Goal: Task Accomplishment & Management: Manage account settings

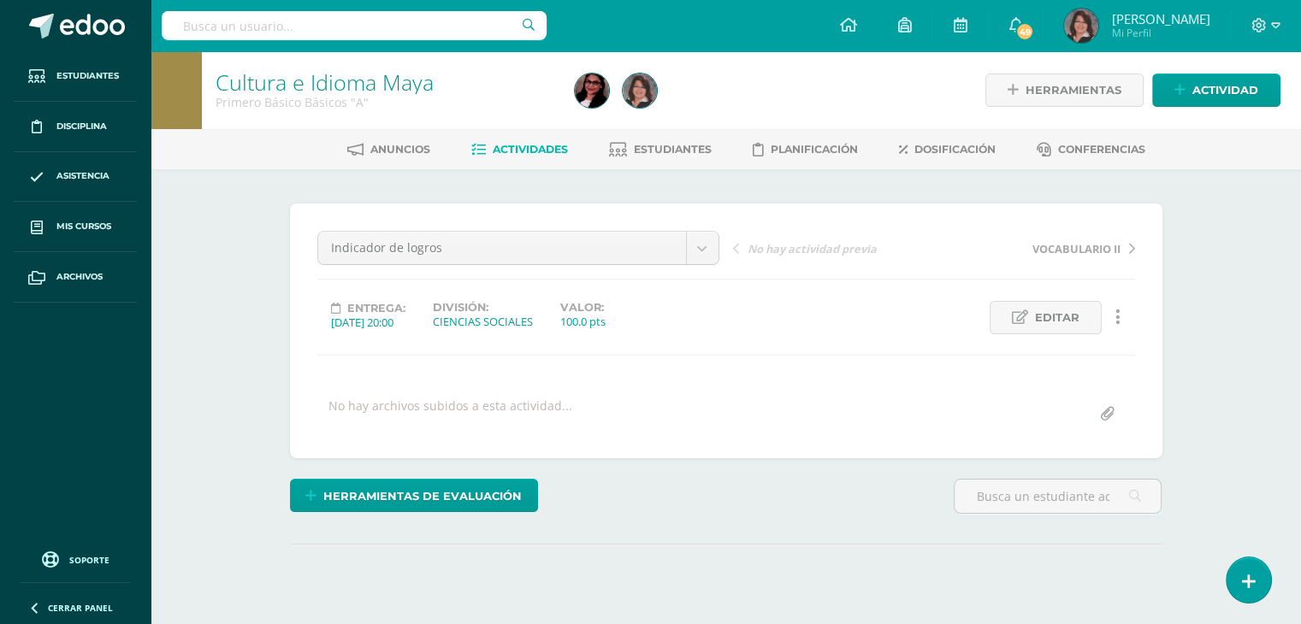
click at [544, 150] on span "Actividades" at bounding box center [530, 149] width 75 height 13
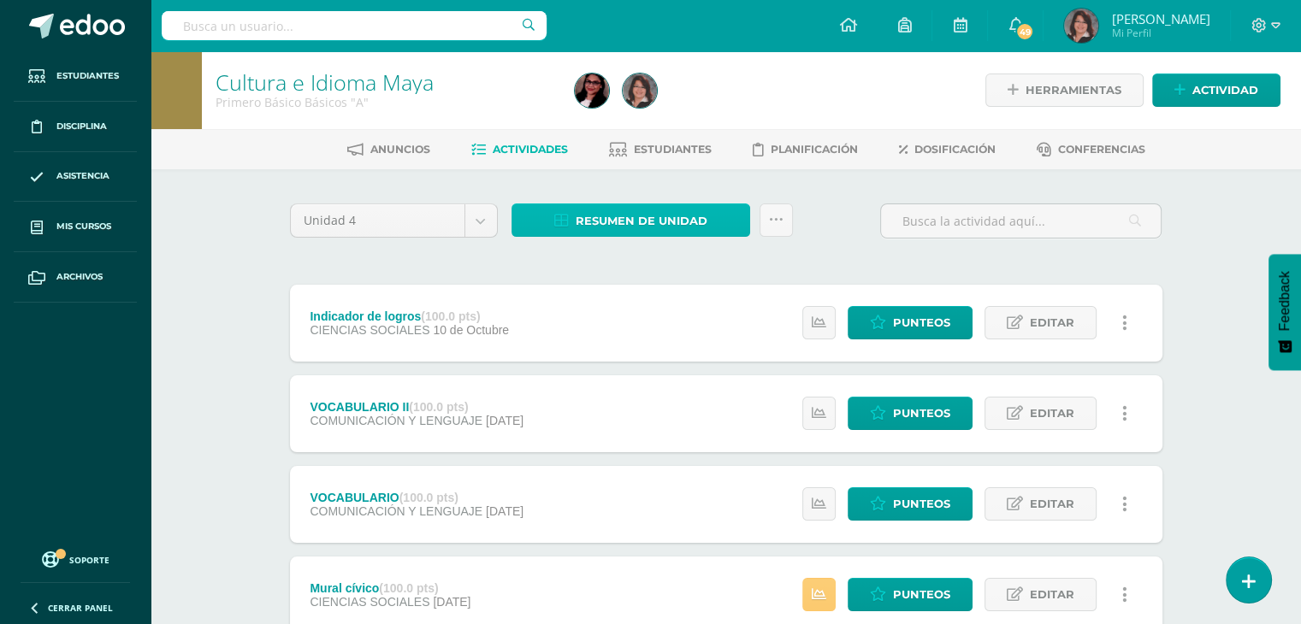
click at [646, 218] on span "Resumen de unidad" at bounding box center [642, 221] width 132 height 32
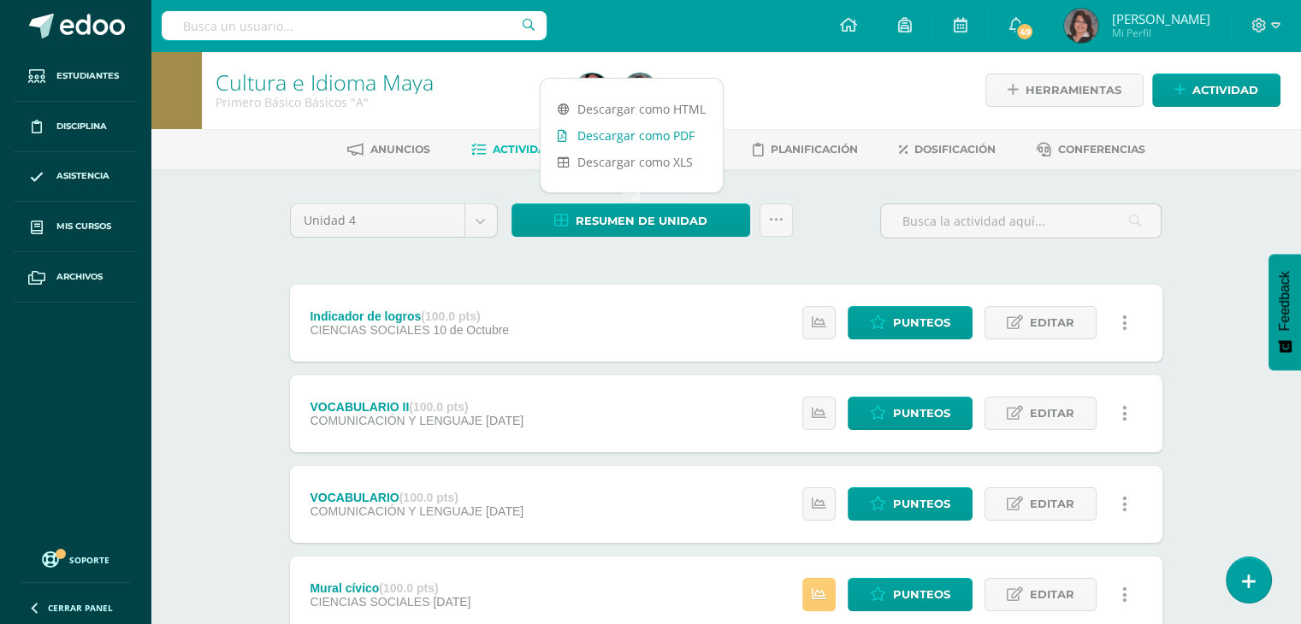
click at [636, 136] on link "Descargar como PDF" at bounding box center [632, 135] width 182 height 27
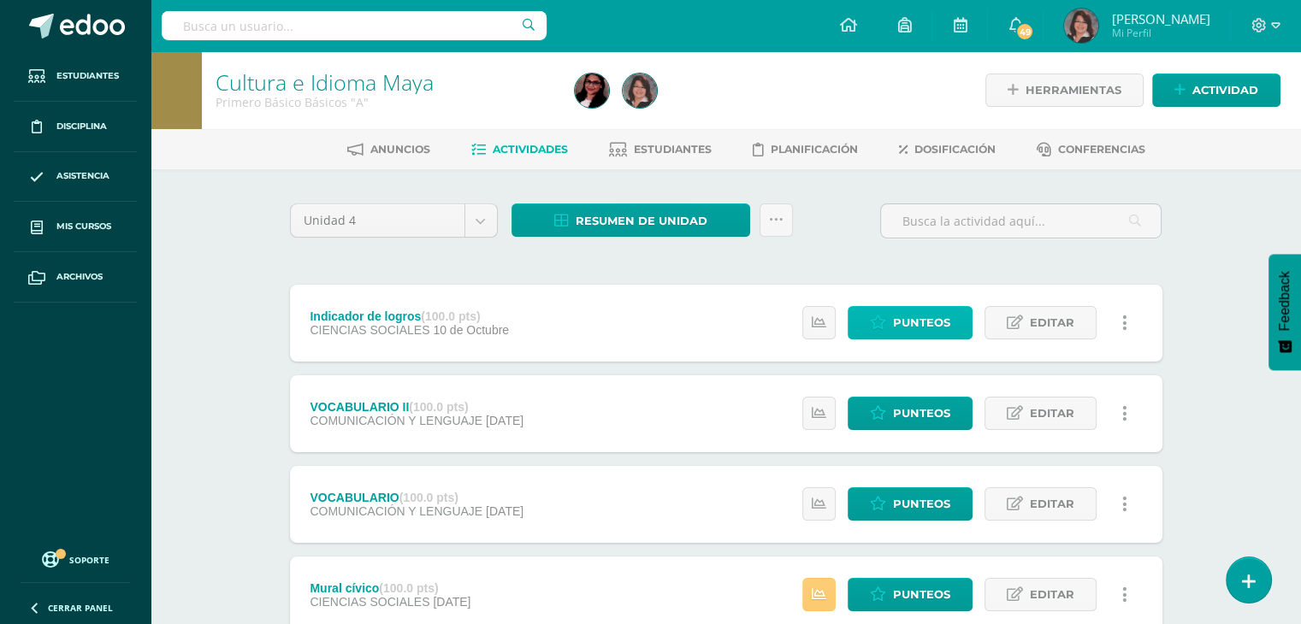
click at [927, 314] on span "Punteos" at bounding box center [921, 323] width 57 height 32
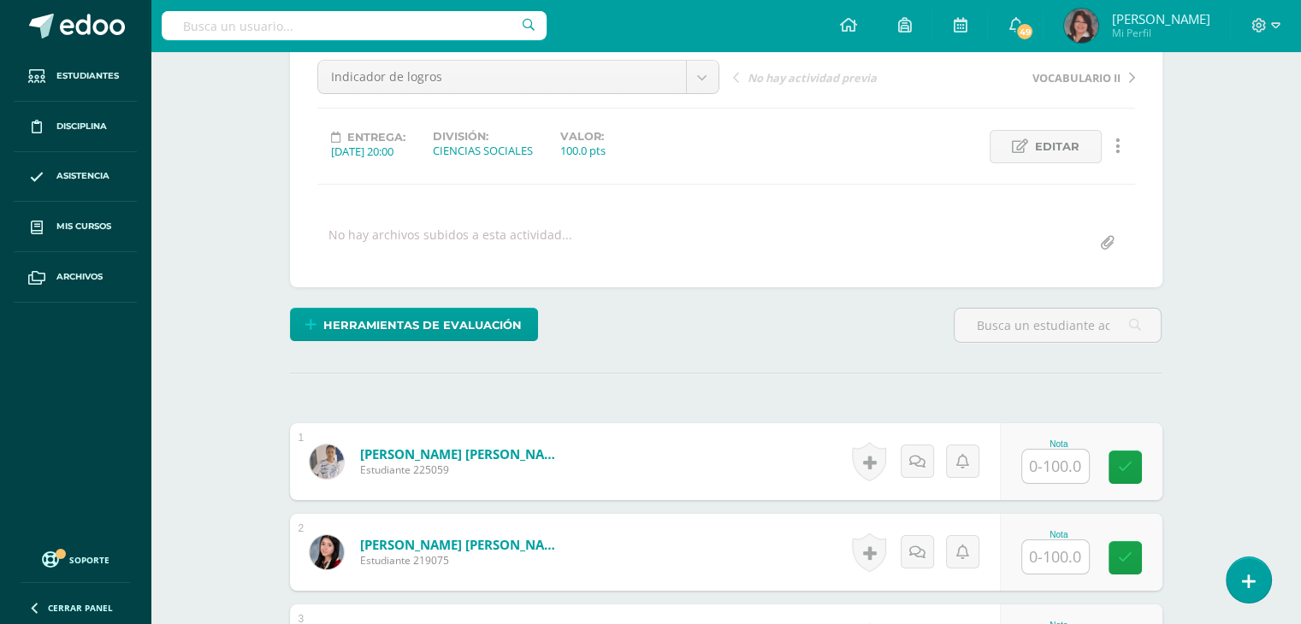
scroll to position [172, 0]
click at [1074, 458] on input "text" at bounding box center [1065, 466] width 68 height 34
type input "65"
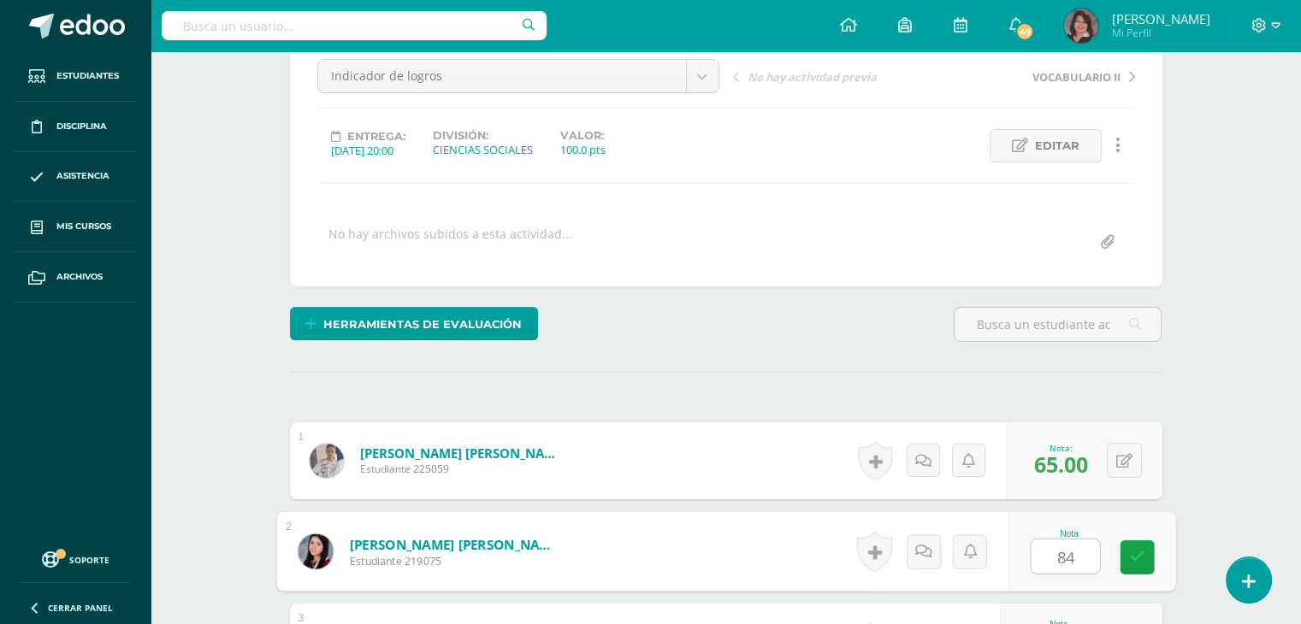
type input "84"
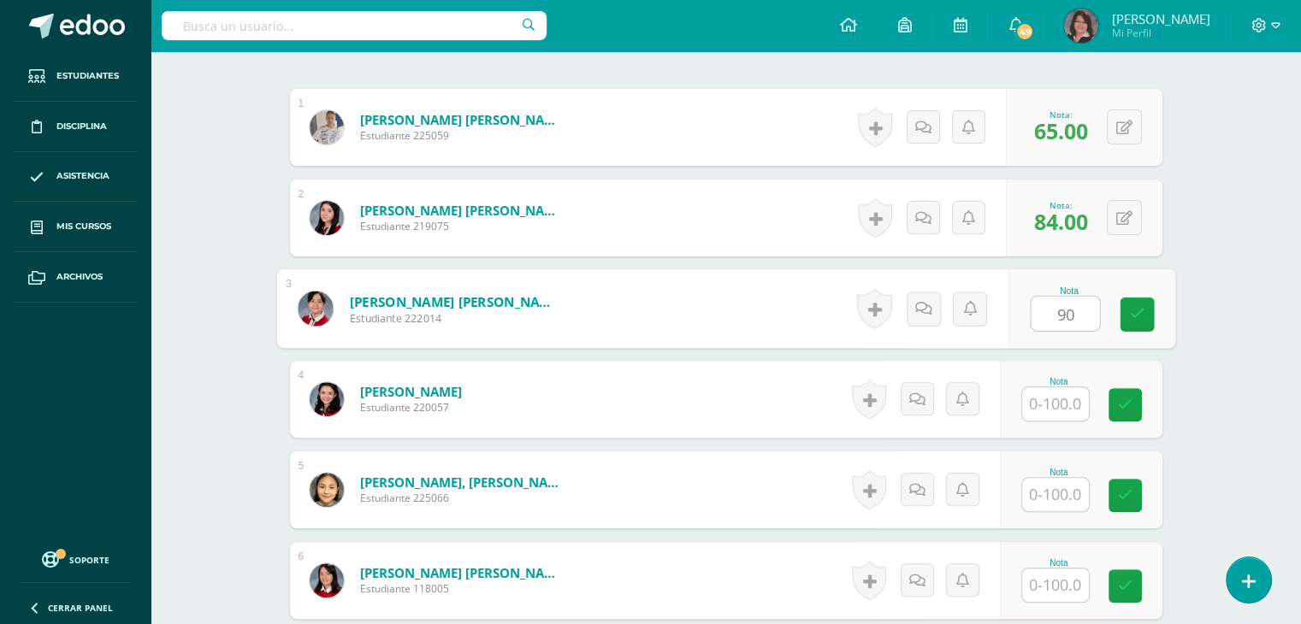
type input "90"
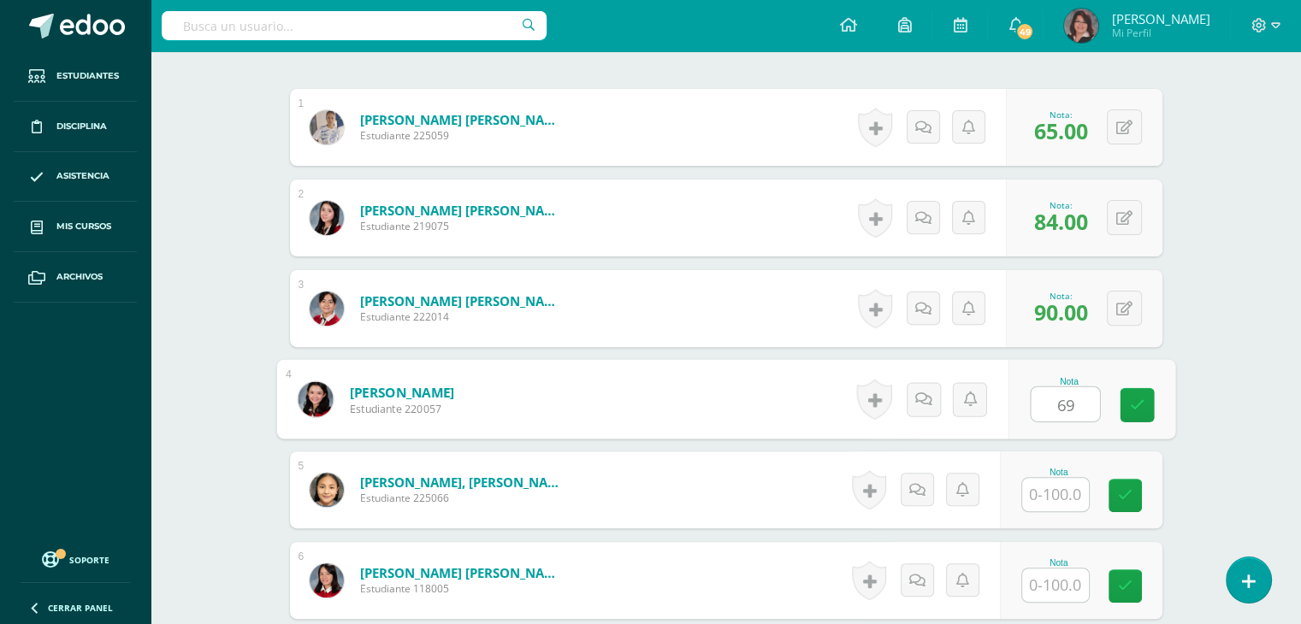
type input "69"
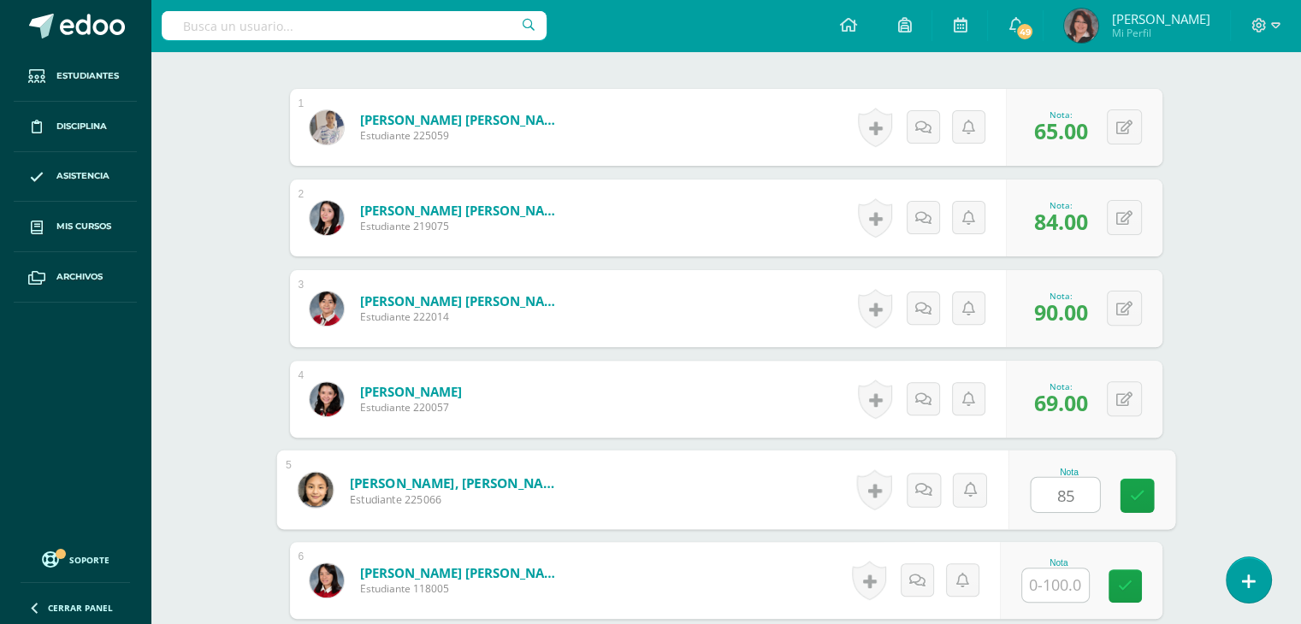
type input "85"
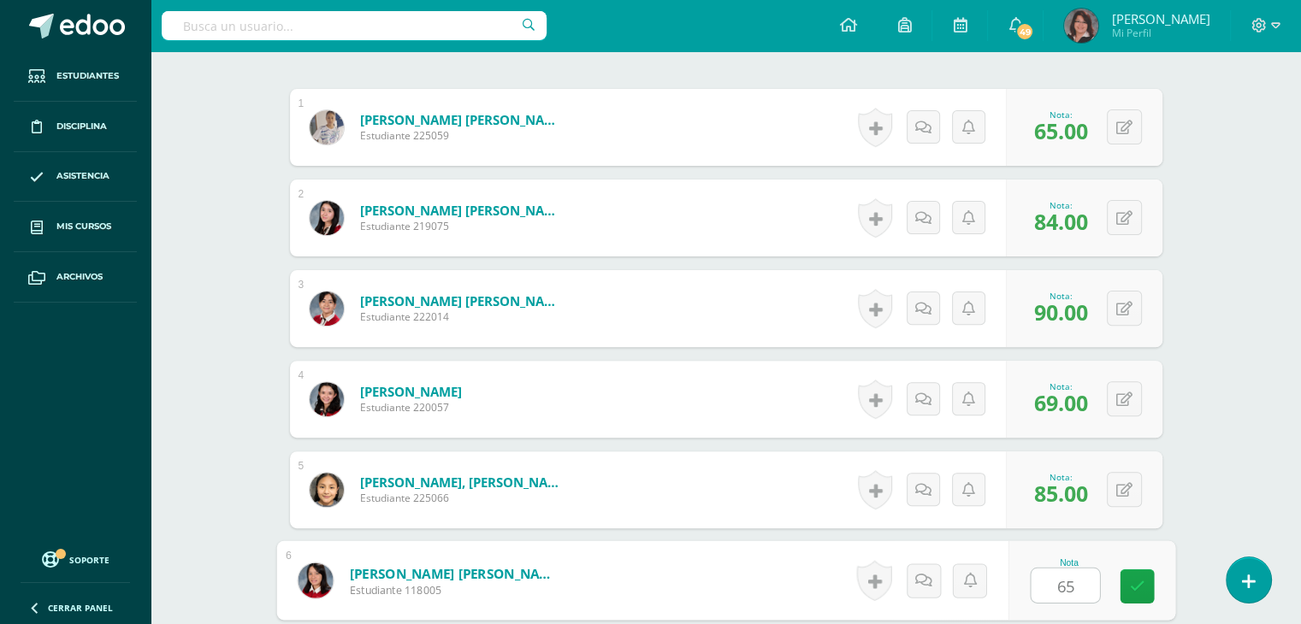
type input "65"
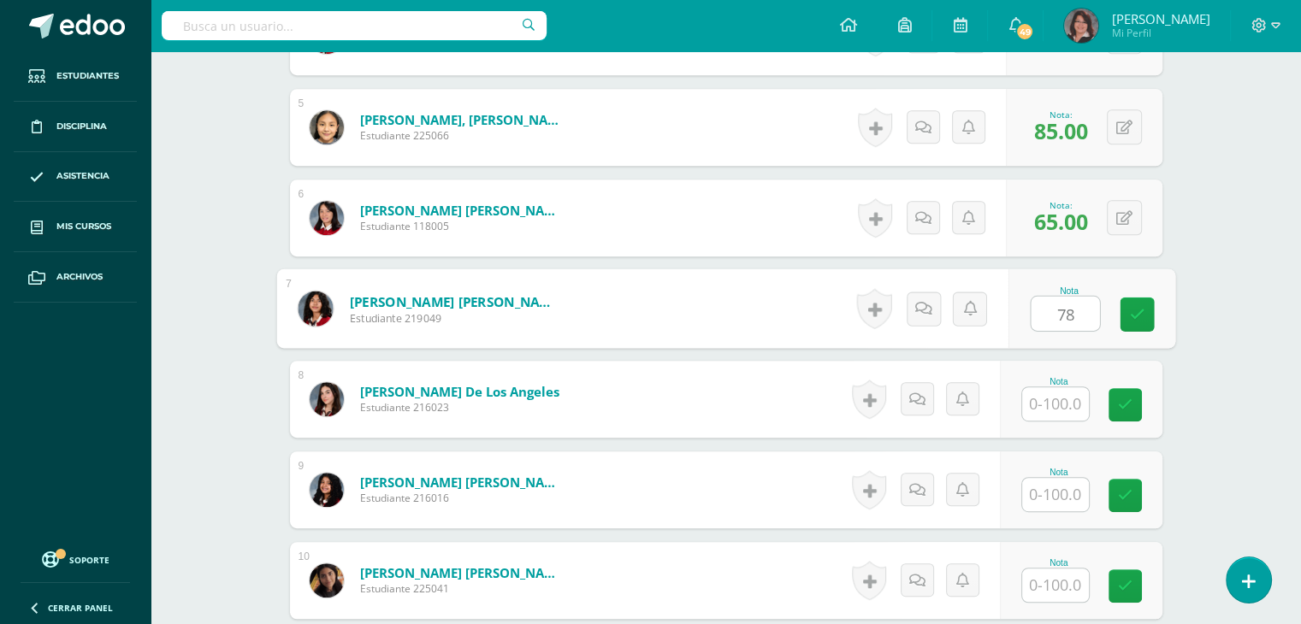
type input "78"
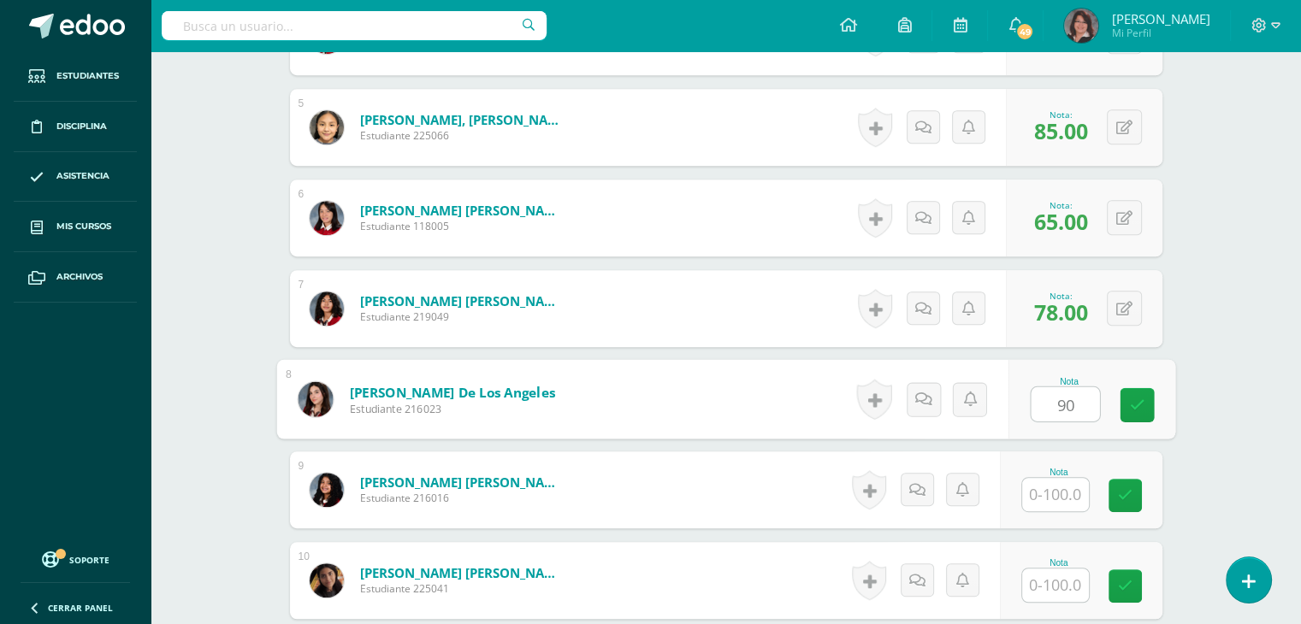
type input "90"
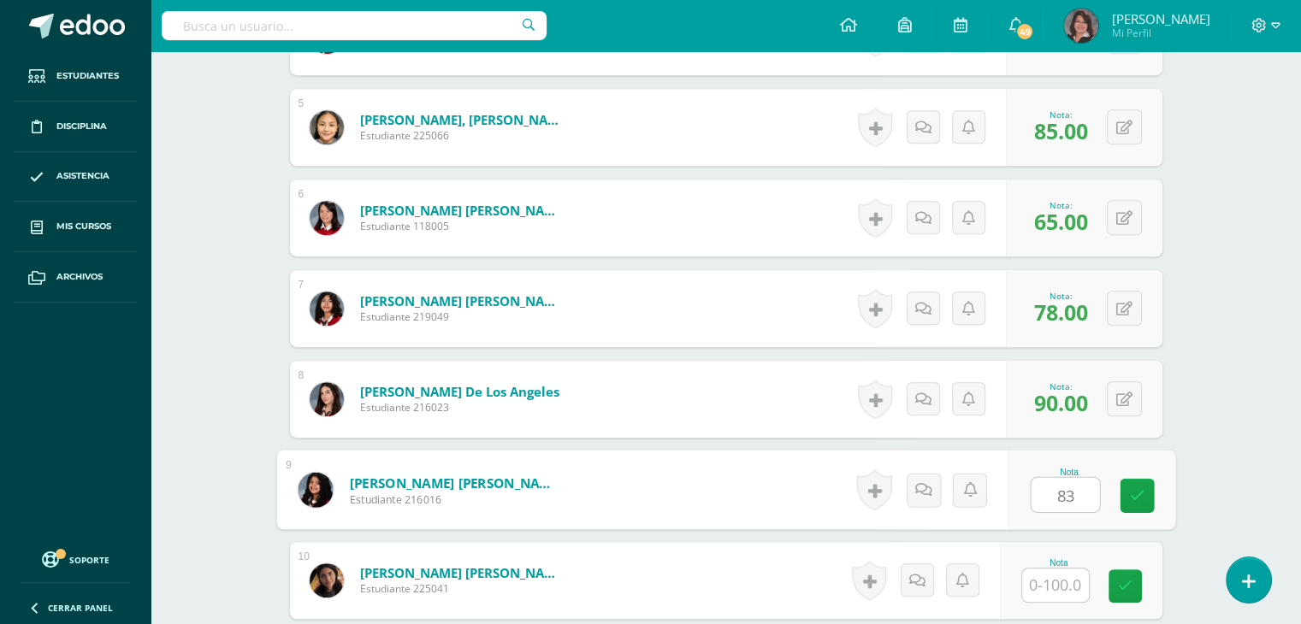
type input "83"
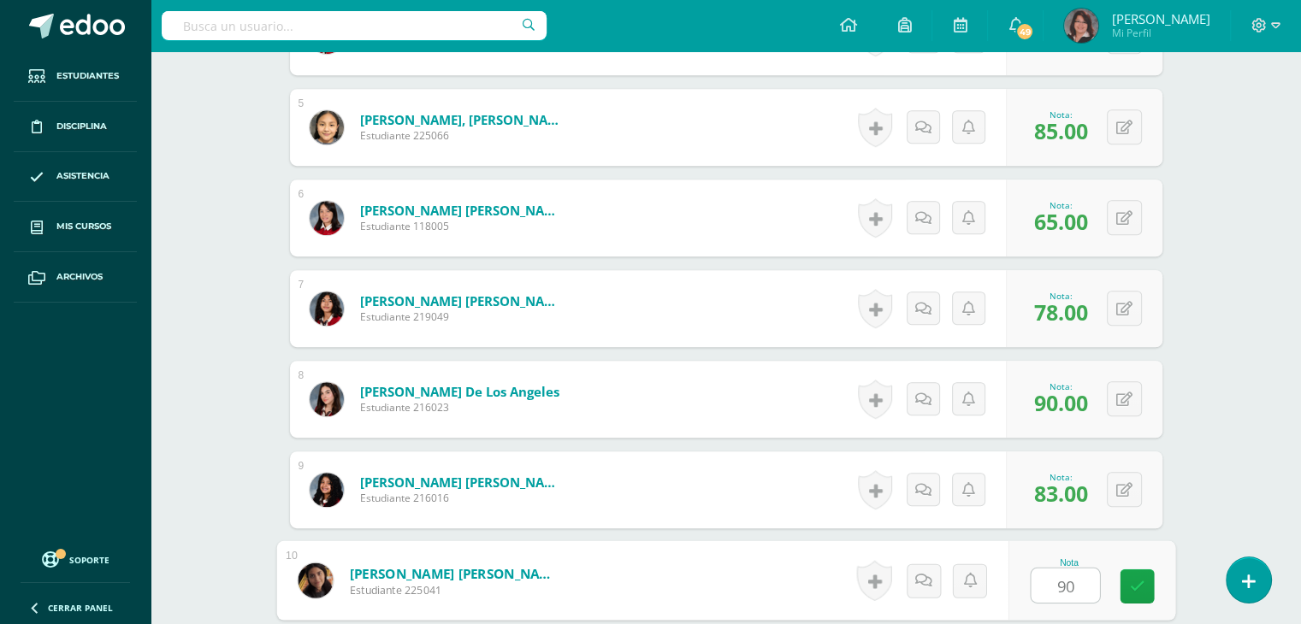
type input "90"
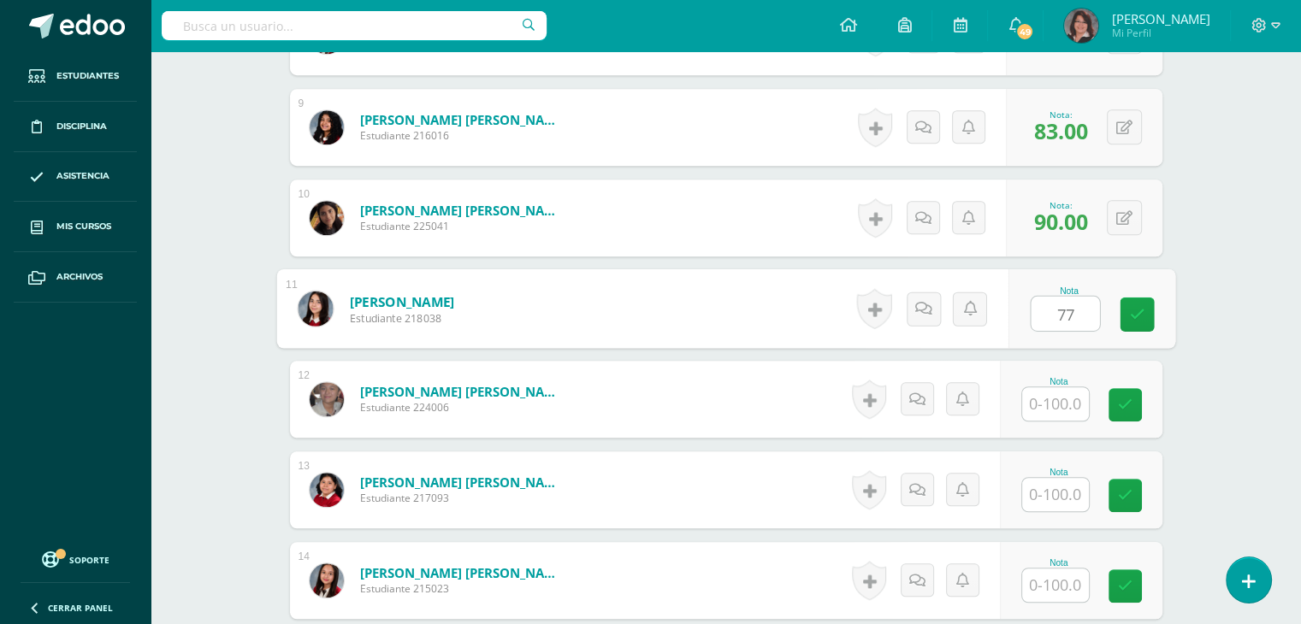
type input "77"
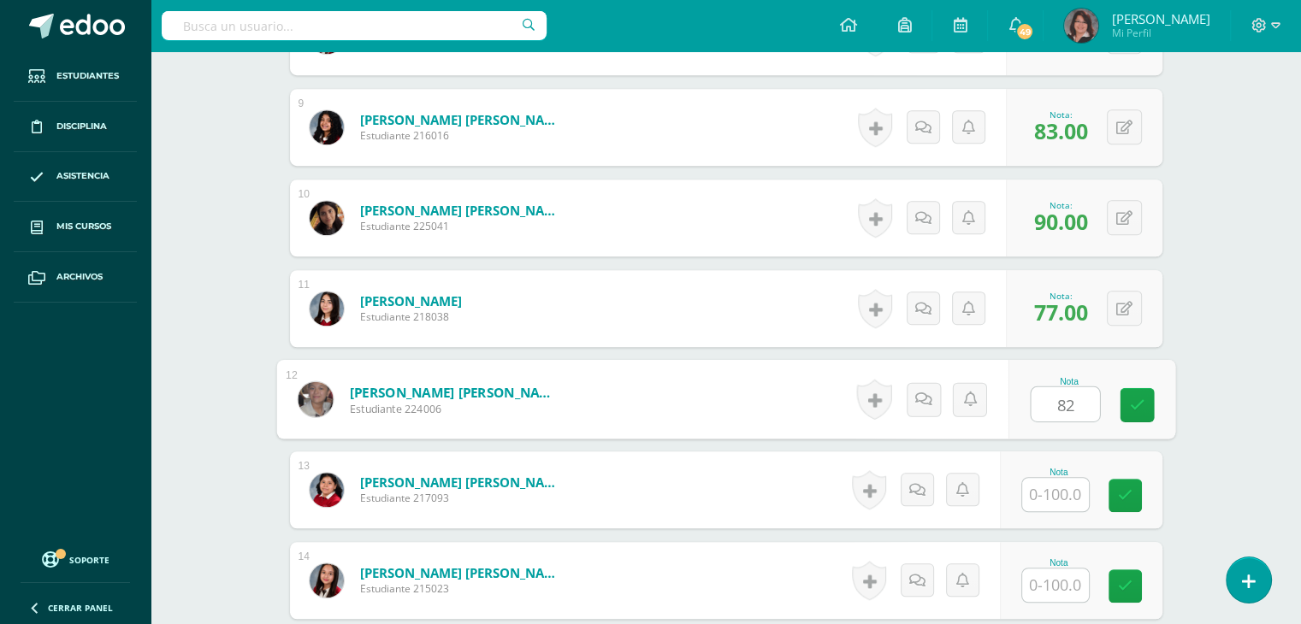
type input "82"
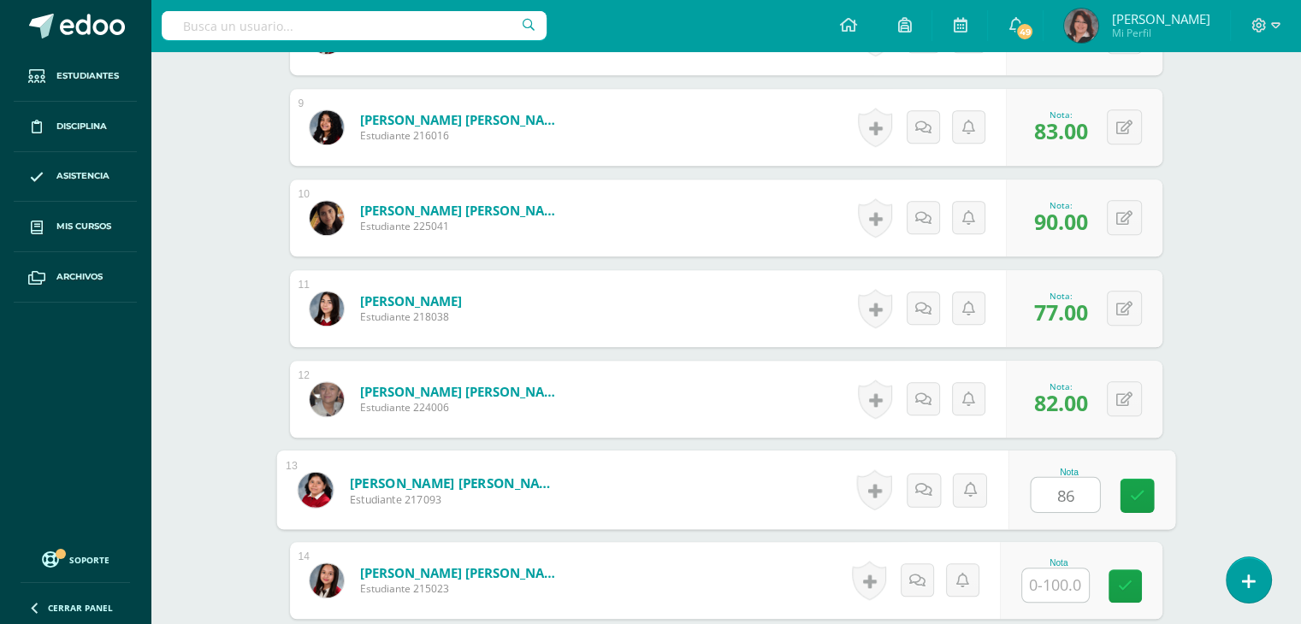
type input "86"
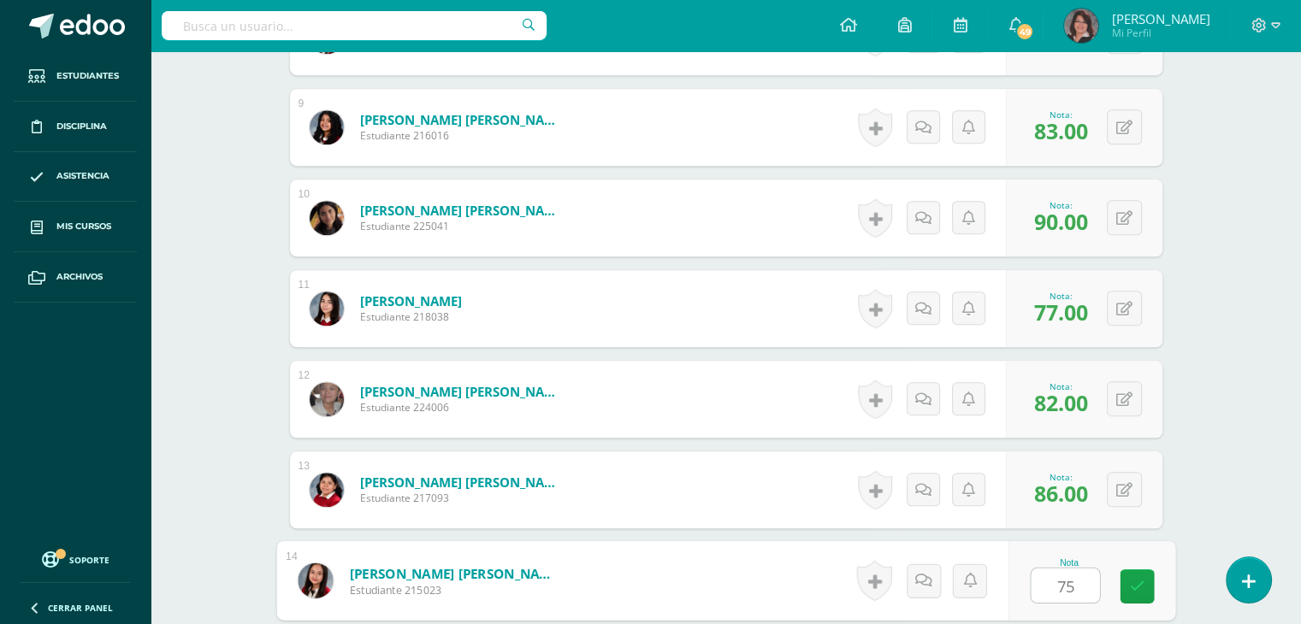
type input "75"
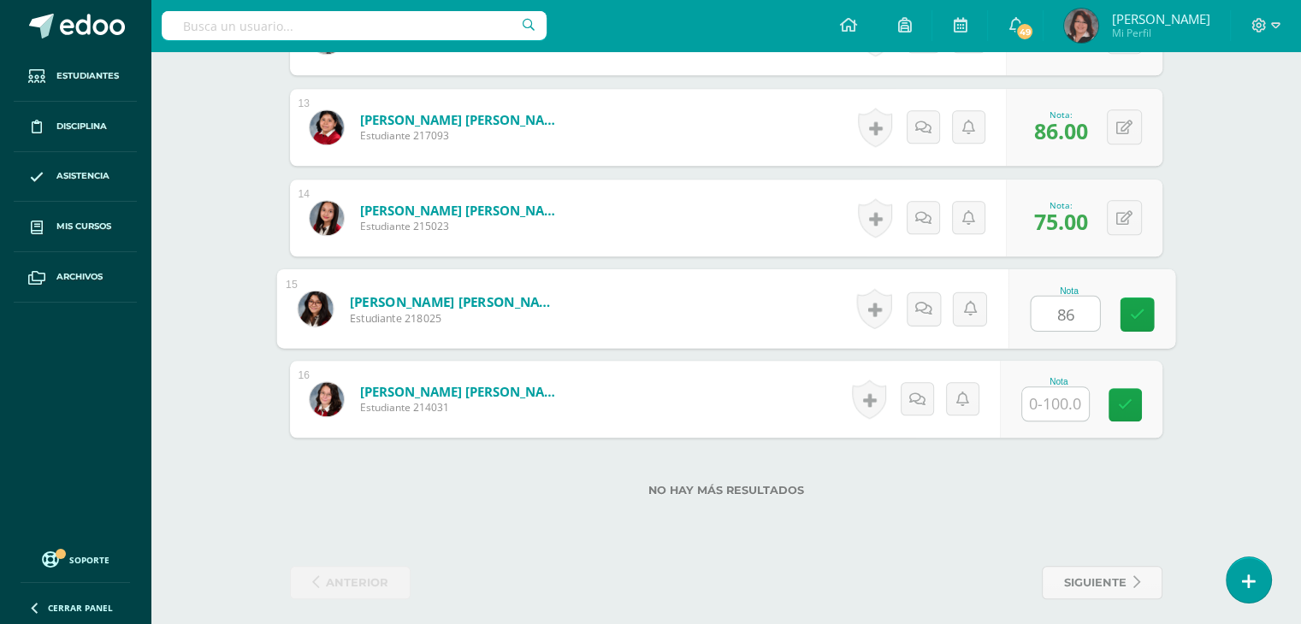
type input "86"
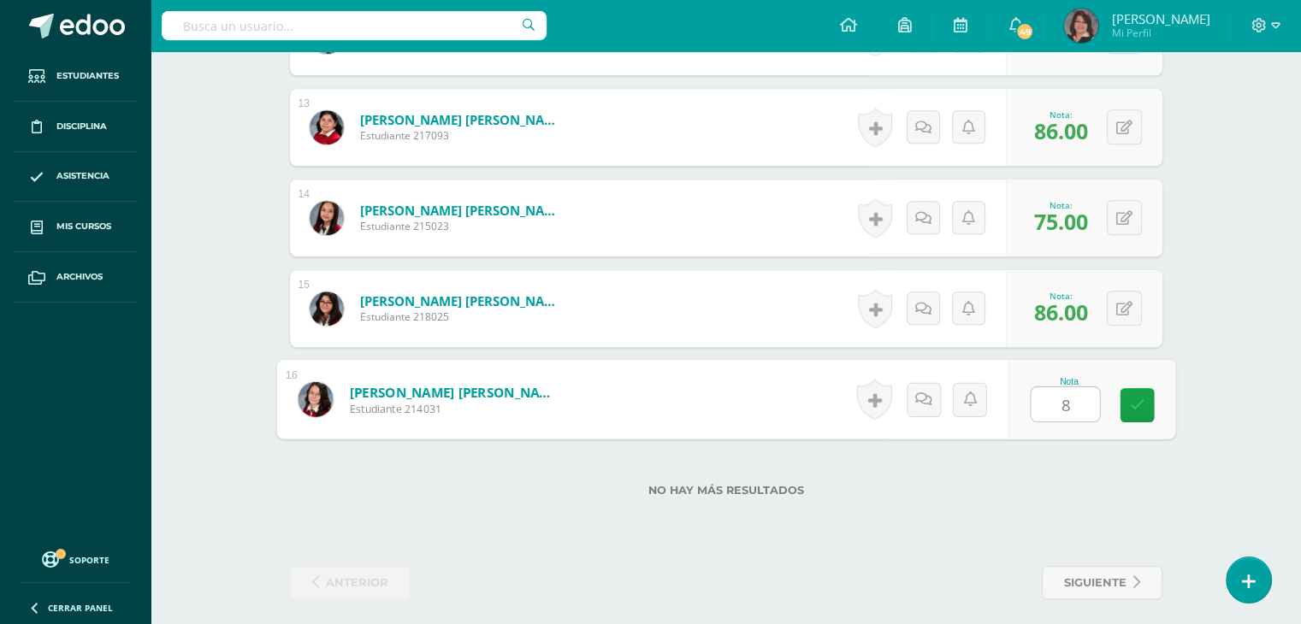
type input "85"
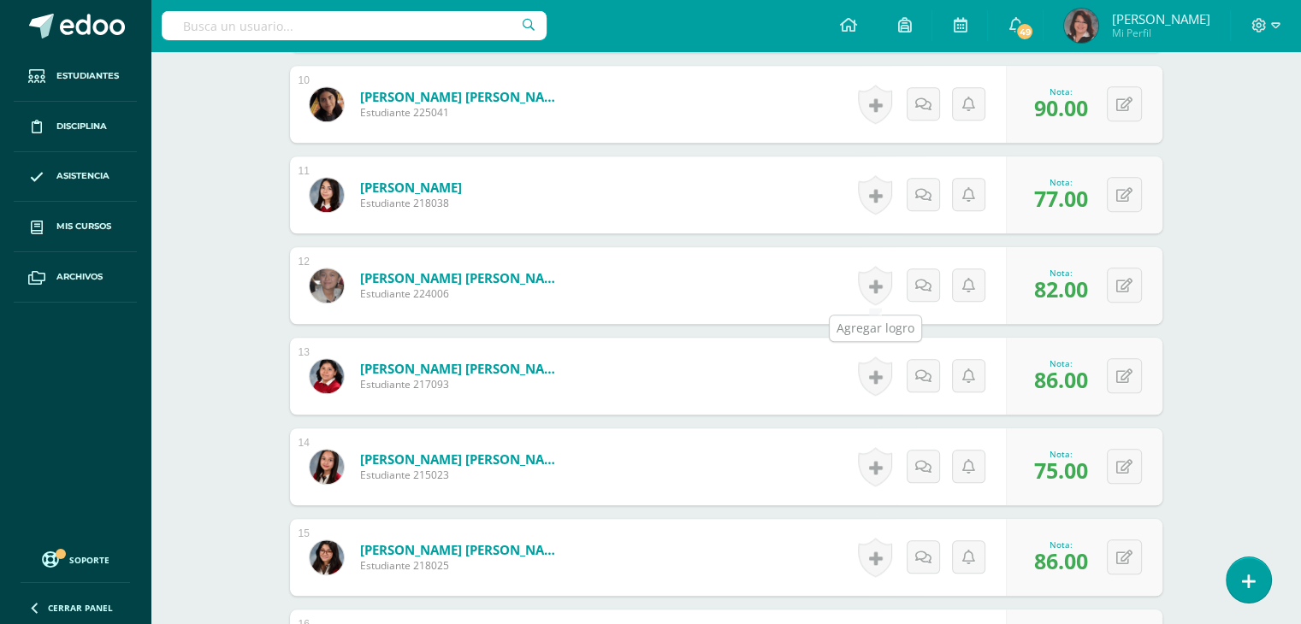
scroll to position [1251, 0]
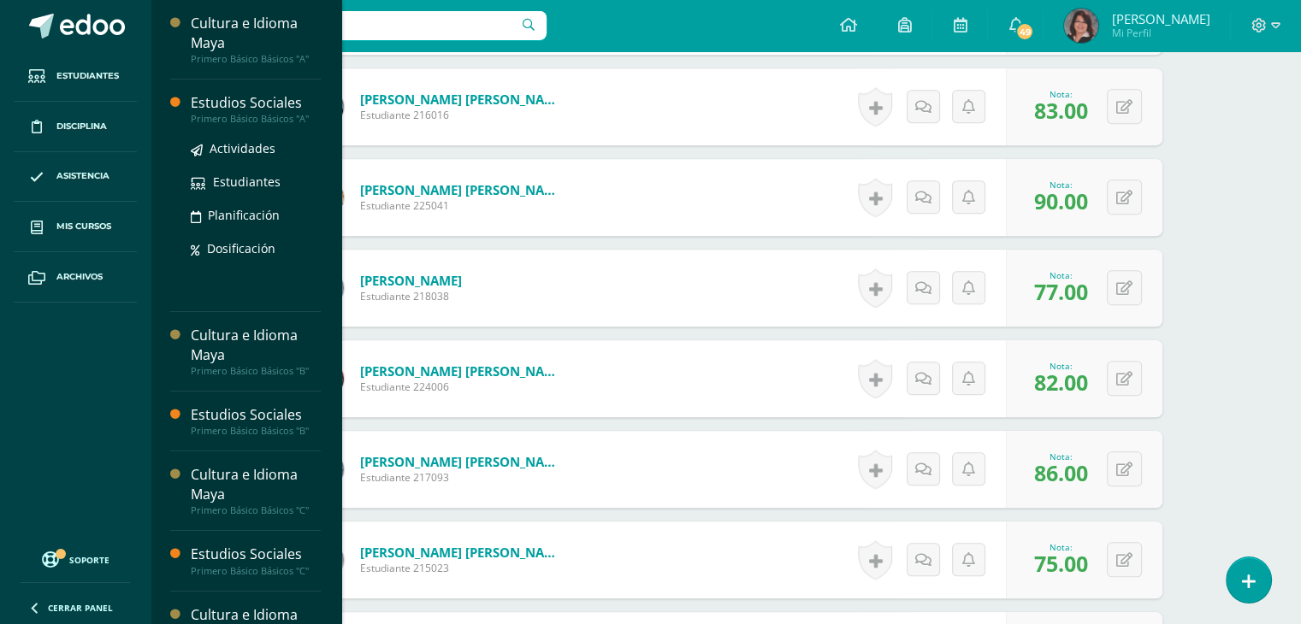
click at [237, 107] on div "Estudios Sociales" at bounding box center [256, 103] width 130 height 20
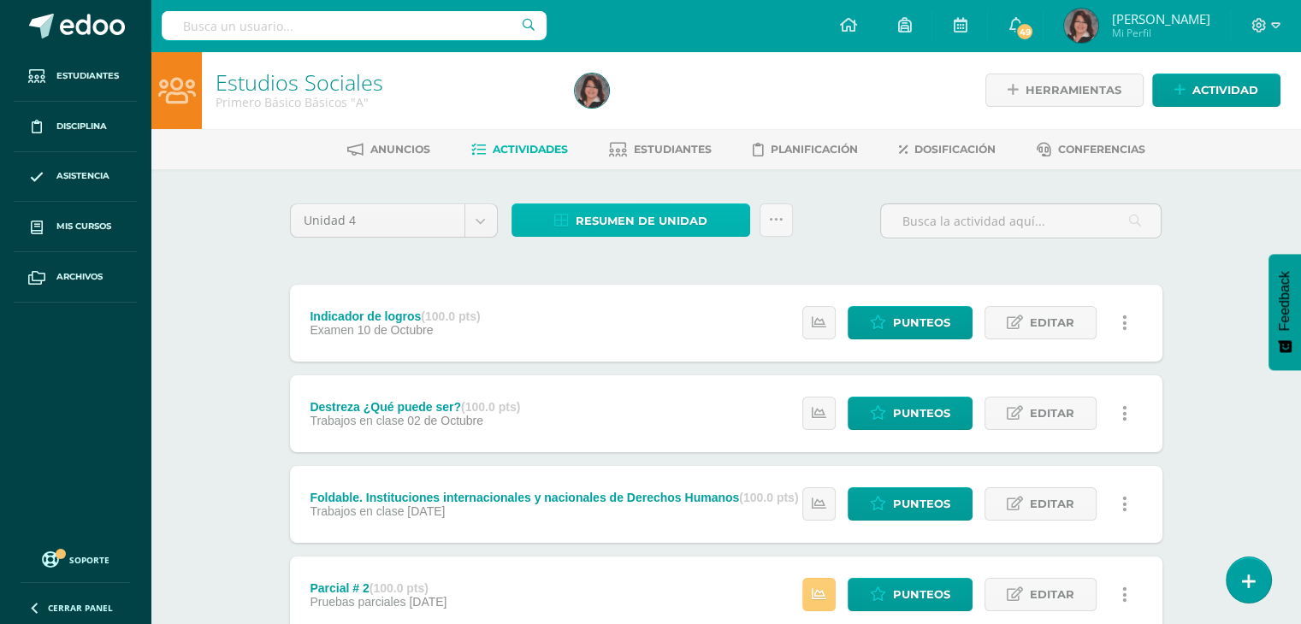
click at [634, 215] on span "Resumen de unidad" at bounding box center [642, 221] width 132 height 32
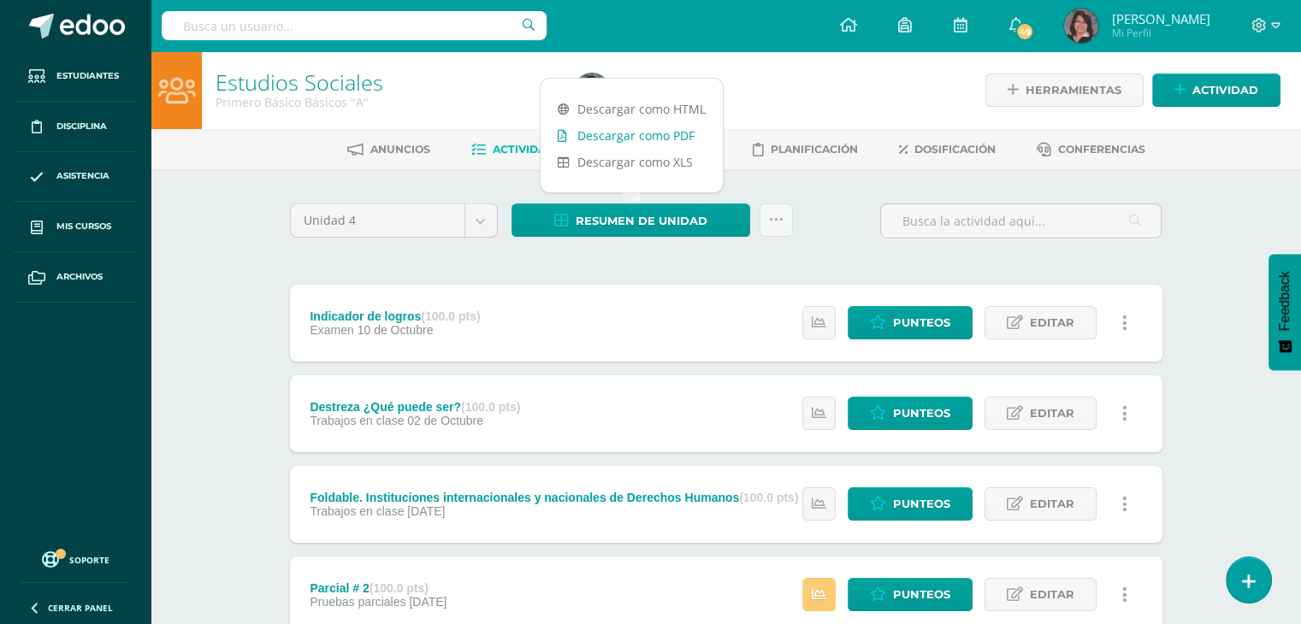
click at [610, 143] on link "Descargar como PDF" at bounding box center [632, 135] width 182 height 27
click at [890, 324] on link "Punteos" at bounding box center [910, 322] width 125 height 33
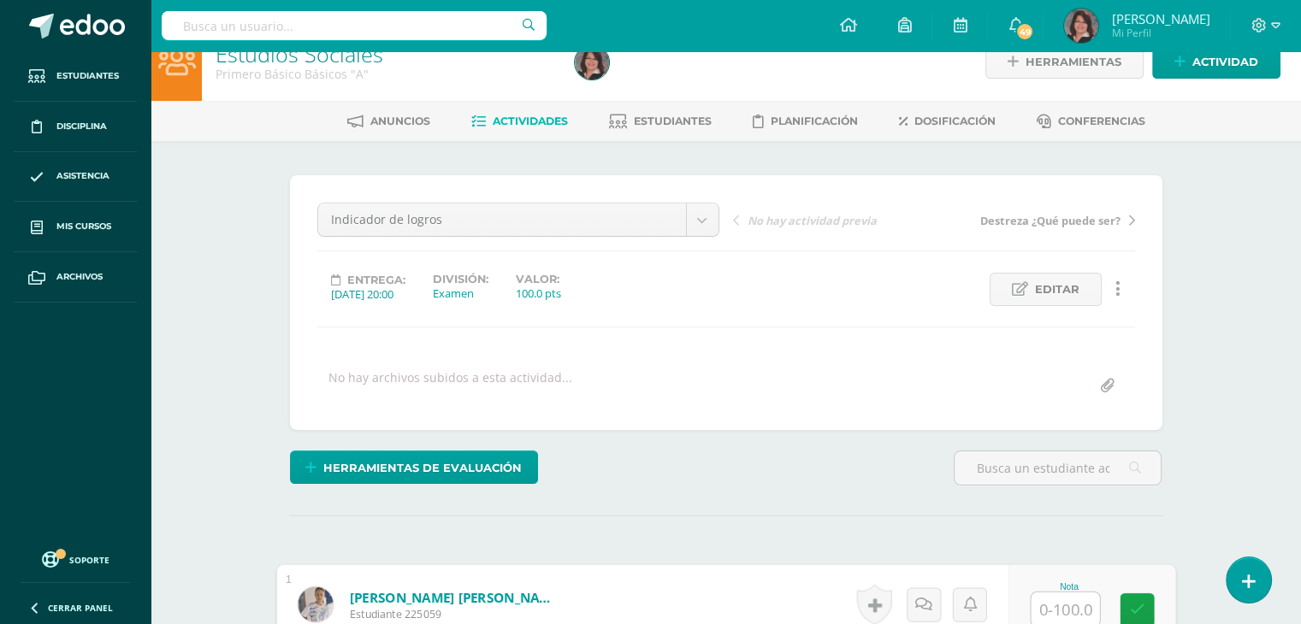
scroll to position [29, 0]
type input "65"
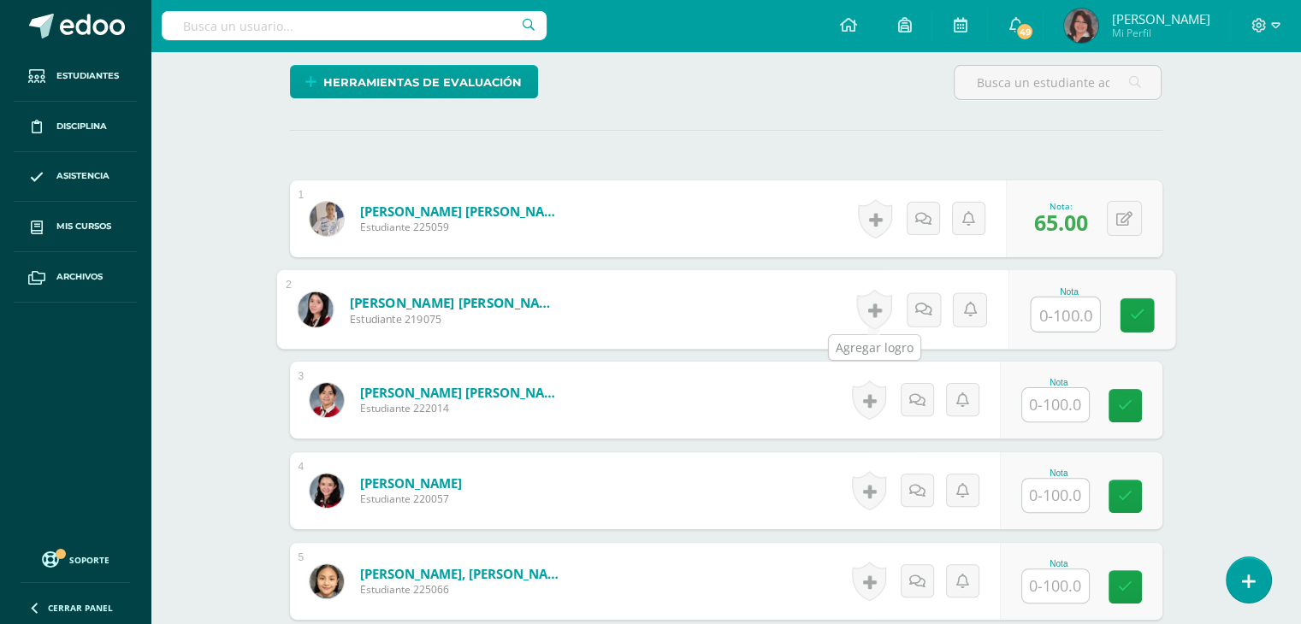
scroll to position [415, 0]
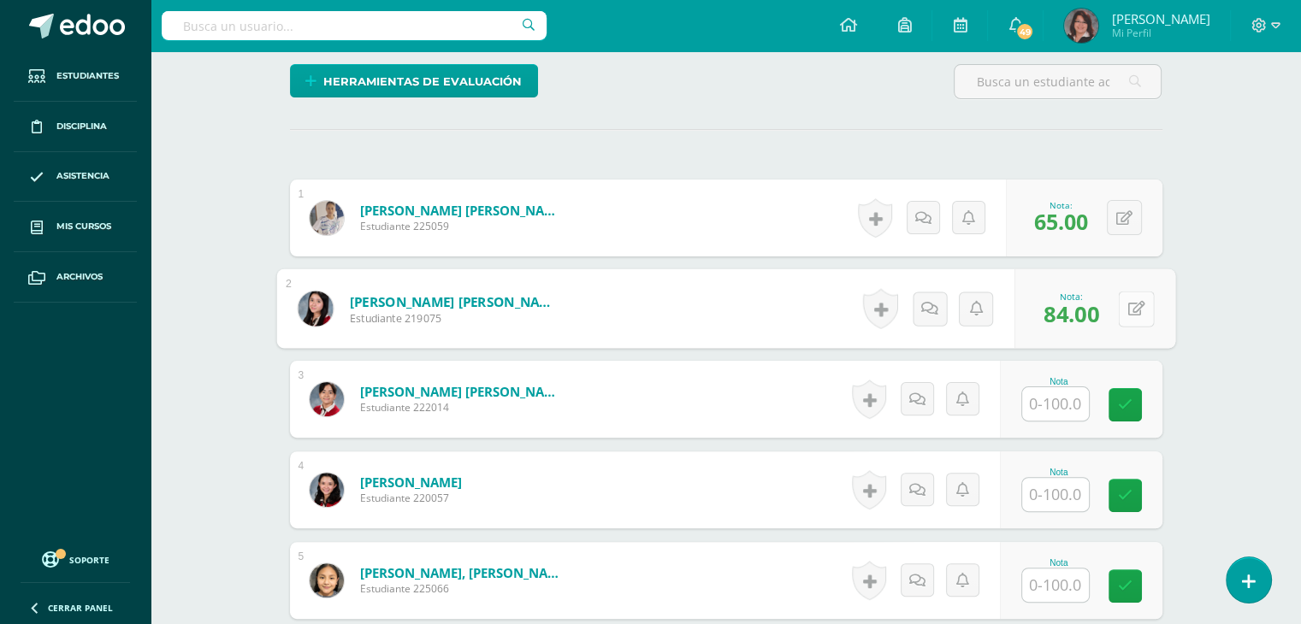
click at [1125, 309] on button at bounding box center [1136, 309] width 36 height 36
type input "86"
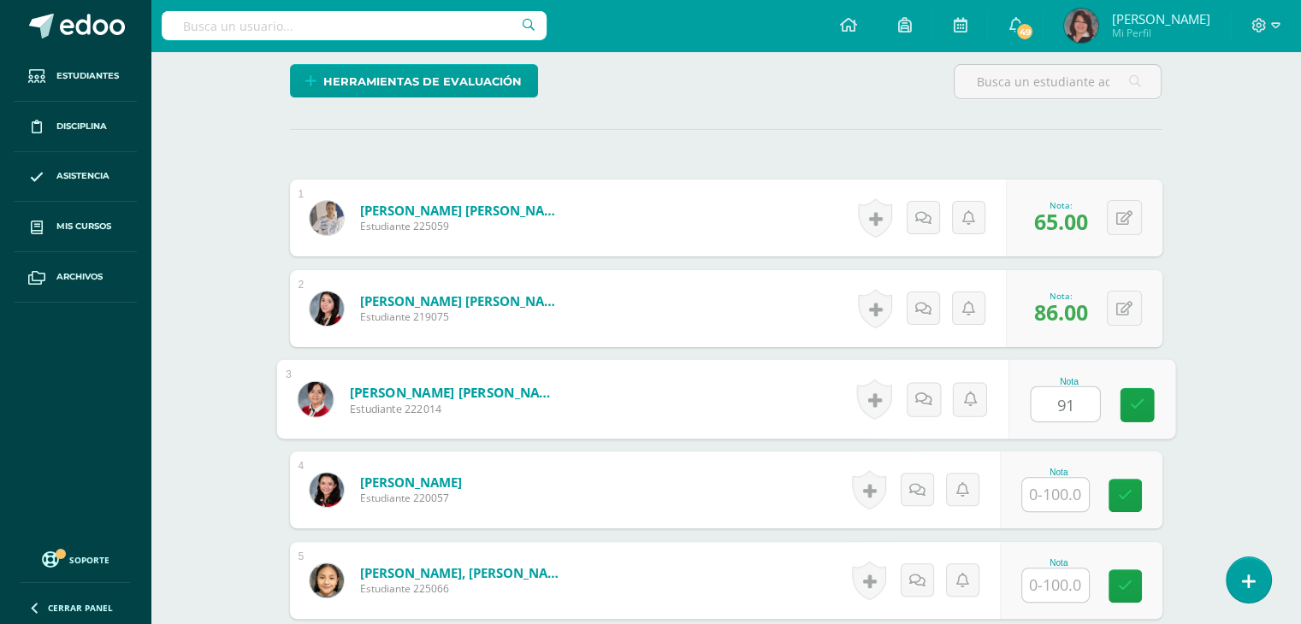
type input "91"
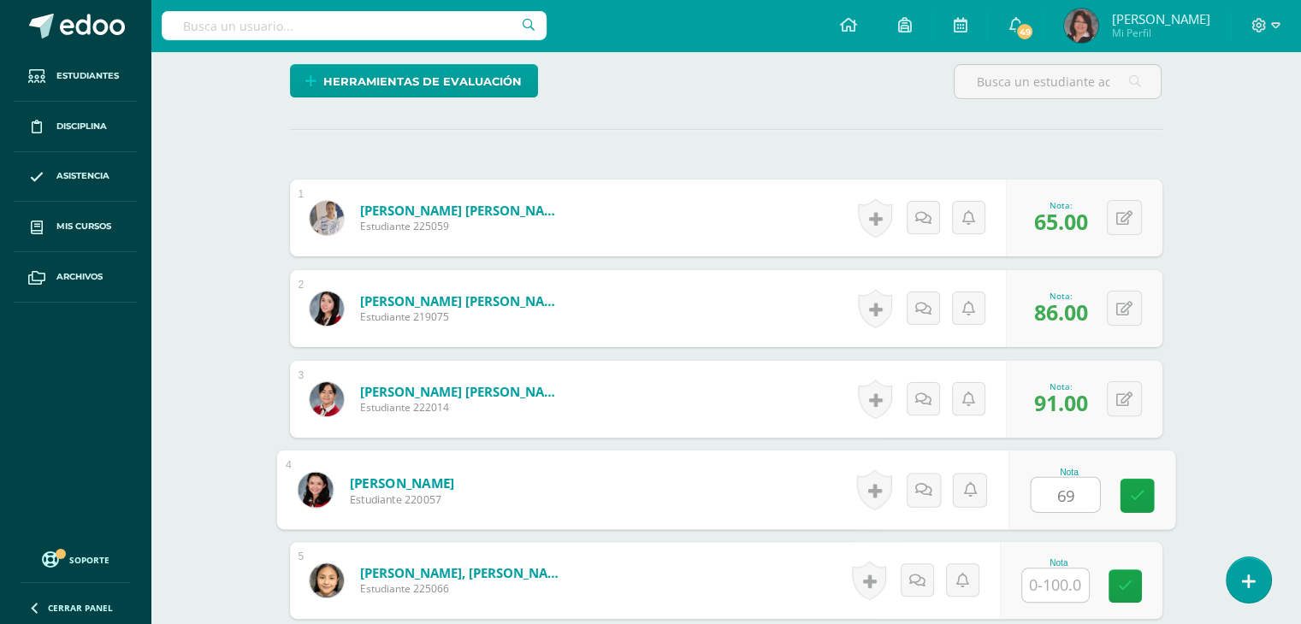
type input "69"
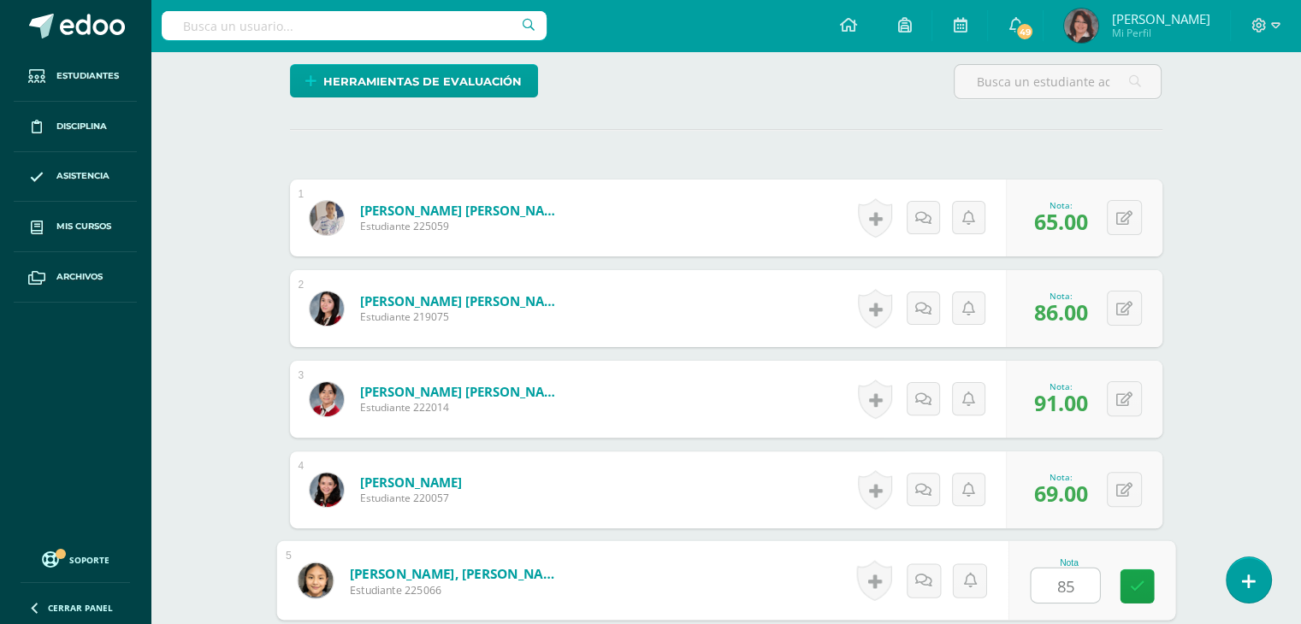
type input "85"
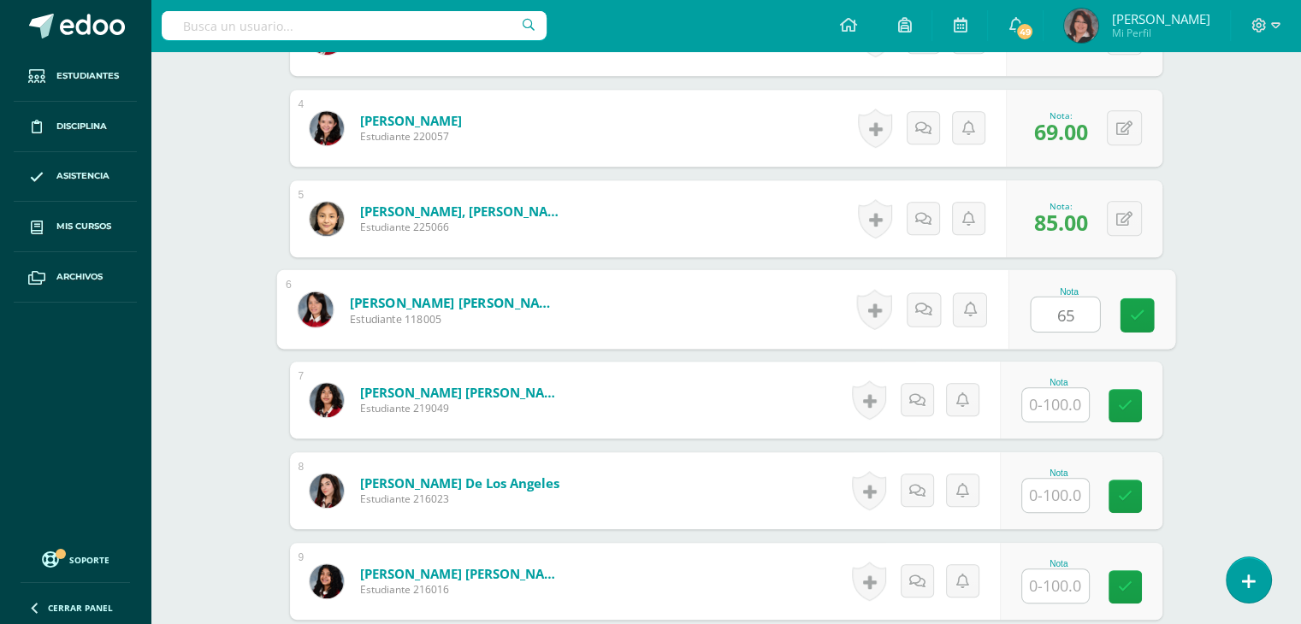
type input "65"
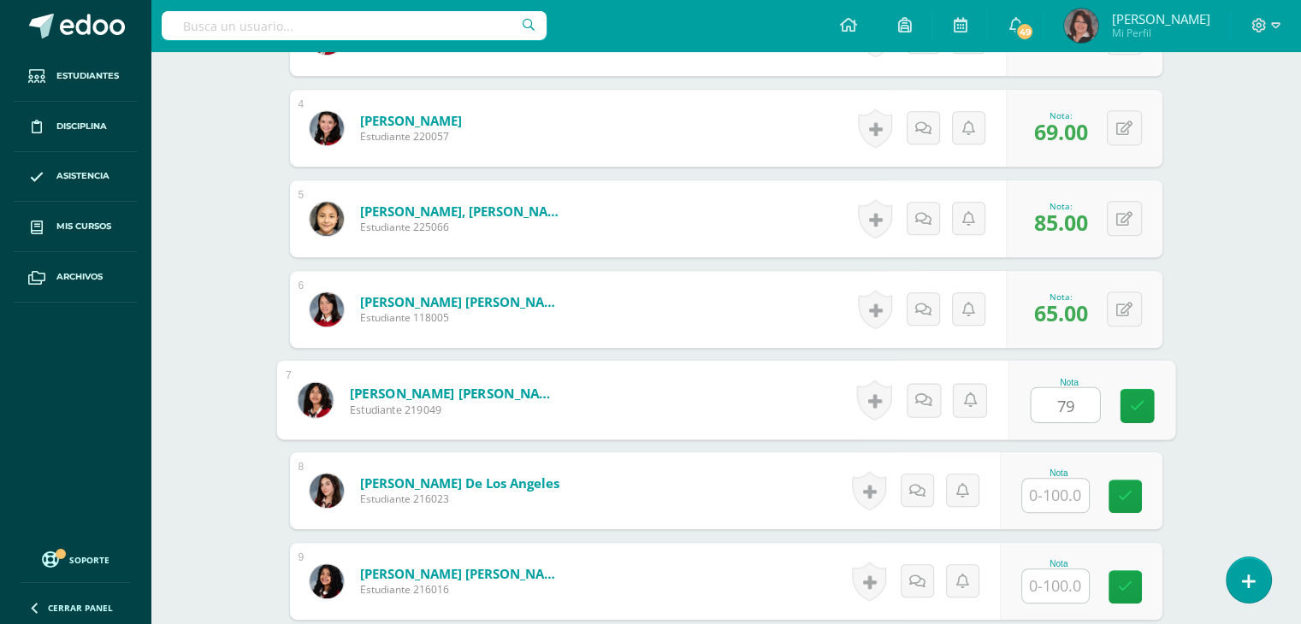
type input "79"
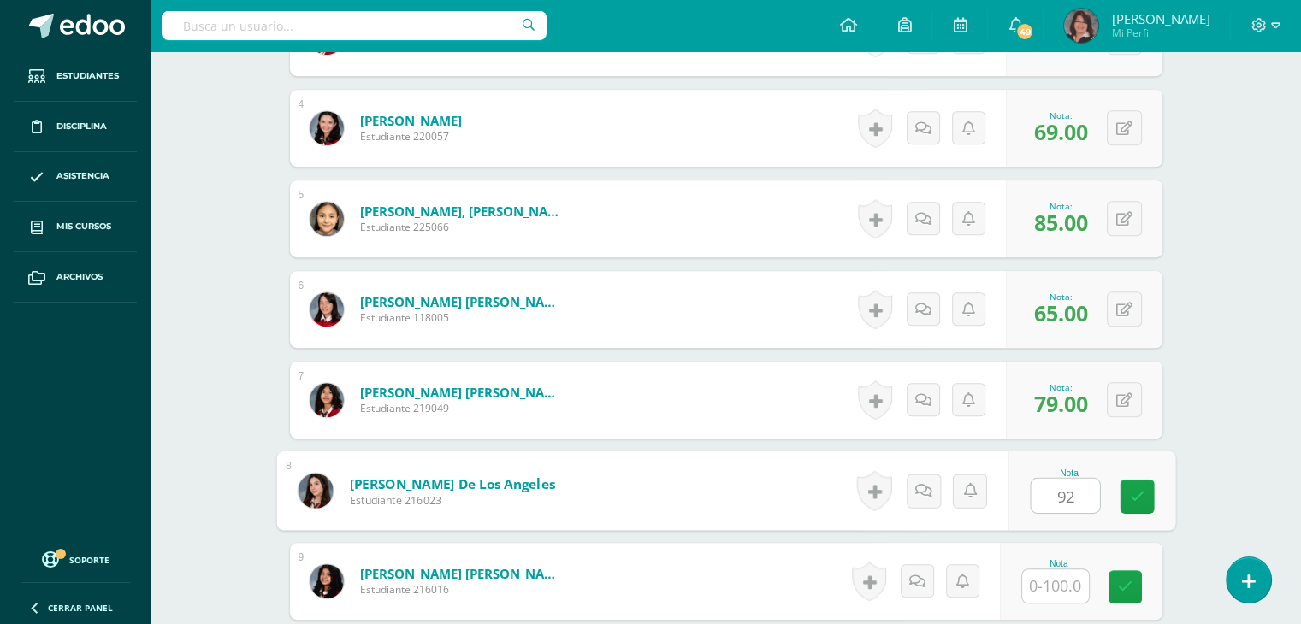
type input "92"
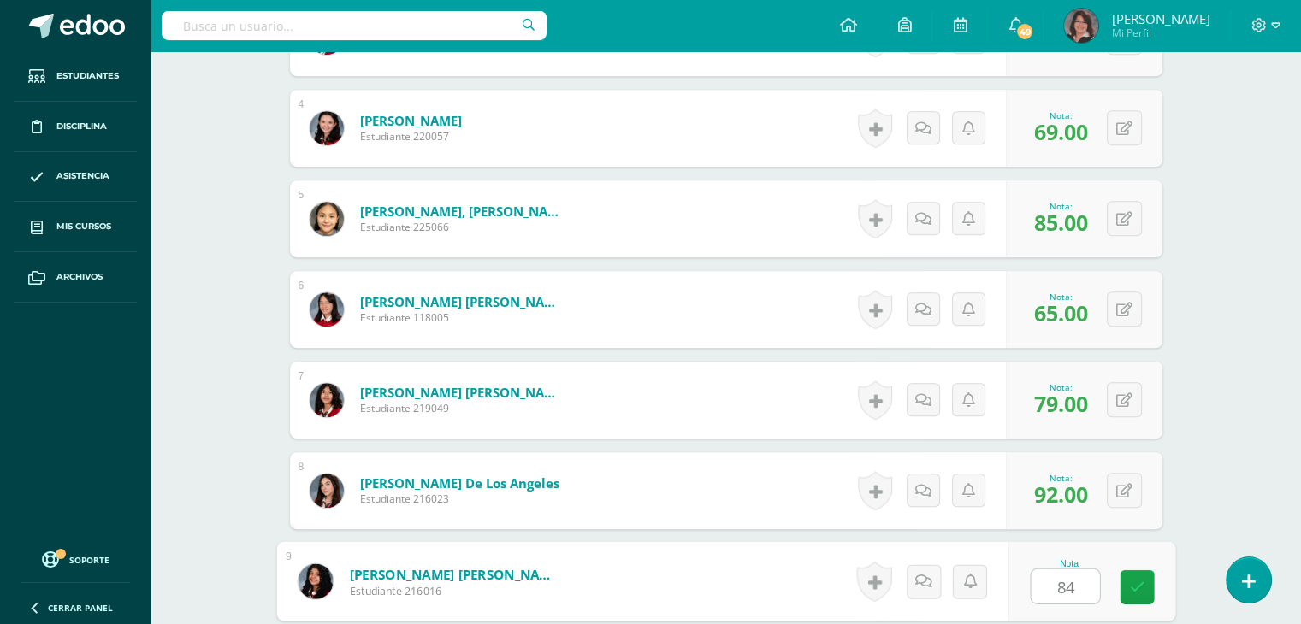
type input "84"
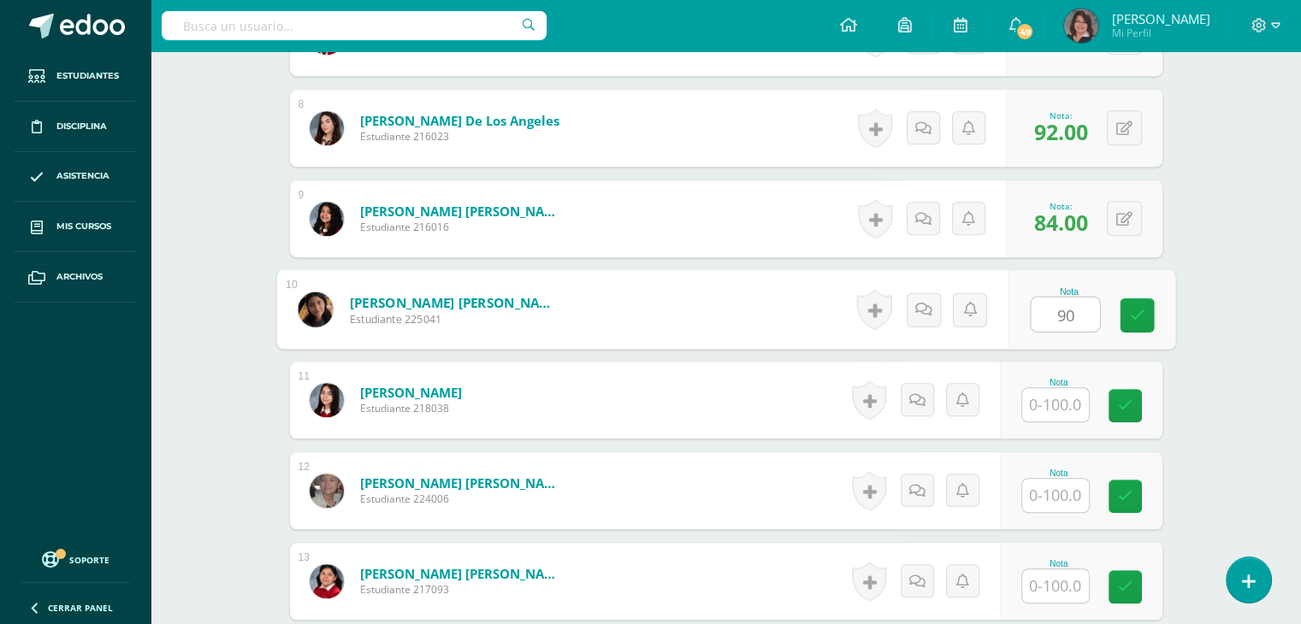
type input "90"
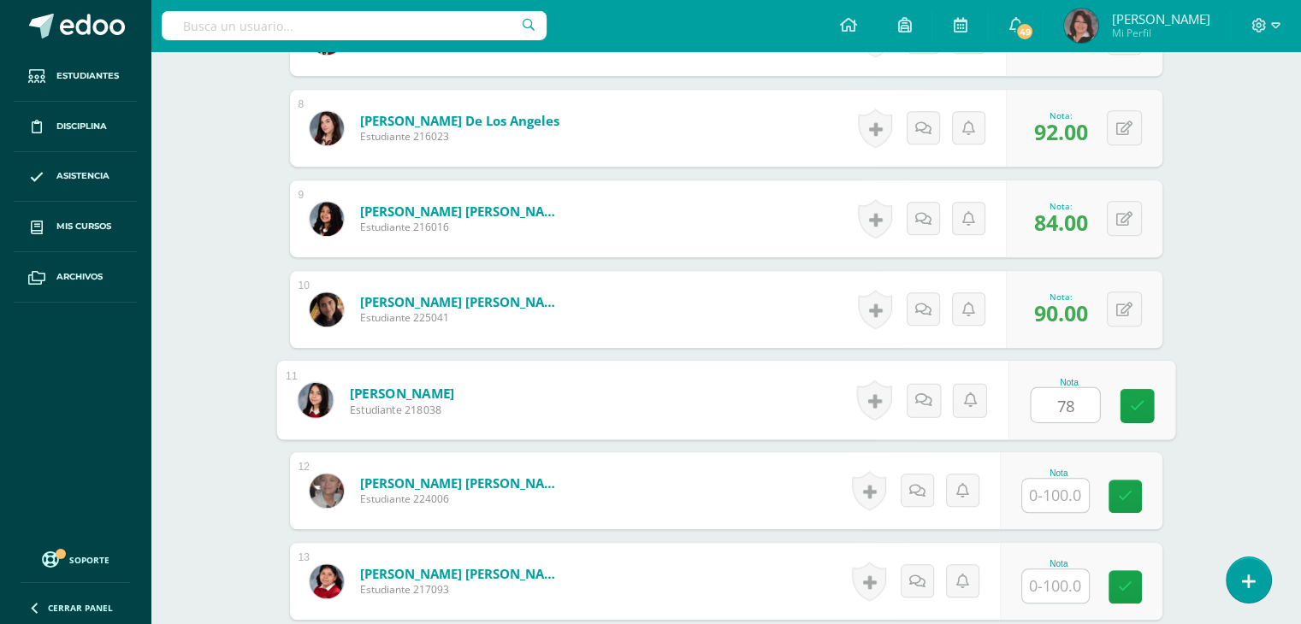
type input "78"
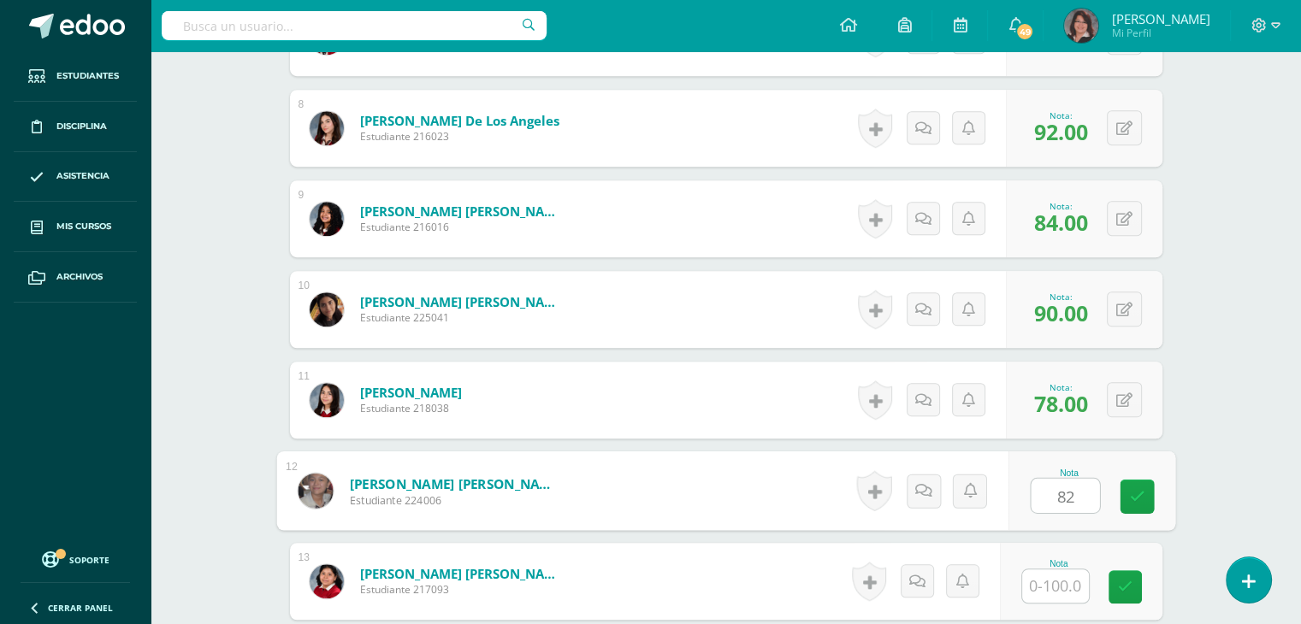
type input "82"
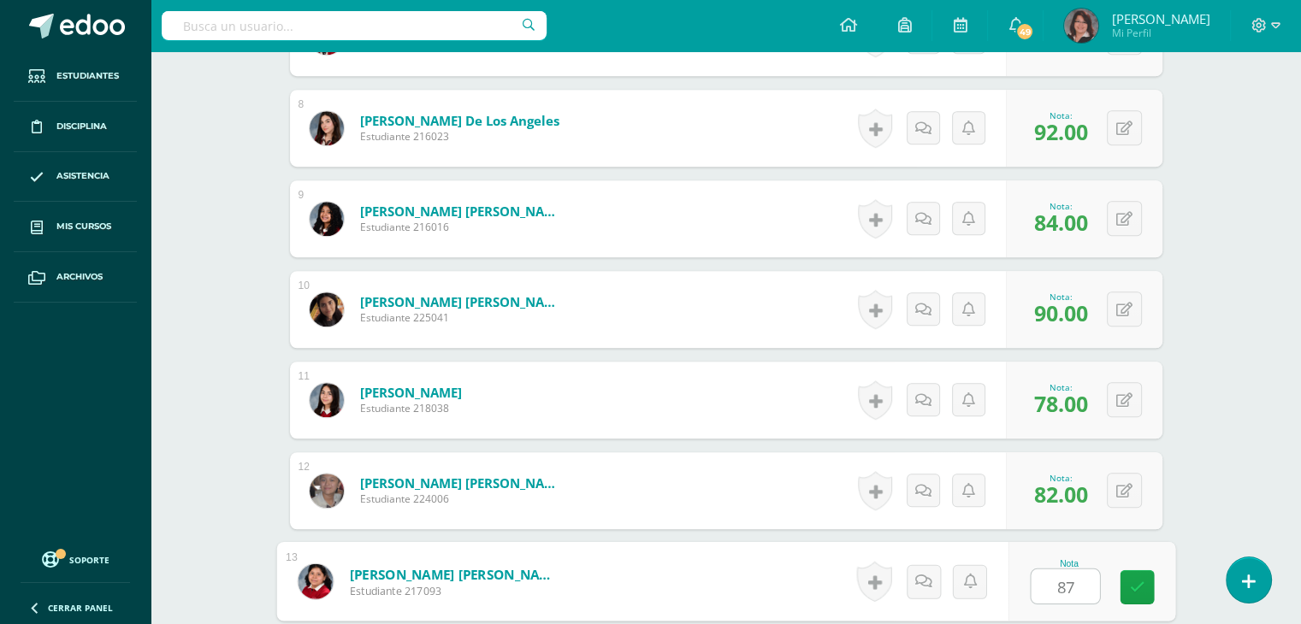
type input "87"
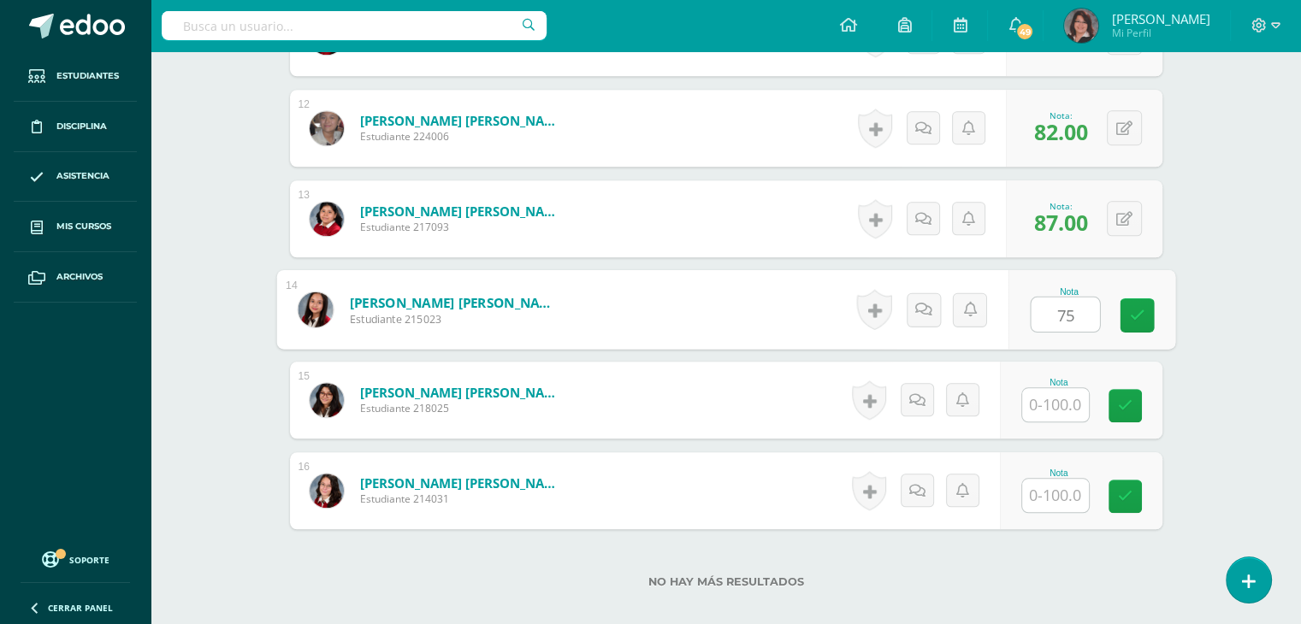
type input "75"
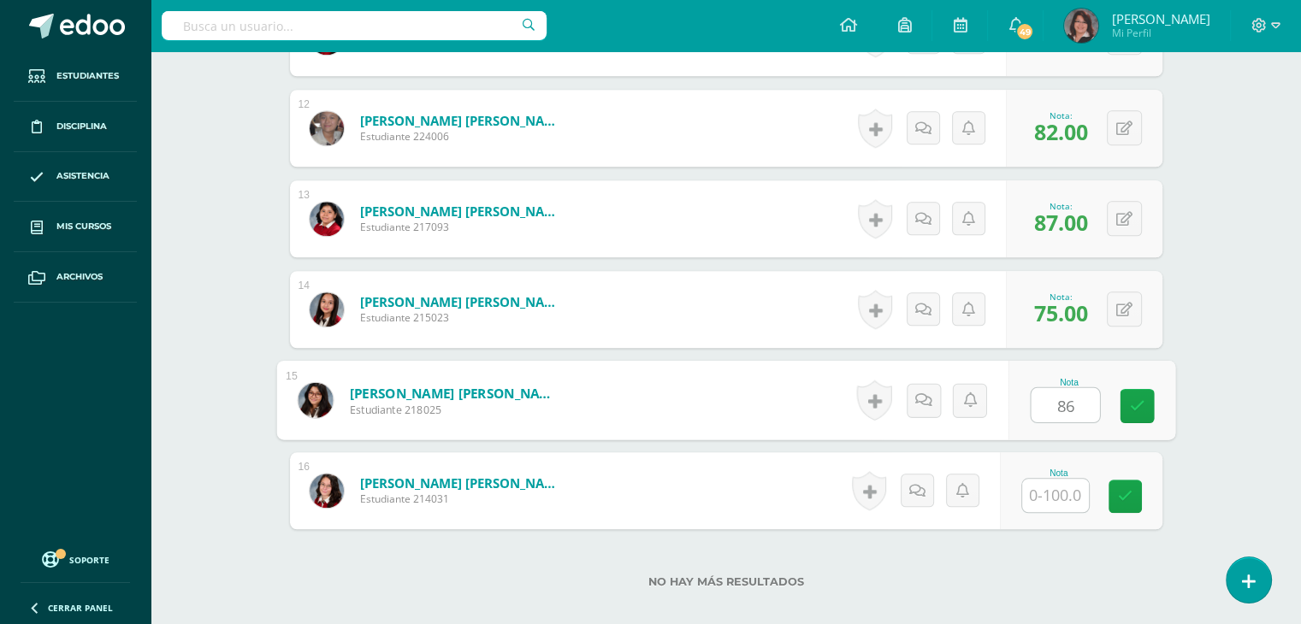
type input "86"
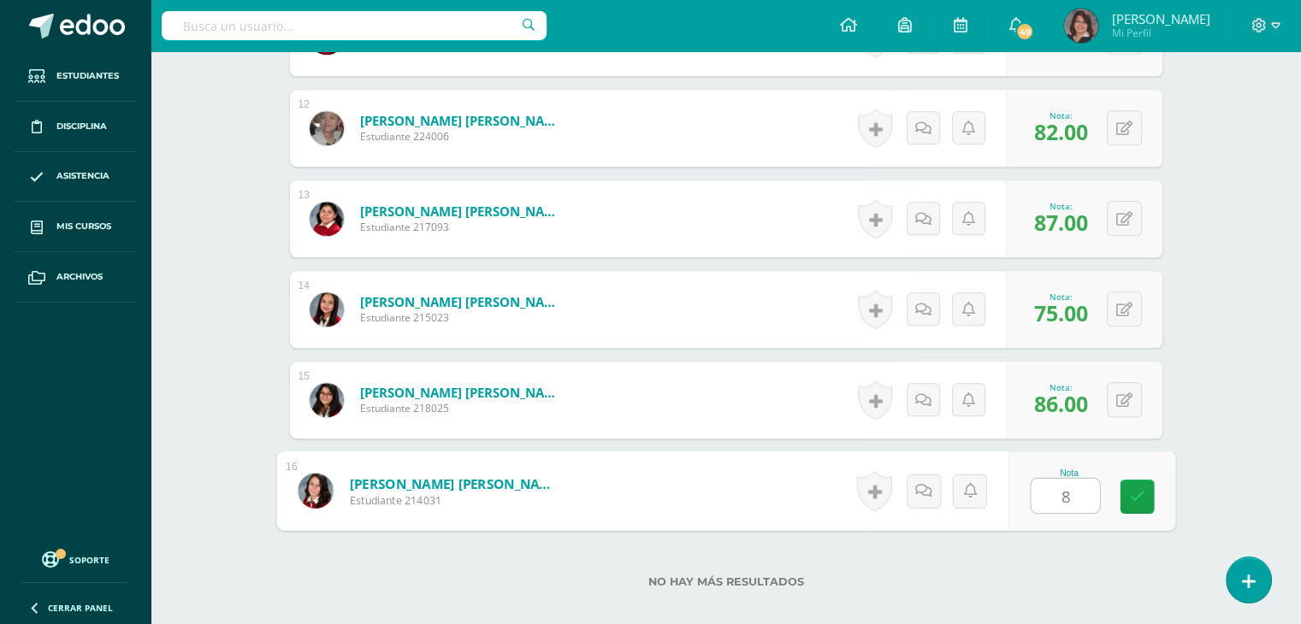
type input "86"
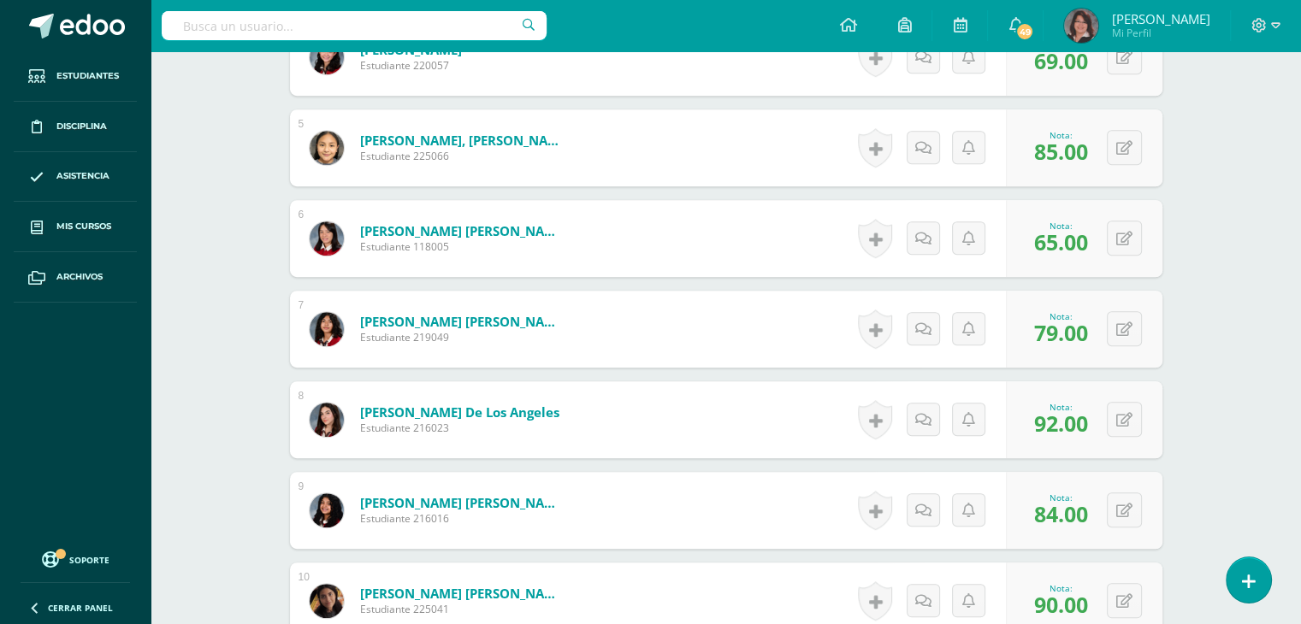
scroll to position [818, 0]
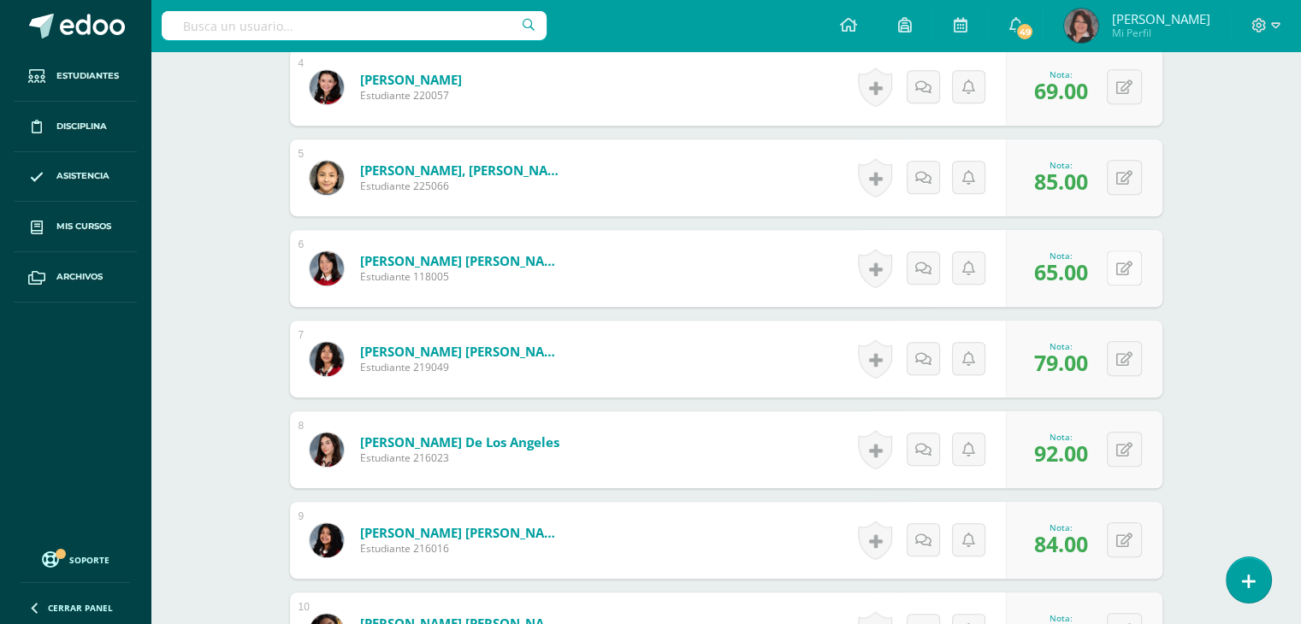
click at [1126, 265] on icon at bounding box center [1124, 269] width 16 height 15
type input "67"
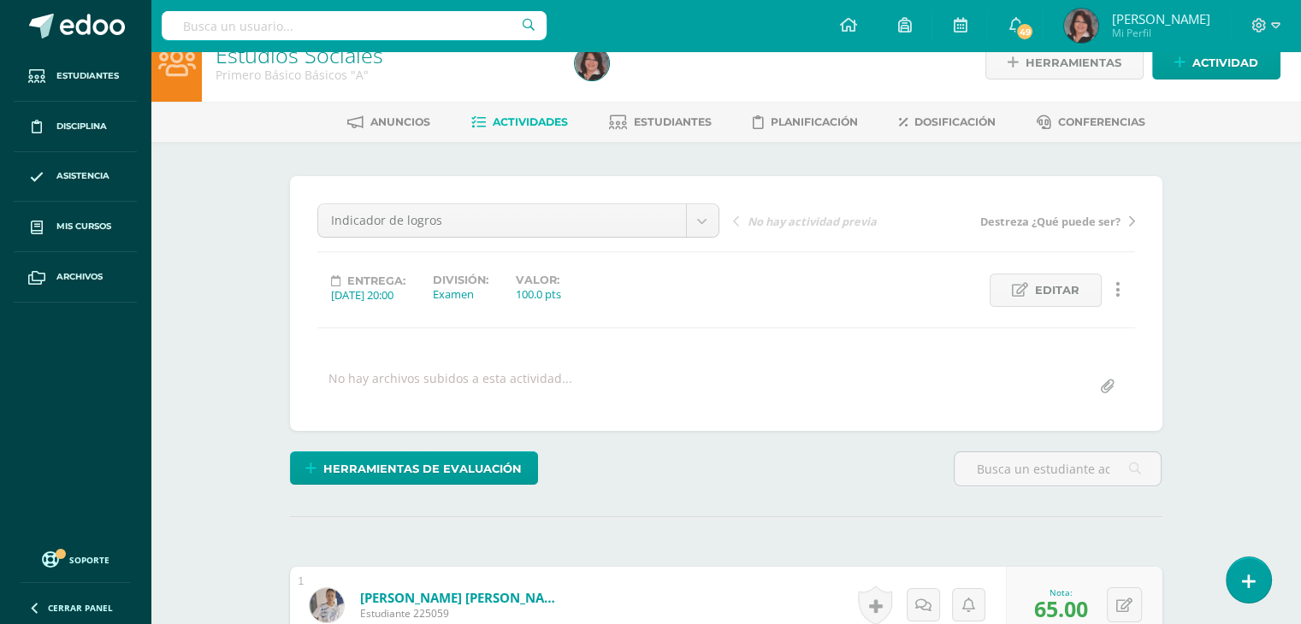
scroll to position [0, 0]
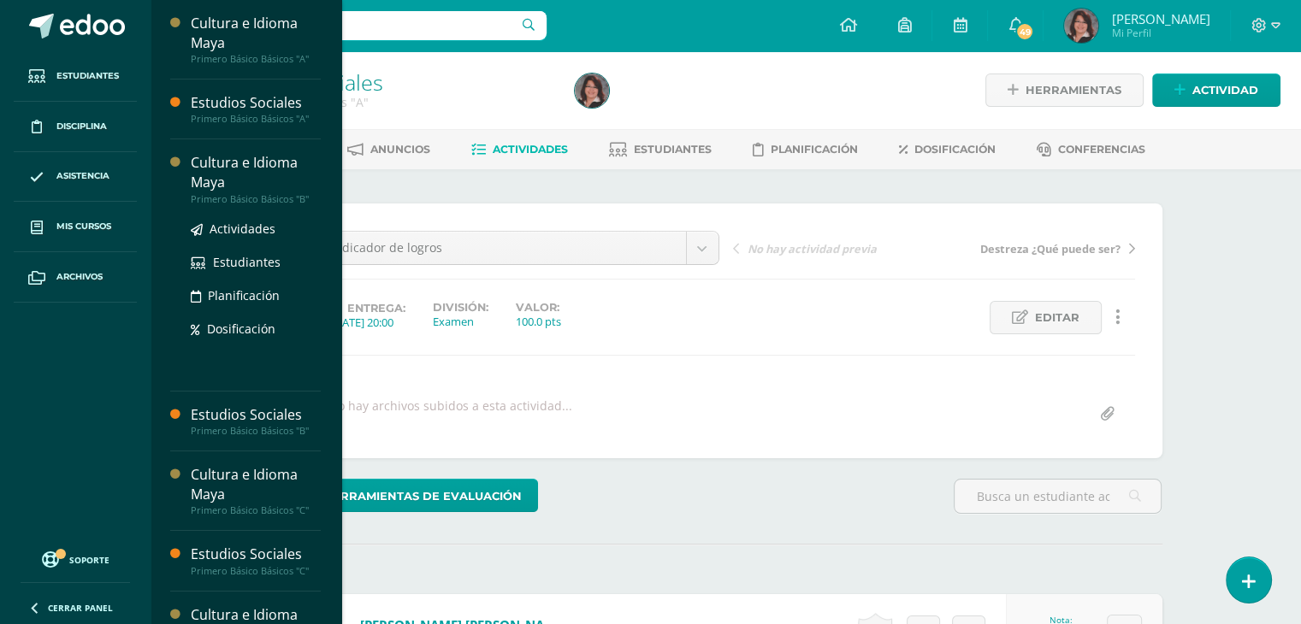
click at [246, 157] on div "Cultura e Idioma Maya" at bounding box center [256, 172] width 130 height 39
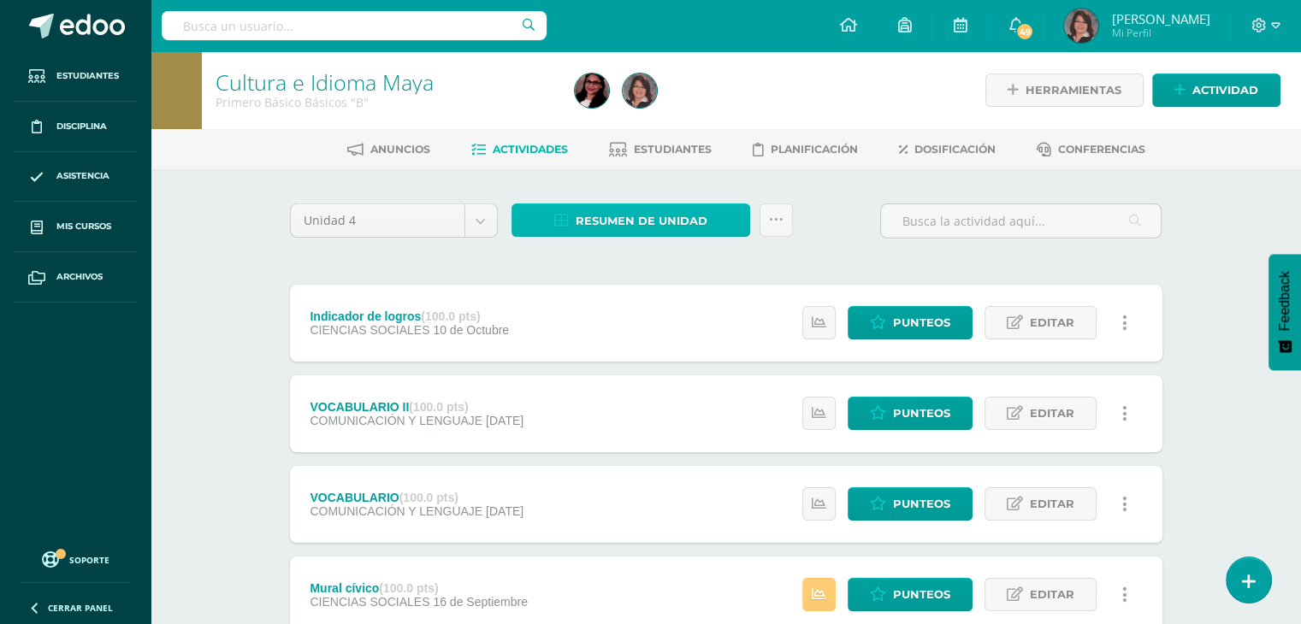
click at [667, 220] on span "Resumen de unidad" at bounding box center [642, 221] width 132 height 32
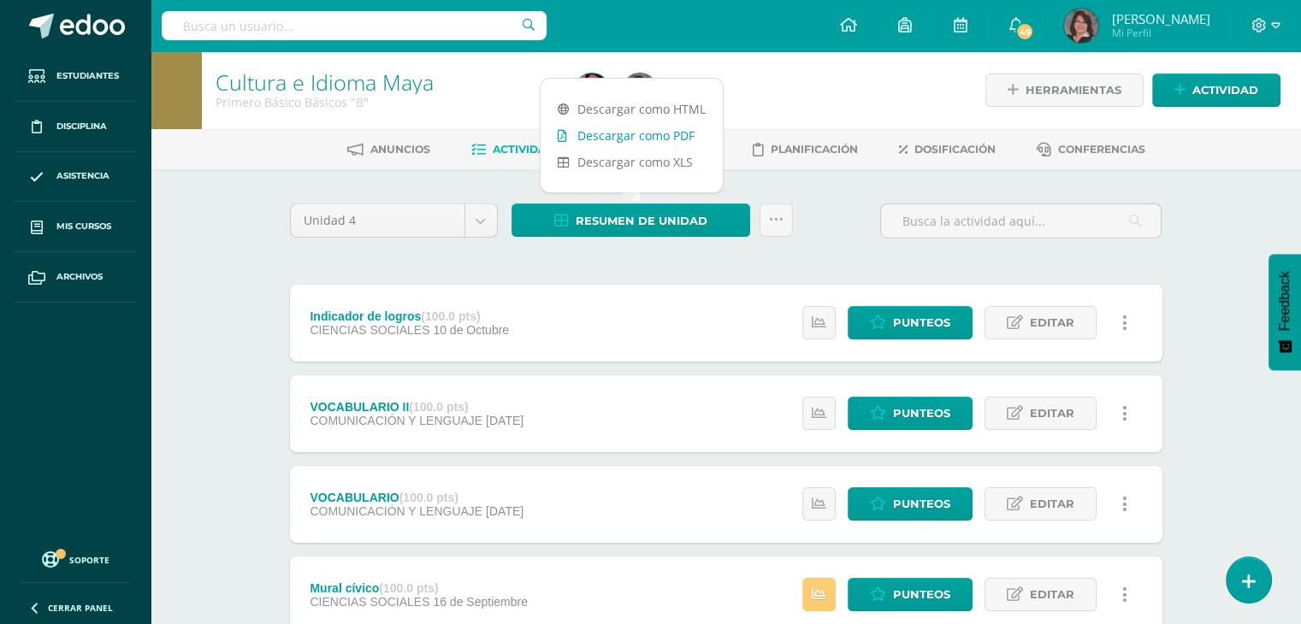
click at [646, 138] on link "Descargar como PDF" at bounding box center [632, 135] width 182 height 27
click at [917, 319] on span "Punteos" at bounding box center [921, 323] width 57 height 32
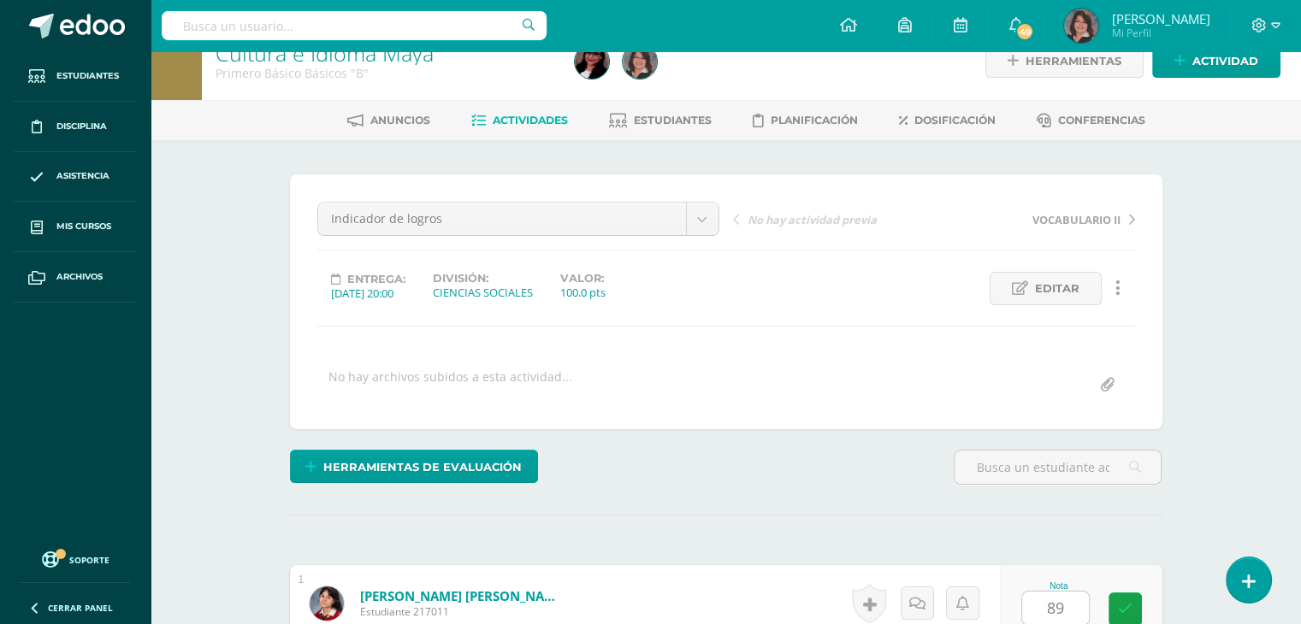
scroll to position [414, 0]
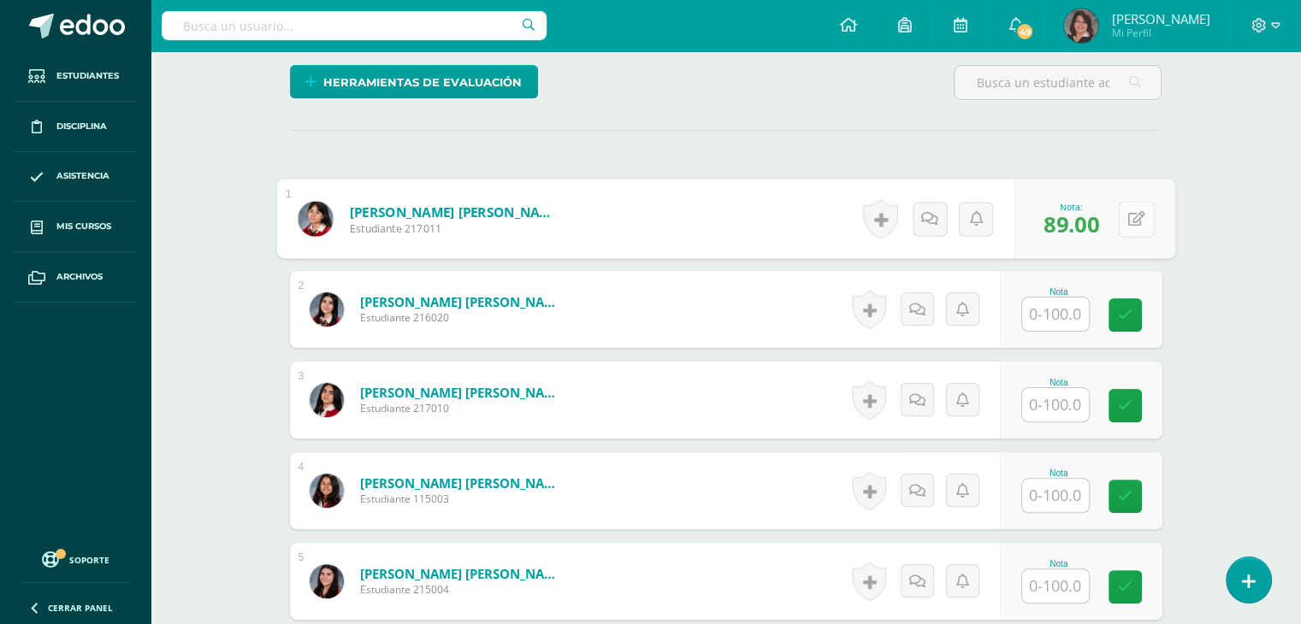
click at [1119, 219] on button at bounding box center [1136, 219] width 36 height 36
type input "88"
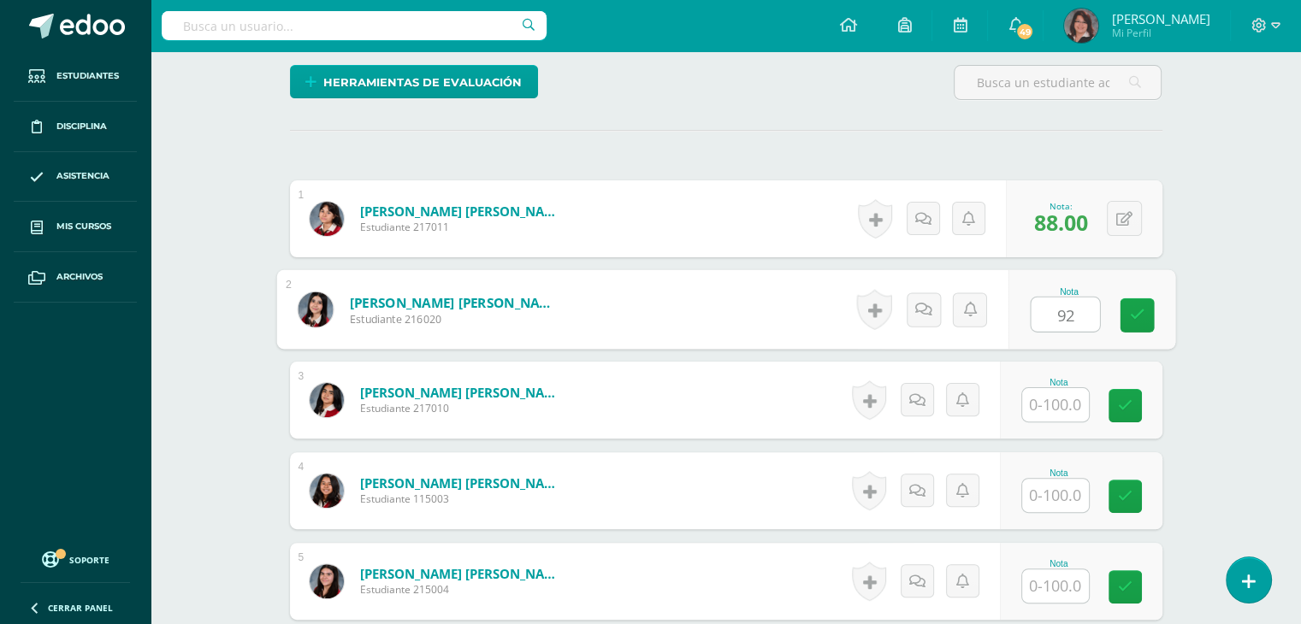
type input "92"
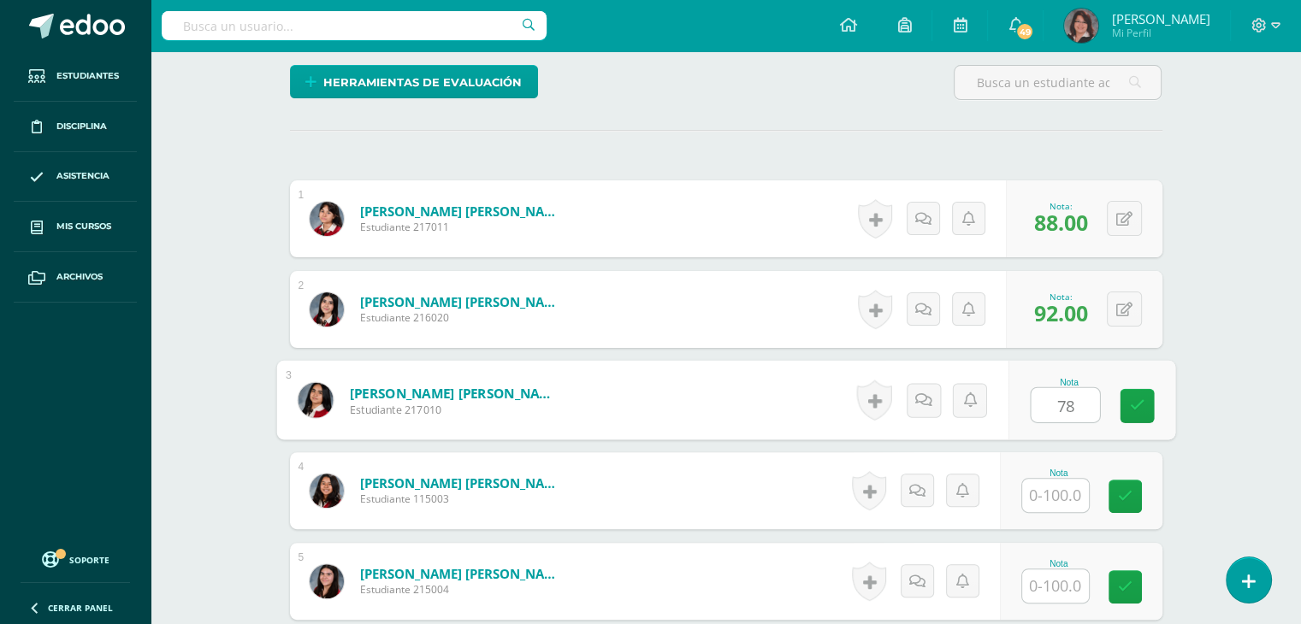
type input "78"
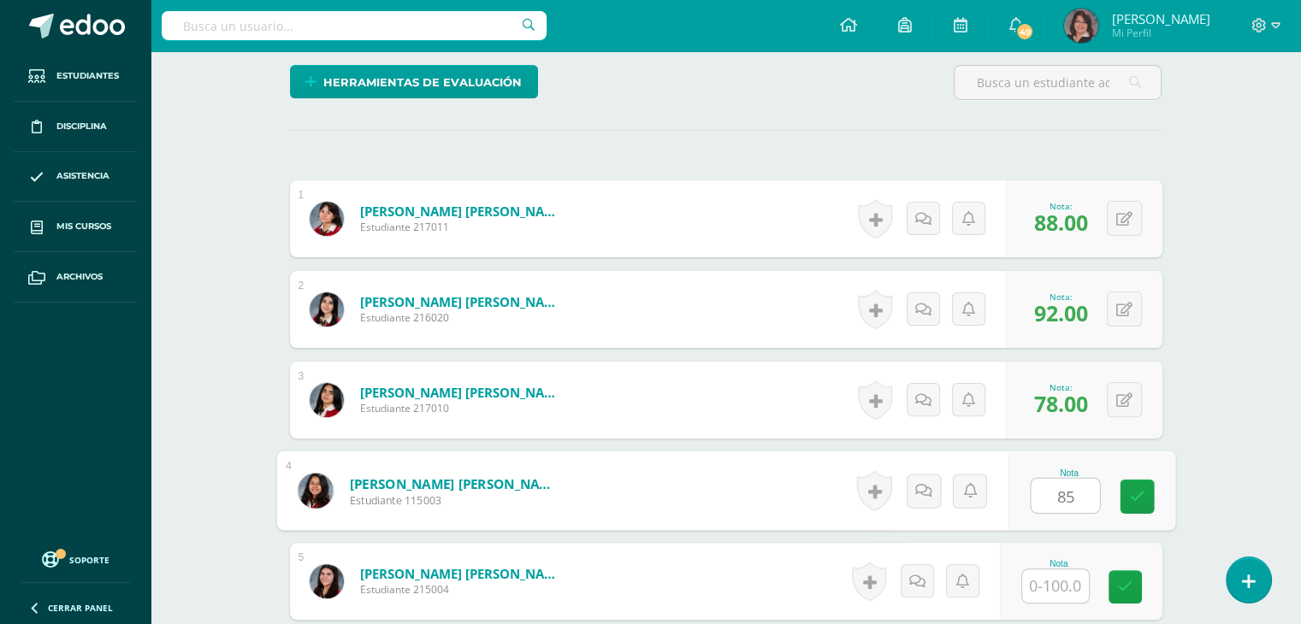
type input "85"
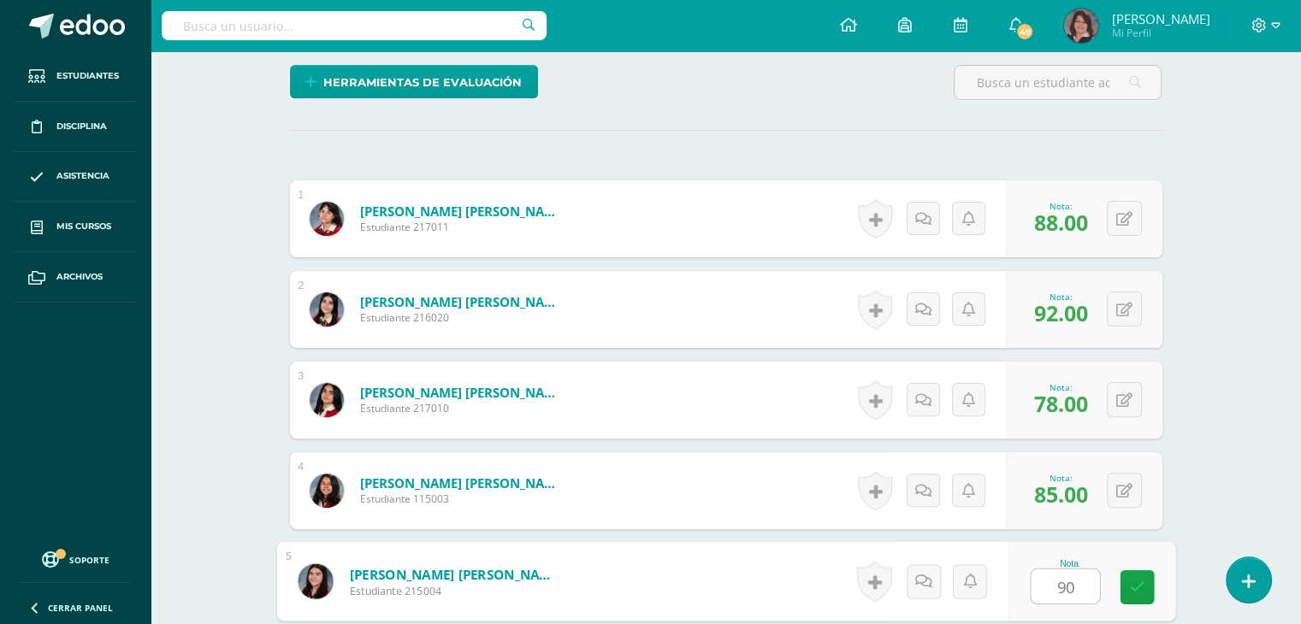
type input "90"
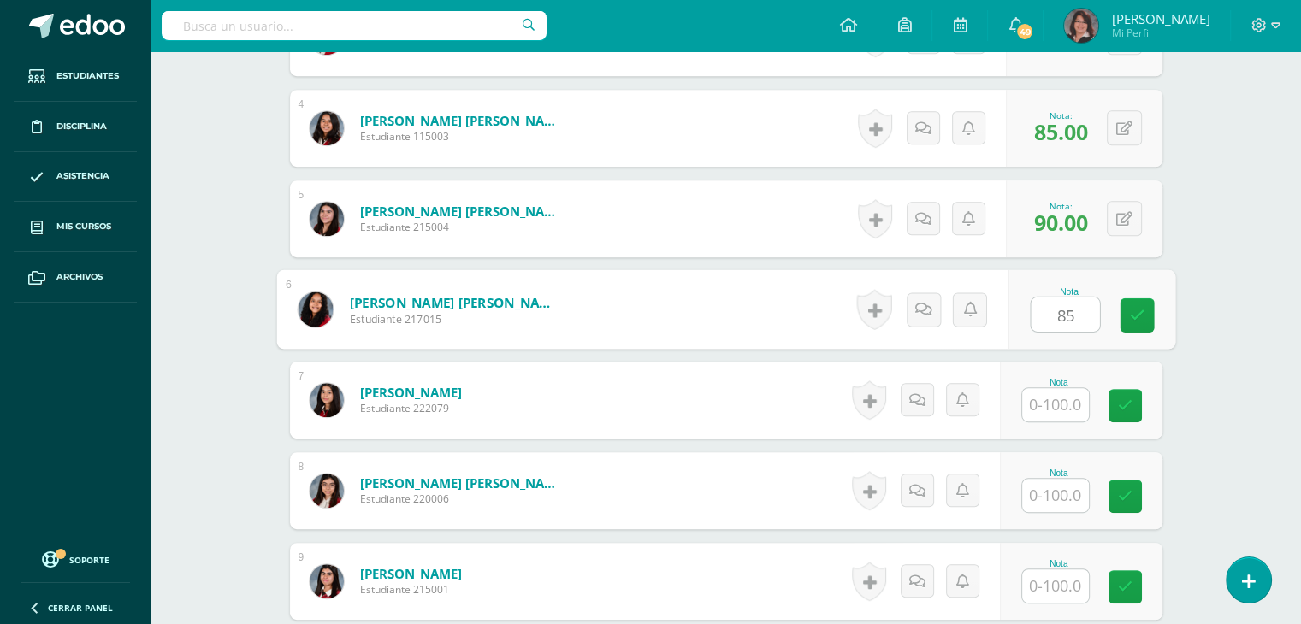
type input "85"
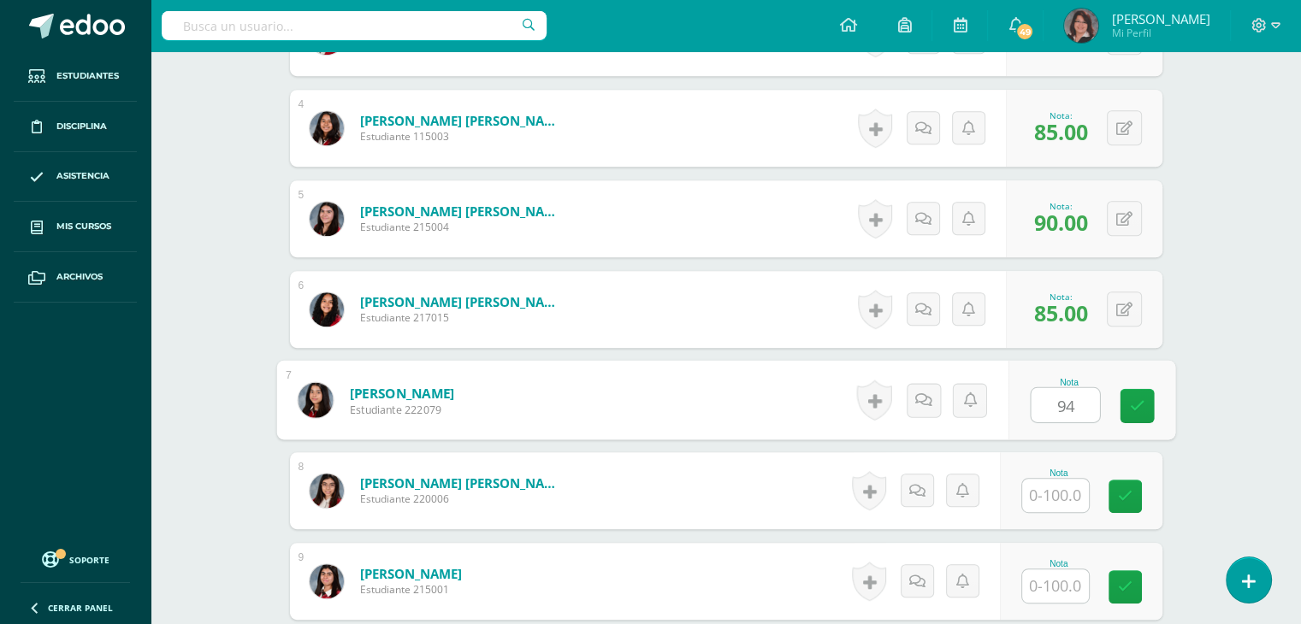
type input "94"
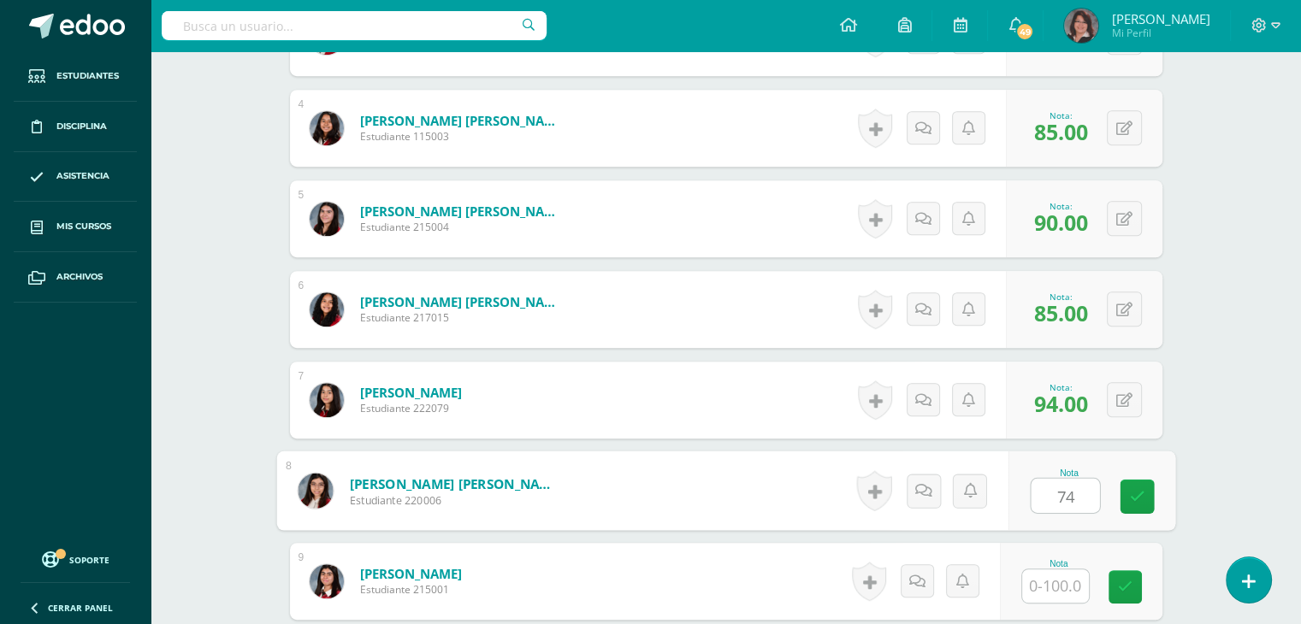
type input "74"
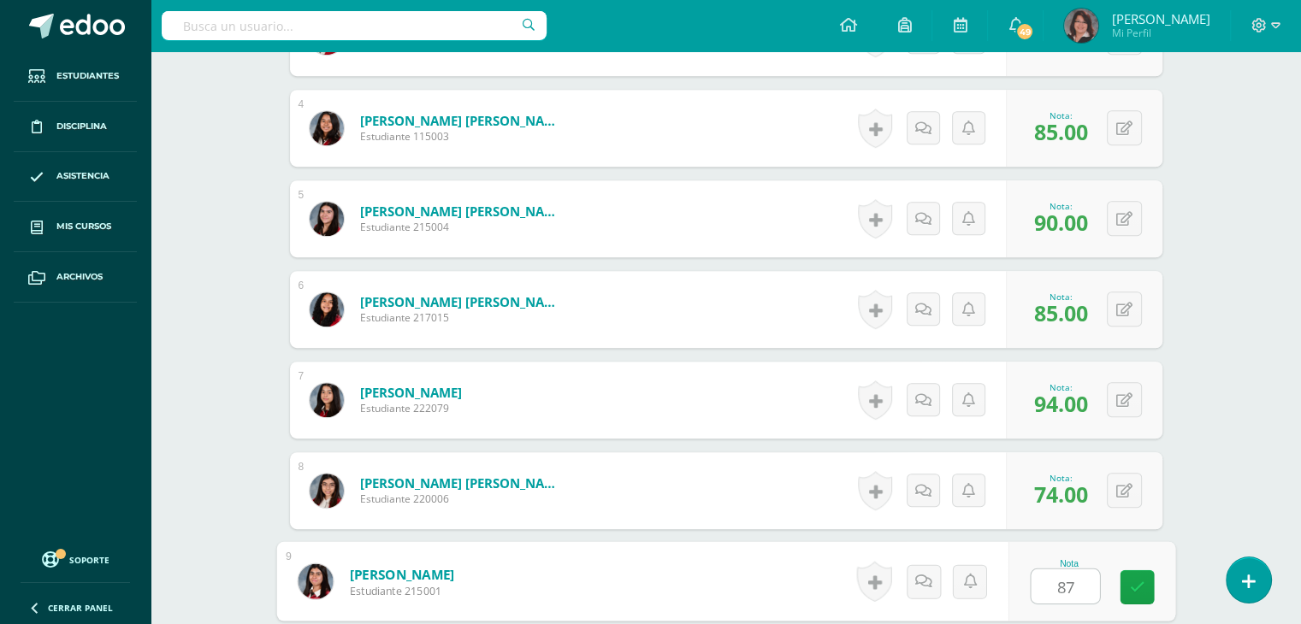
type input "87"
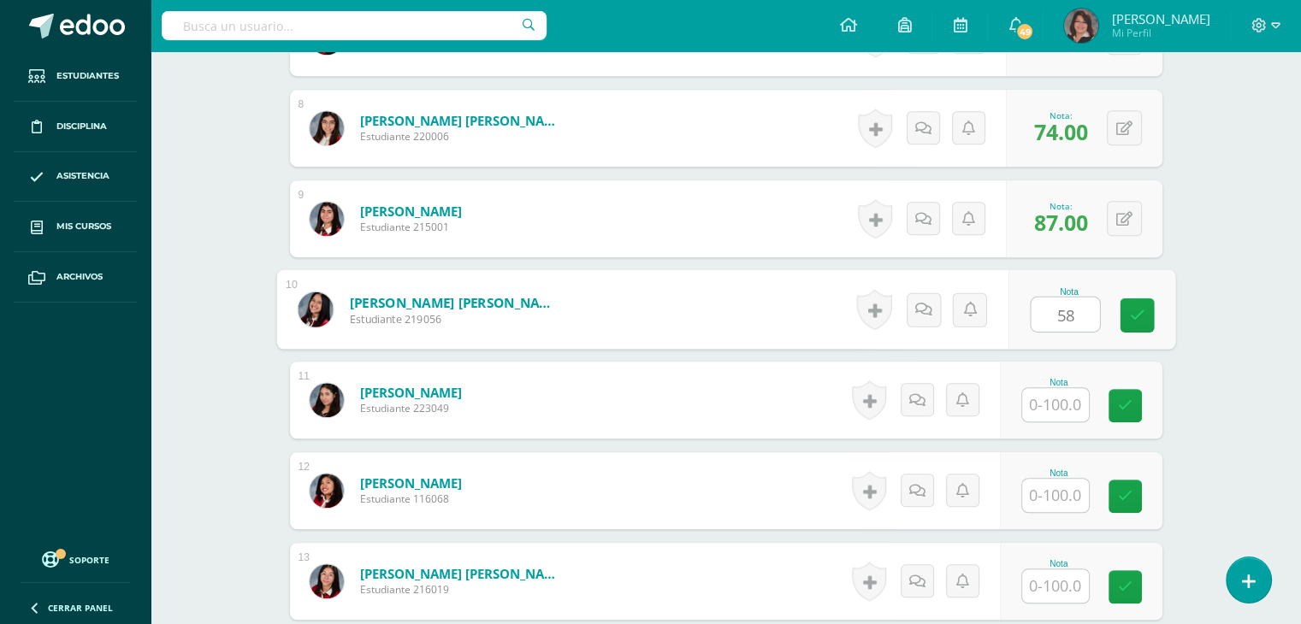
type input "58"
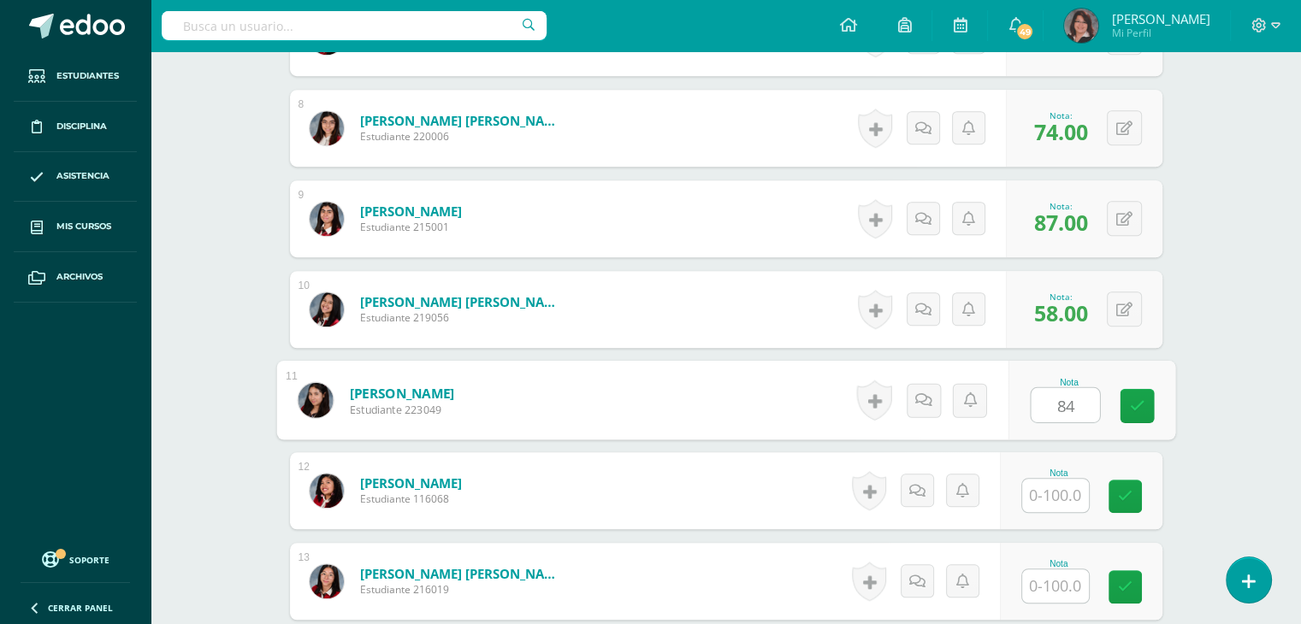
type input "84"
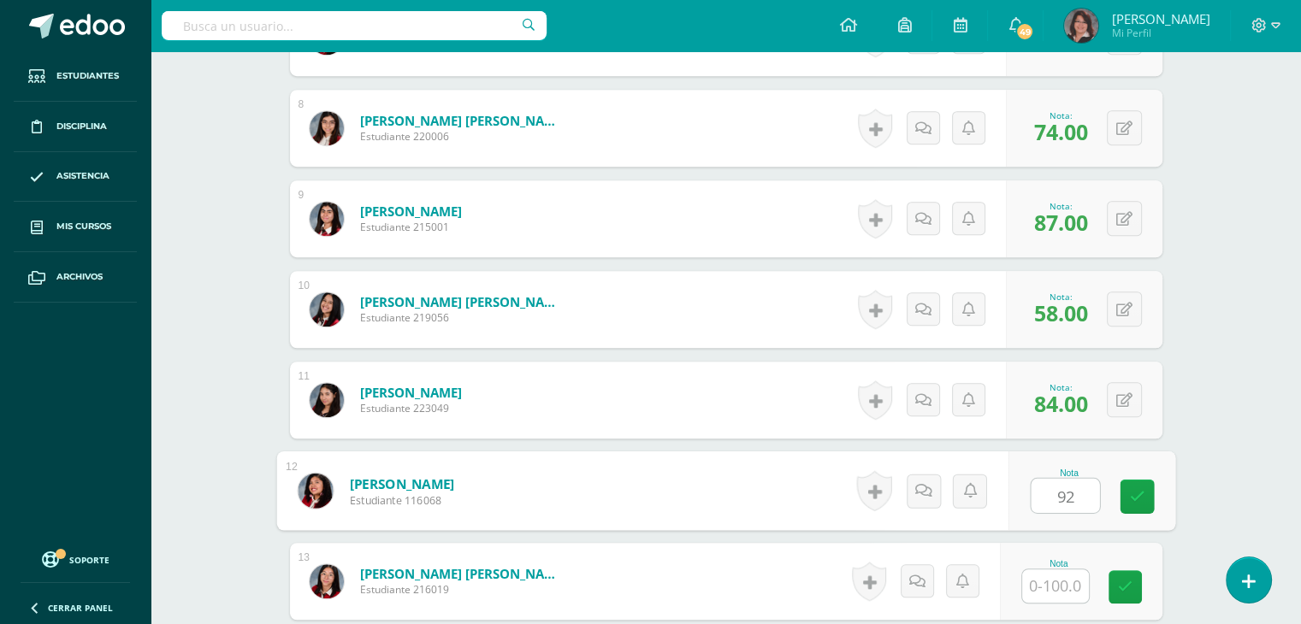
type input "92"
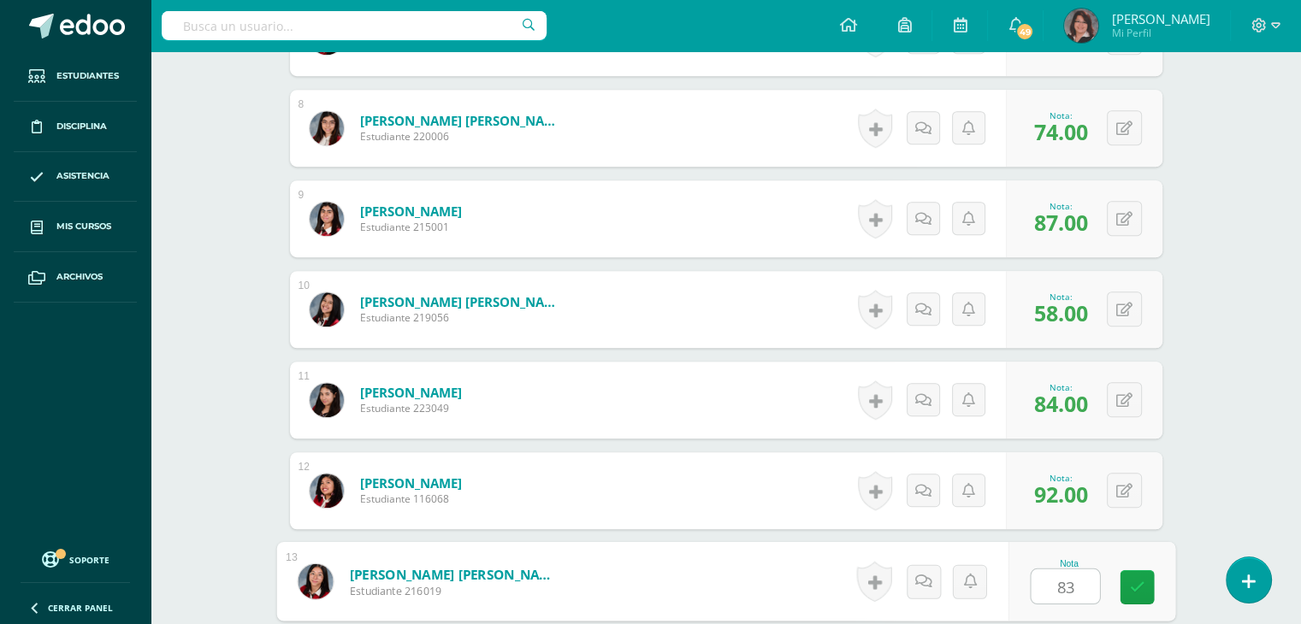
type input "83"
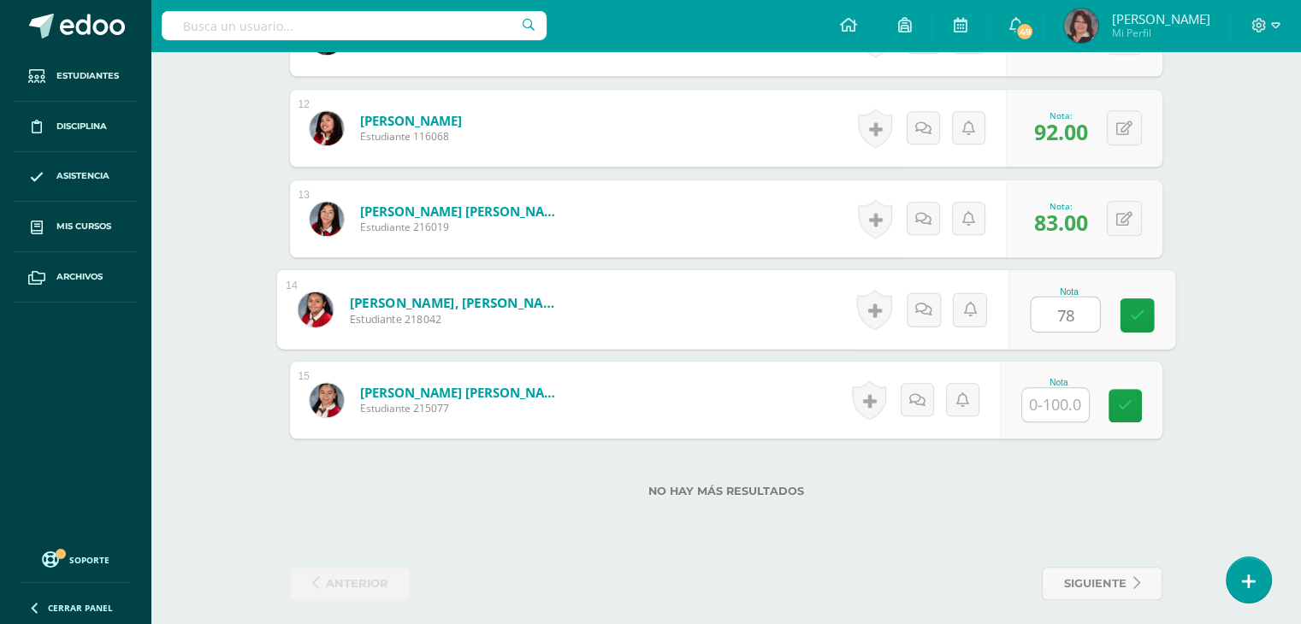
type input "78"
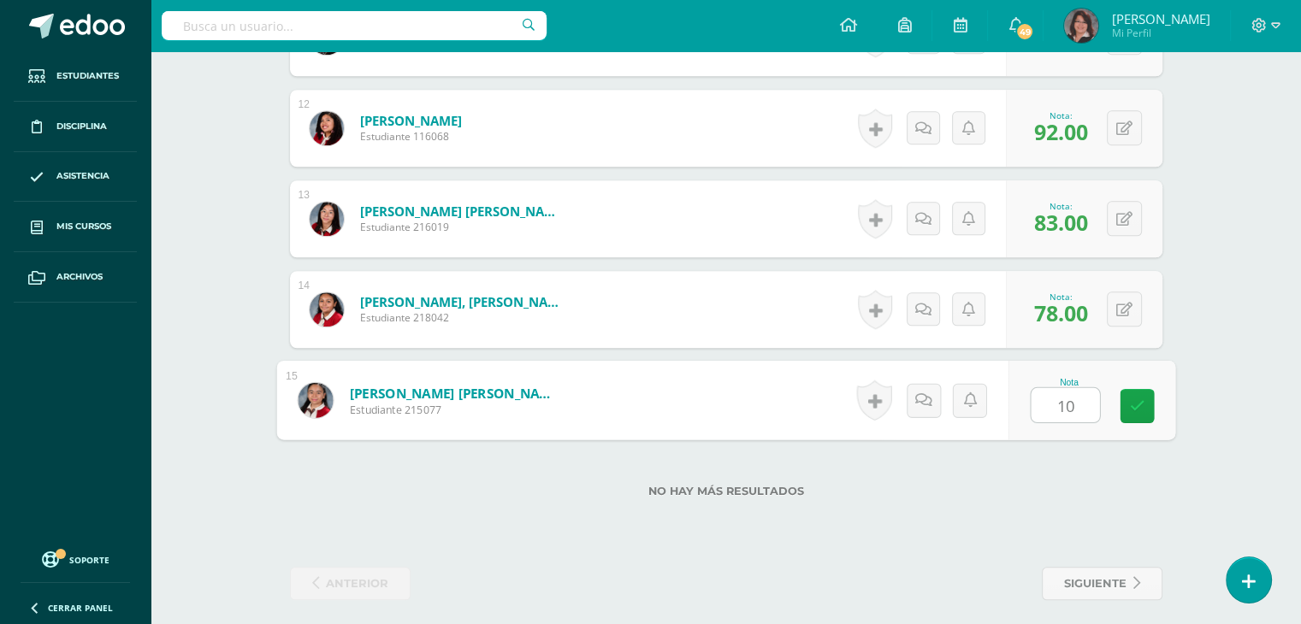
type input "100"
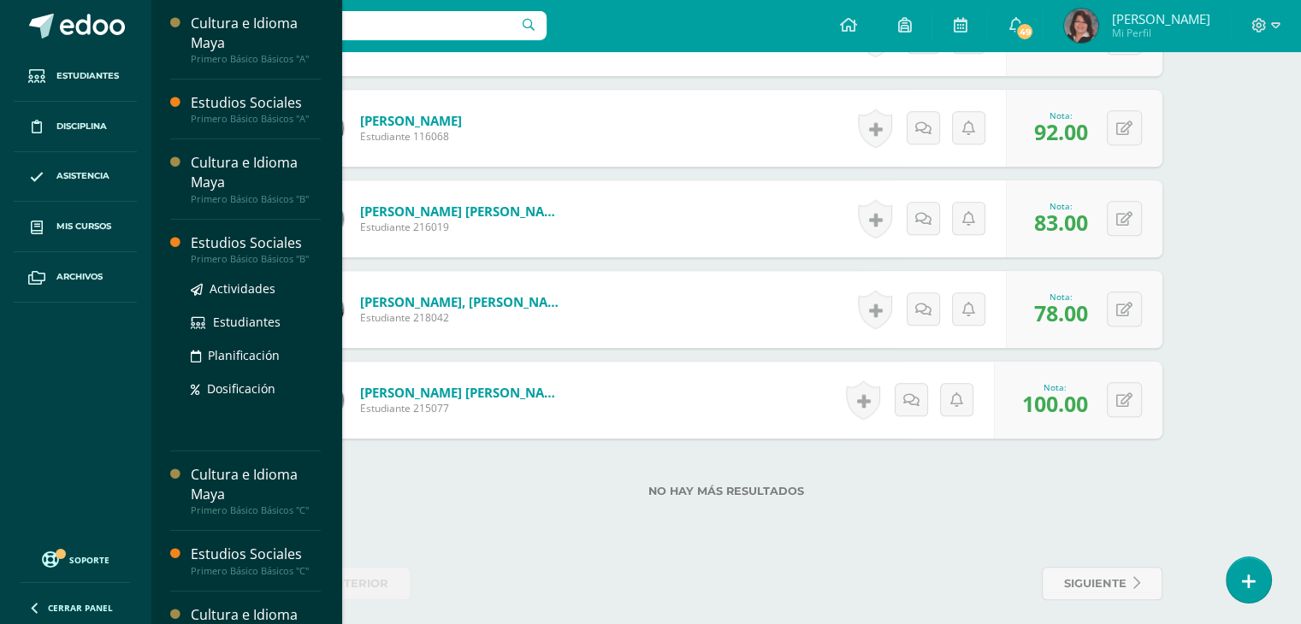
click at [257, 240] on div "Estudios Sociales" at bounding box center [256, 244] width 130 height 20
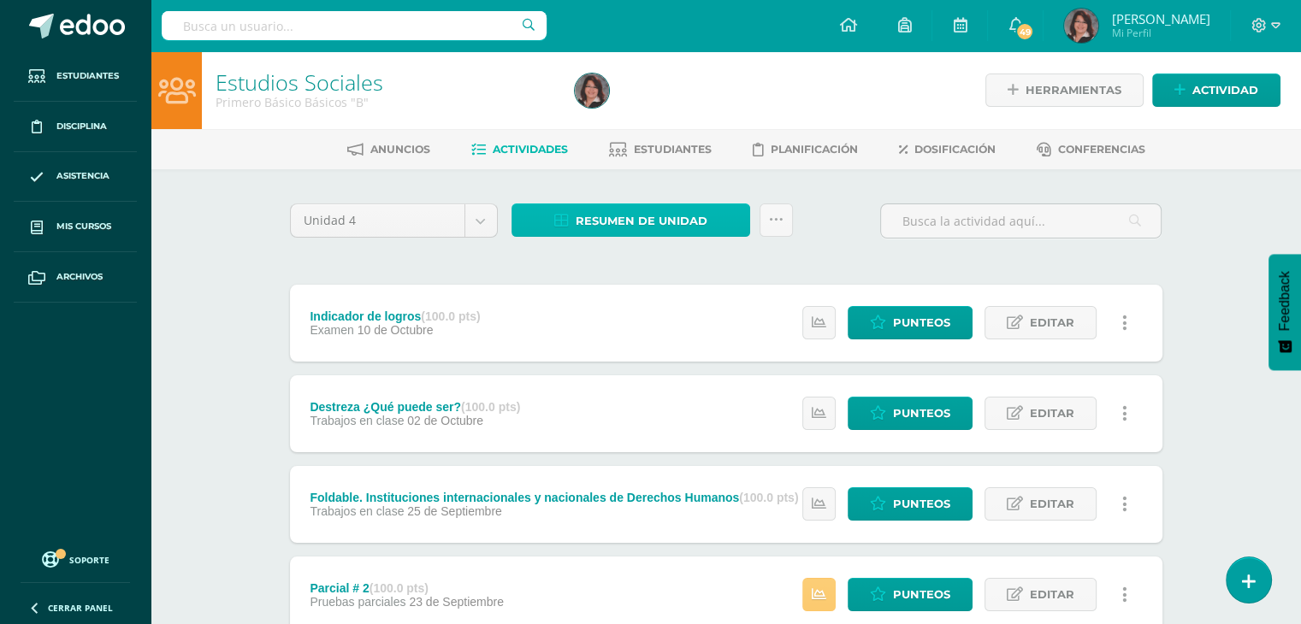
click at [620, 216] on span "Resumen de unidad" at bounding box center [642, 221] width 132 height 32
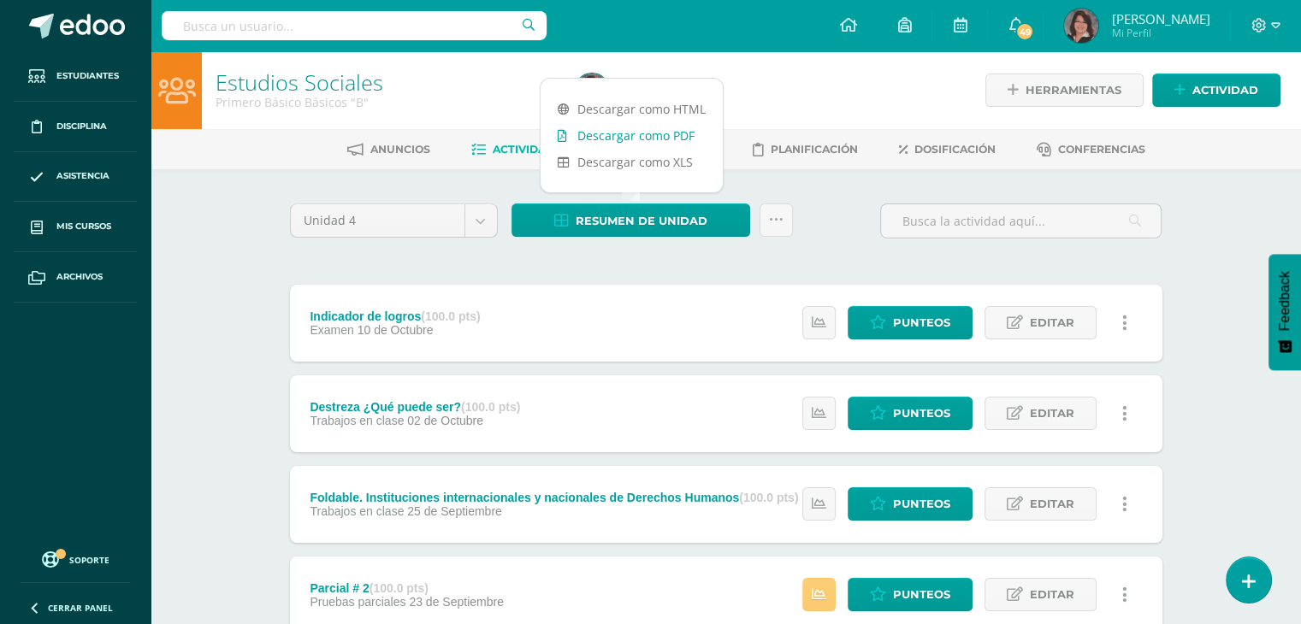
click at [622, 135] on link "Descargar como PDF" at bounding box center [632, 135] width 182 height 27
click at [890, 317] on link "Punteos" at bounding box center [910, 322] width 125 height 33
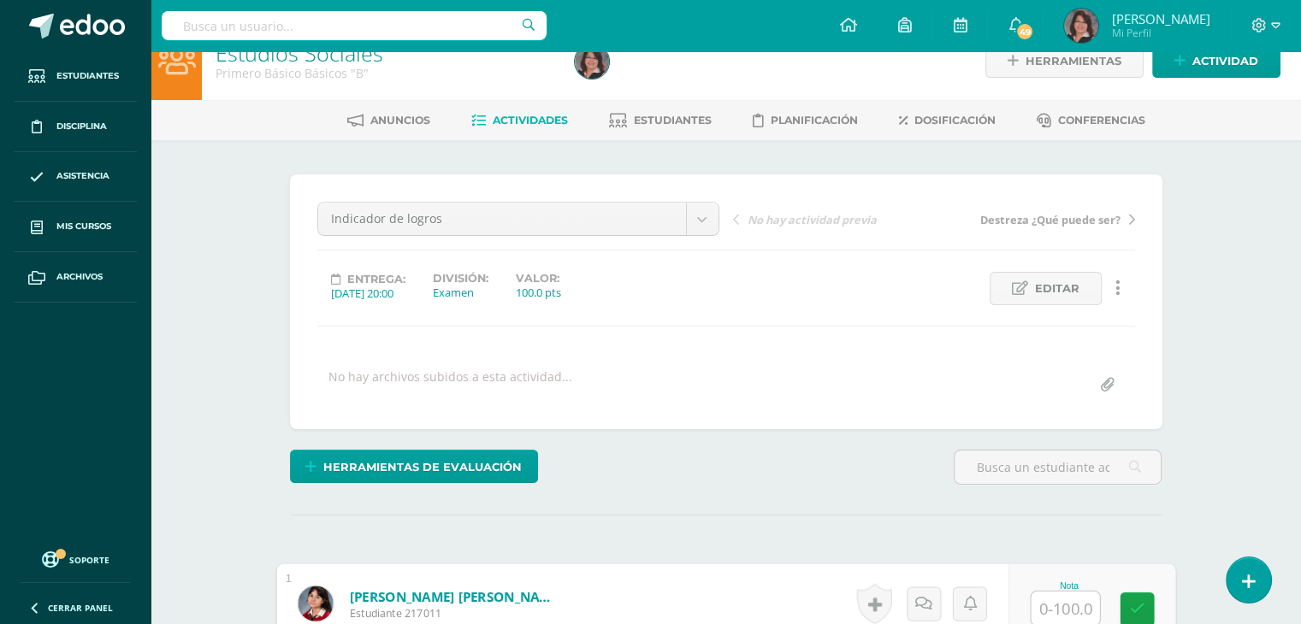
scroll to position [30, 0]
type input "89"
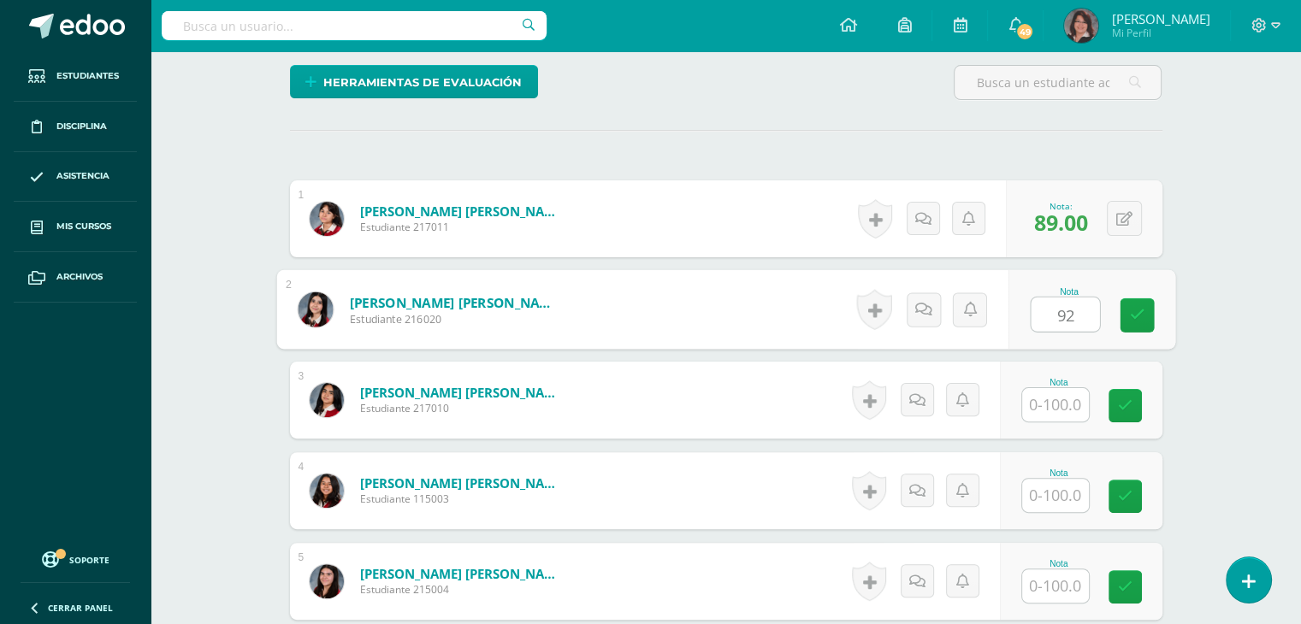
type input "92"
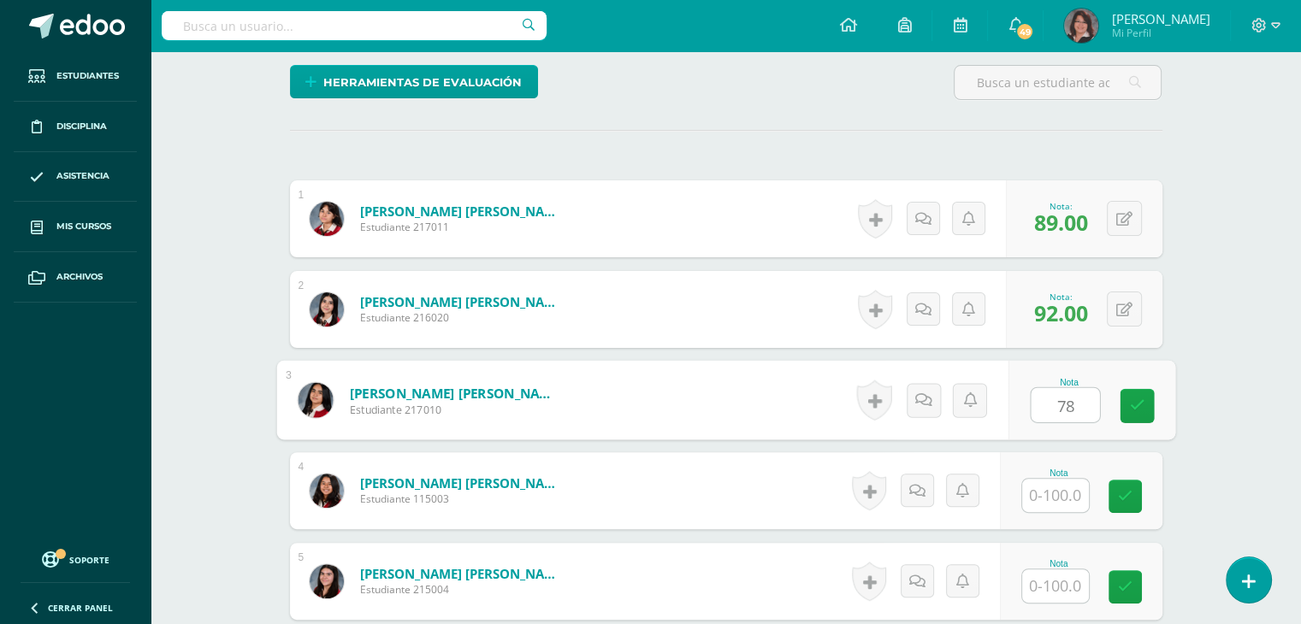
type input "78"
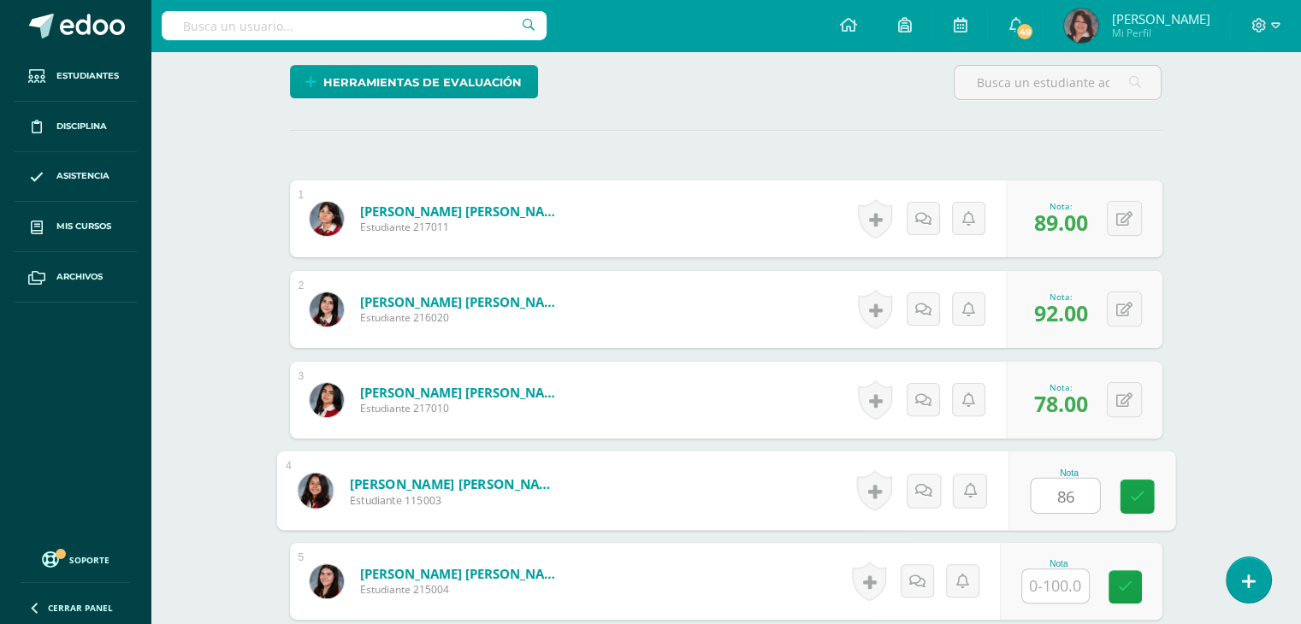
type input "86"
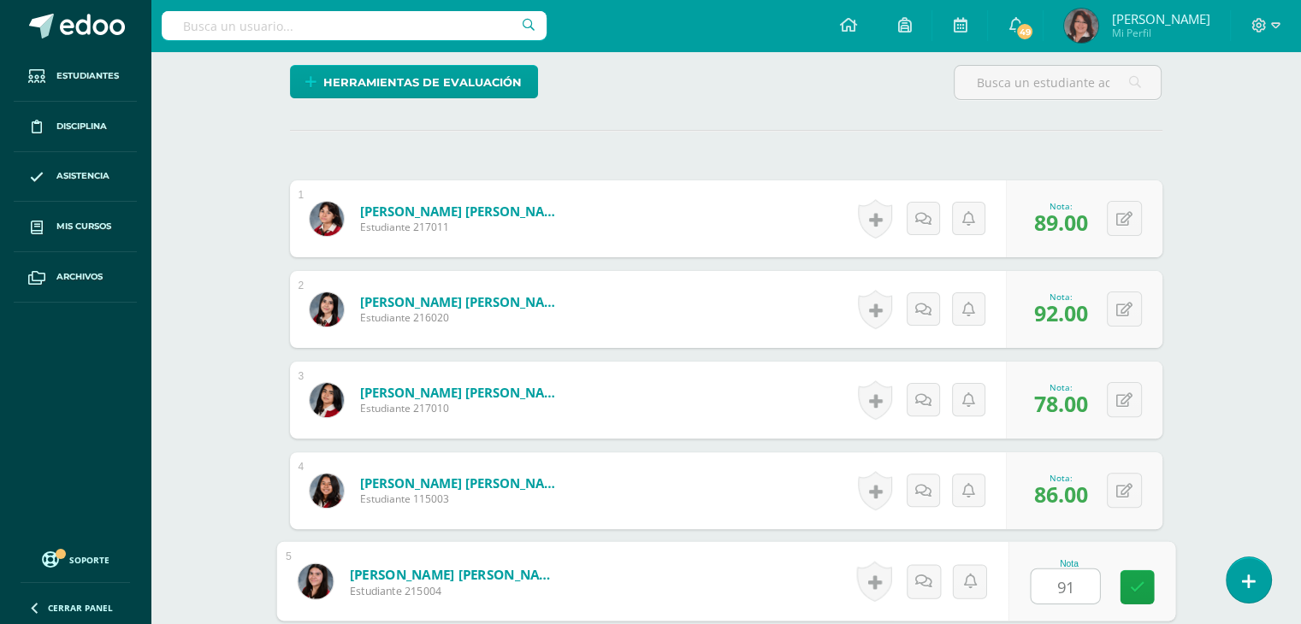
type input "91"
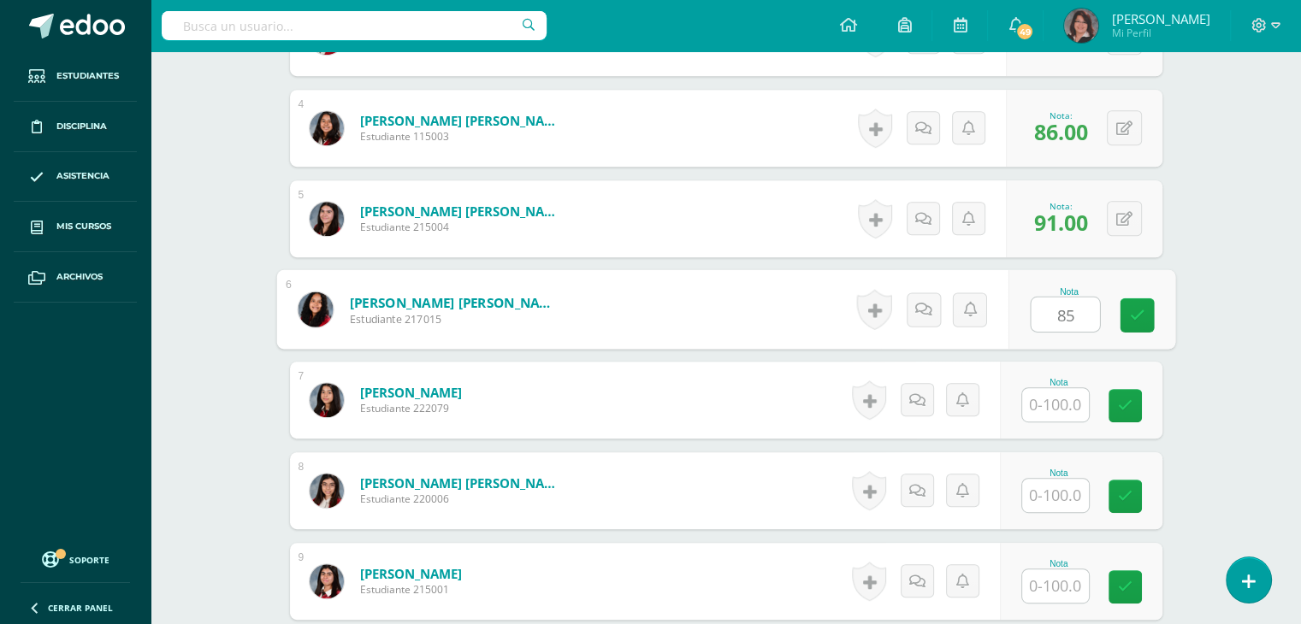
type input "85"
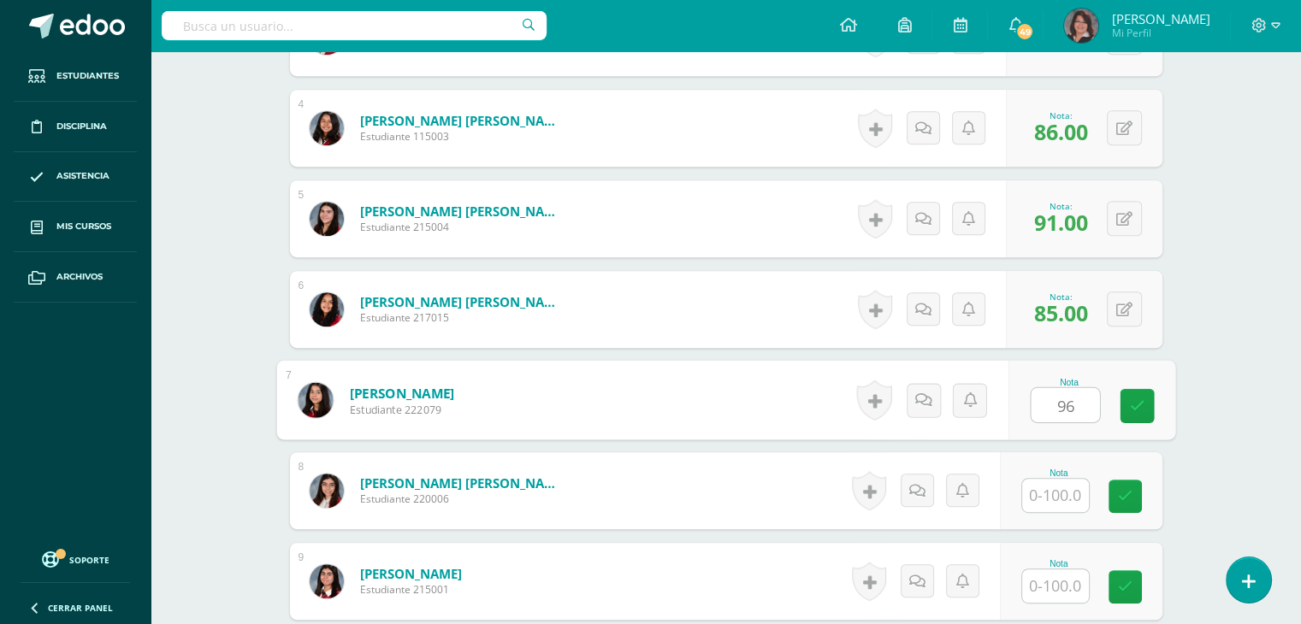
type input "96"
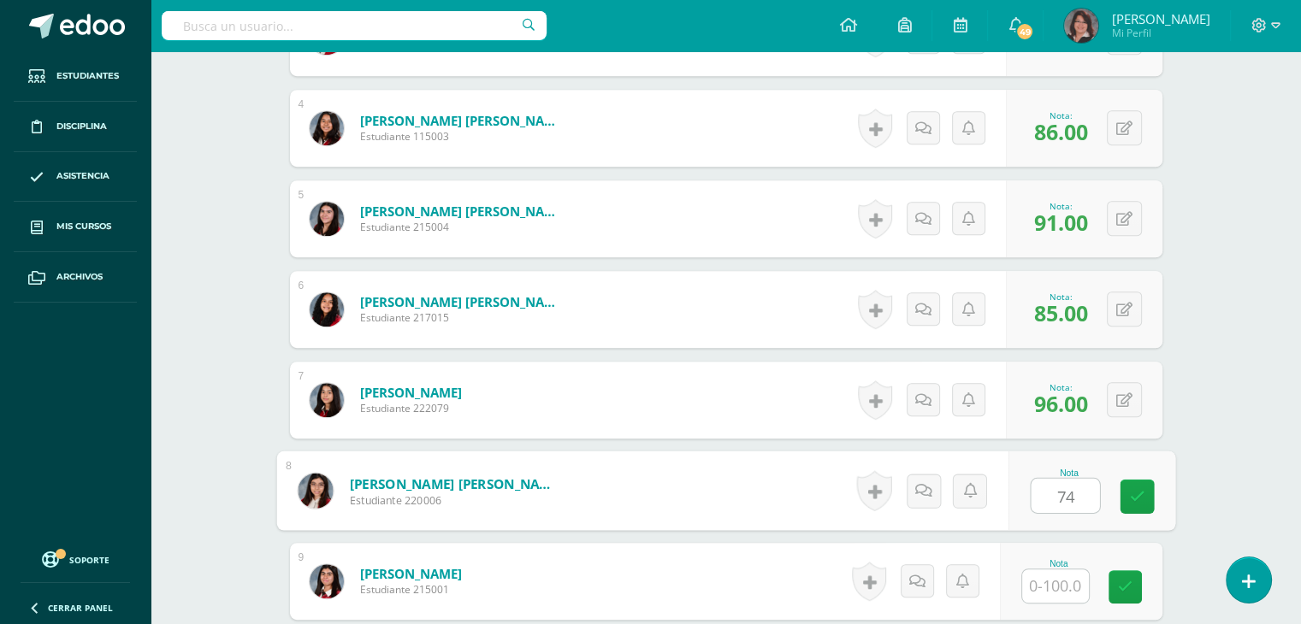
type input "74"
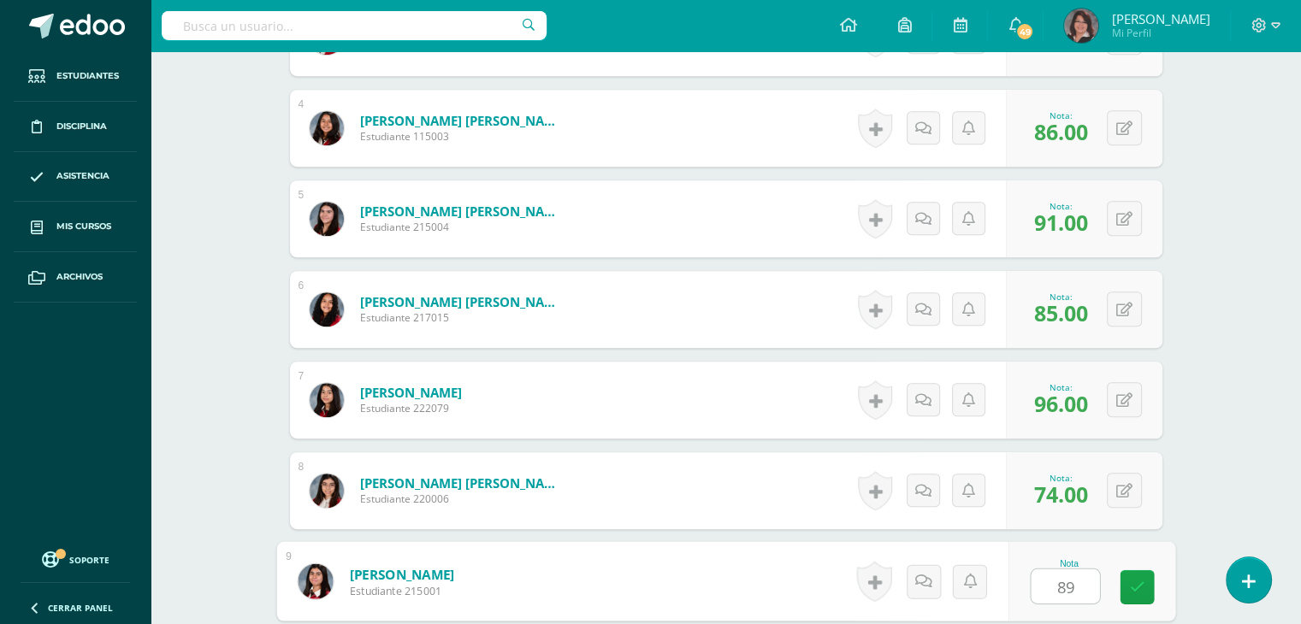
type input "89"
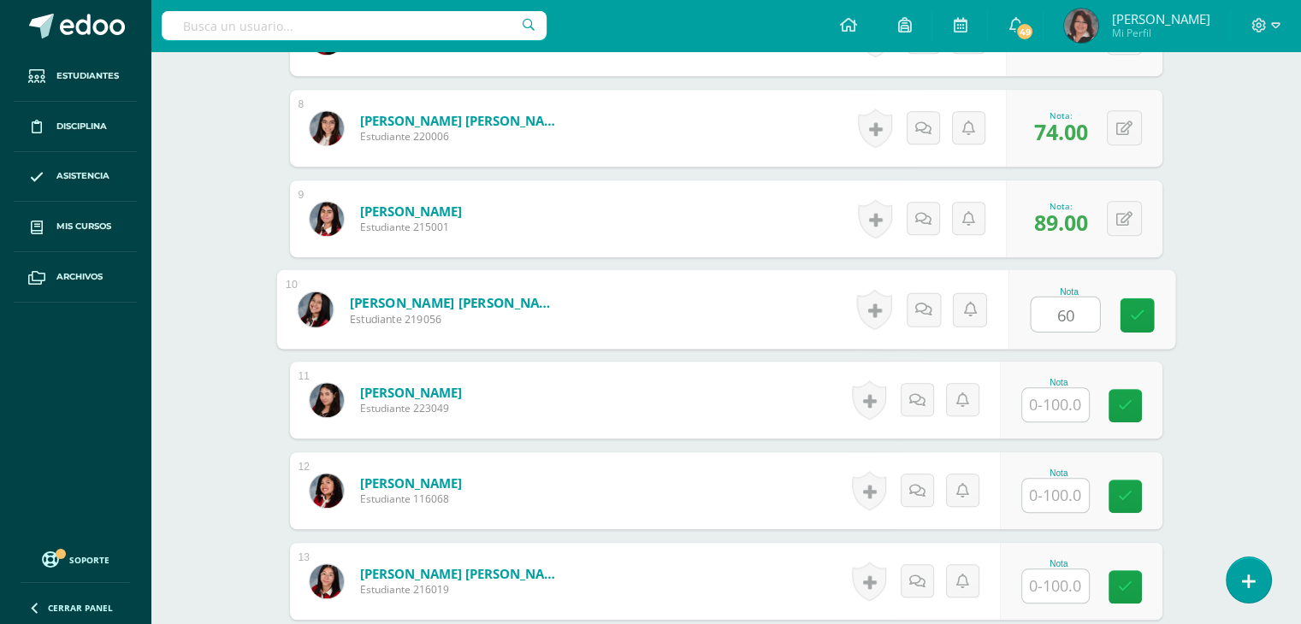
type input "60"
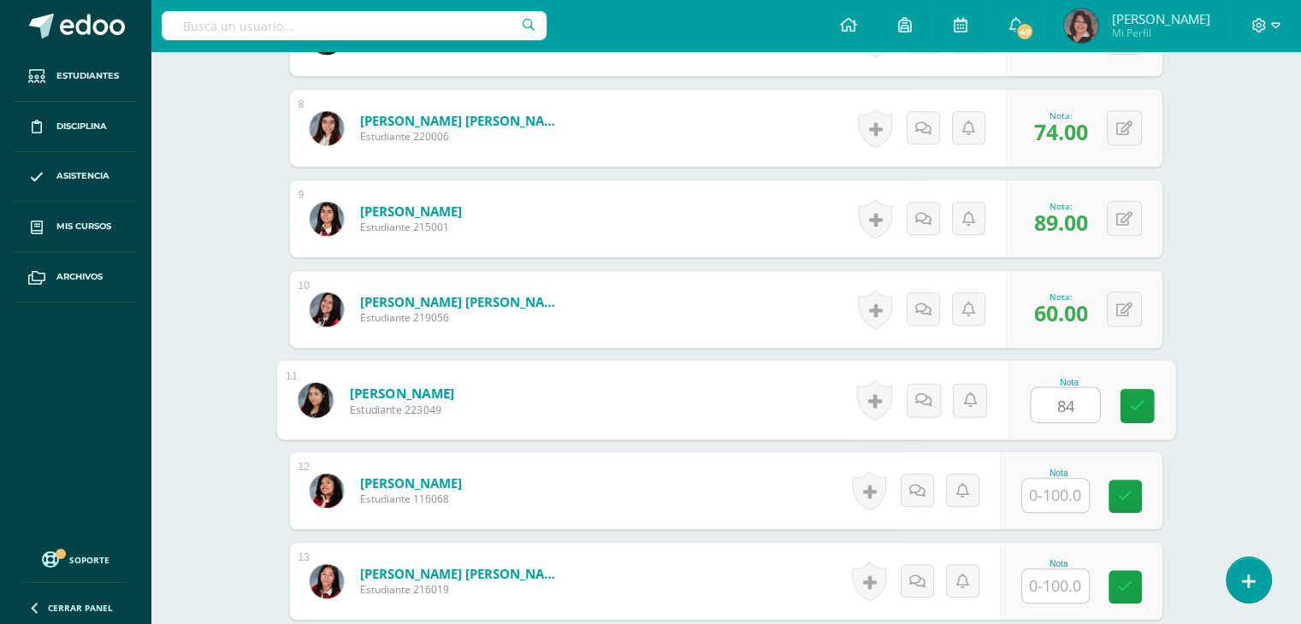
type input "84"
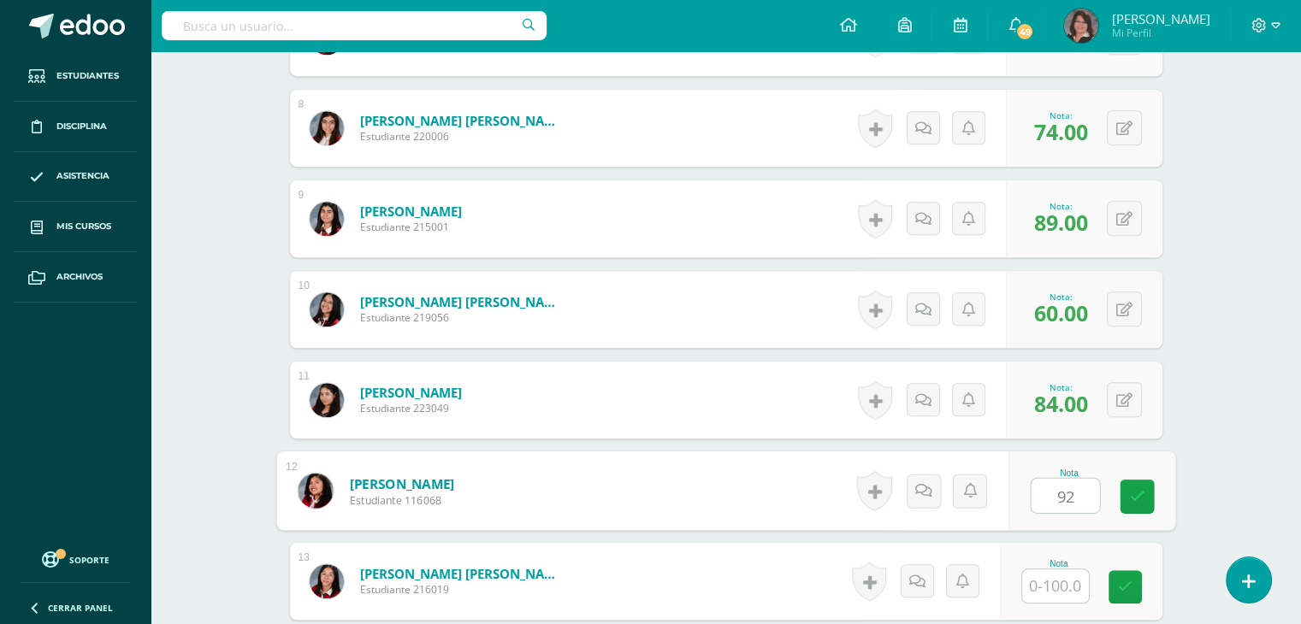
type input "92"
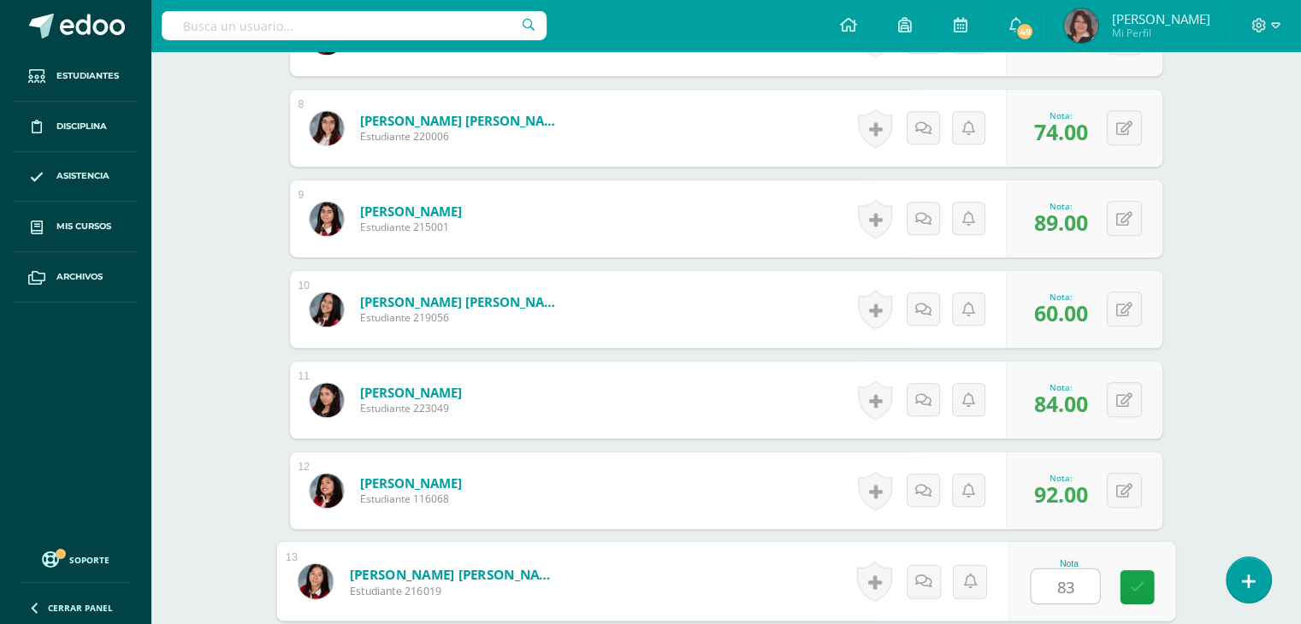
type input "83"
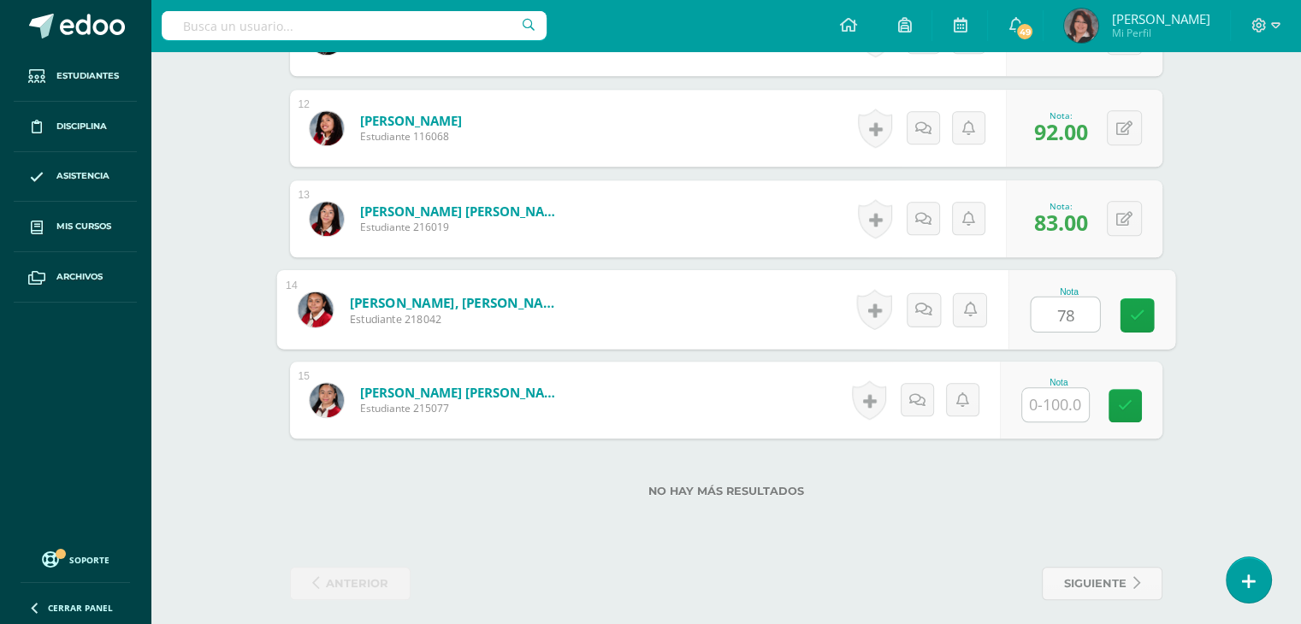
type input "78"
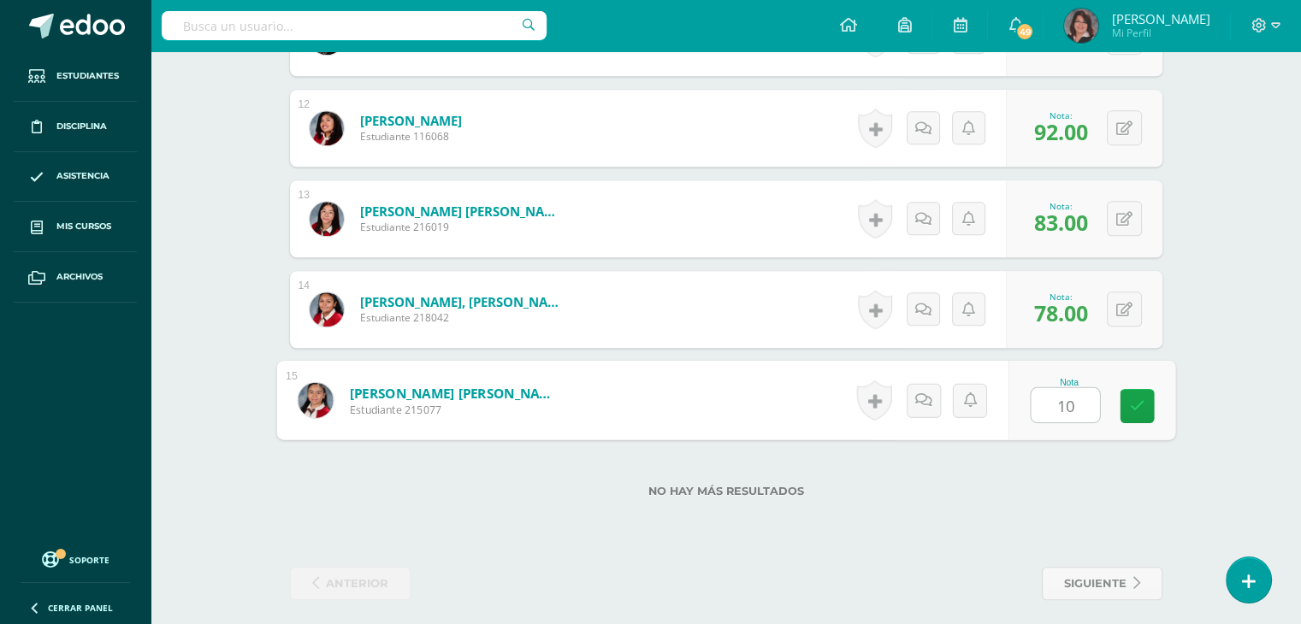
type input "100"
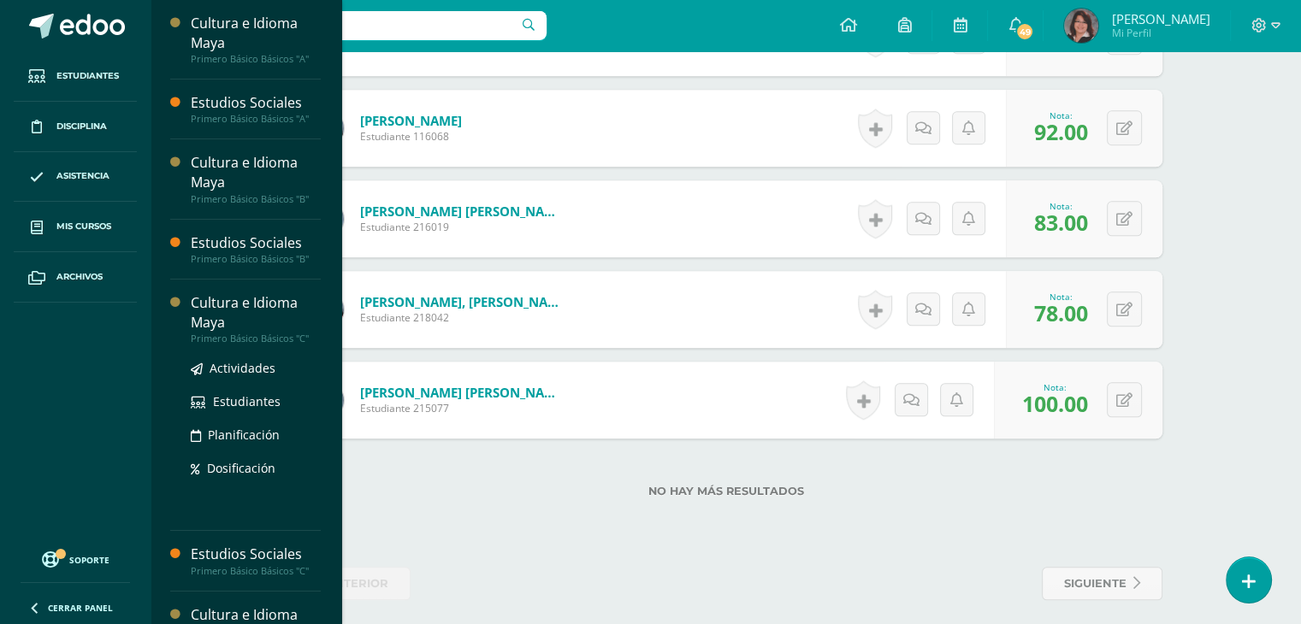
click at [245, 298] on div "Cultura e Idioma Maya" at bounding box center [256, 312] width 130 height 39
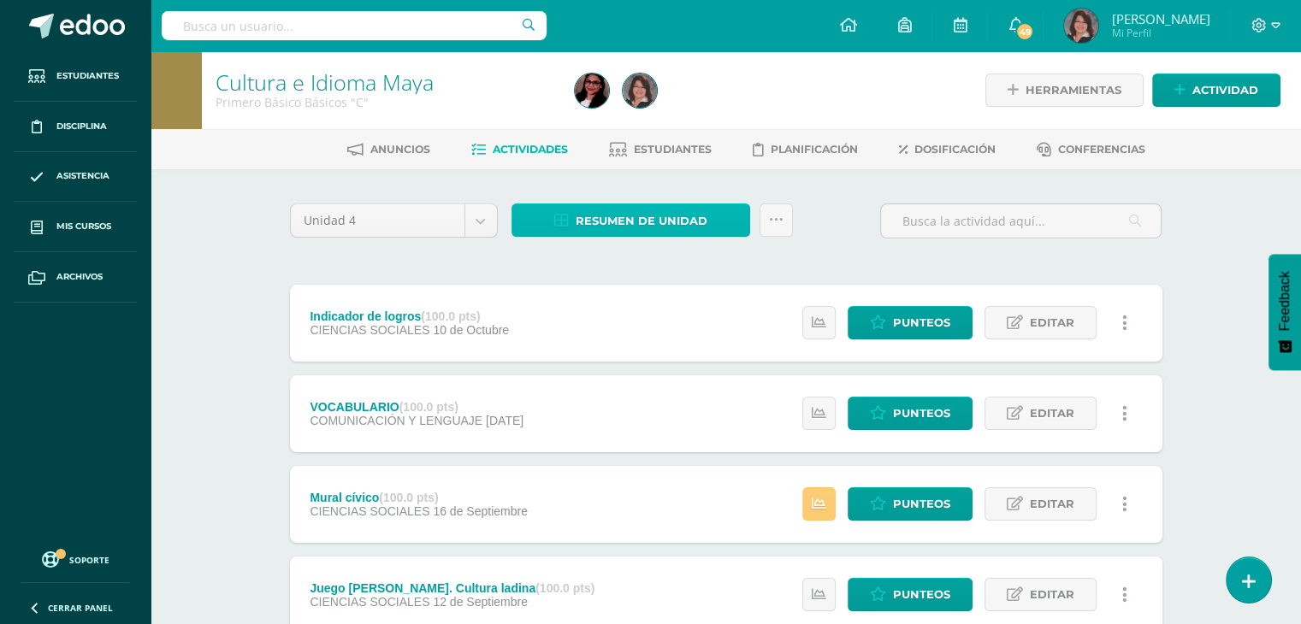
click at [633, 217] on span "Resumen de unidad" at bounding box center [642, 221] width 132 height 32
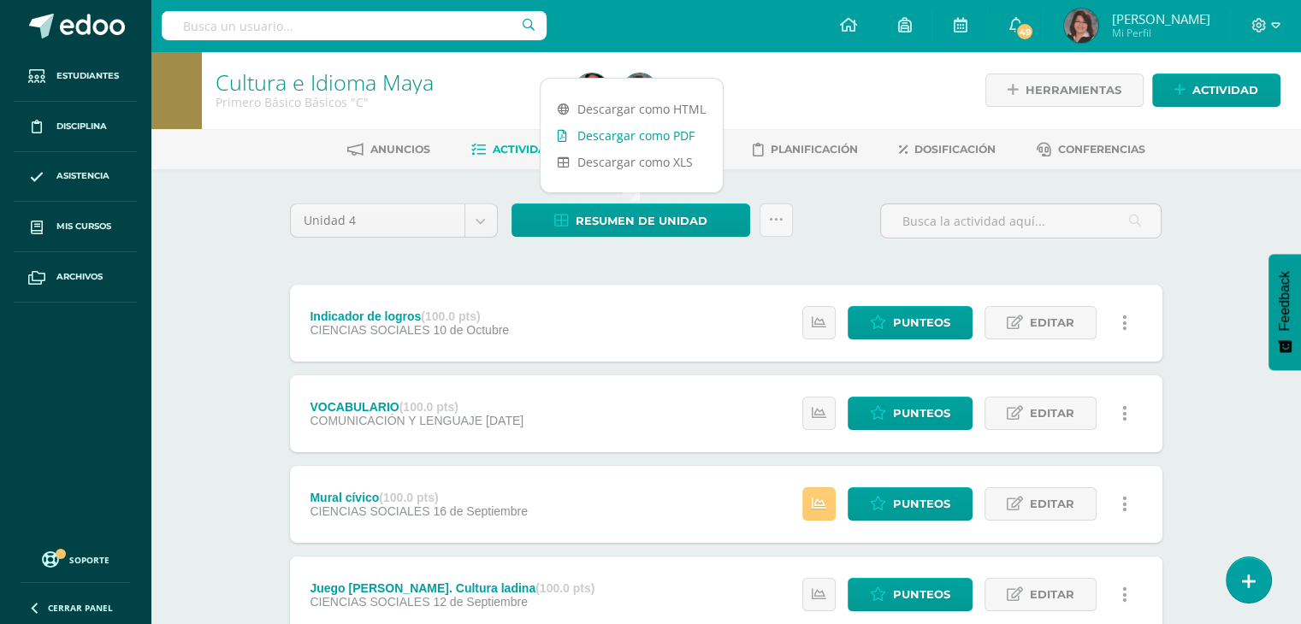
click at [631, 133] on link "Descargar como PDF" at bounding box center [632, 135] width 182 height 27
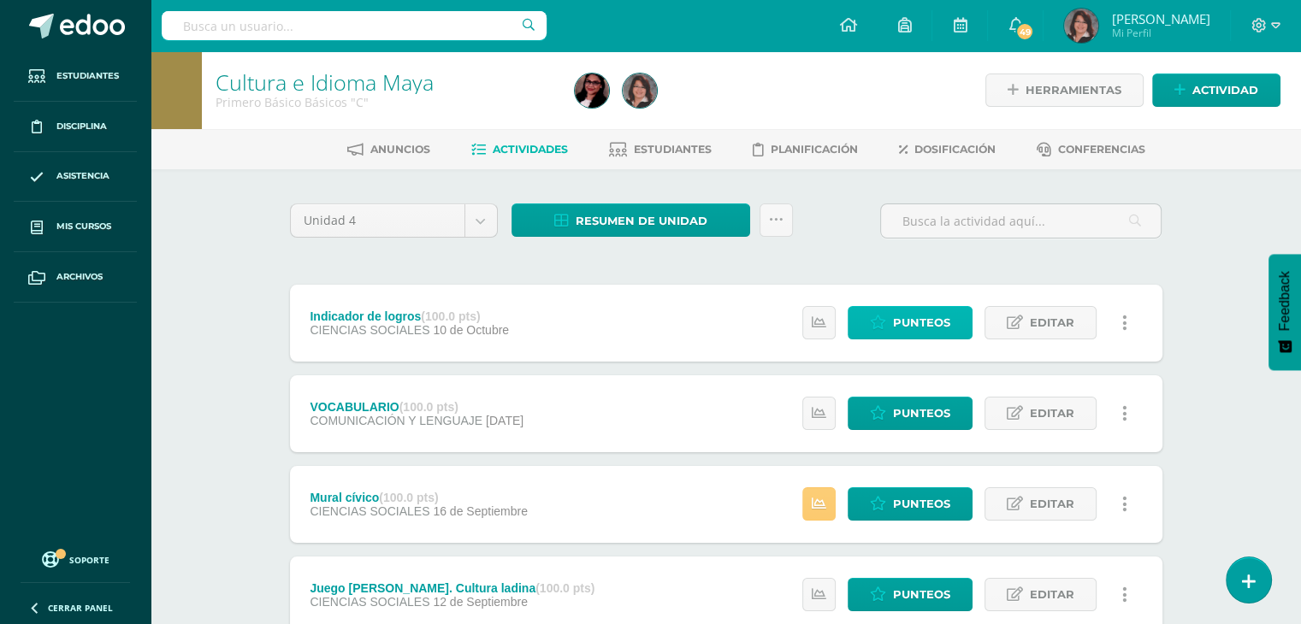
click at [904, 320] on span "Punteos" at bounding box center [921, 323] width 57 height 32
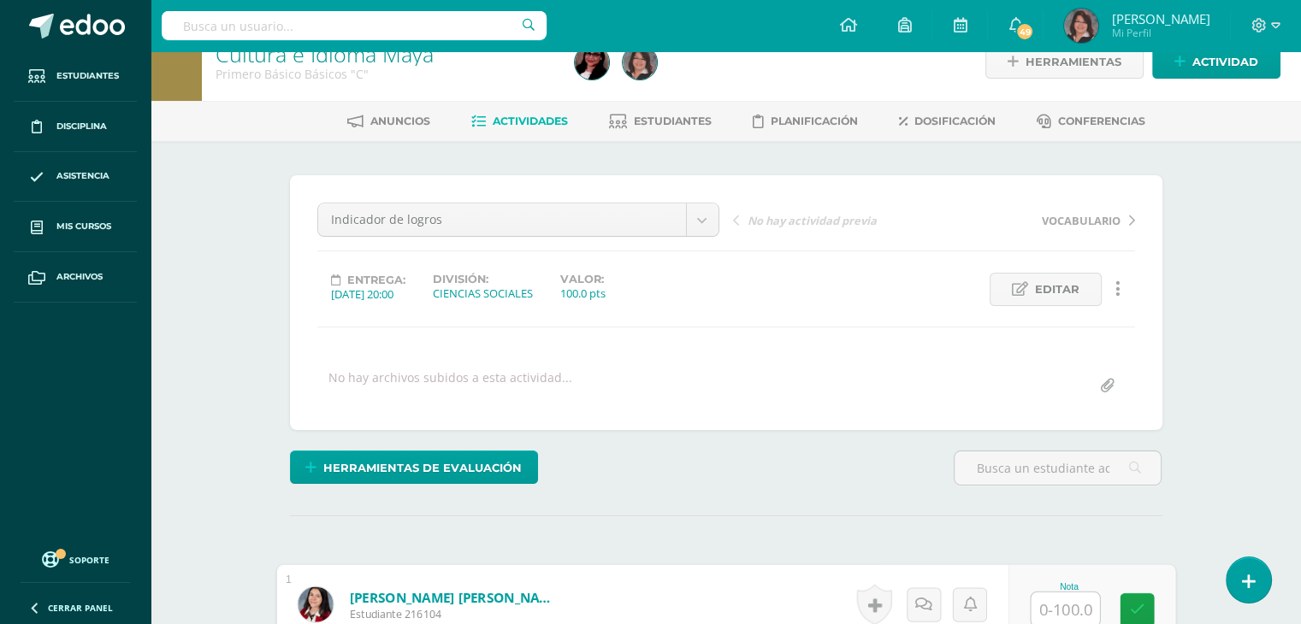
scroll to position [29, 0]
type input "84"
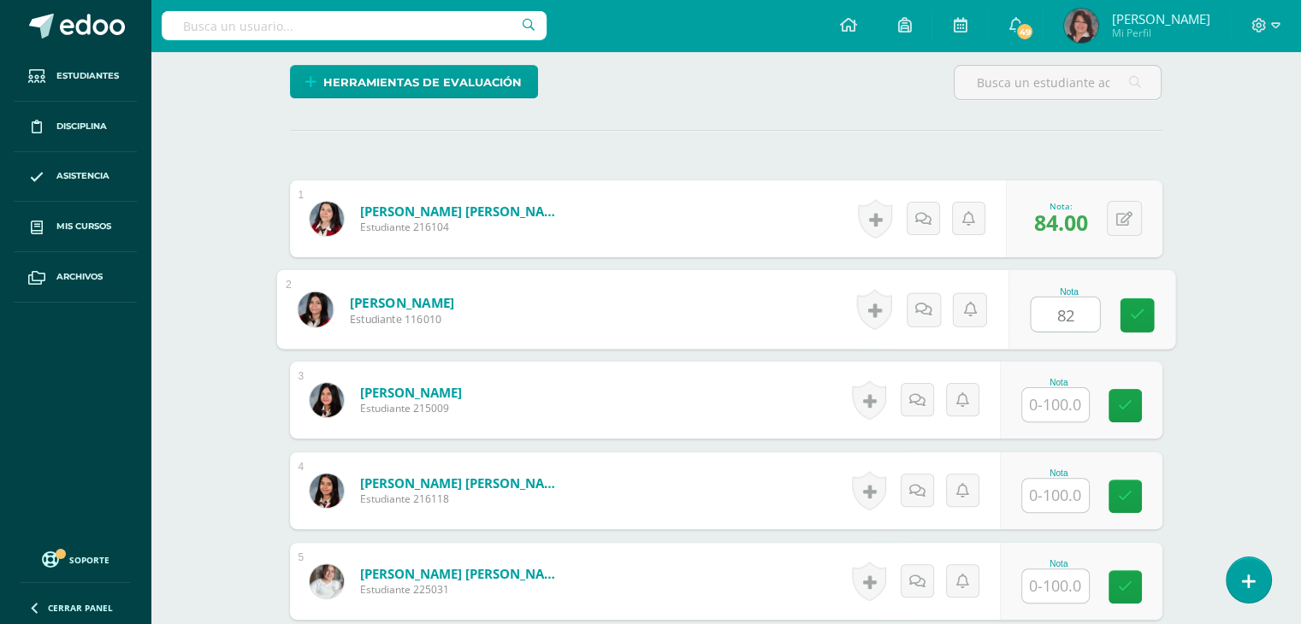
scroll to position [415, 0]
type input "82"
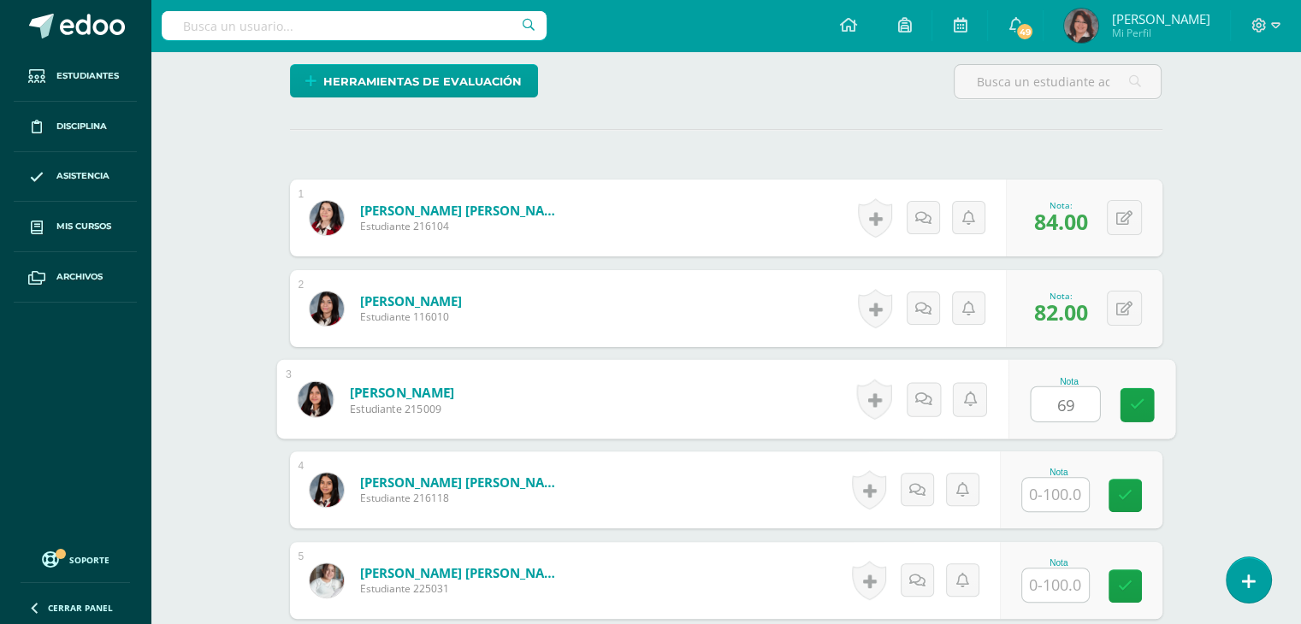
type input "69"
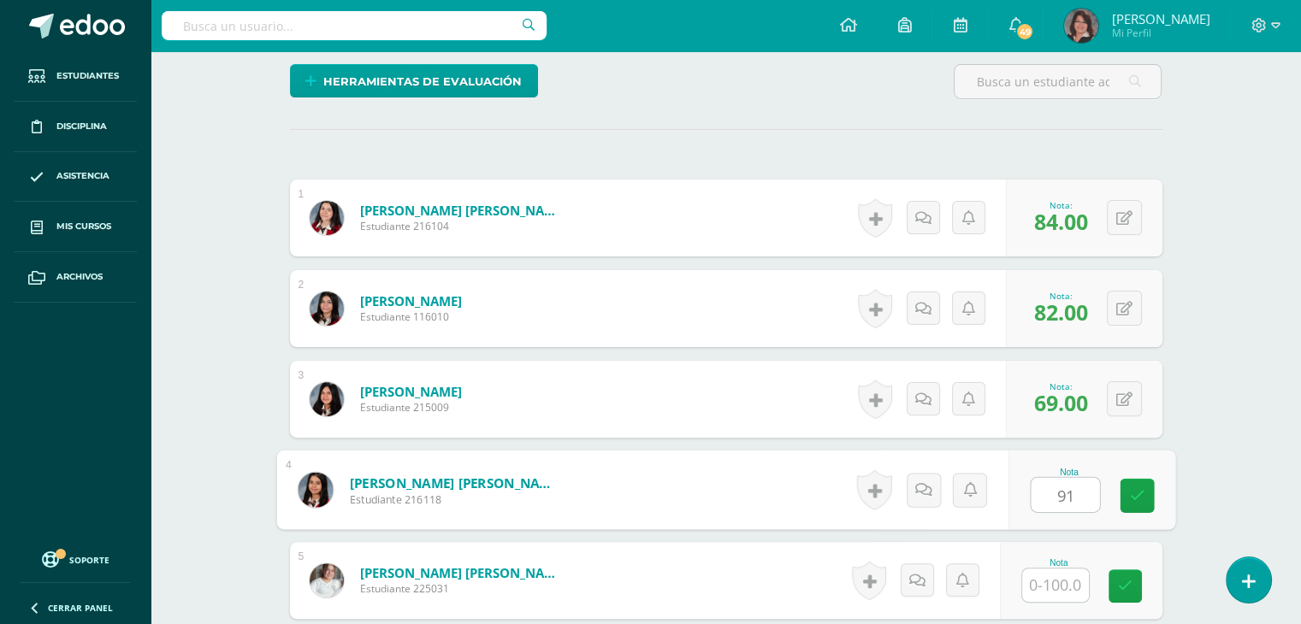
type input "91"
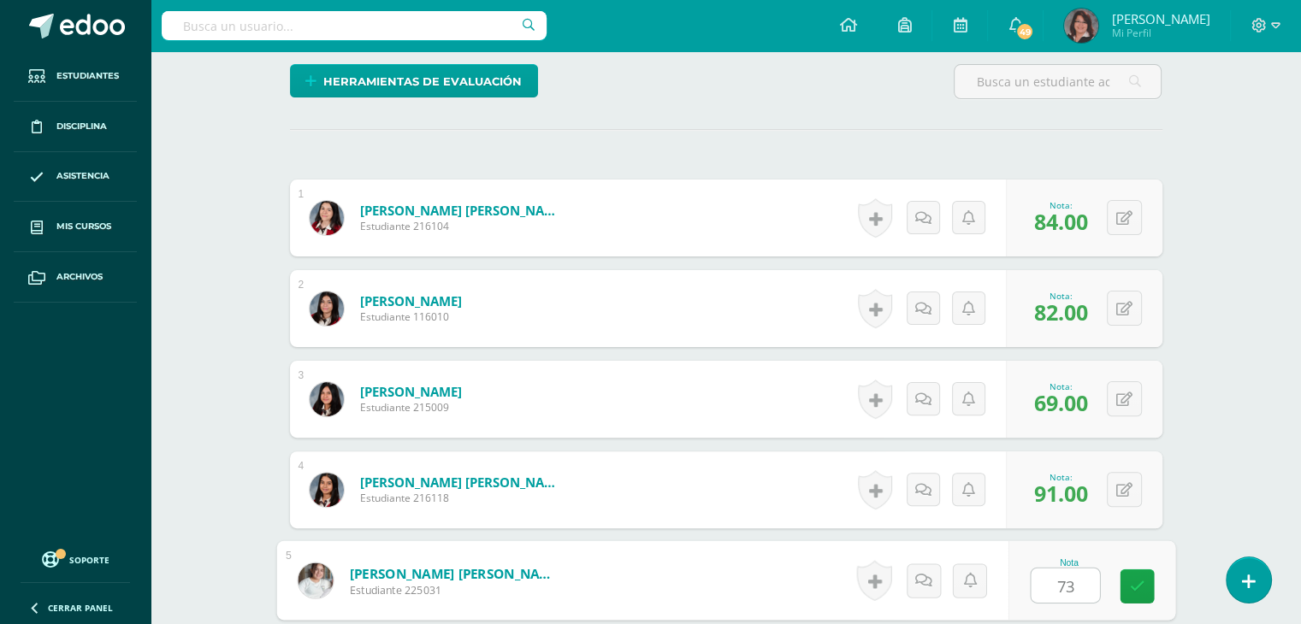
type input "73"
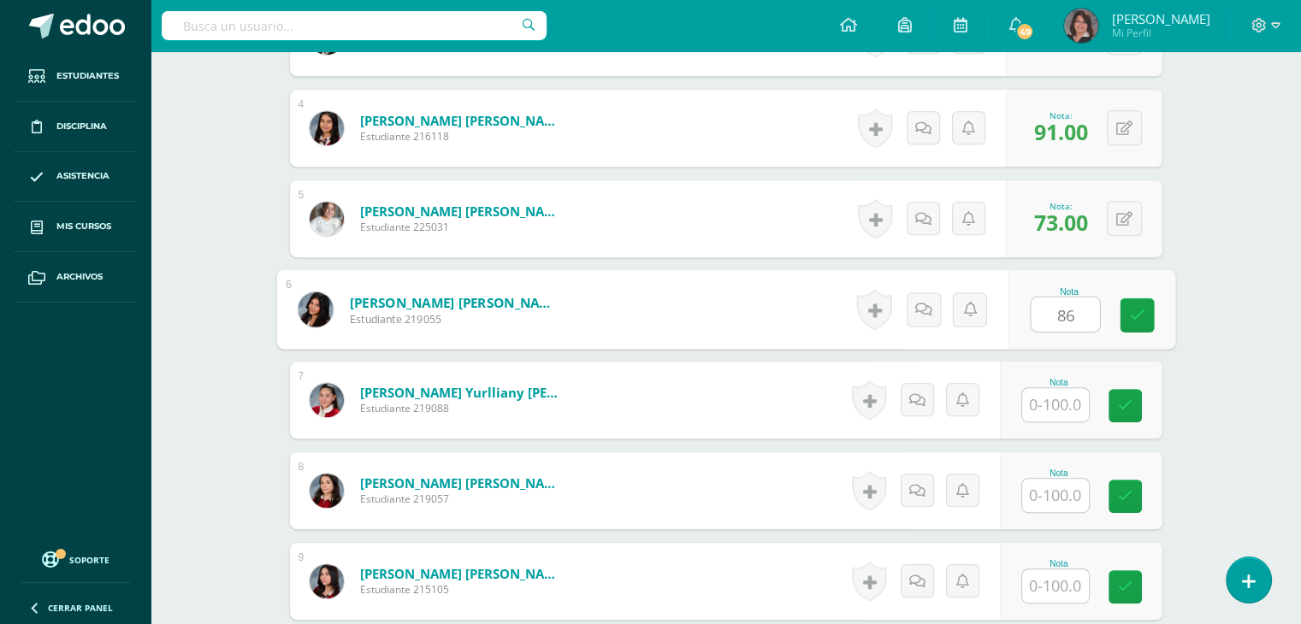
type input "86"
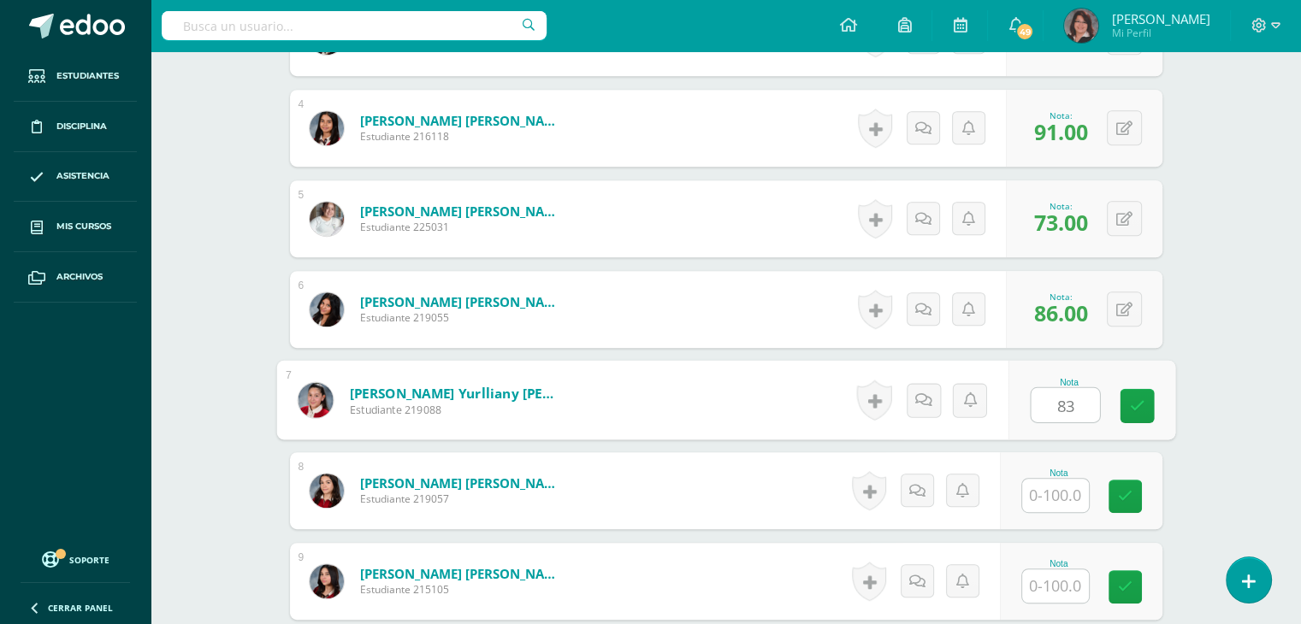
type input "83"
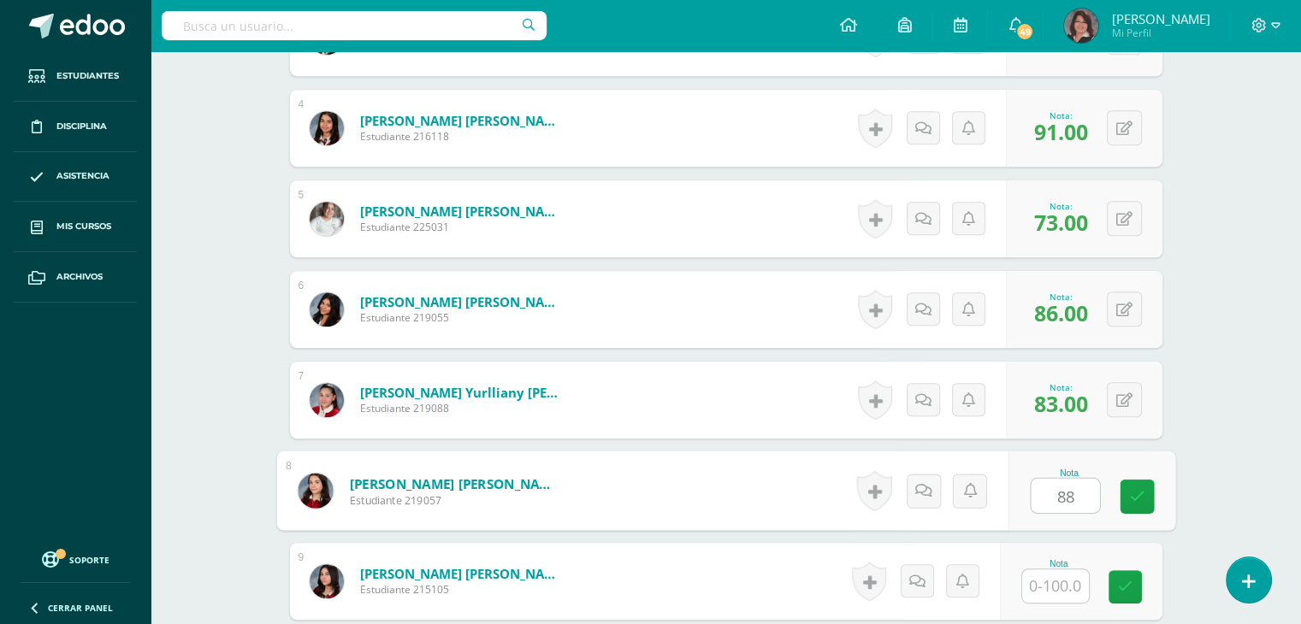
type input "88"
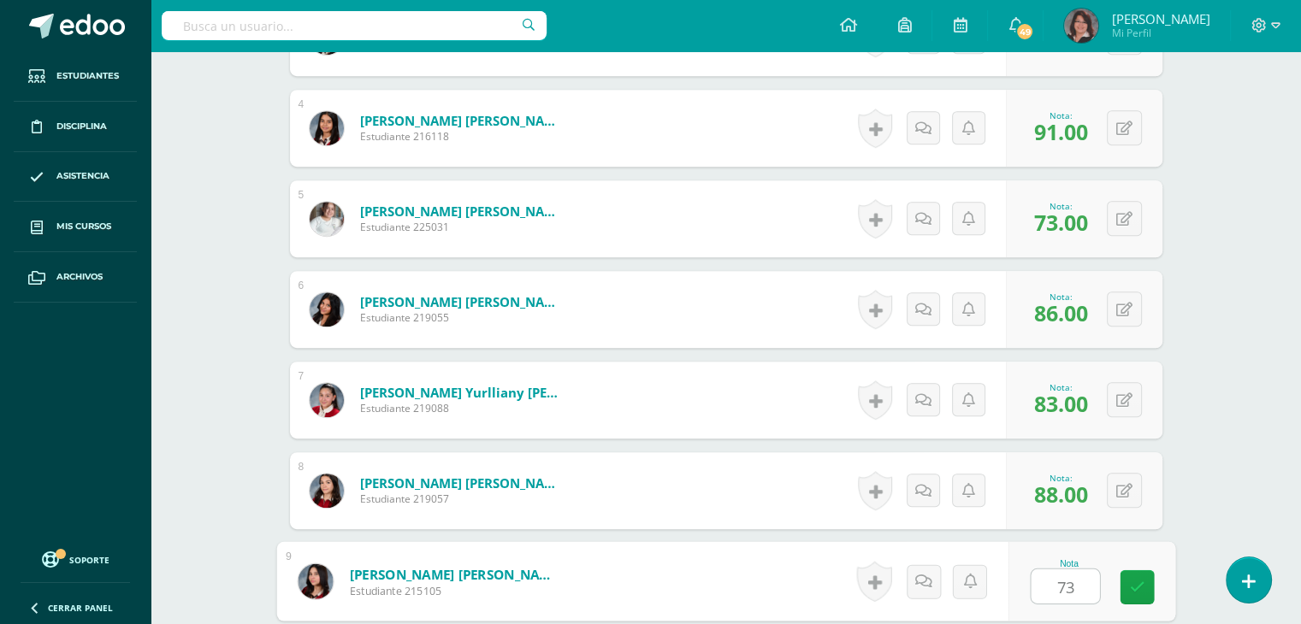
type input "73"
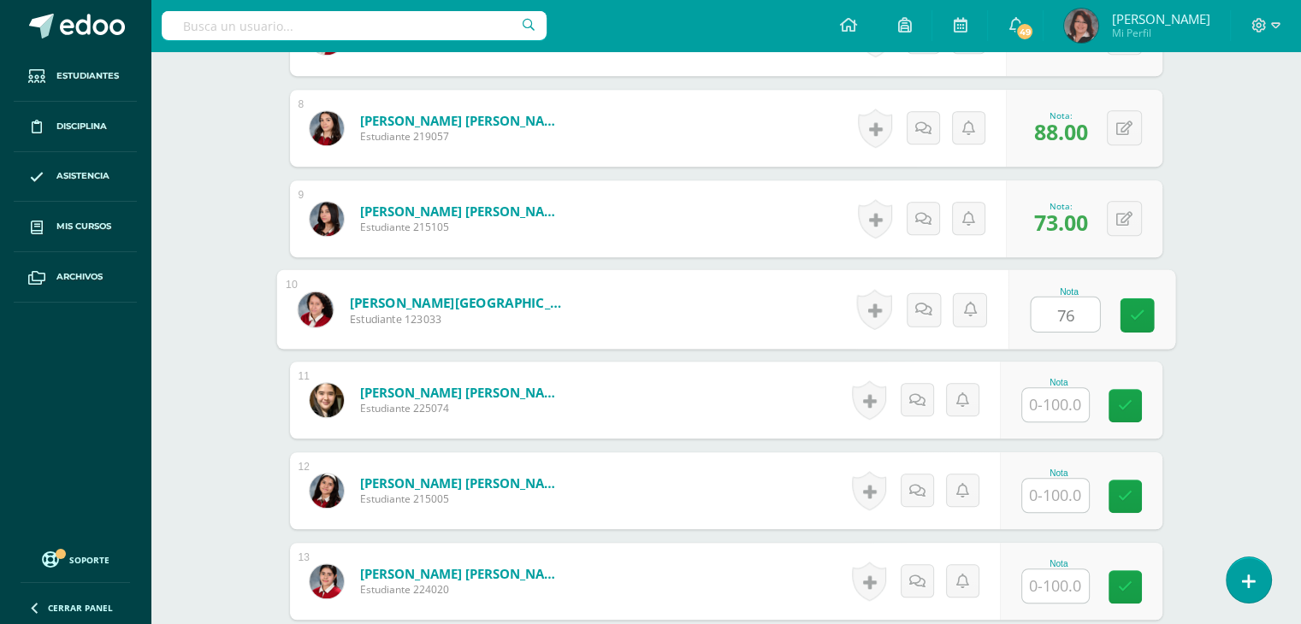
type input "76"
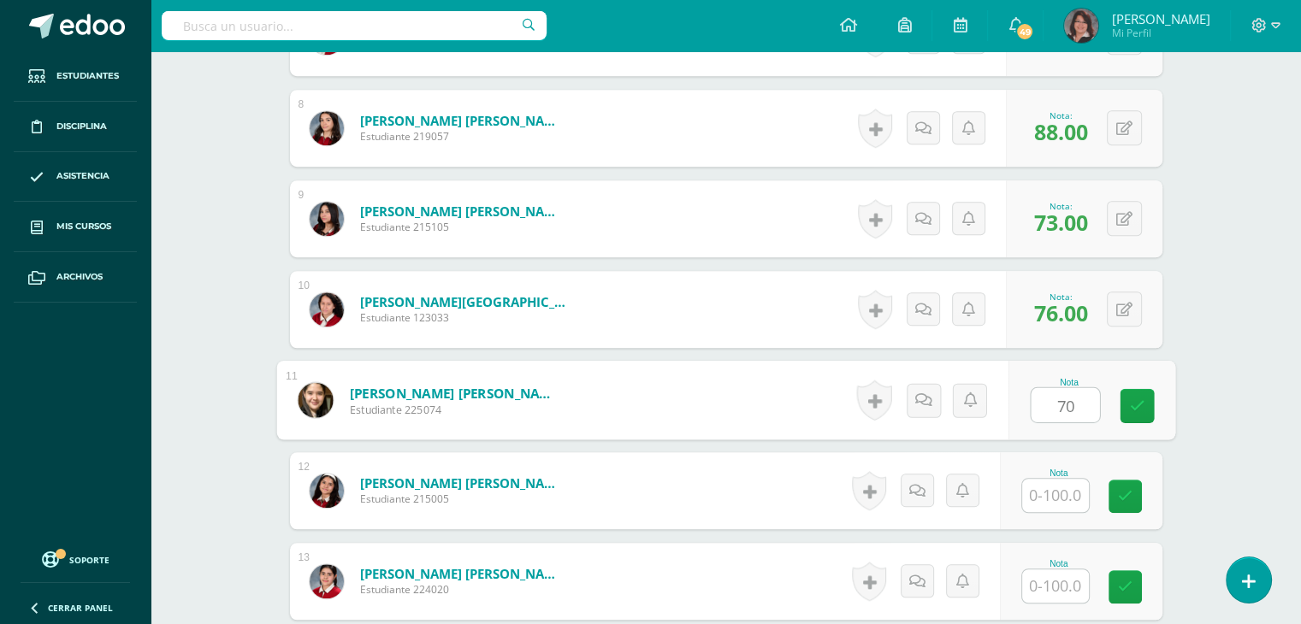
type input "70"
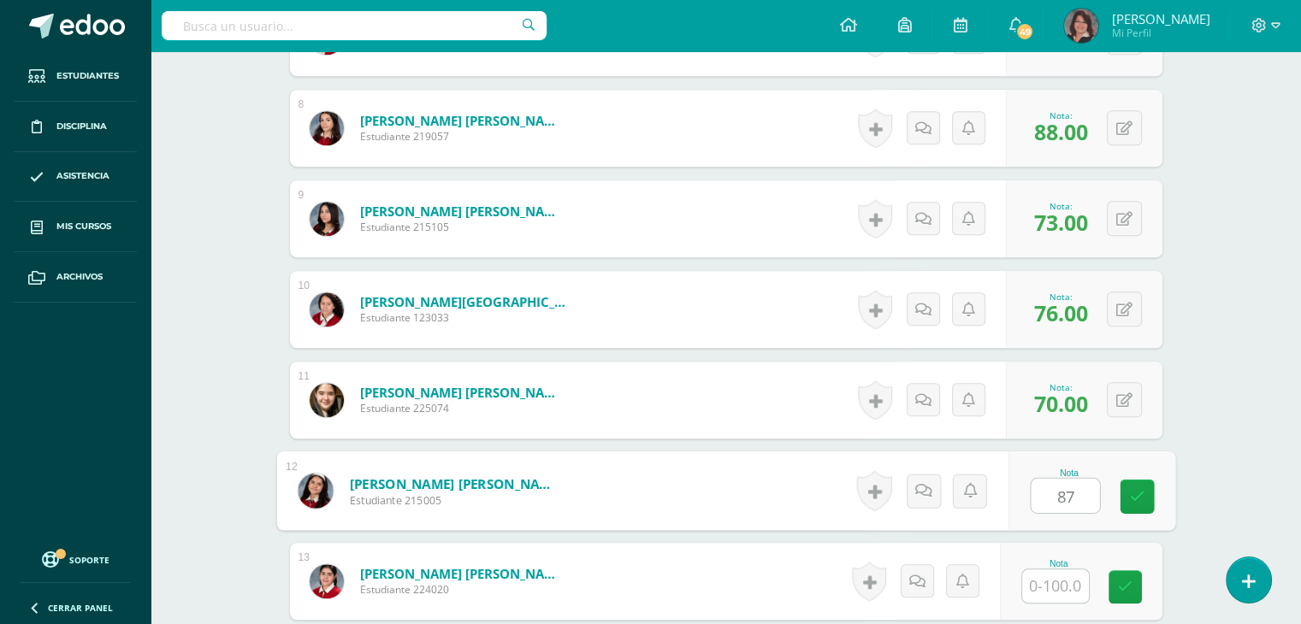
type input "87"
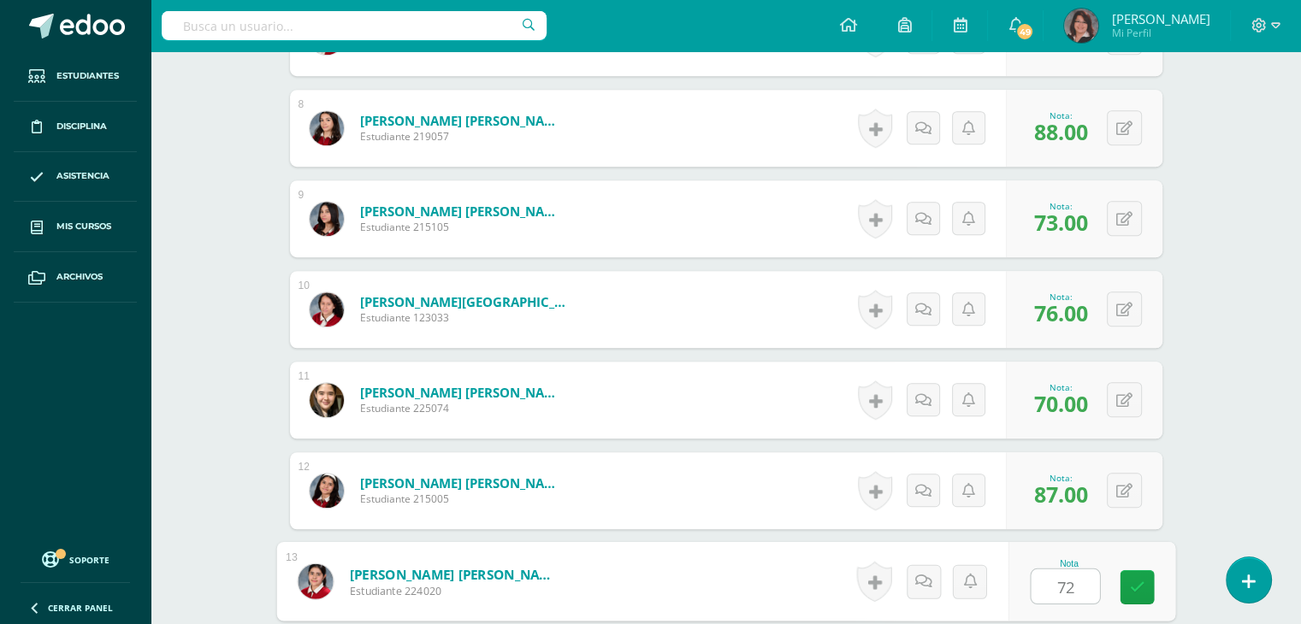
type input "72"
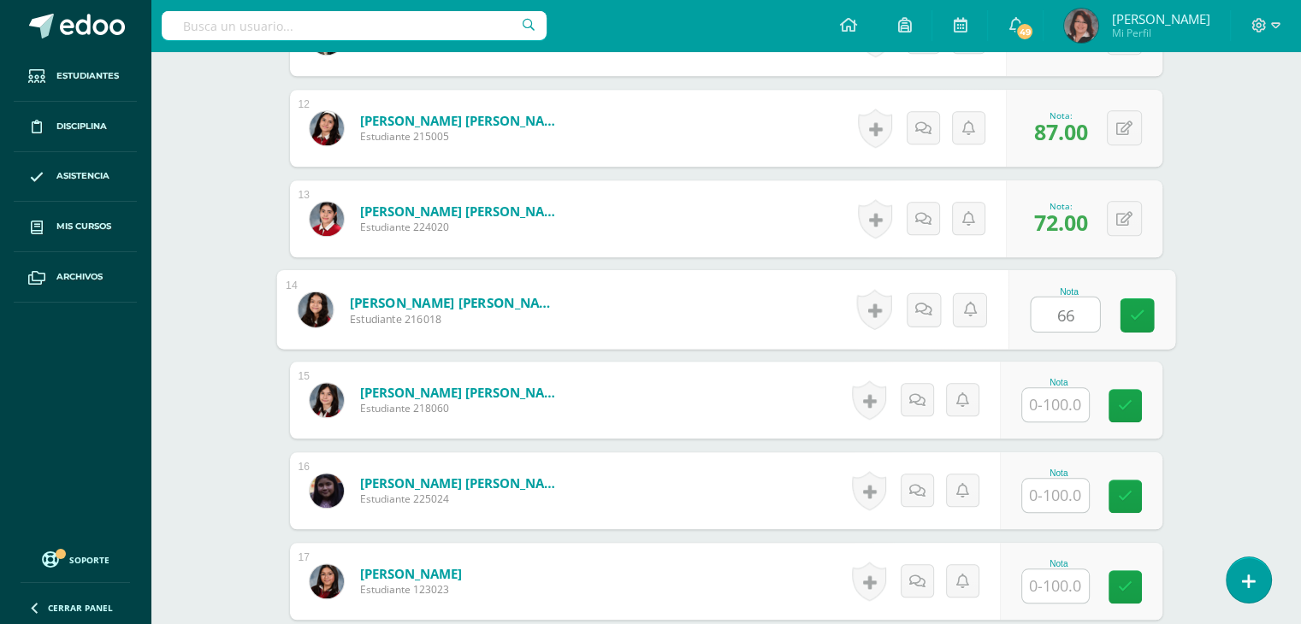
type input "66"
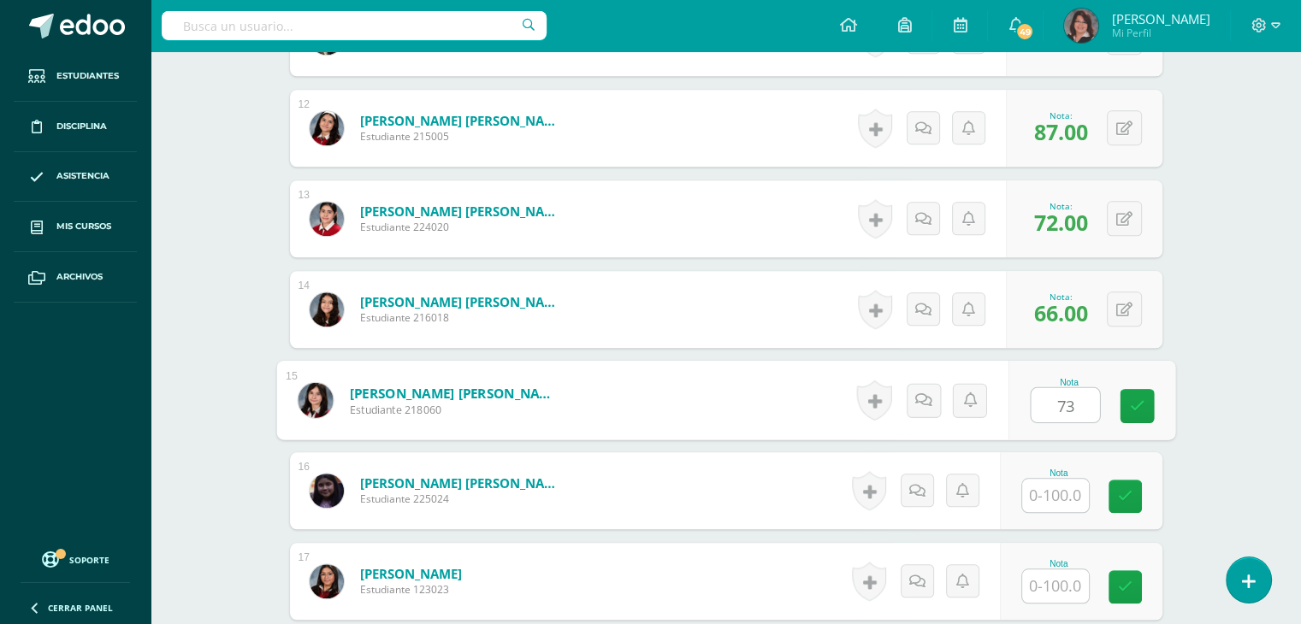
type input "73"
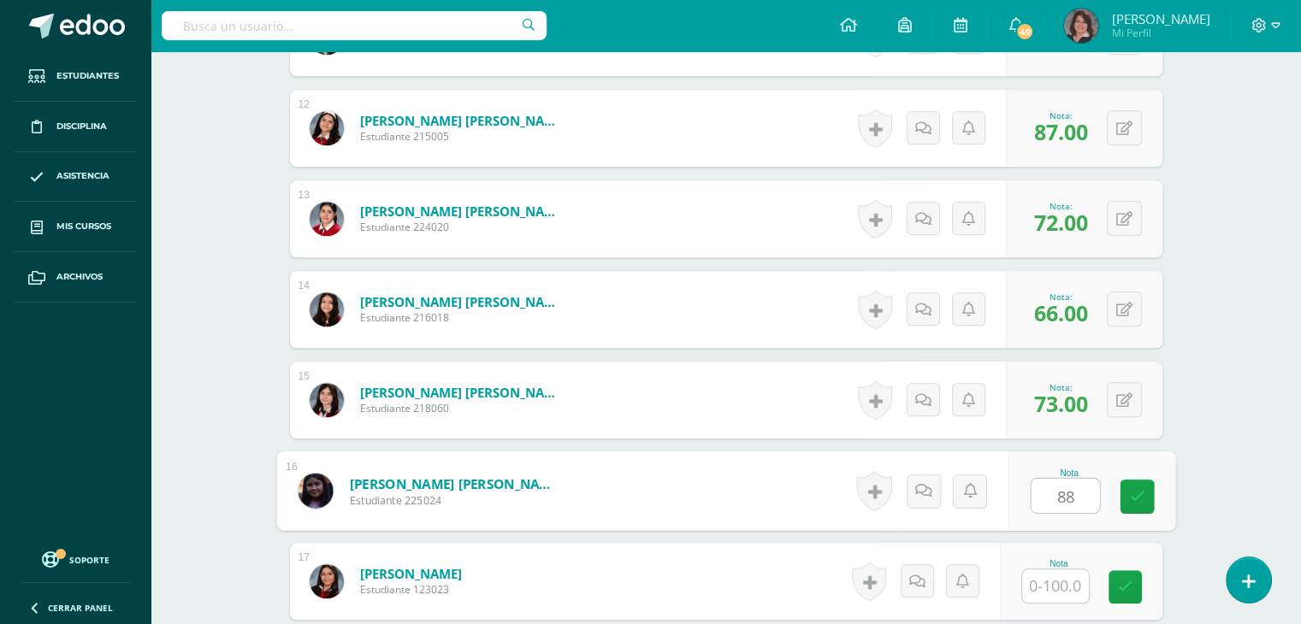
type input "88"
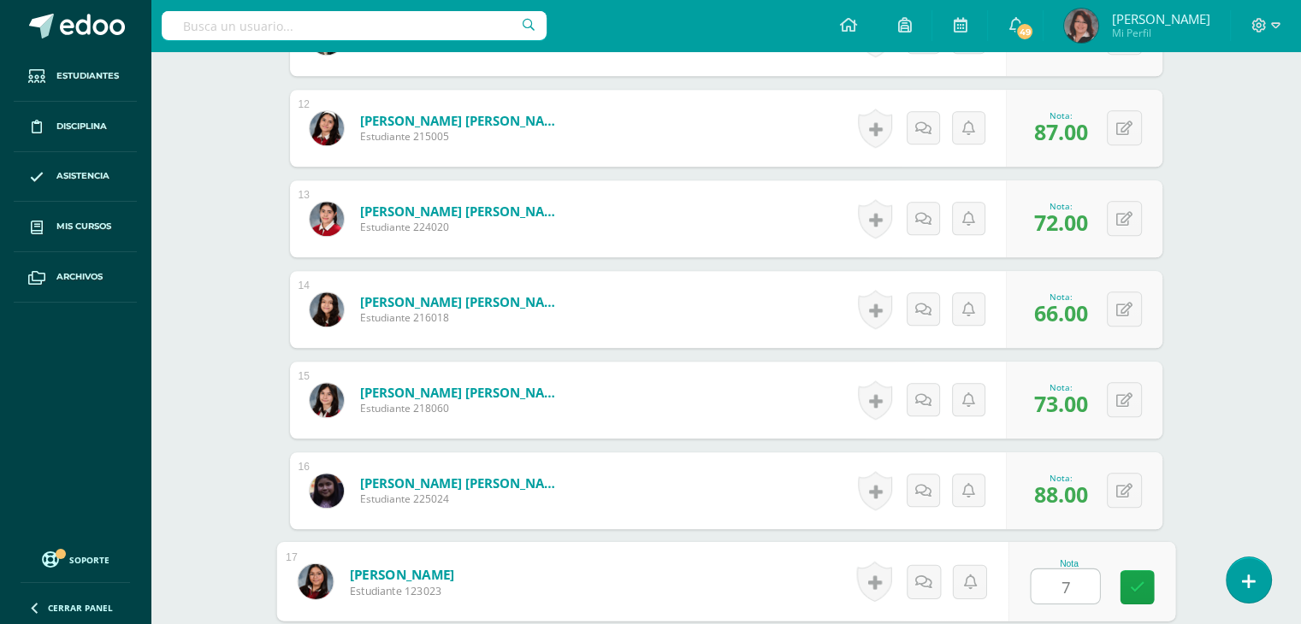
type input "70"
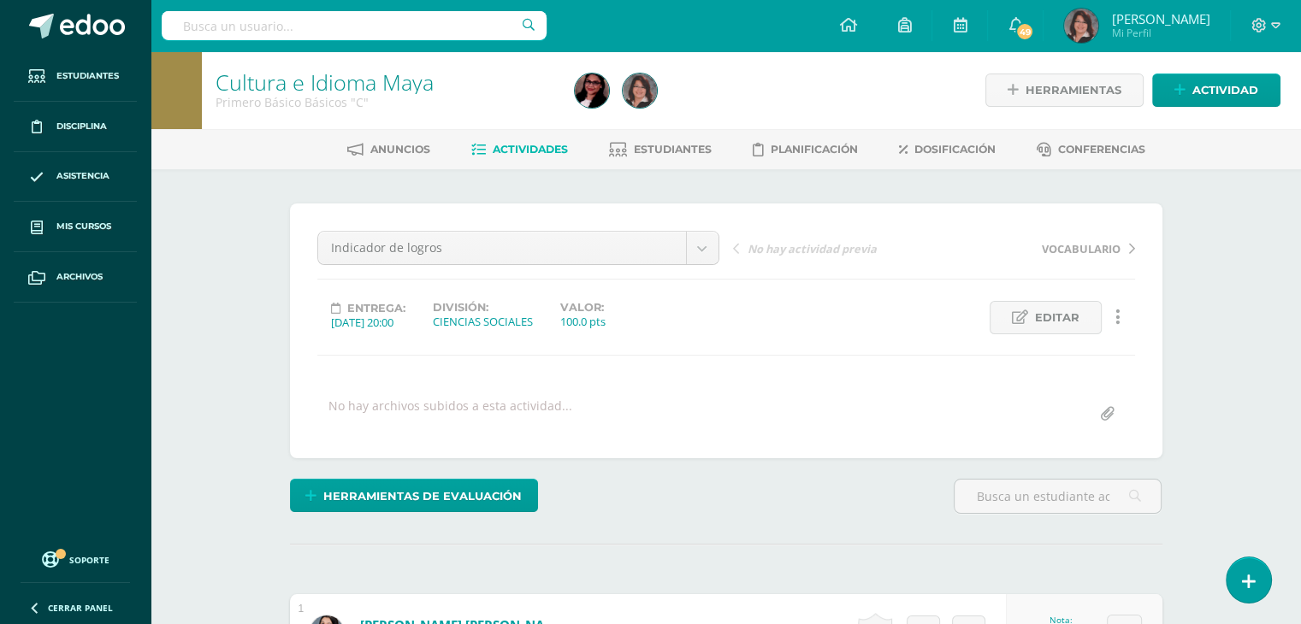
scroll to position [0, 0]
select select "/dashboard/teacher/grade-activity/206680/"
click at [1010, 251] on span "Rutina: Lo mismo, diferente, conectar, participar. Cultura ladina" at bounding box center [1029, 248] width 181 height 15
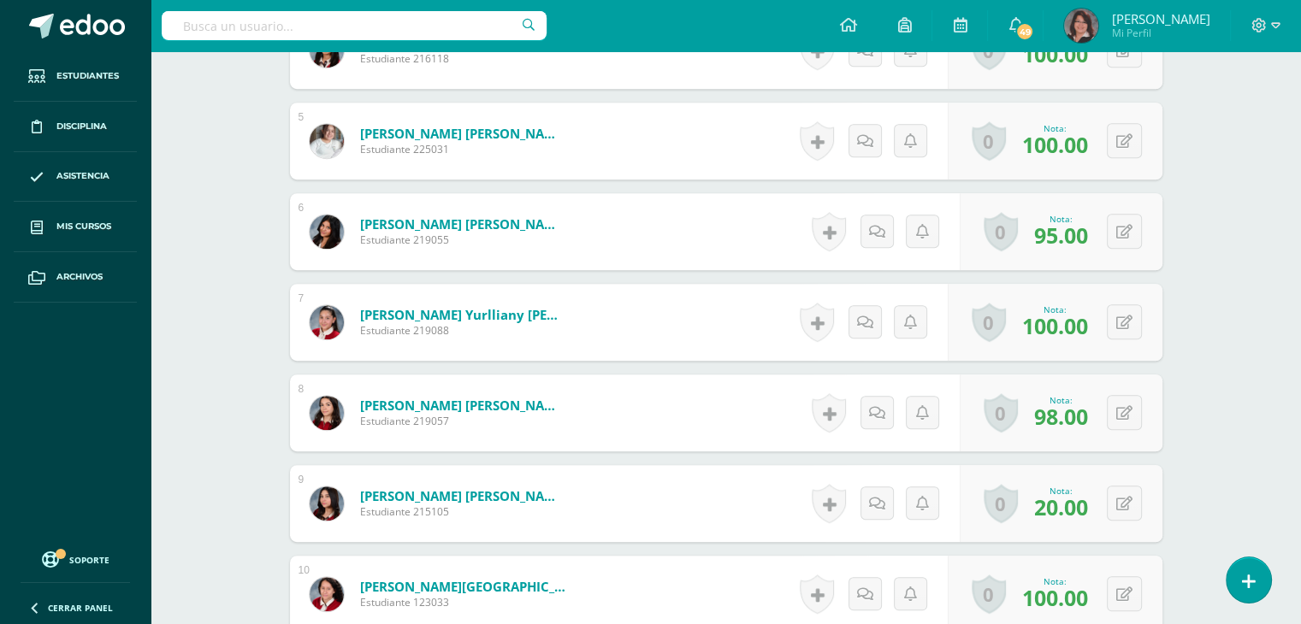
scroll to position [855, 0]
click at [1121, 498] on button at bounding box center [1136, 503] width 36 height 36
type input "60"
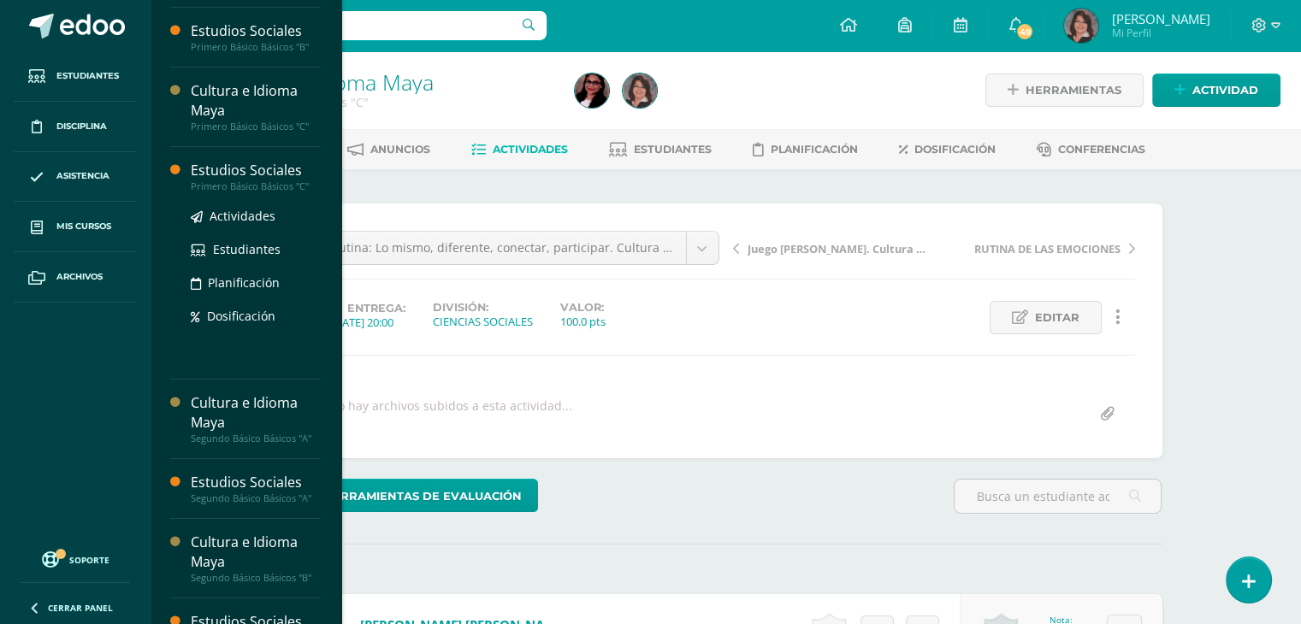
scroll to position [257, 0]
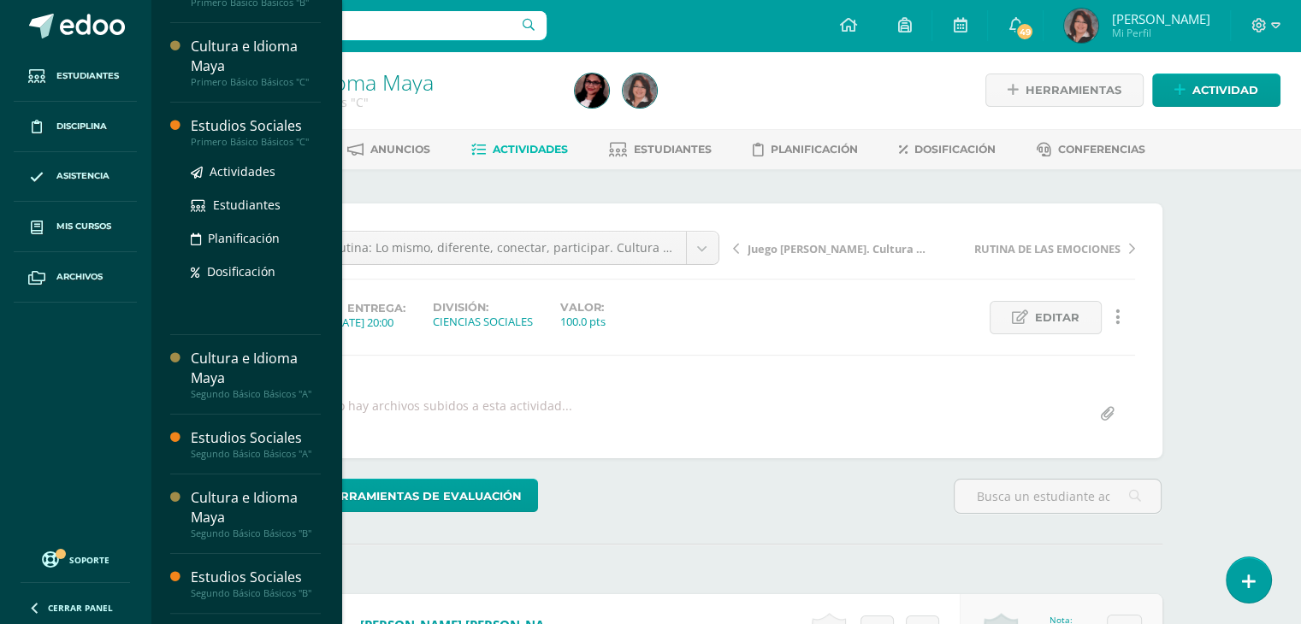
click at [275, 124] on div "Estudios Sociales" at bounding box center [256, 126] width 130 height 20
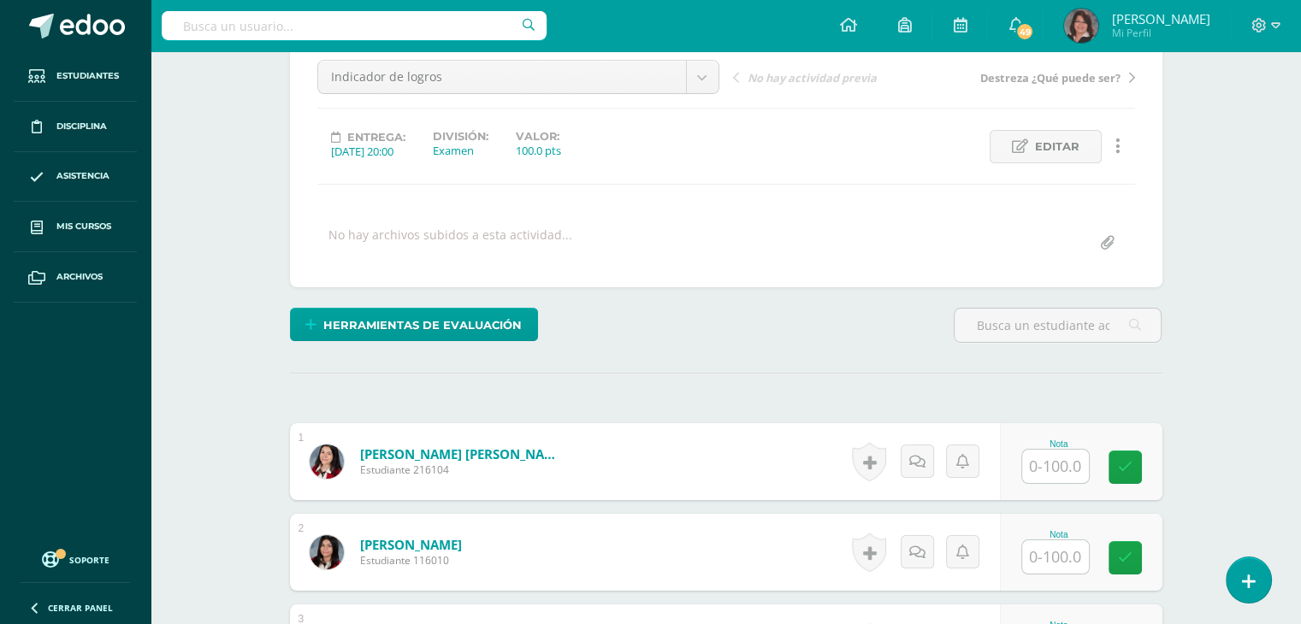
scroll to position [171, 0]
click at [1060, 464] on input "text" at bounding box center [1065, 467] width 68 height 34
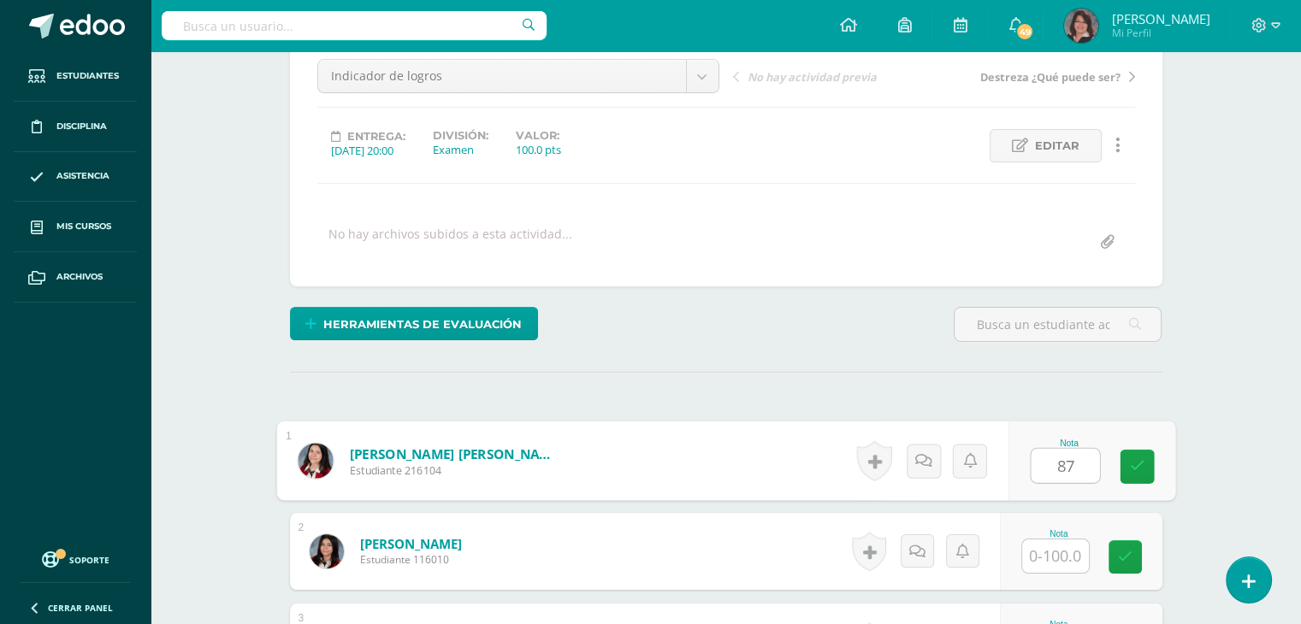
type input "87"
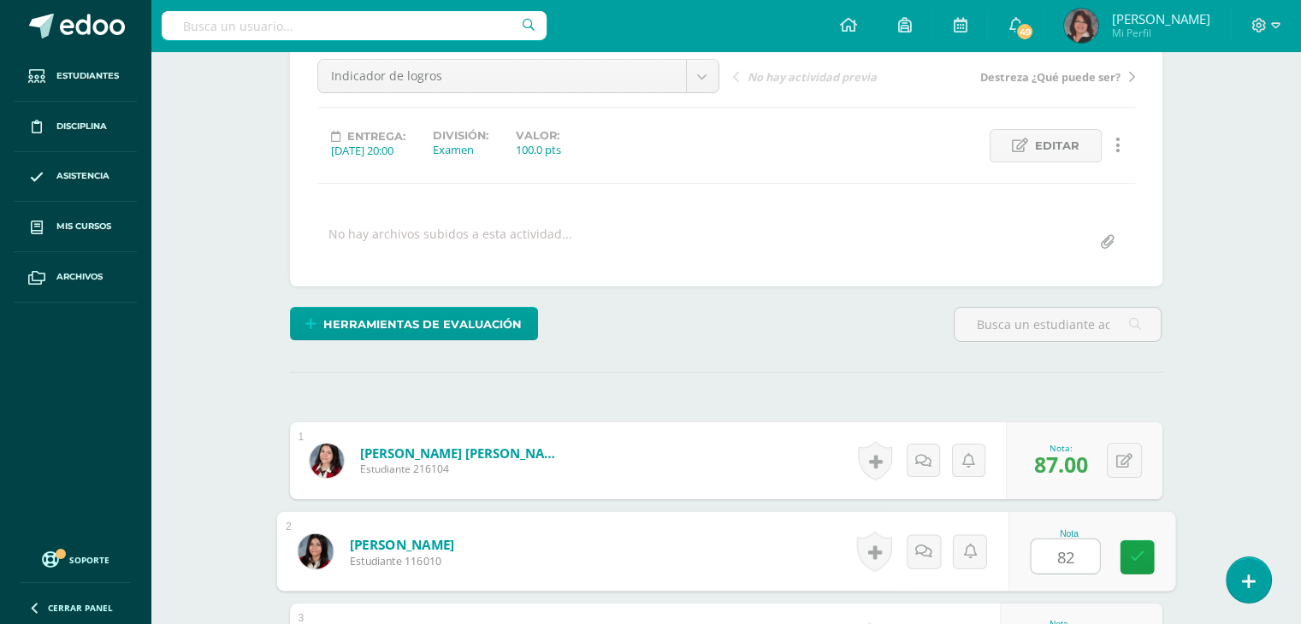
type input "82"
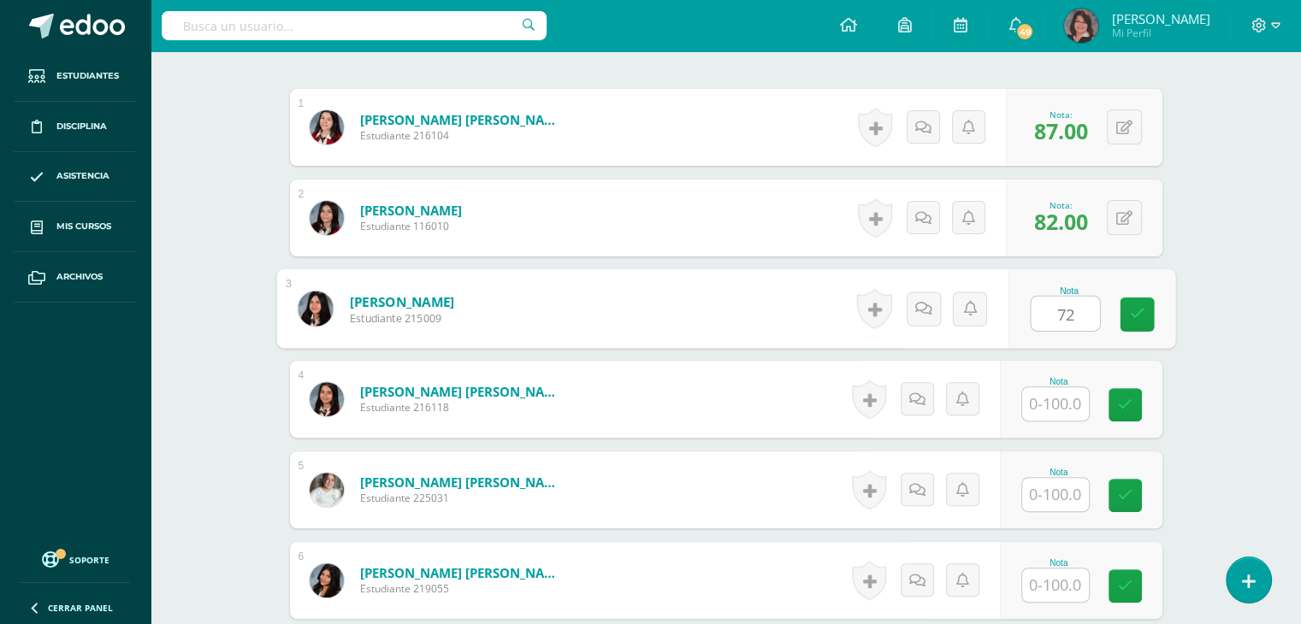
type input "72"
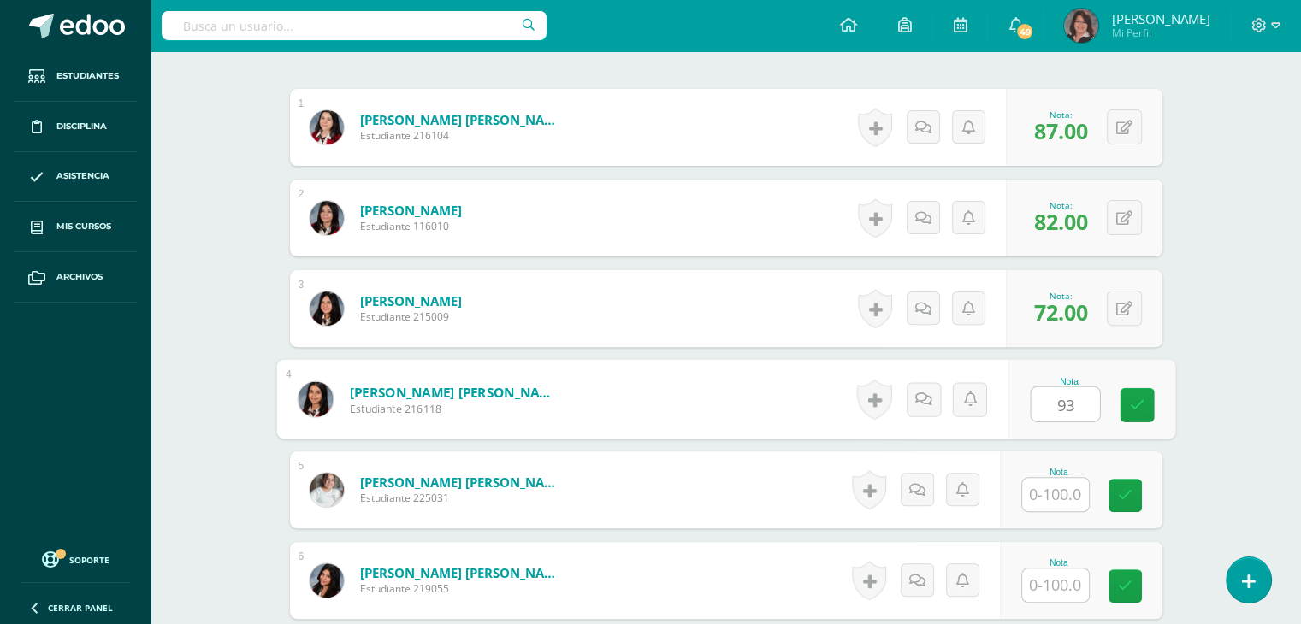
type input "93"
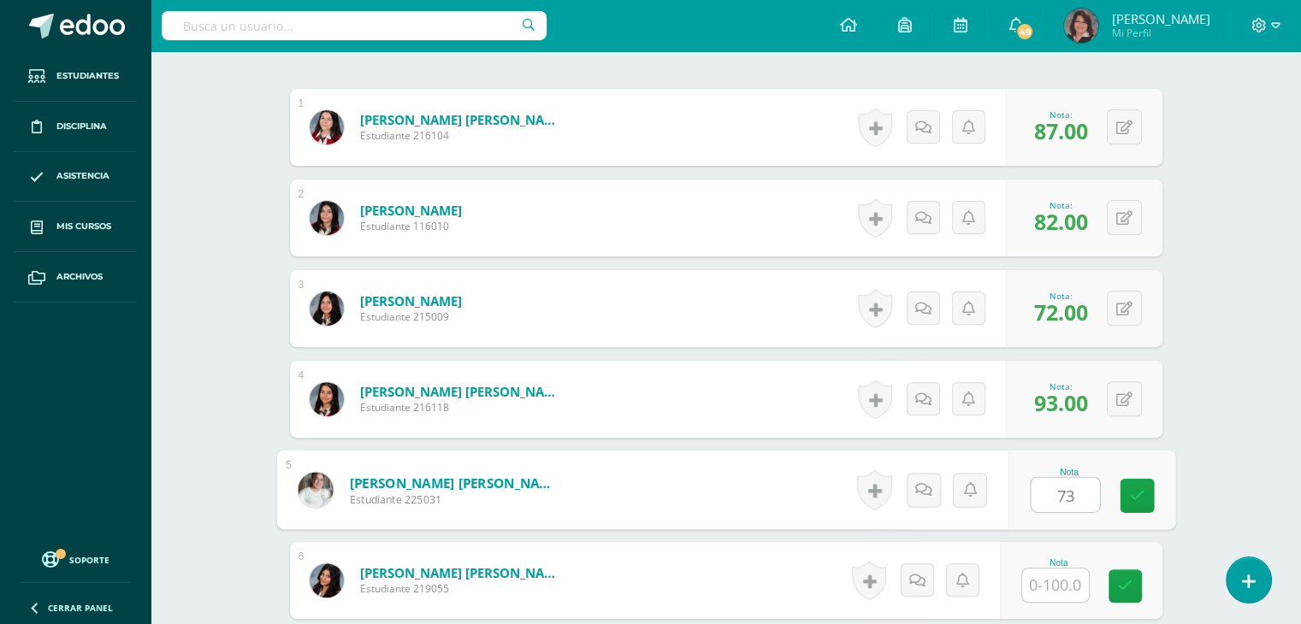
type input "73"
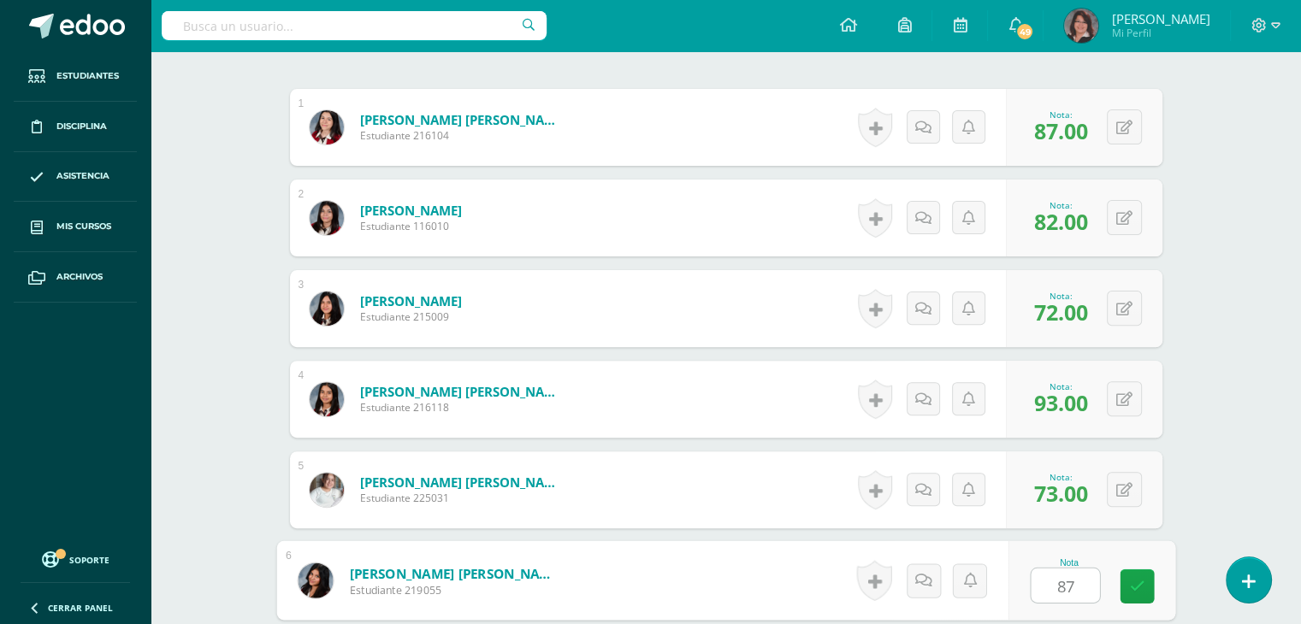
type input "87"
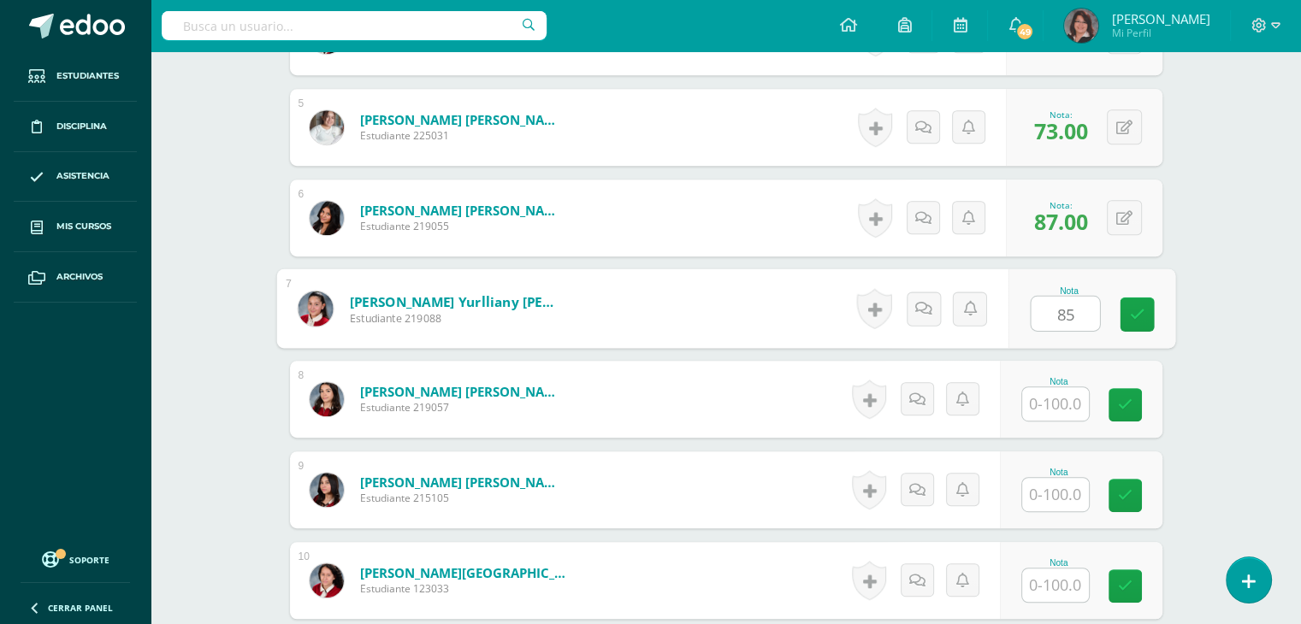
type input "85"
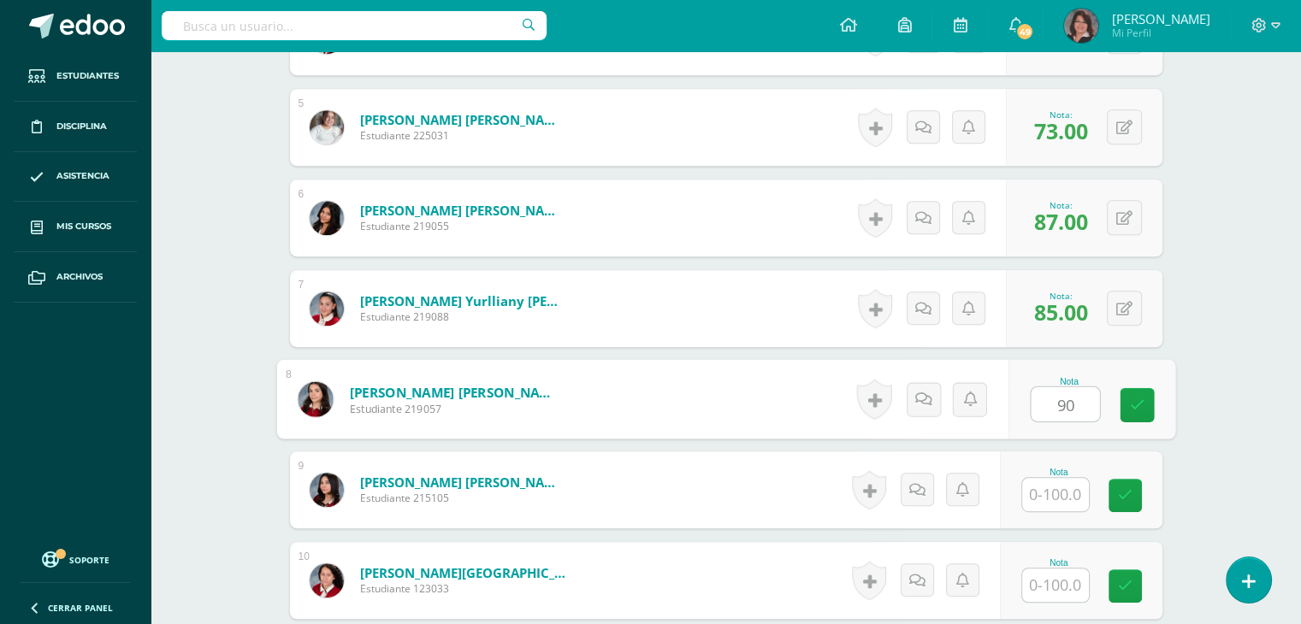
type input "90"
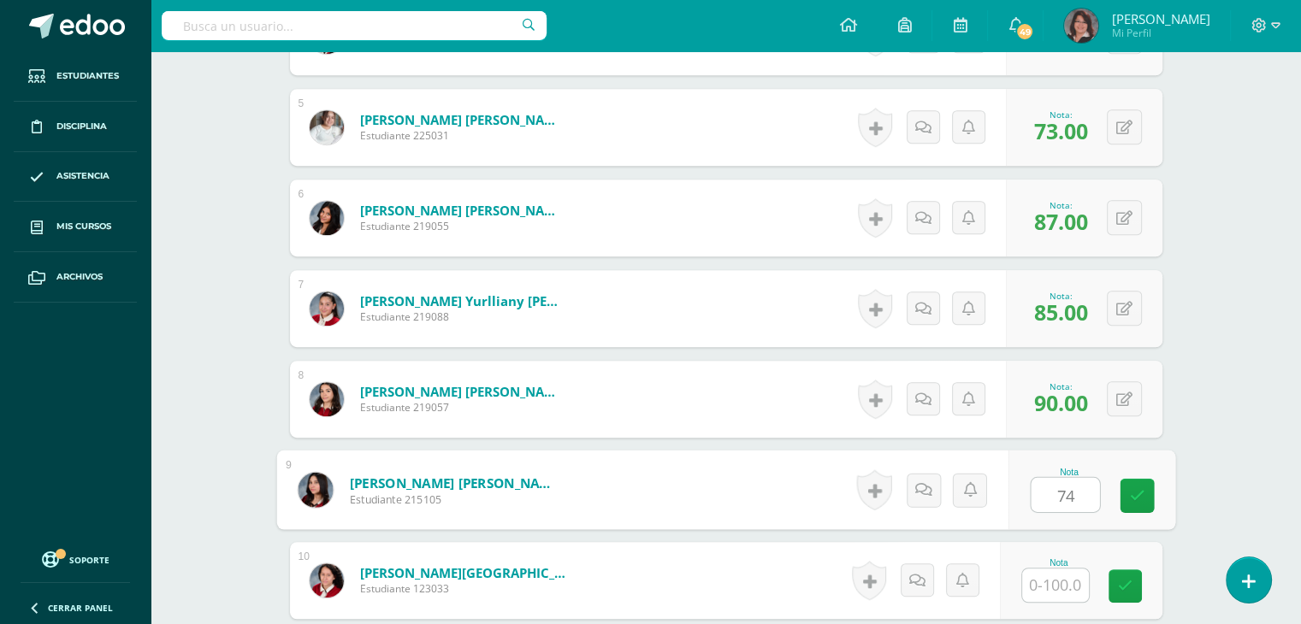
type input "74"
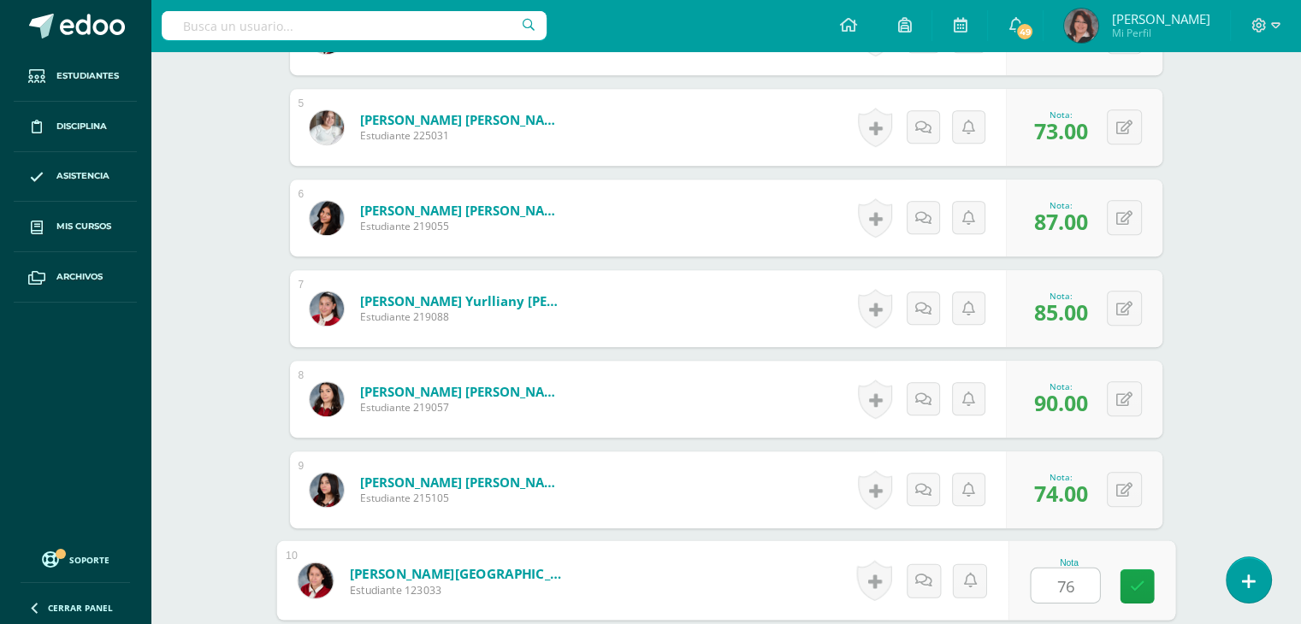
type input "76"
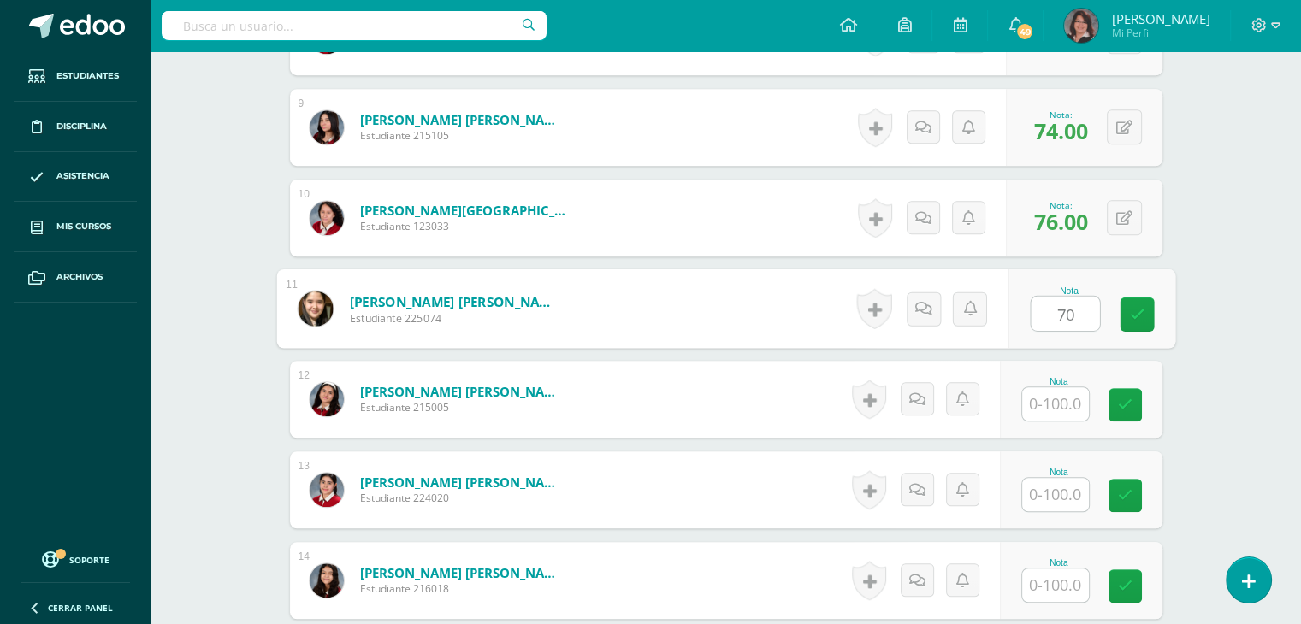
type input "70"
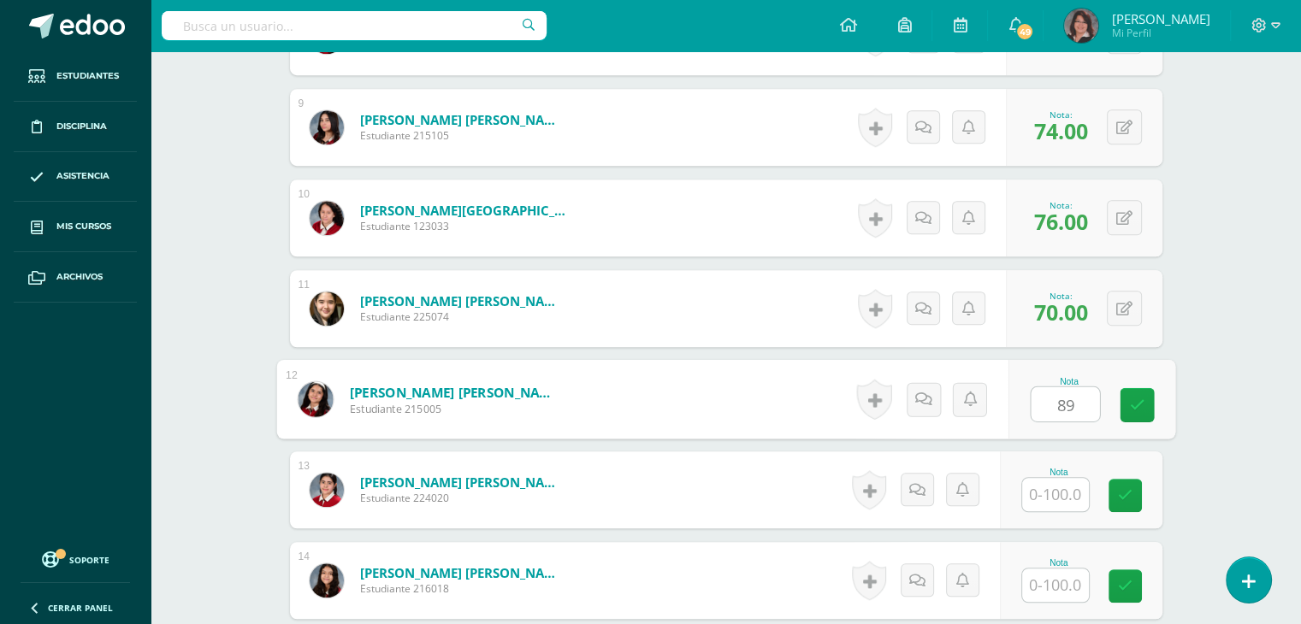
type input "89"
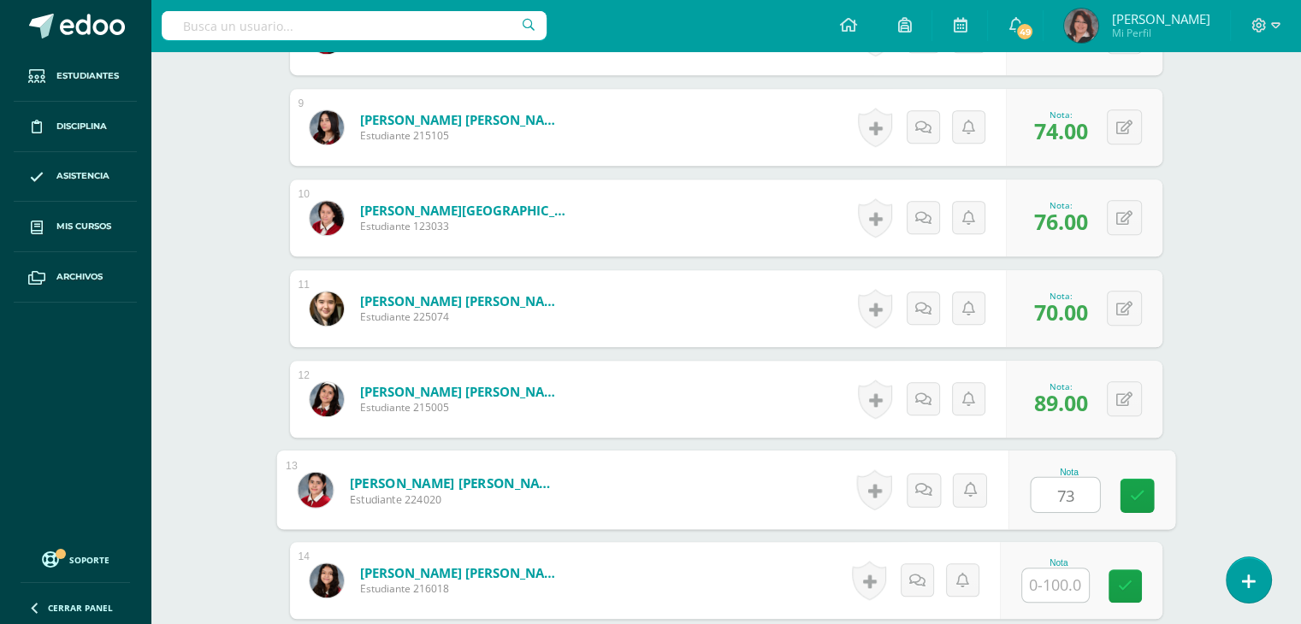
type input "73"
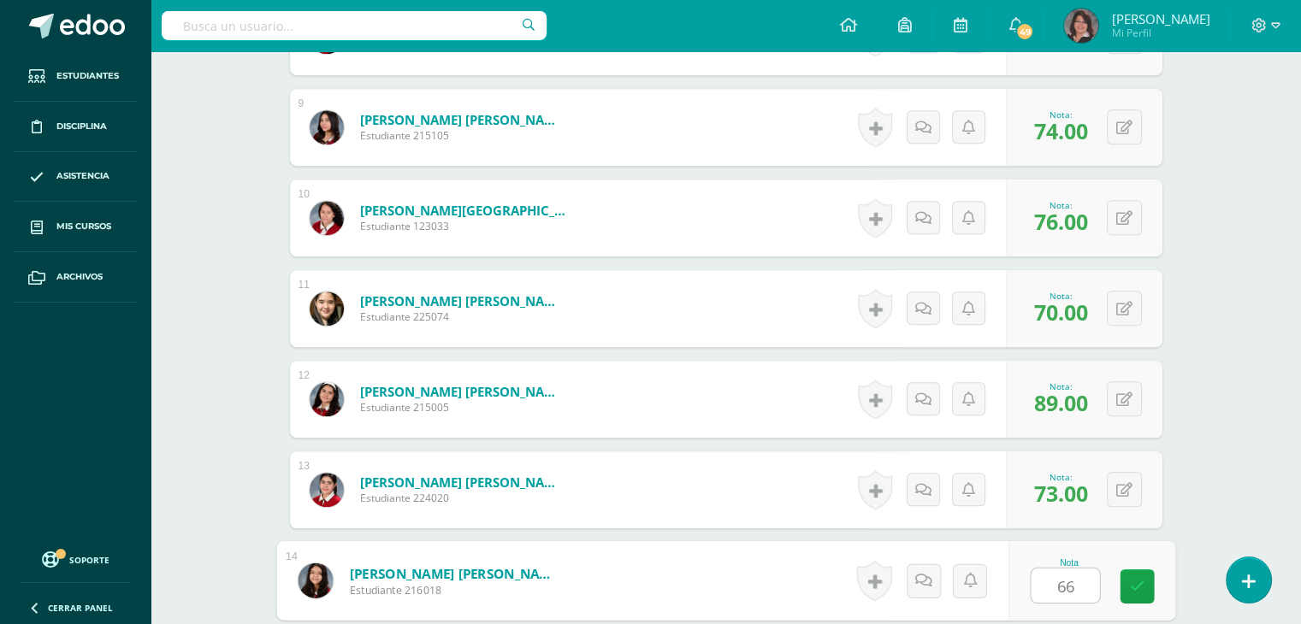
type input "66"
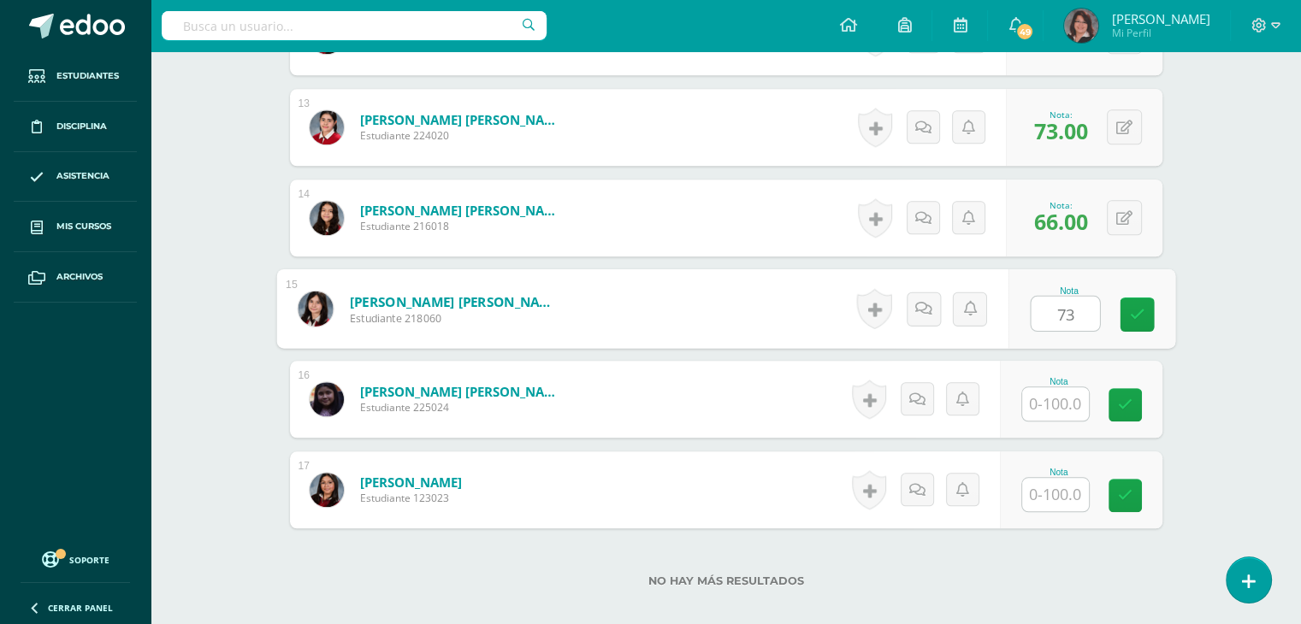
type input "73"
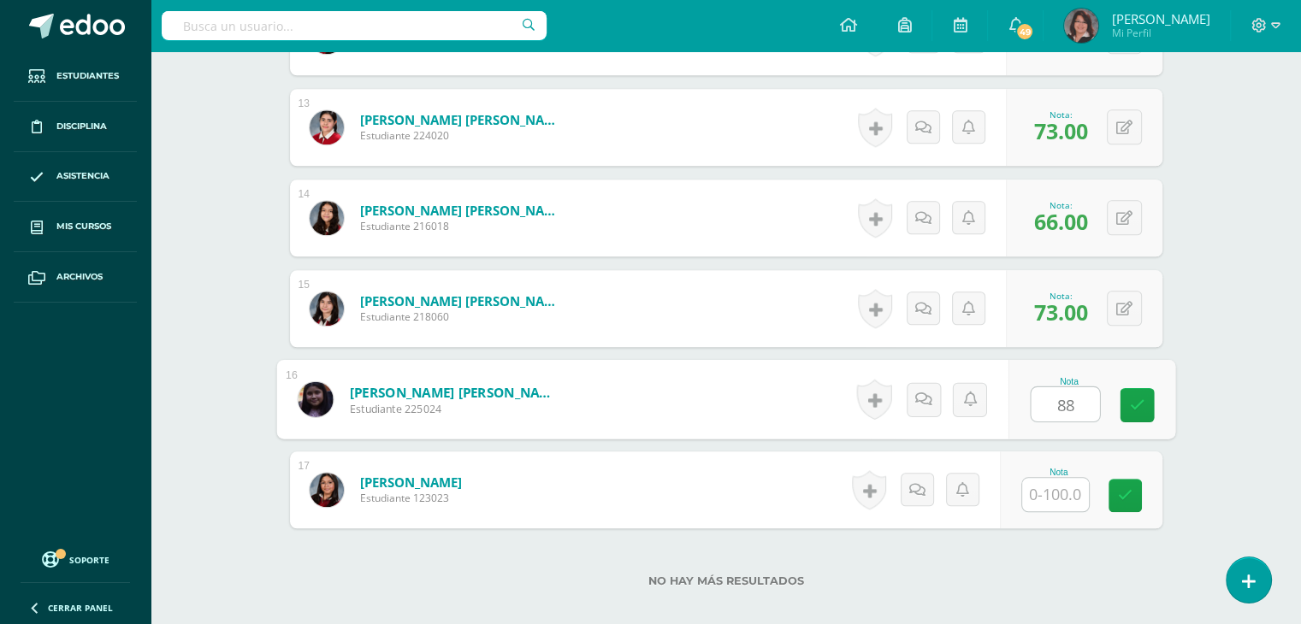
type input "88"
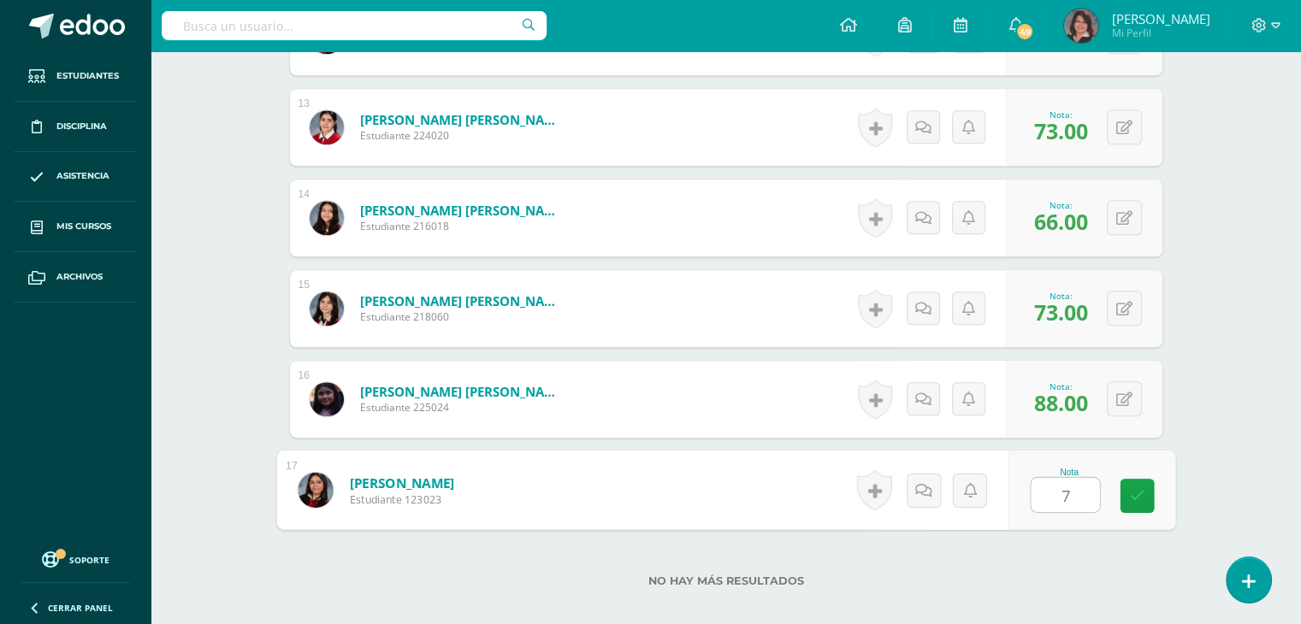
type input "70"
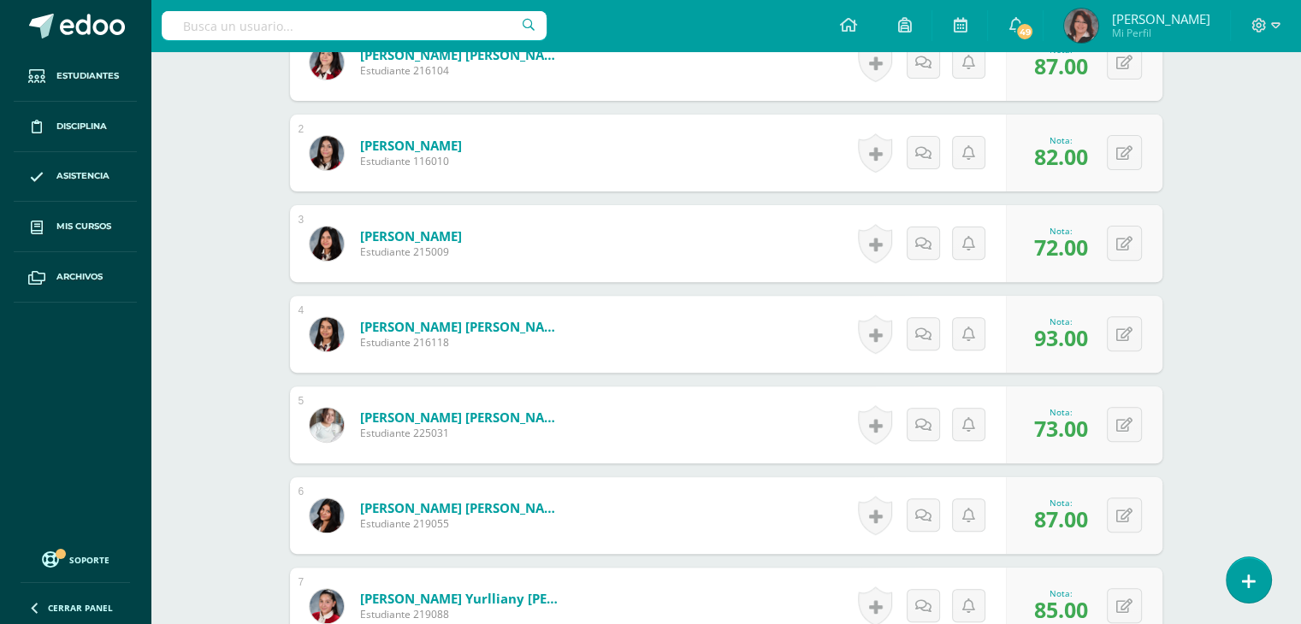
scroll to position [0, 0]
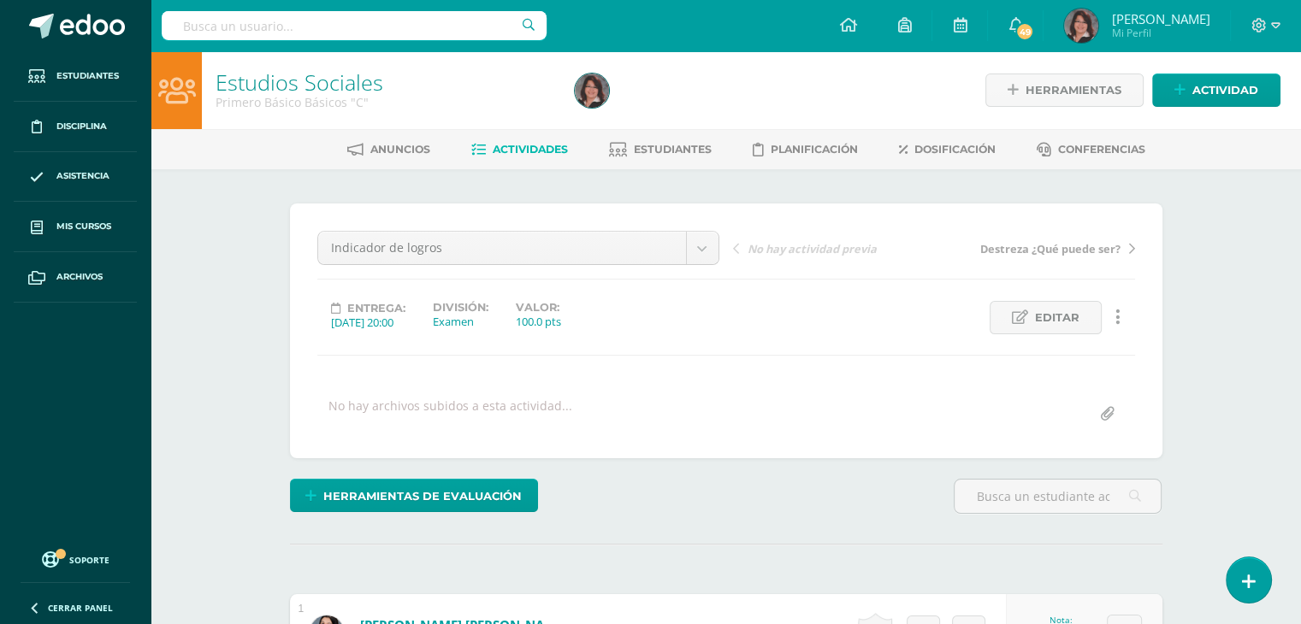
click at [511, 150] on span "Actividades" at bounding box center [530, 149] width 75 height 13
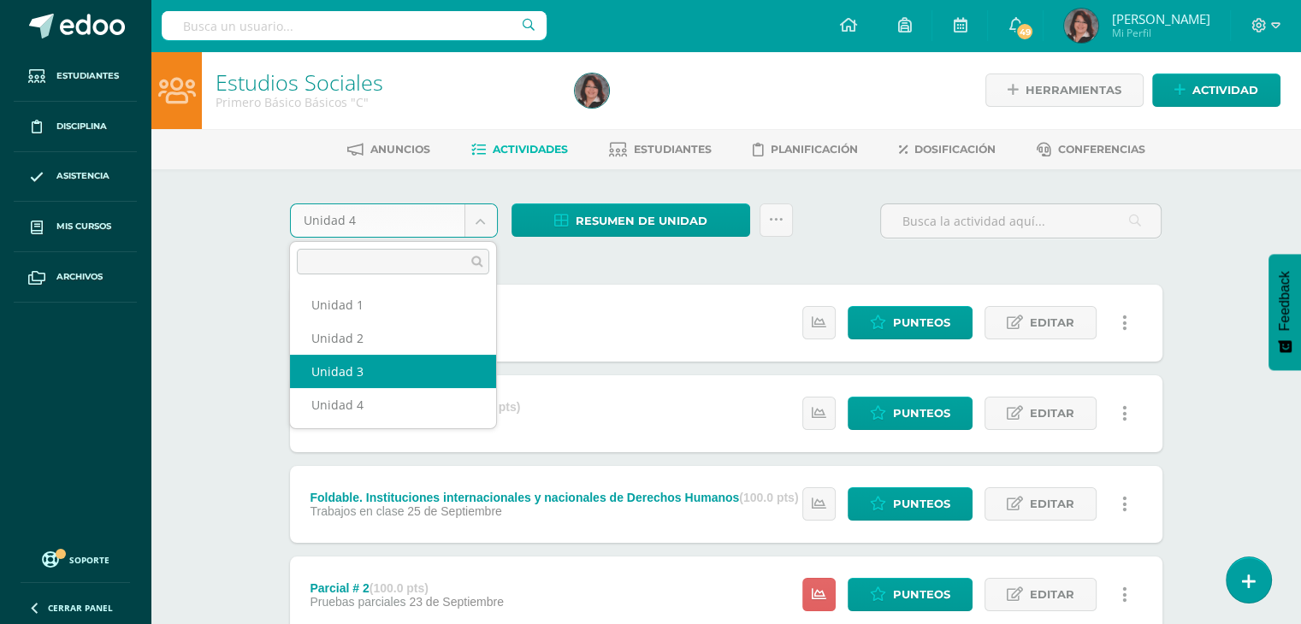
select select "Unidad 3"
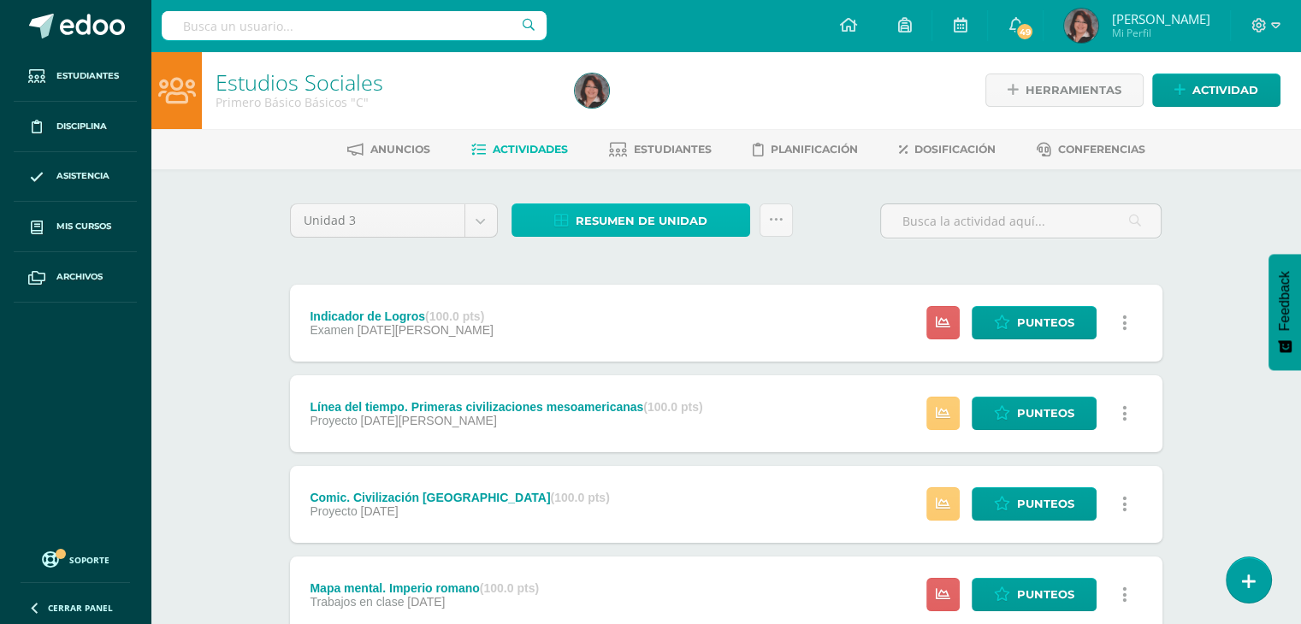
click at [639, 217] on span "Resumen de unidad" at bounding box center [642, 221] width 132 height 32
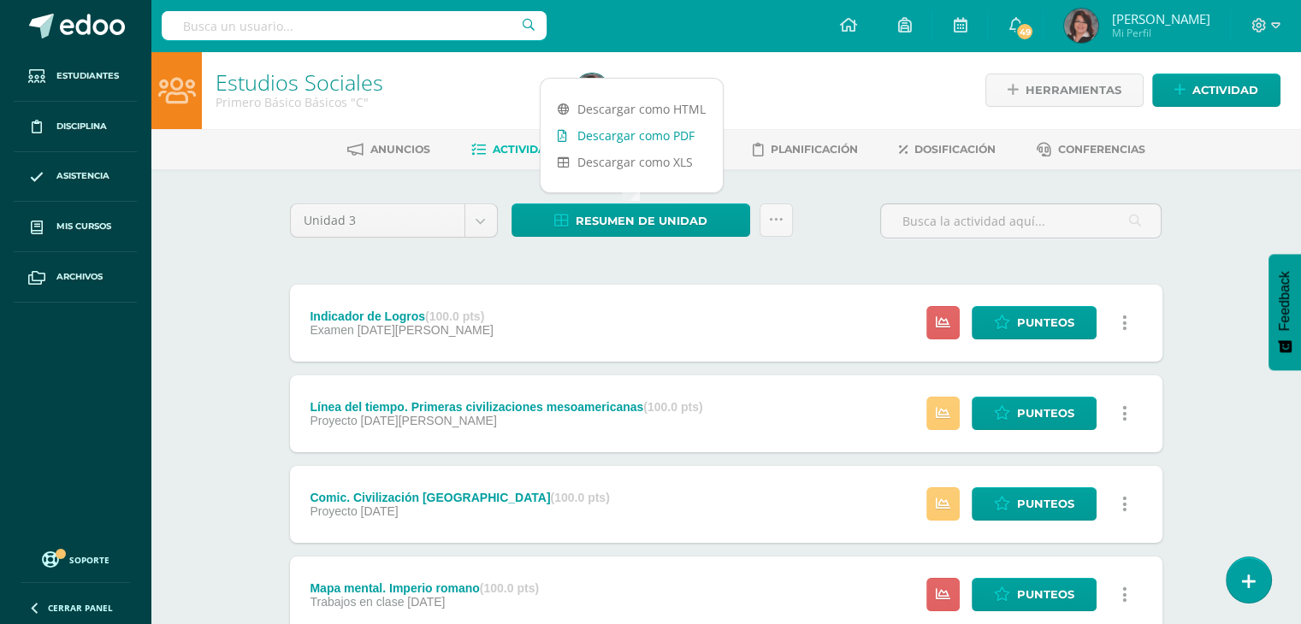
click at [640, 137] on link "Descargar como PDF" at bounding box center [632, 135] width 182 height 27
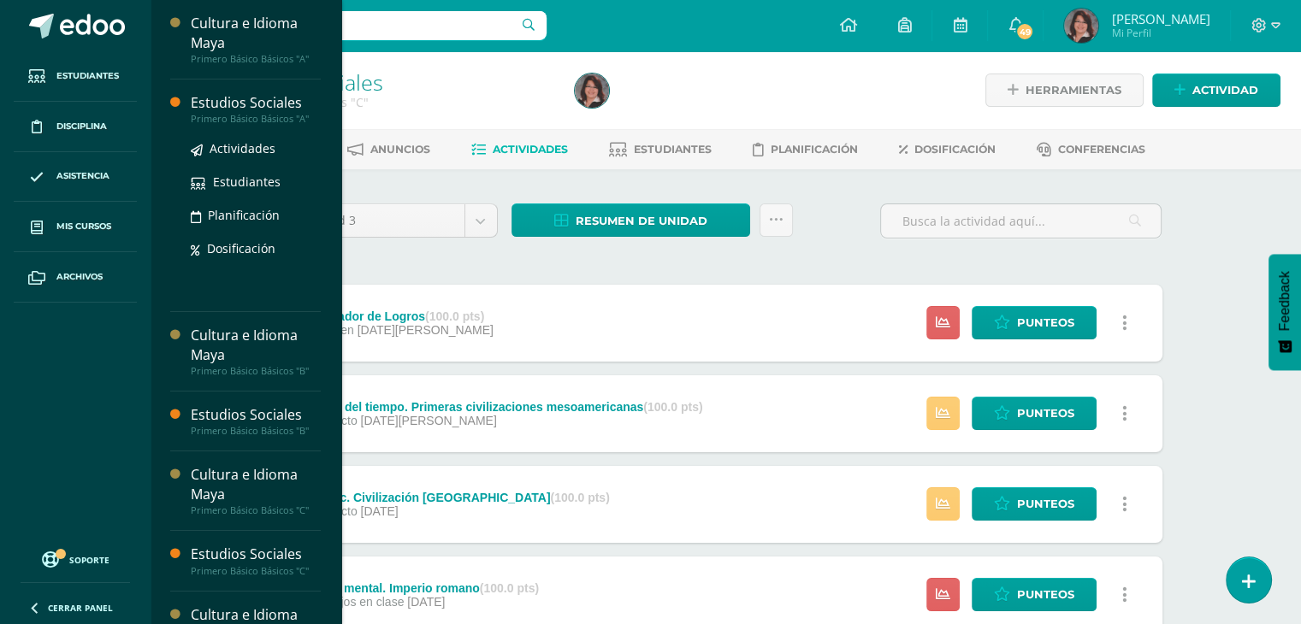
click at [236, 94] on div "Estudios Sociales" at bounding box center [256, 103] width 130 height 20
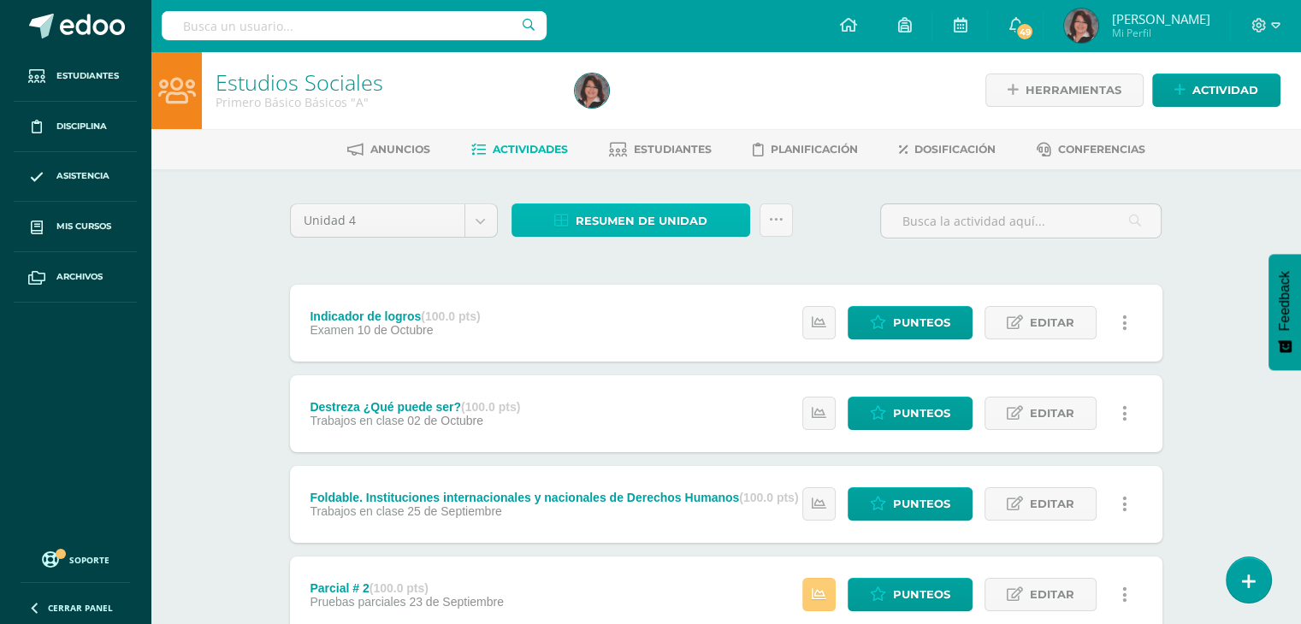
click at [626, 213] on span "Resumen de unidad" at bounding box center [642, 221] width 132 height 32
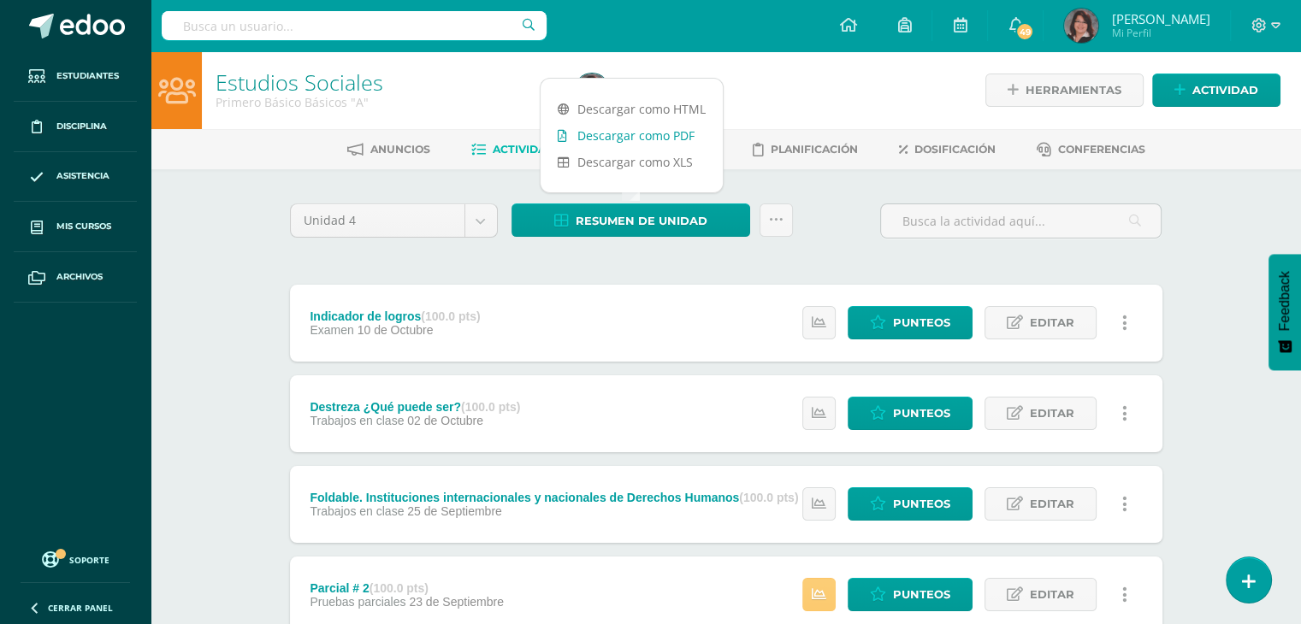
click at [630, 136] on link "Descargar como PDF" at bounding box center [632, 135] width 182 height 27
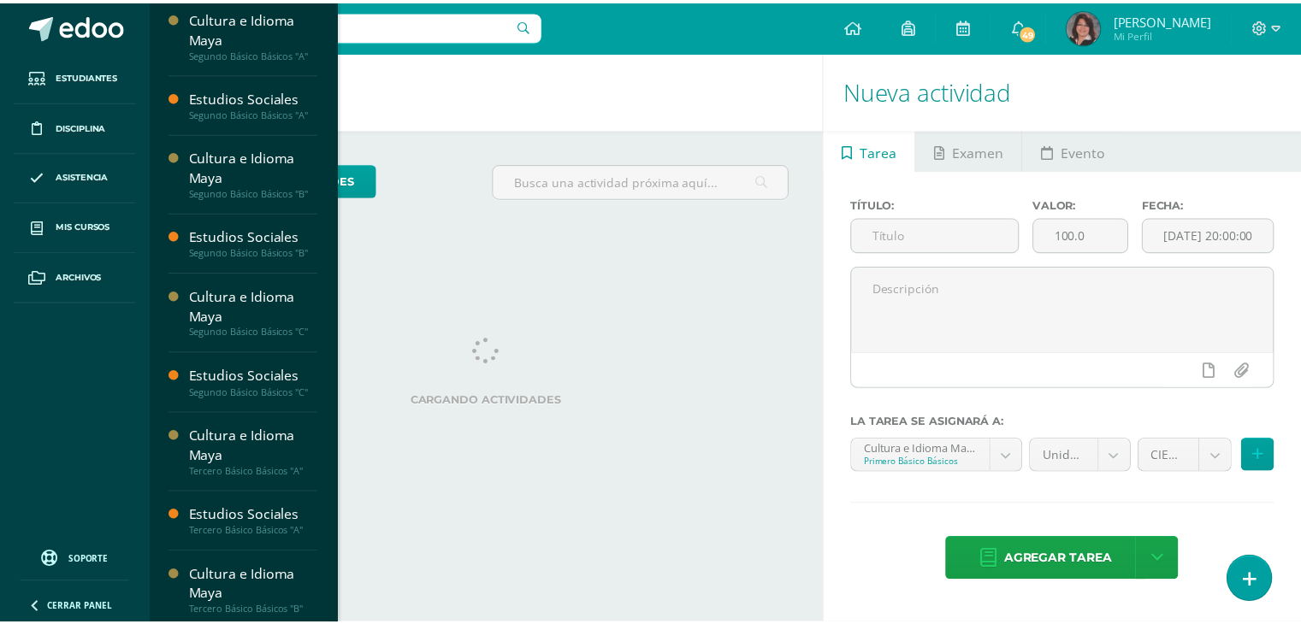
scroll to position [599, 0]
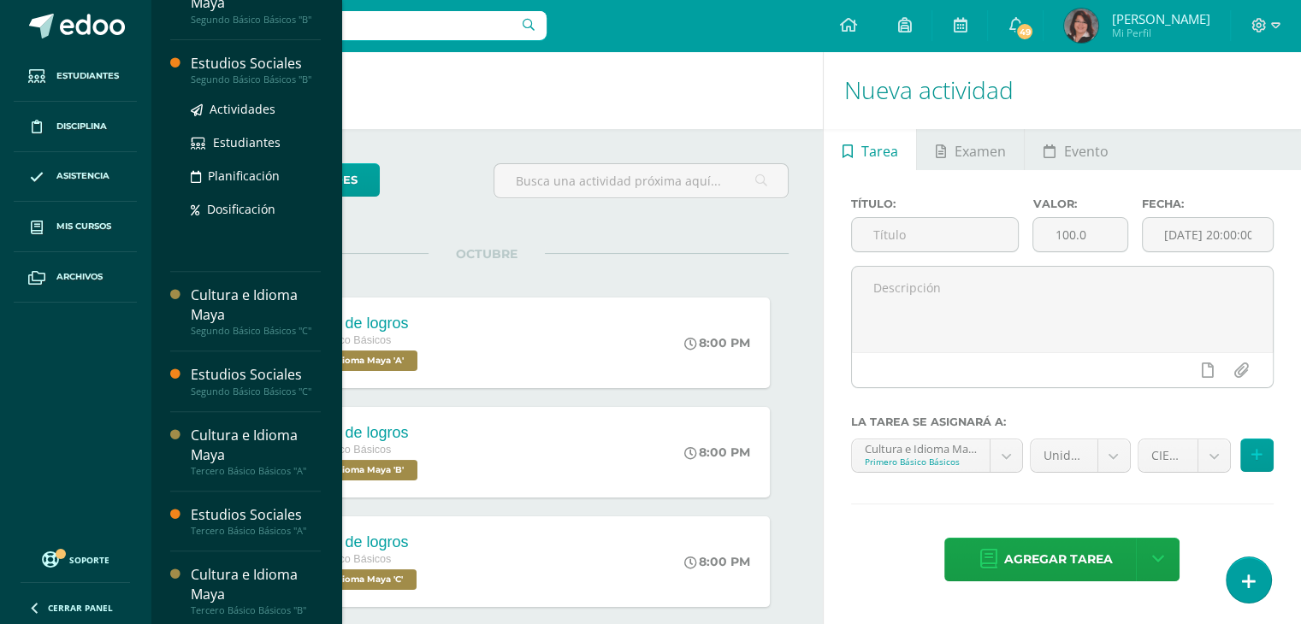
click at [239, 62] on div "Estudios Sociales" at bounding box center [256, 64] width 130 height 20
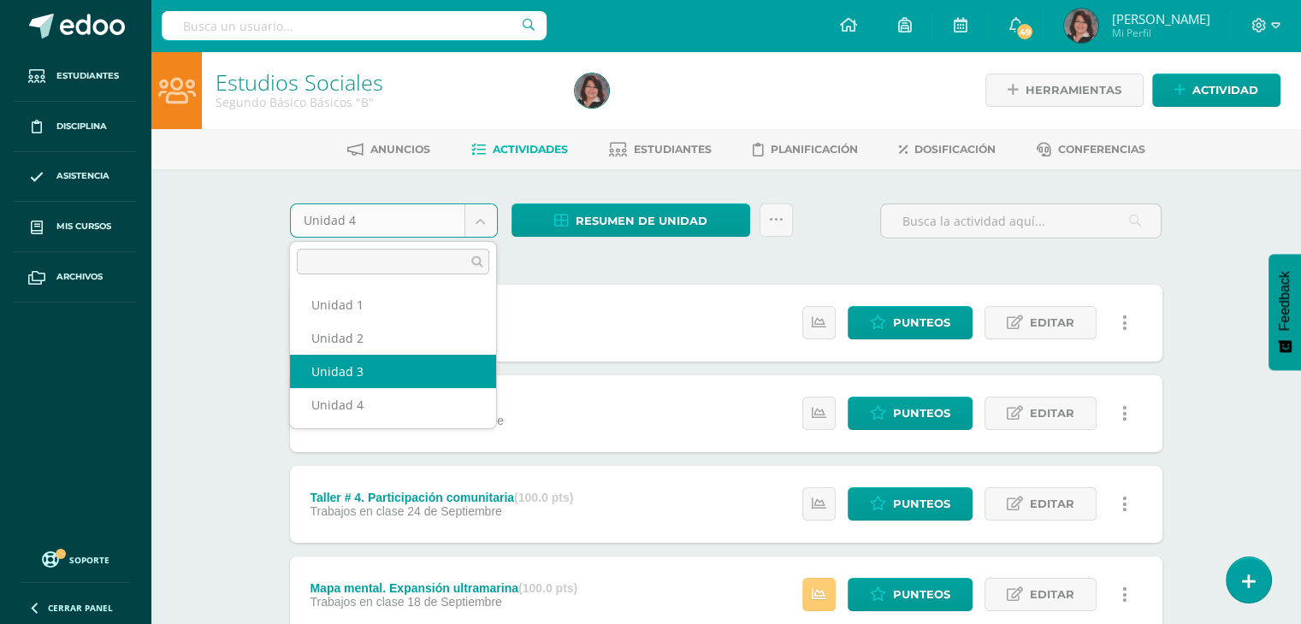
select select "Unidad 3"
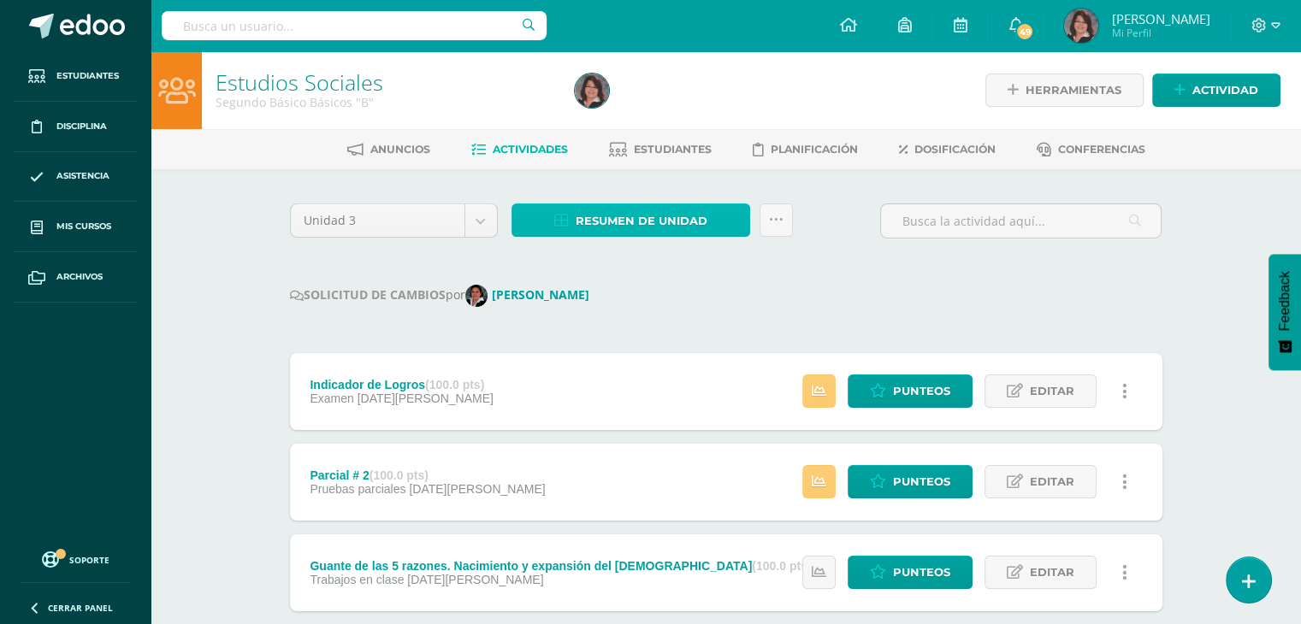
click at [664, 212] on span "Resumen de unidad" at bounding box center [642, 221] width 132 height 32
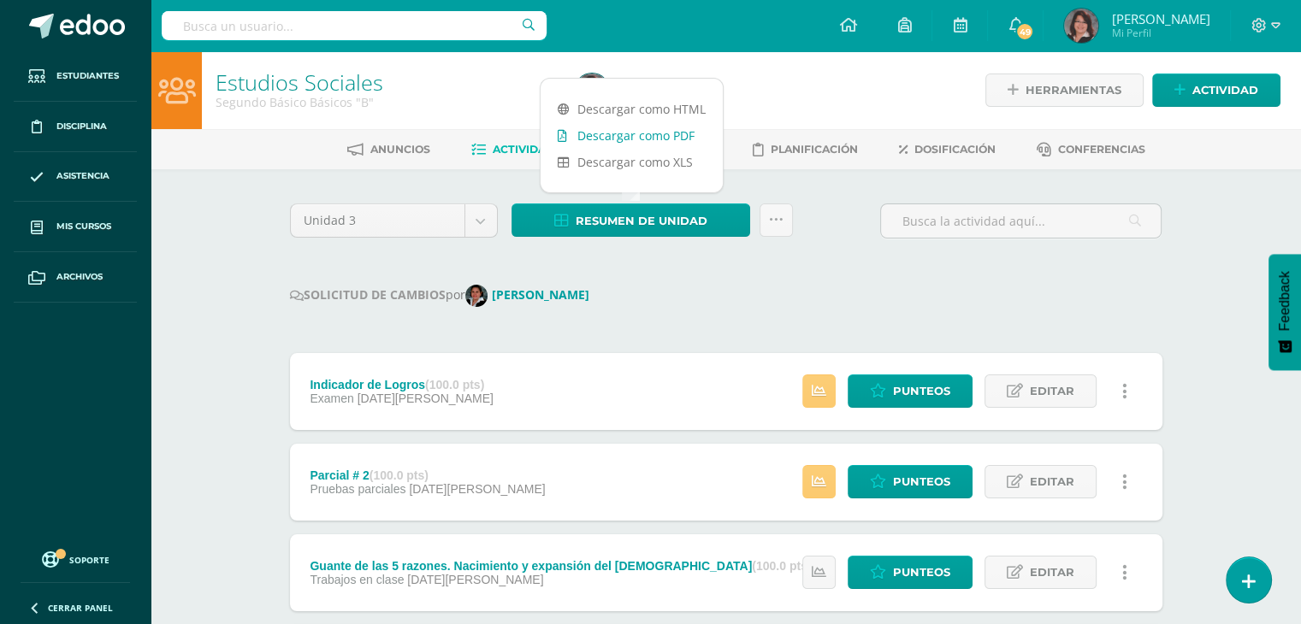
click at [660, 138] on link "Descargar como PDF" at bounding box center [632, 135] width 182 height 27
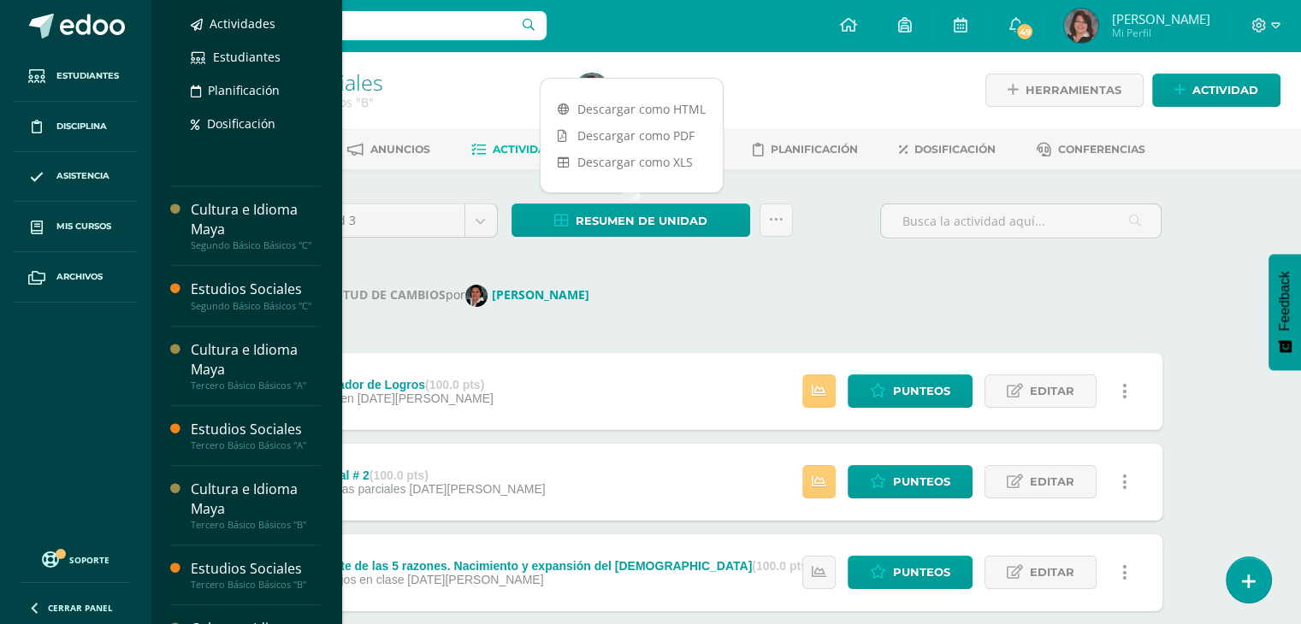
scroll to position [684, 0]
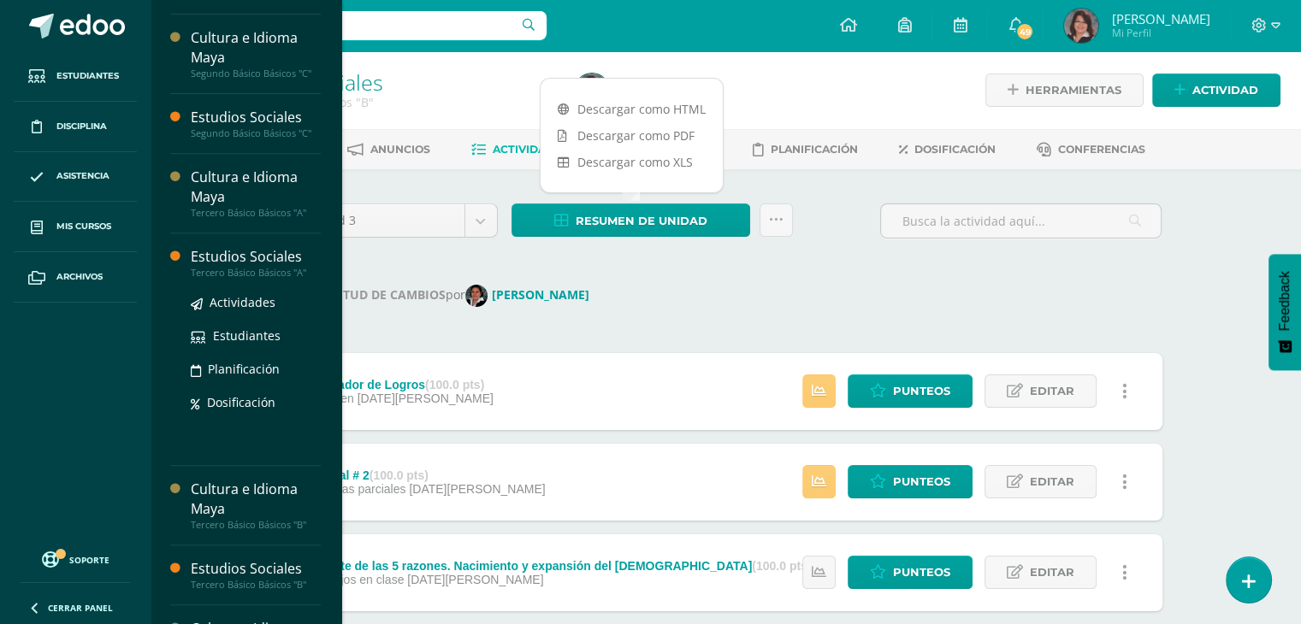
click at [259, 255] on div "Estudios Sociales" at bounding box center [256, 257] width 130 height 20
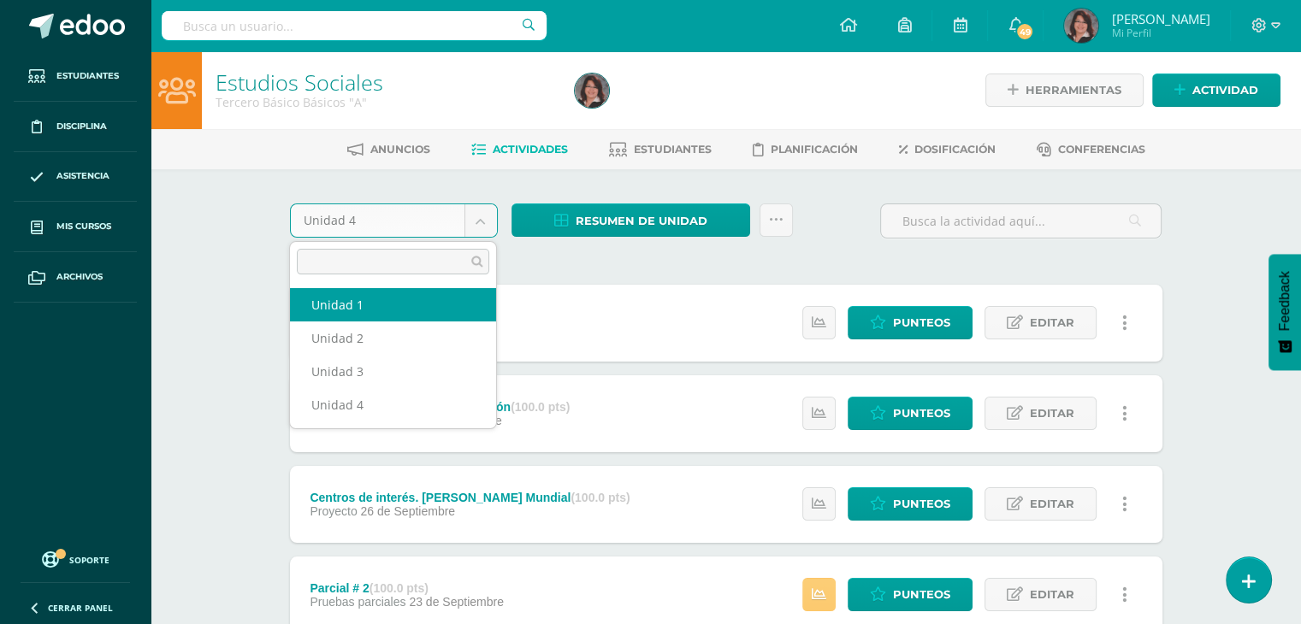
select select "Unidad 1"
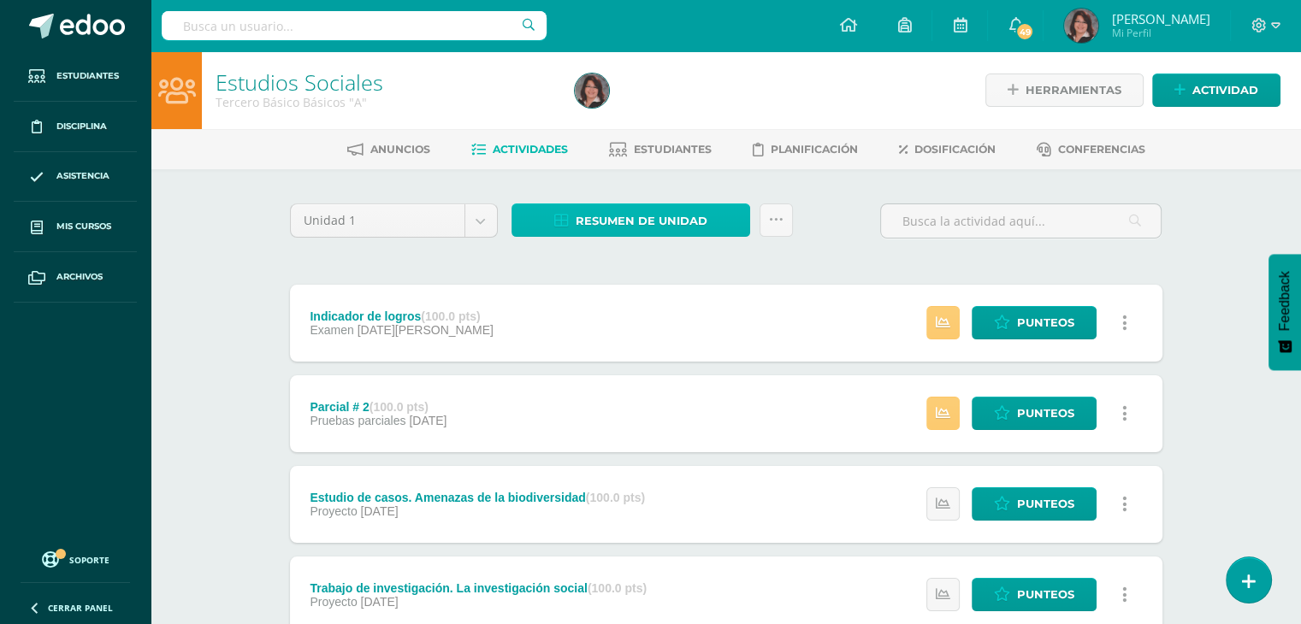
click at [624, 220] on span "Resumen de unidad" at bounding box center [642, 221] width 132 height 32
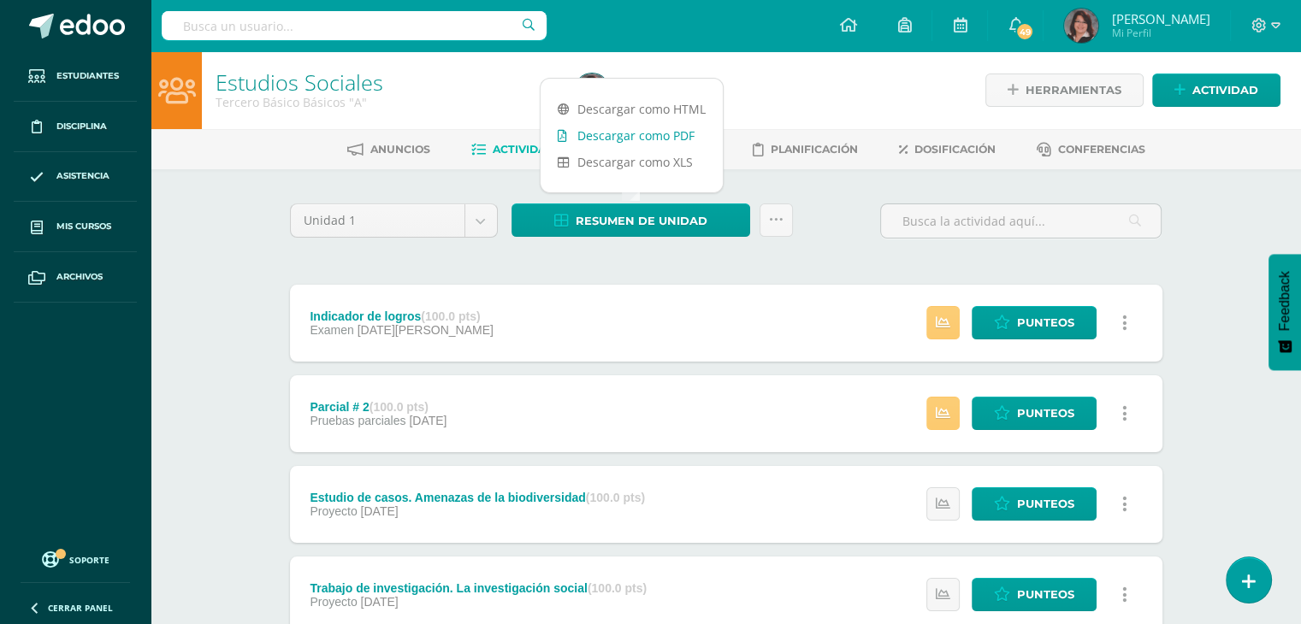
click at [634, 134] on link "Descargar como PDF" at bounding box center [632, 135] width 182 height 27
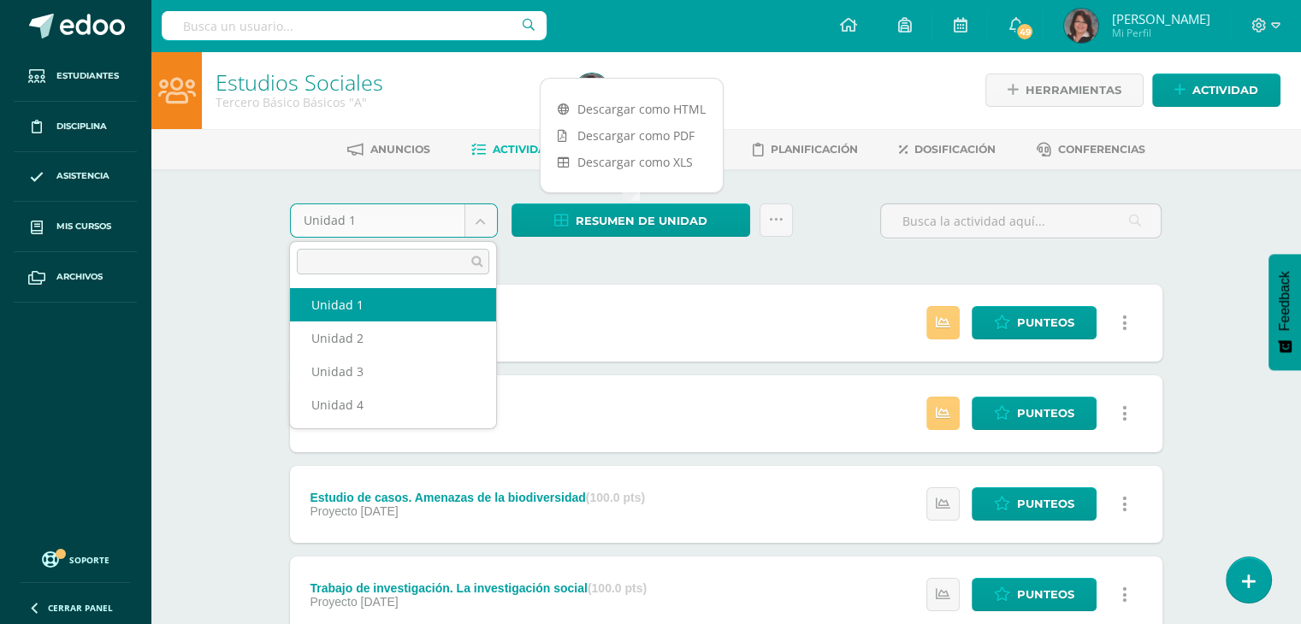
click at [482, 217] on body "Estudiantes Disciplina Asistencia Mis cursos Archivos Soporte Ayuda Reportar un…" at bounding box center [650, 600] width 1301 height 1201
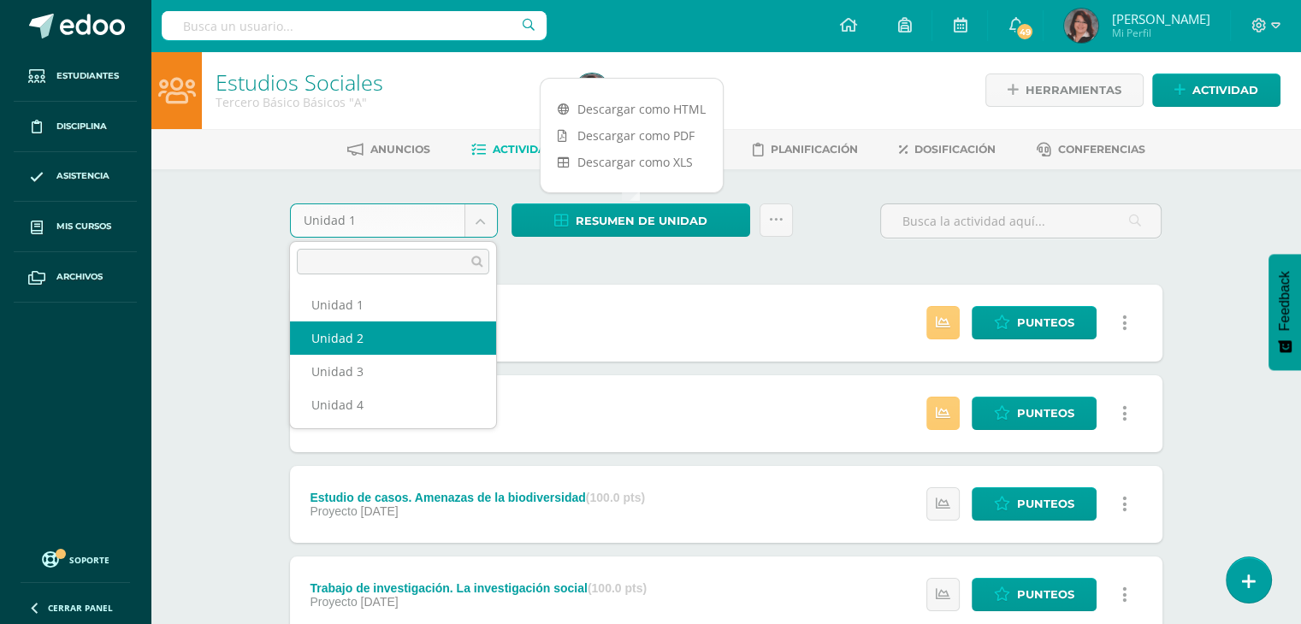
select select "Unidad 2"
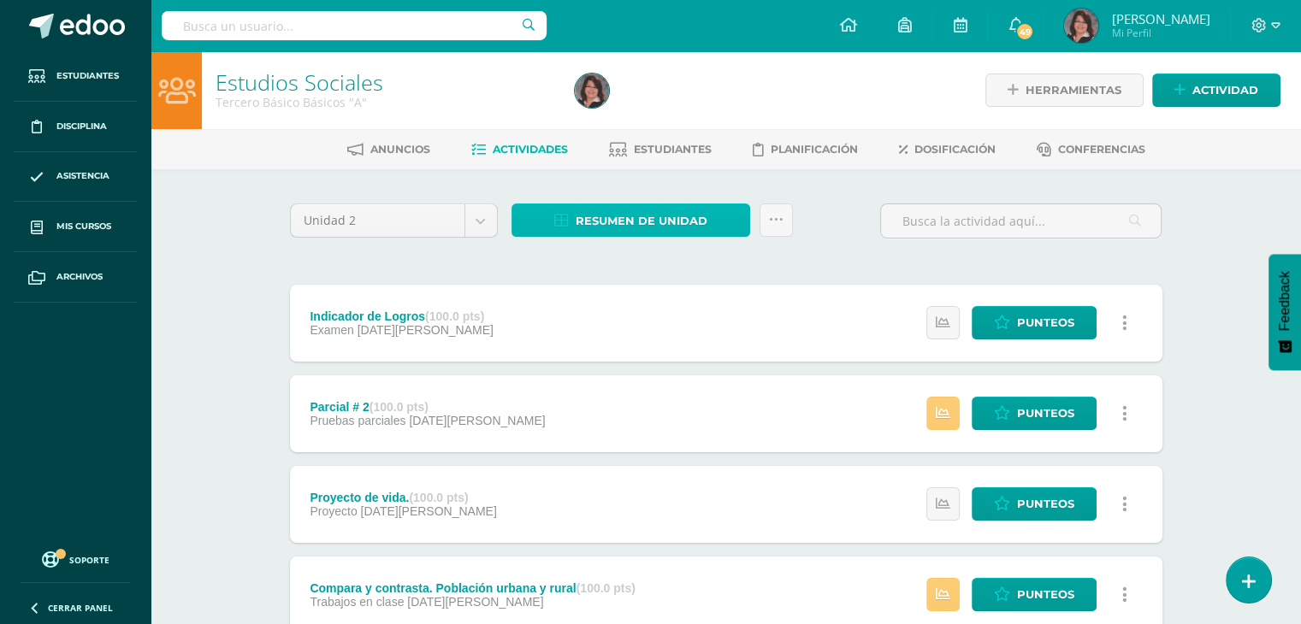
click at [662, 218] on span "Resumen de unidad" at bounding box center [642, 221] width 132 height 32
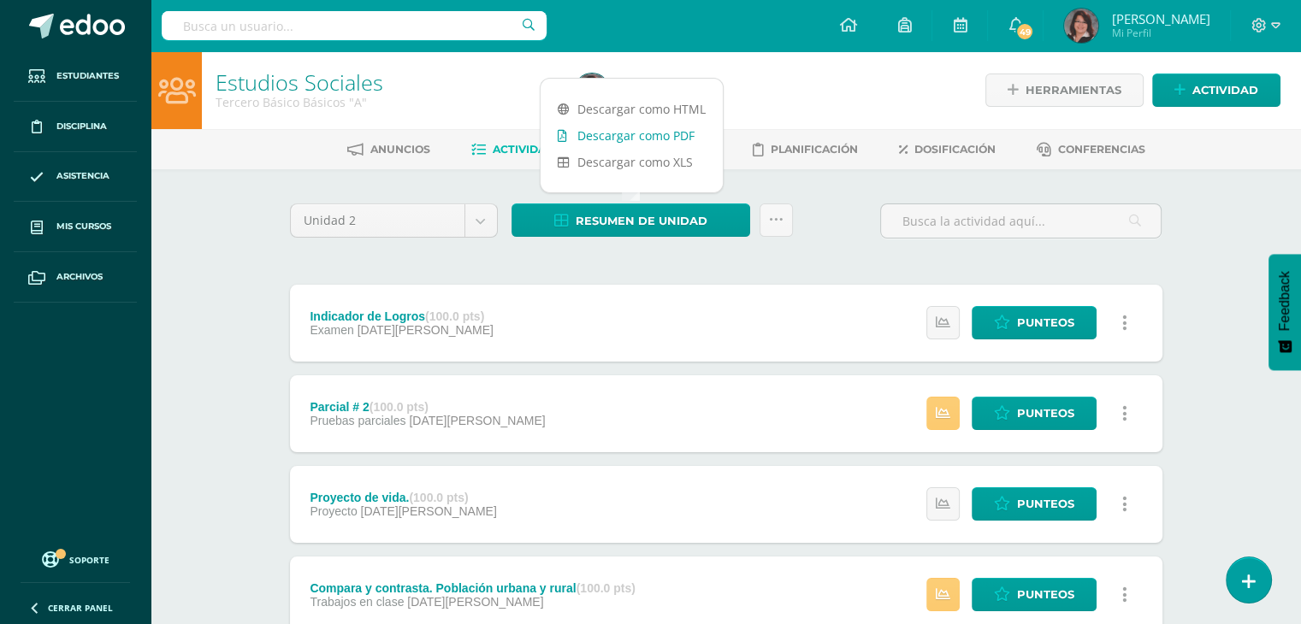
click at [666, 140] on link "Descargar como PDF" at bounding box center [632, 135] width 182 height 27
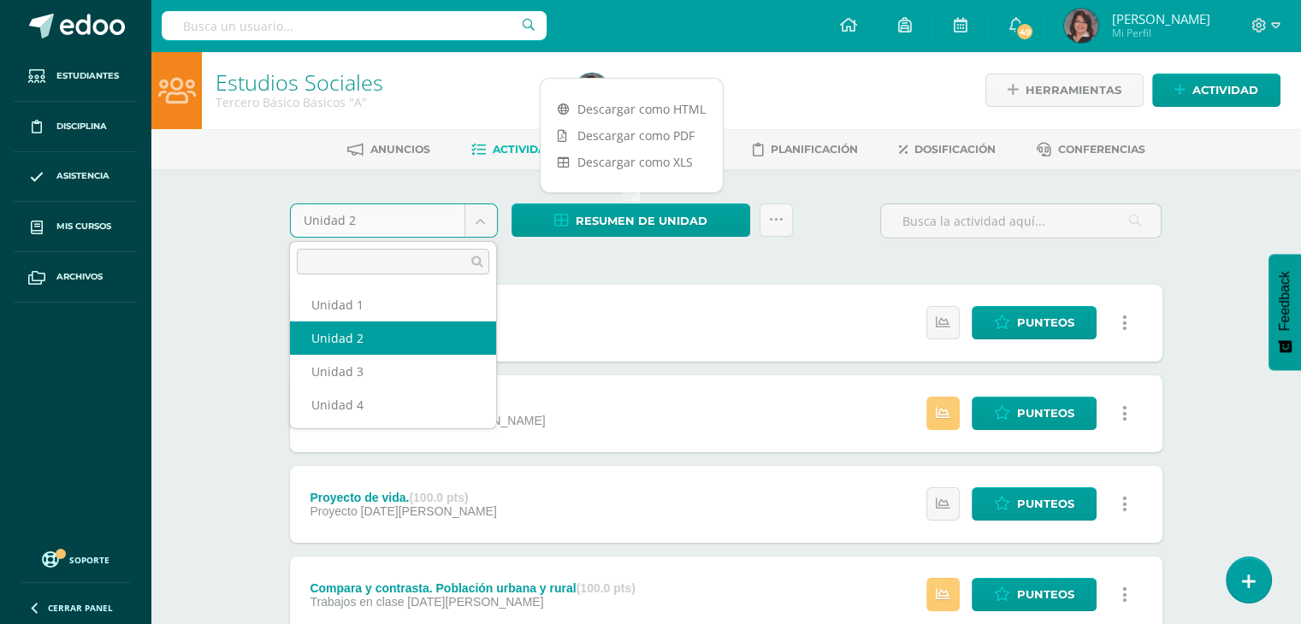
click at [483, 222] on body "Estudiantes Disciplina Asistencia Mis cursos Archivos Soporte Ayuda Reportar un…" at bounding box center [650, 600] width 1301 height 1201
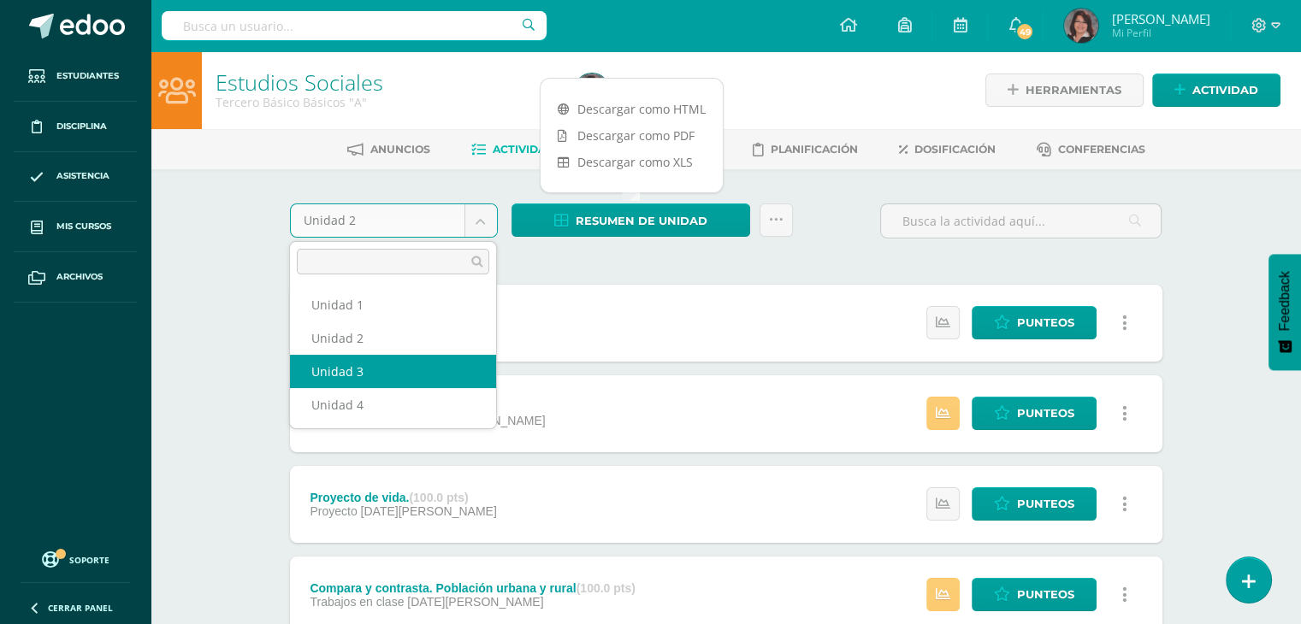
select select "Unidad 3"
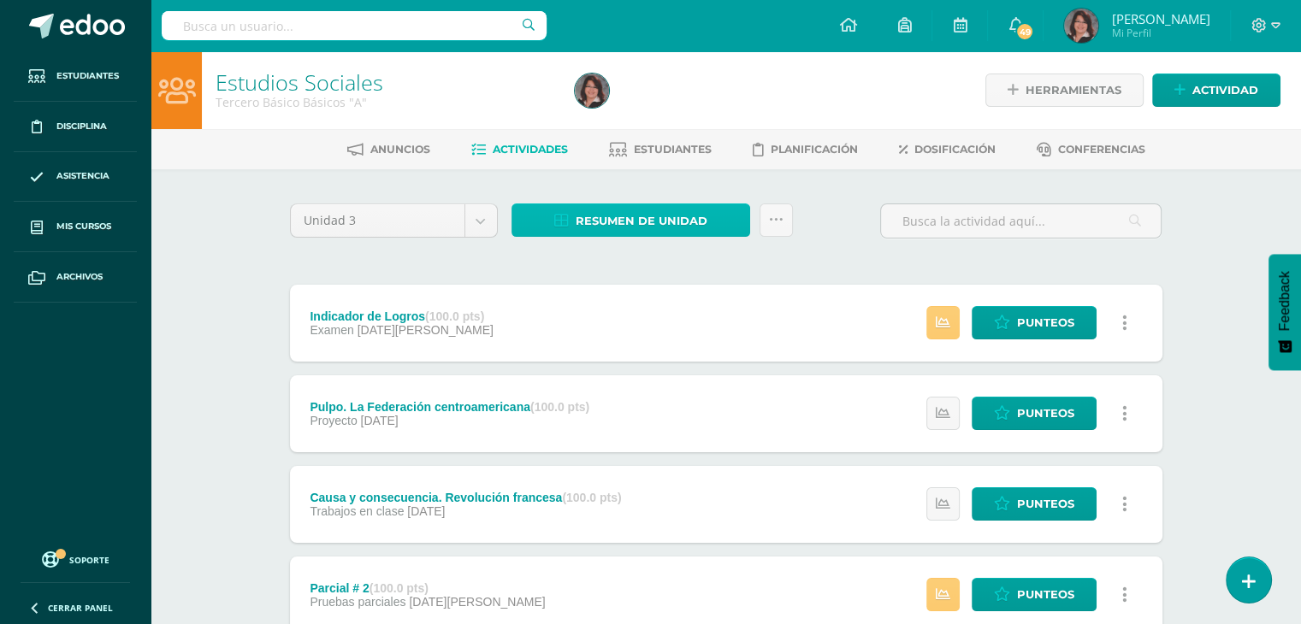
click at [614, 219] on span "Resumen de unidad" at bounding box center [642, 221] width 132 height 32
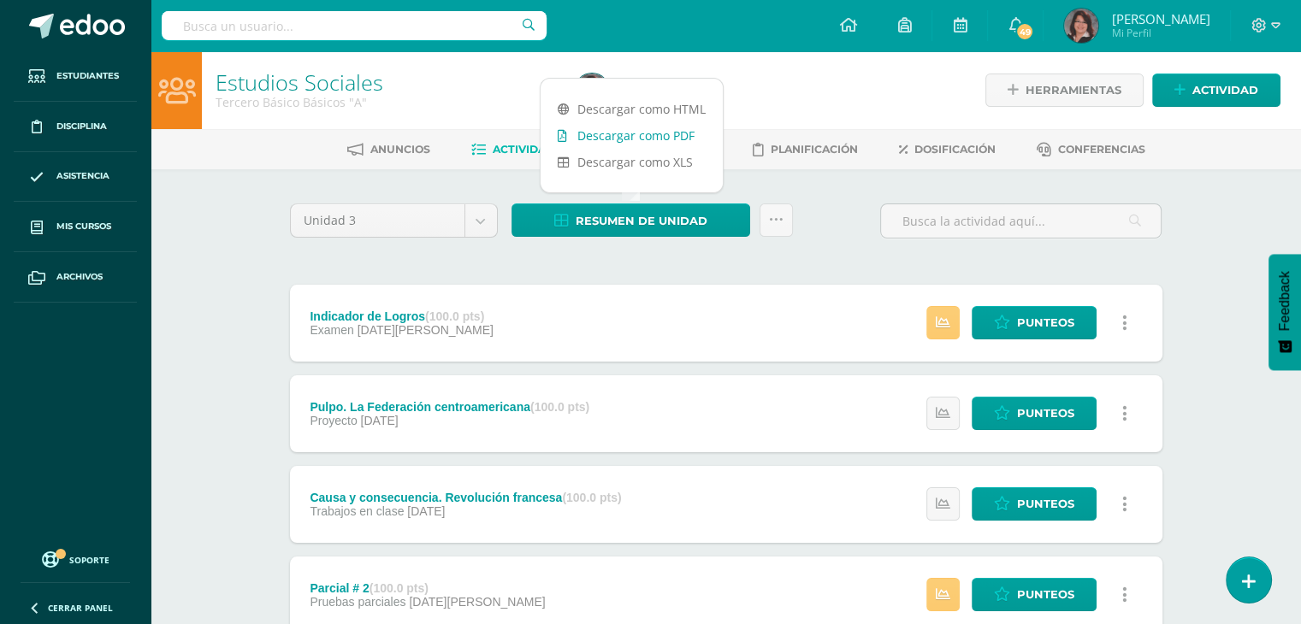
click at [612, 143] on link "Descargar como PDF" at bounding box center [632, 135] width 182 height 27
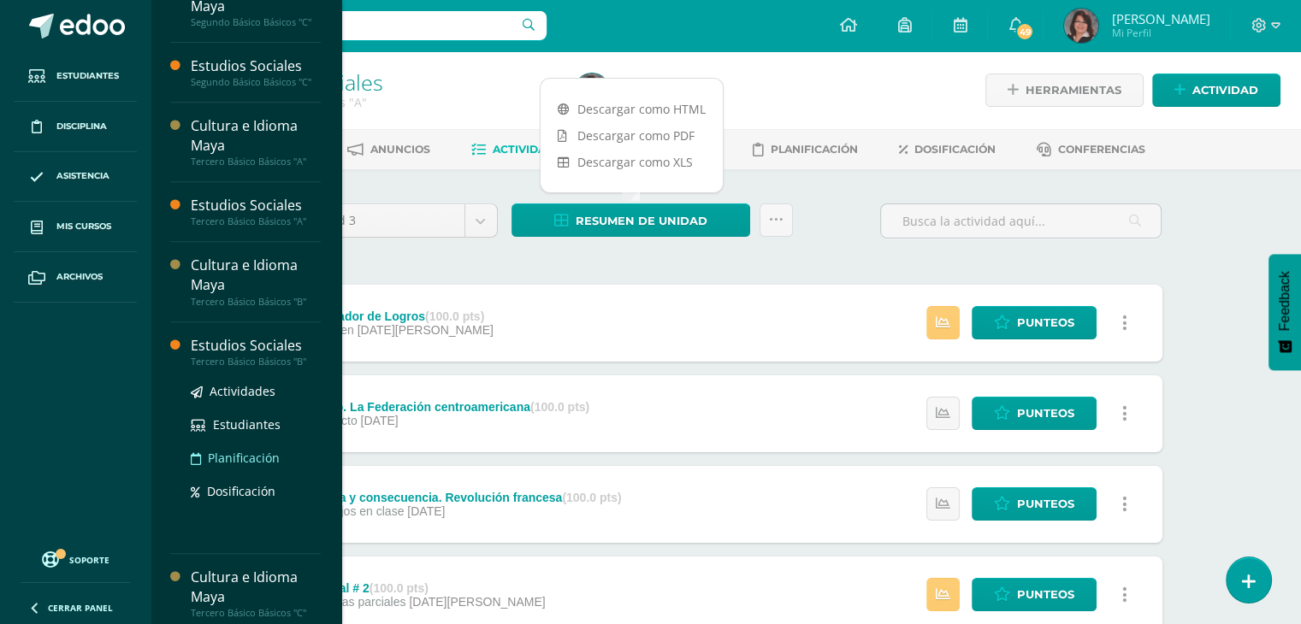
scroll to position [802, 0]
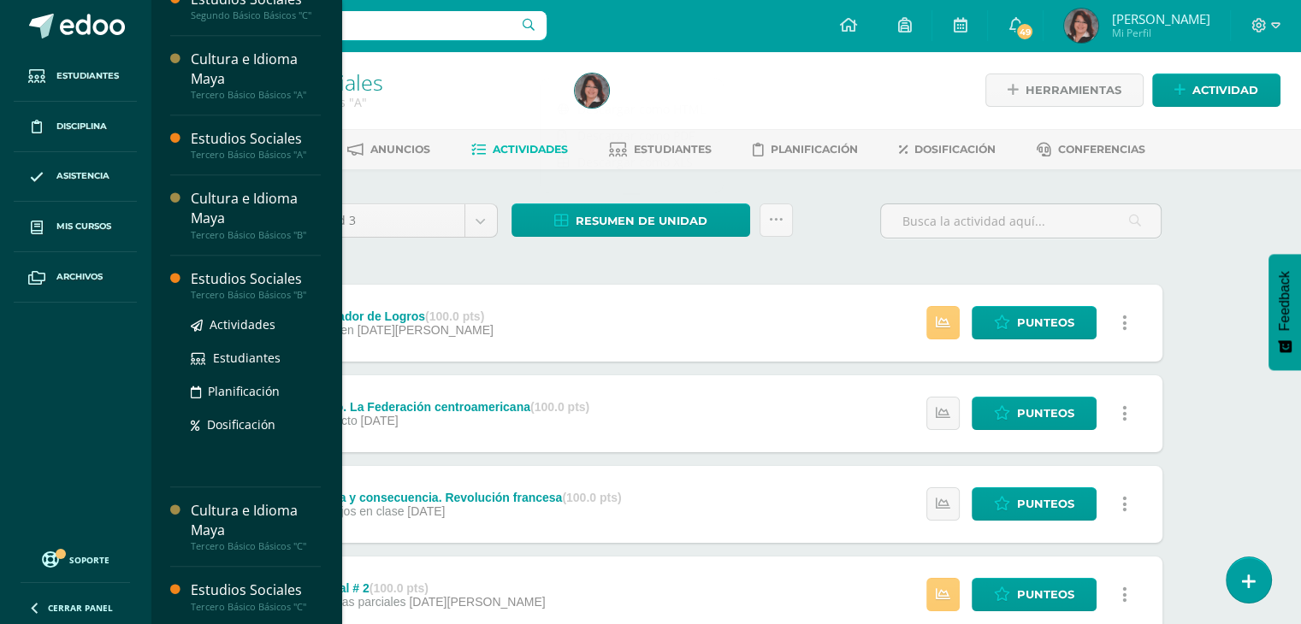
click at [262, 274] on div "Estudios Sociales" at bounding box center [256, 279] width 130 height 20
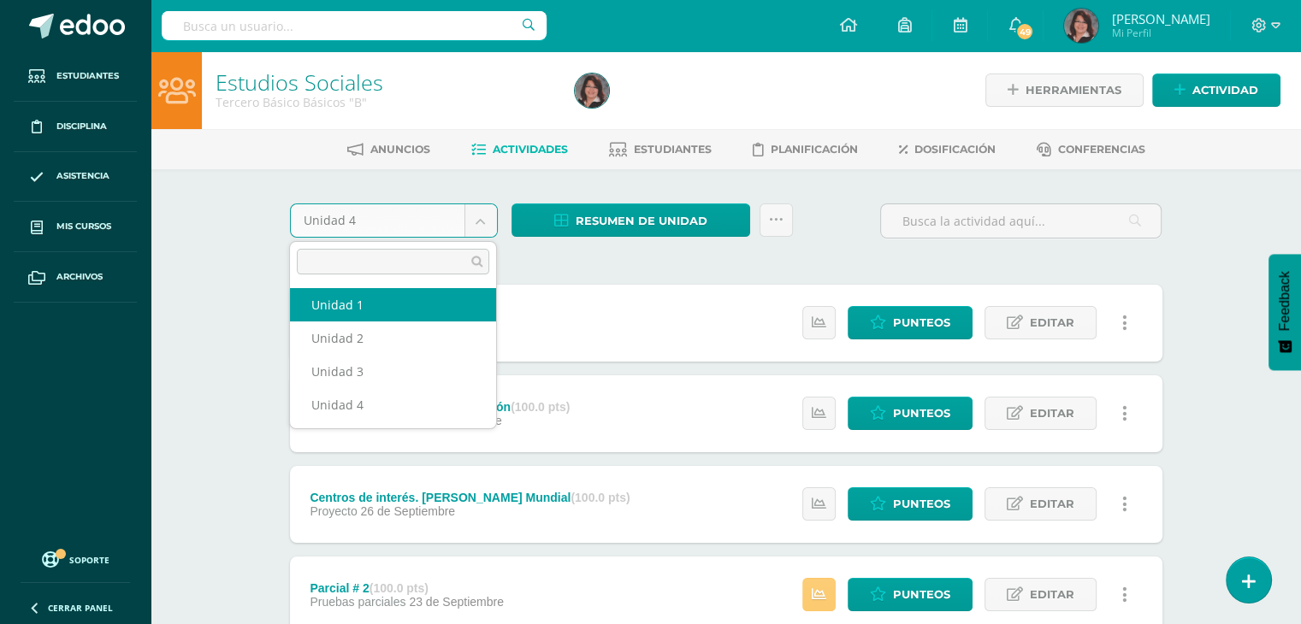
select select "Unidad 1"
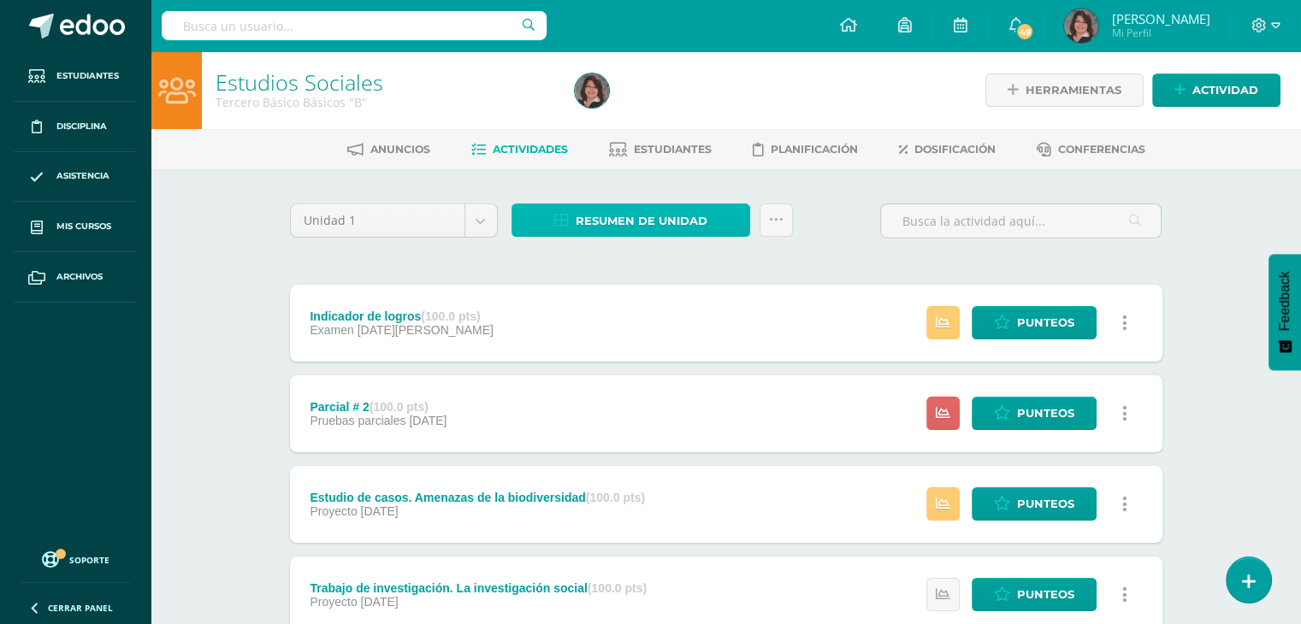
click at [693, 216] on span "Resumen de unidad" at bounding box center [642, 221] width 132 height 32
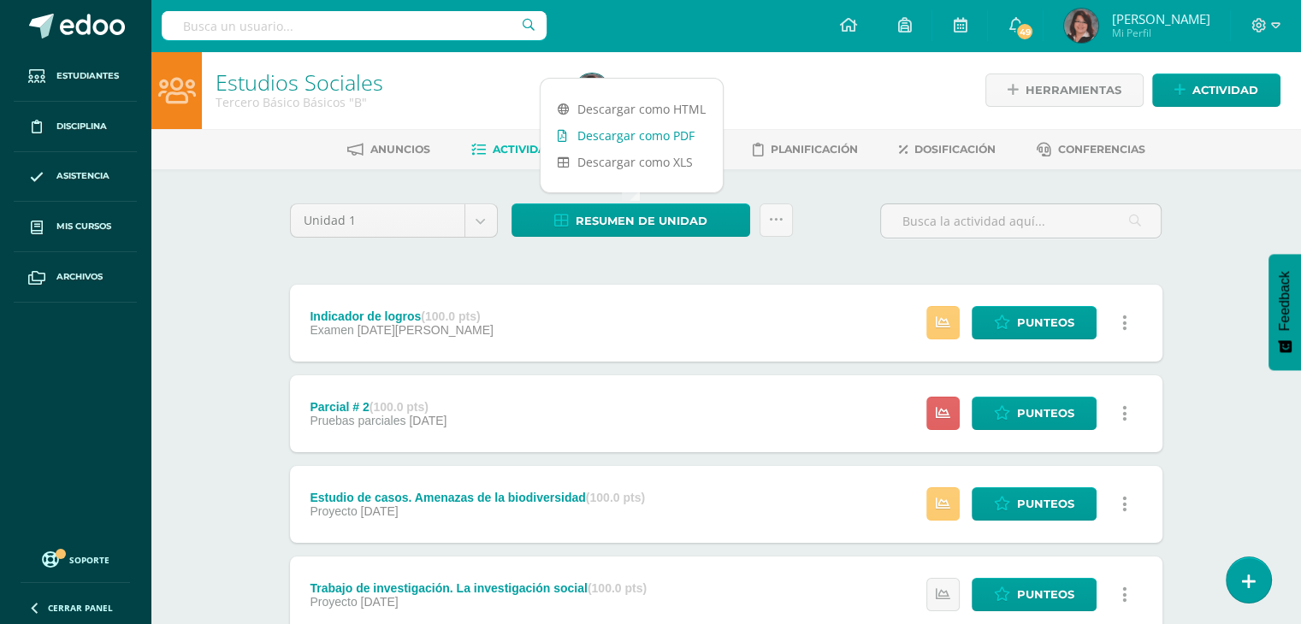
click at [660, 136] on link "Descargar como PDF" at bounding box center [632, 135] width 182 height 27
click at [478, 220] on body "Estudiantes Disciplina Asistencia Mis cursos Archivos Soporte Ayuda Reportar un…" at bounding box center [650, 600] width 1301 height 1201
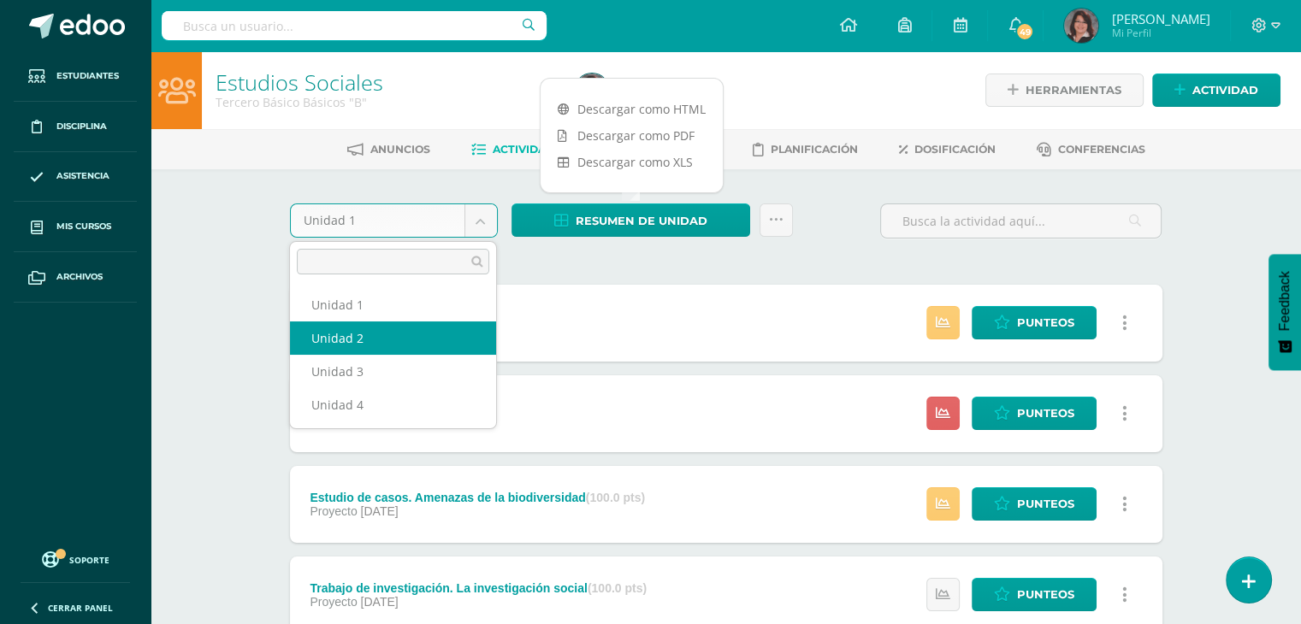
select select "Unidad 2"
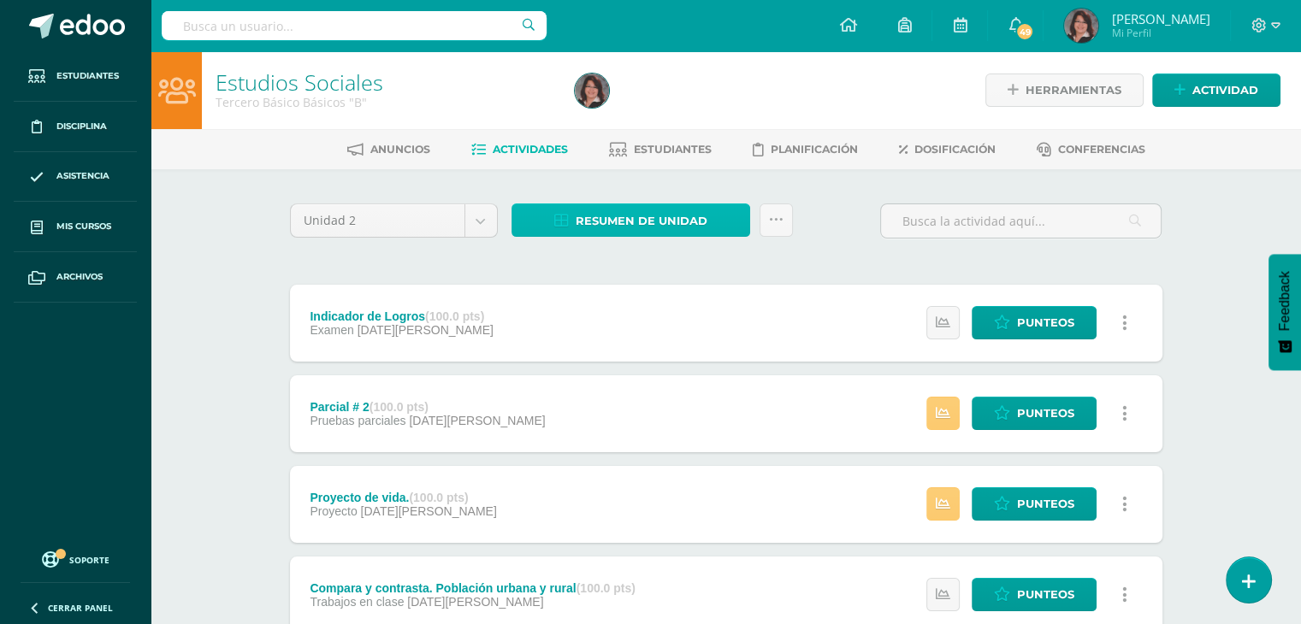
click at [657, 220] on span "Resumen de unidad" at bounding box center [642, 221] width 132 height 32
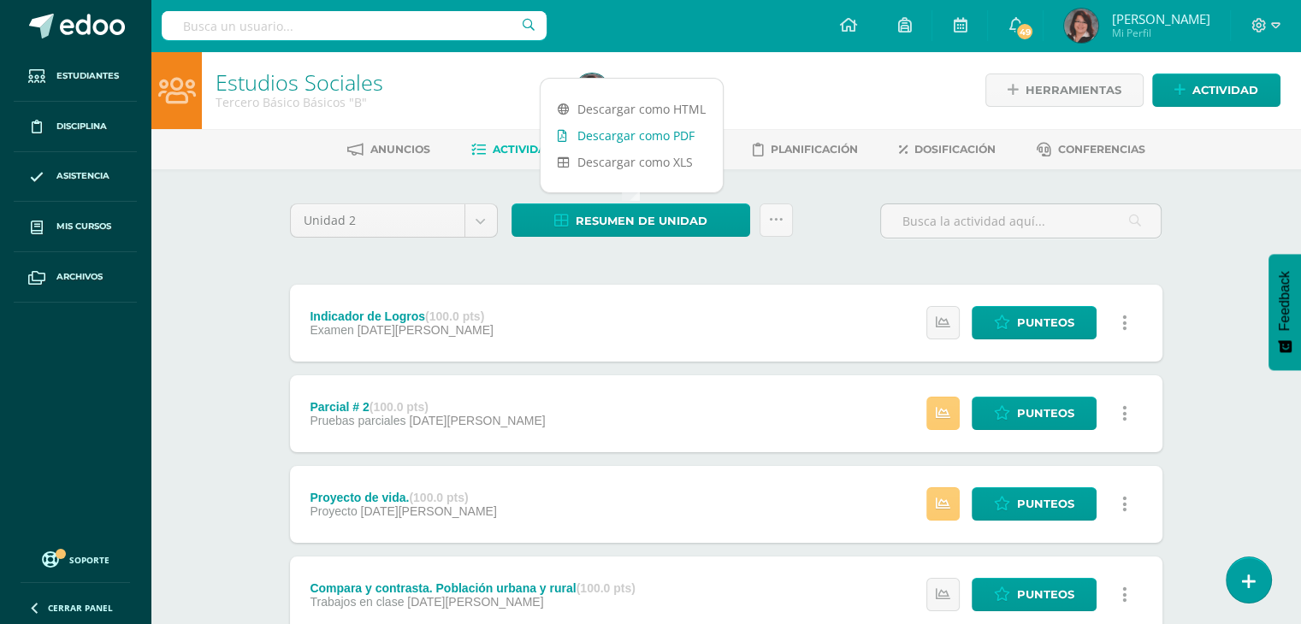
click at [619, 133] on link "Descargar como PDF" at bounding box center [632, 135] width 182 height 27
click at [482, 213] on body "Estudiantes Disciplina Asistencia Mis cursos Archivos Soporte Ayuda Reportar un…" at bounding box center [650, 600] width 1301 height 1201
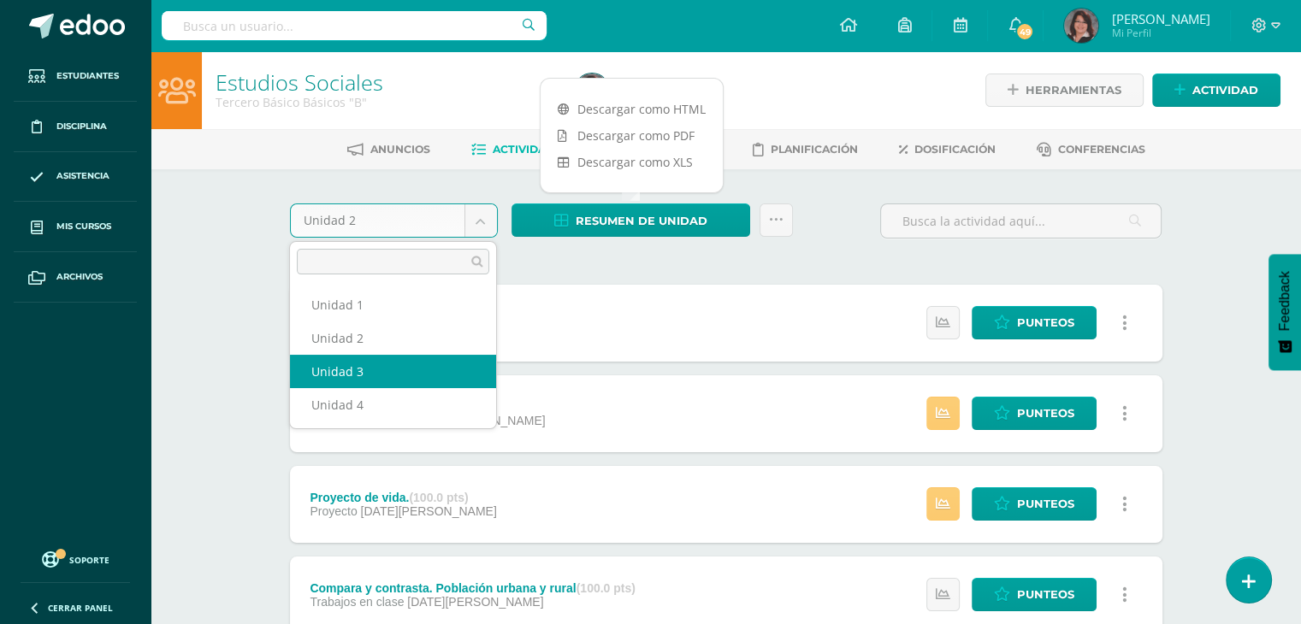
select select "Unidad 3"
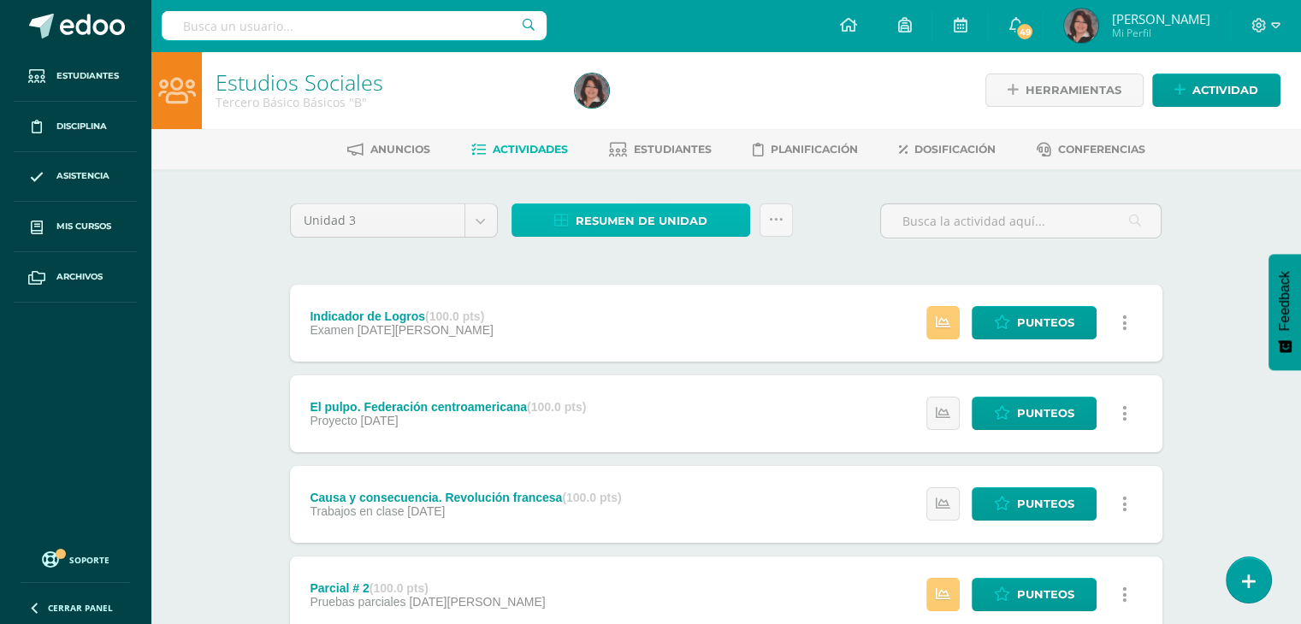
click at [632, 216] on span "Resumen de unidad" at bounding box center [642, 221] width 132 height 32
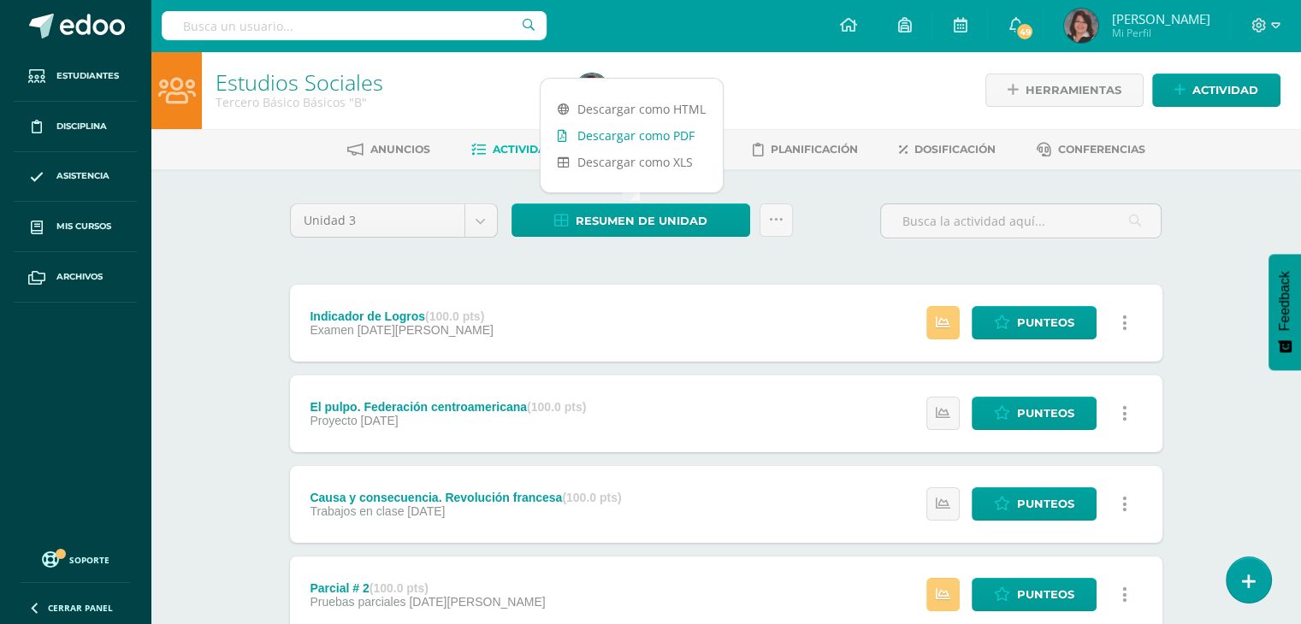
click at [595, 138] on link "Descargar como PDF" at bounding box center [632, 135] width 182 height 27
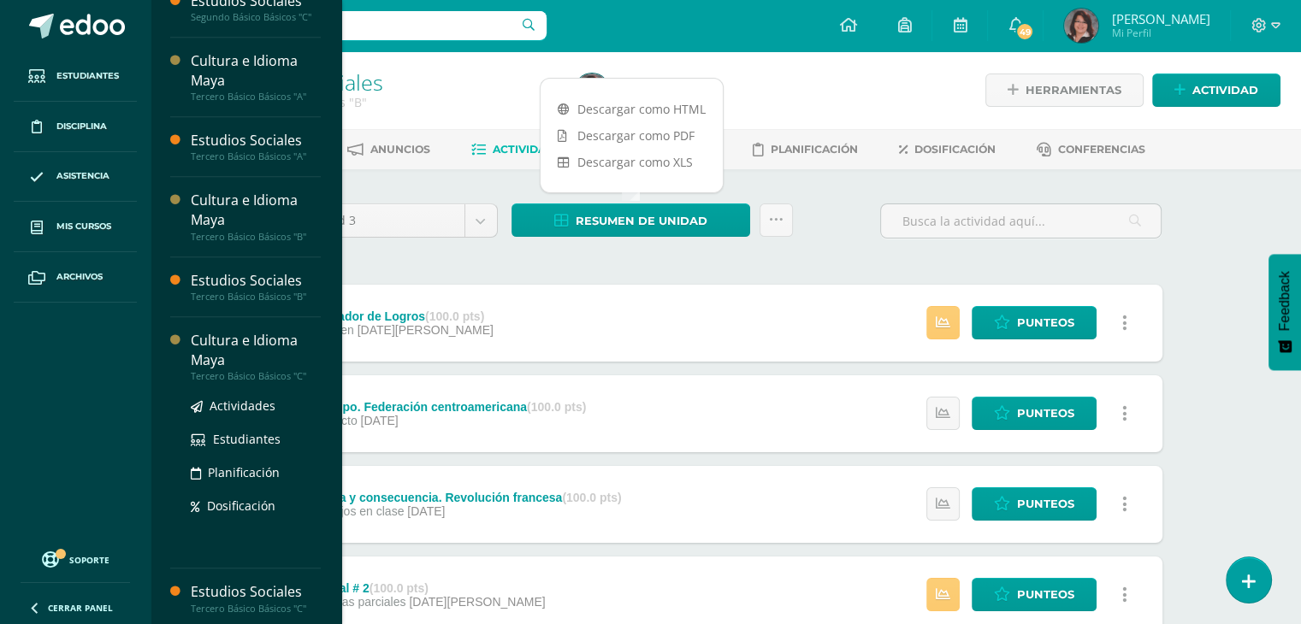
scroll to position [802, 0]
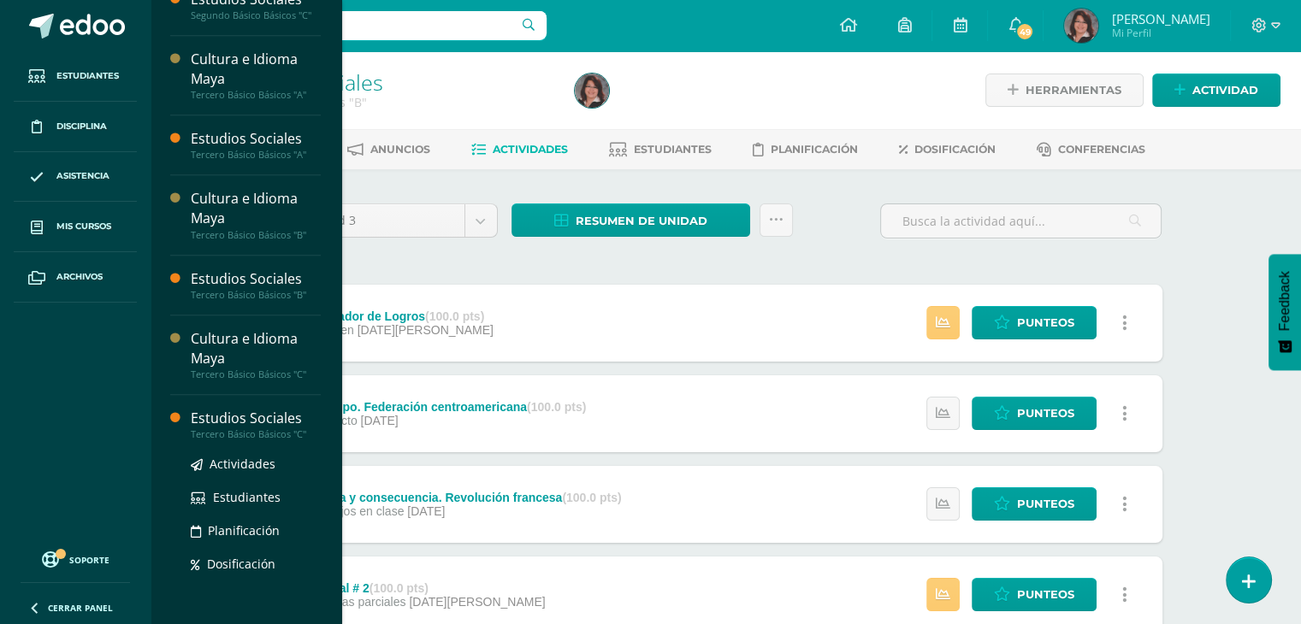
click at [238, 412] on div "Estudios Sociales" at bounding box center [256, 419] width 130 height 20
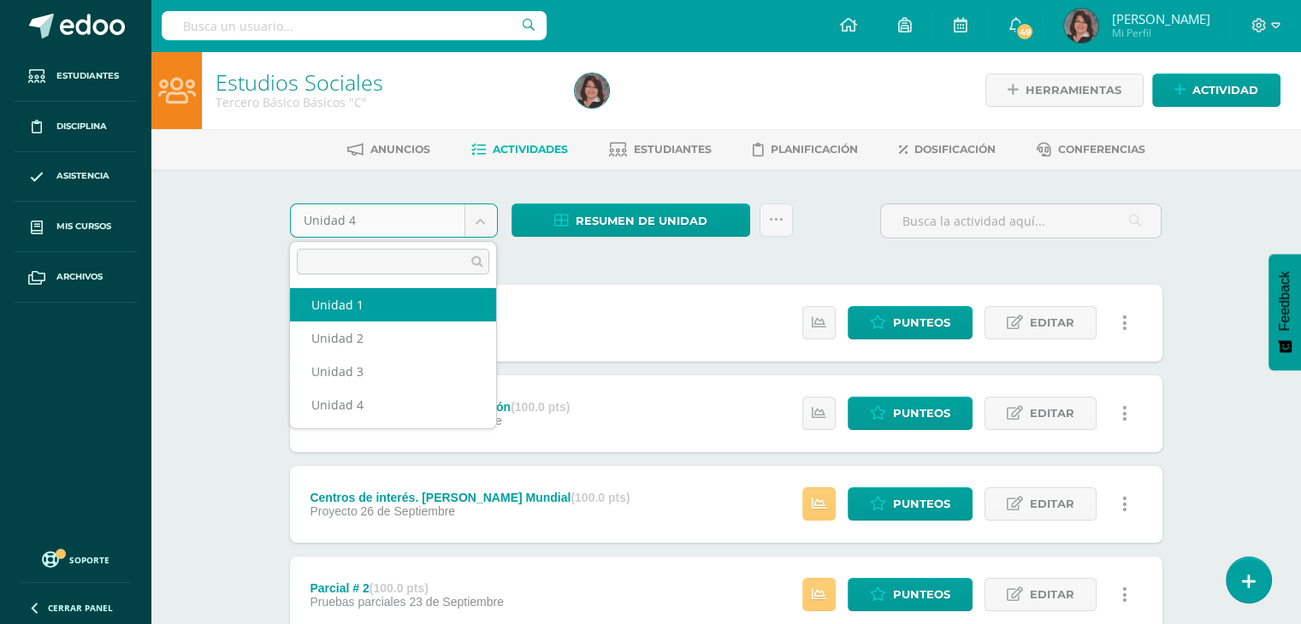
select select "Unidad 1"
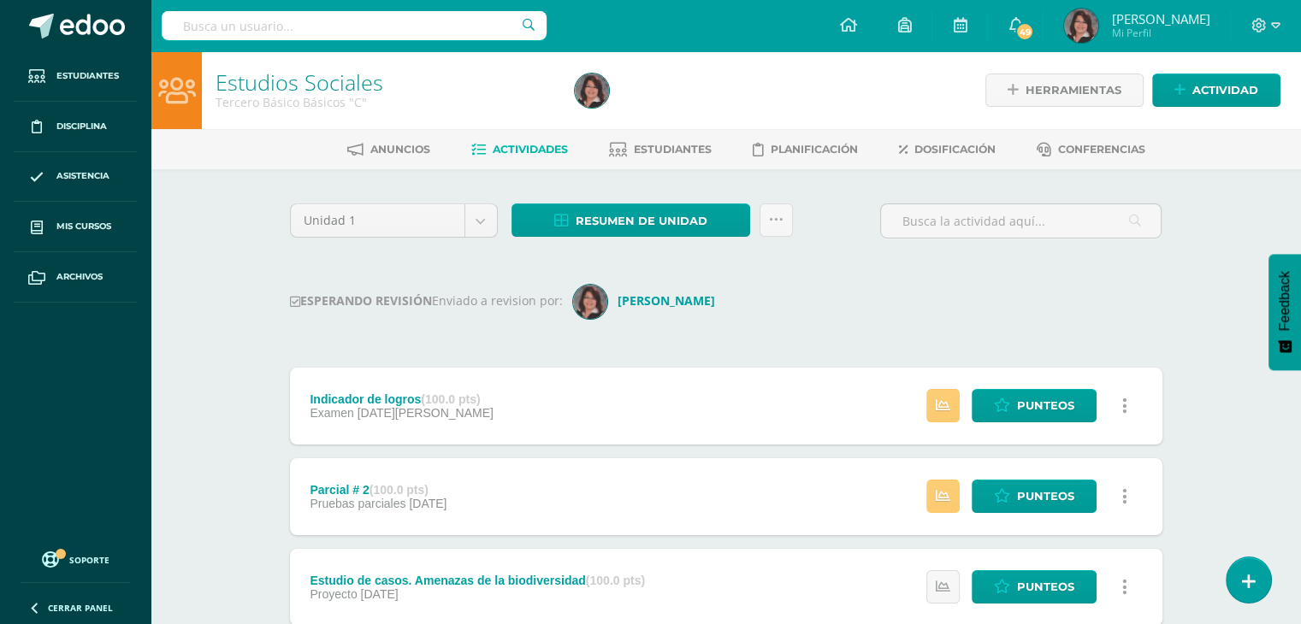
scroll to position [86, 0]
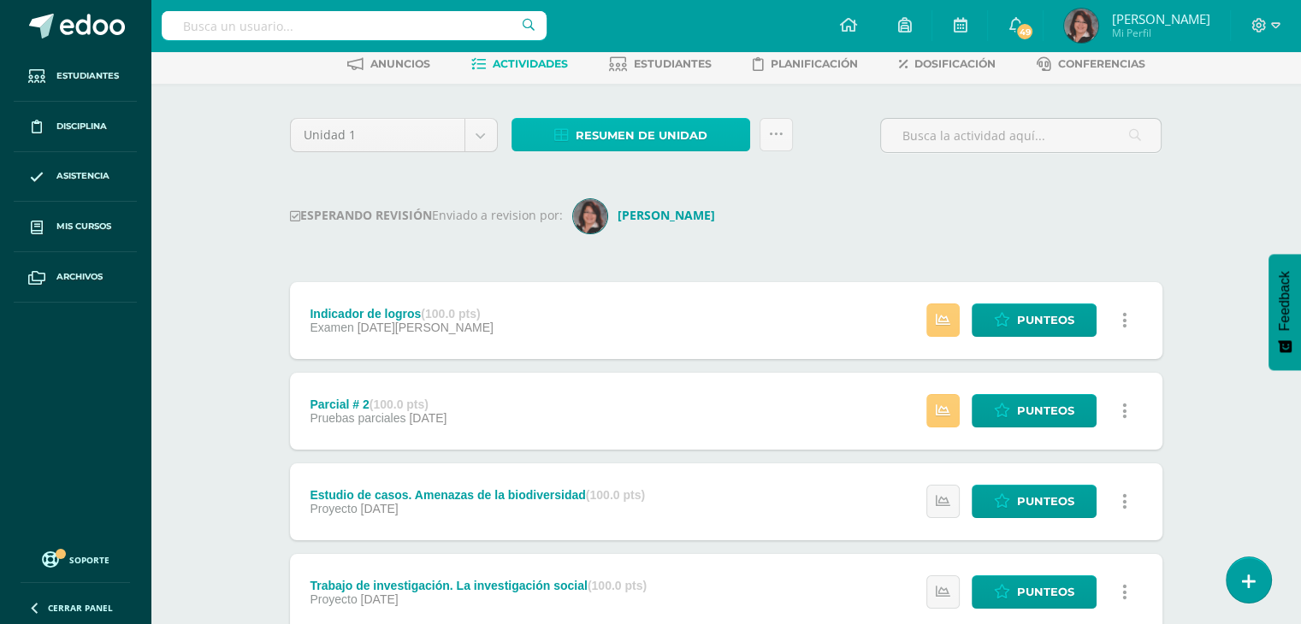
click at [616, 134] on span "Resumen de unidad" at bounding box center [642, 136] width 132 height 32
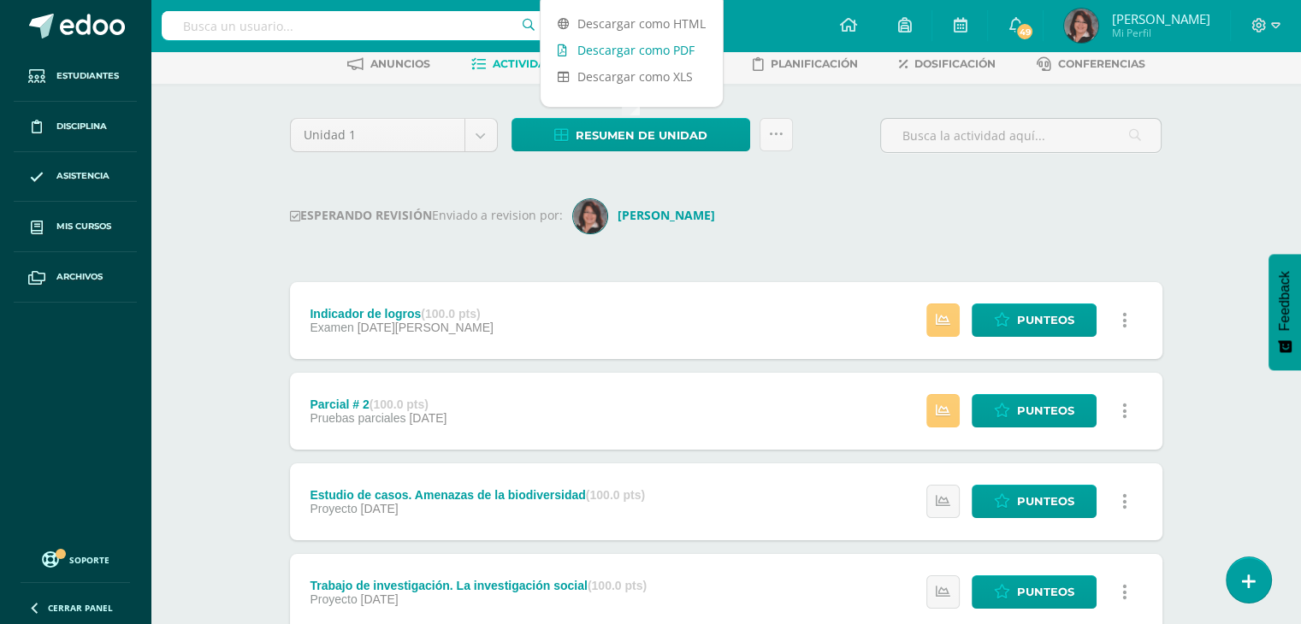
click at [625, 50] on link "Descargar como PDF" at bounding box center [632, 50] width 182 height 27
click at [479, 127] on body "Estudiantes Disciplina Asistencia Mis cursos Archivos Soporte Ayuda Reportar un…" at bounding box center [650, 556] width 1301 height 1284
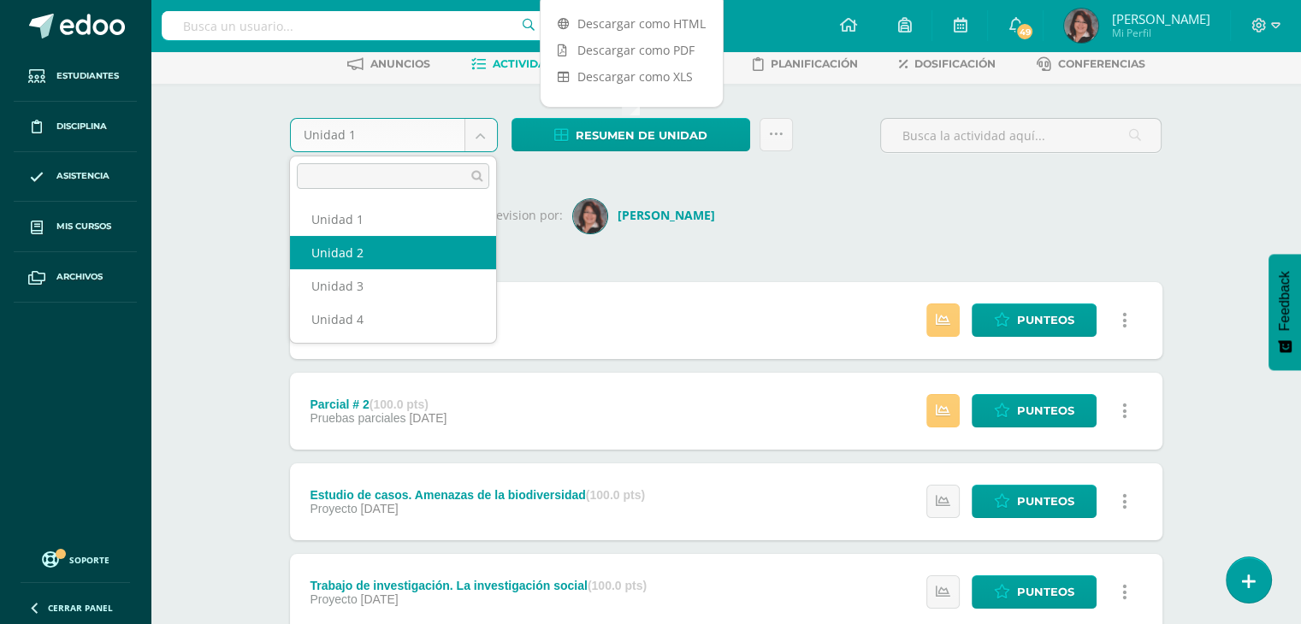
select select "Unidad 2"
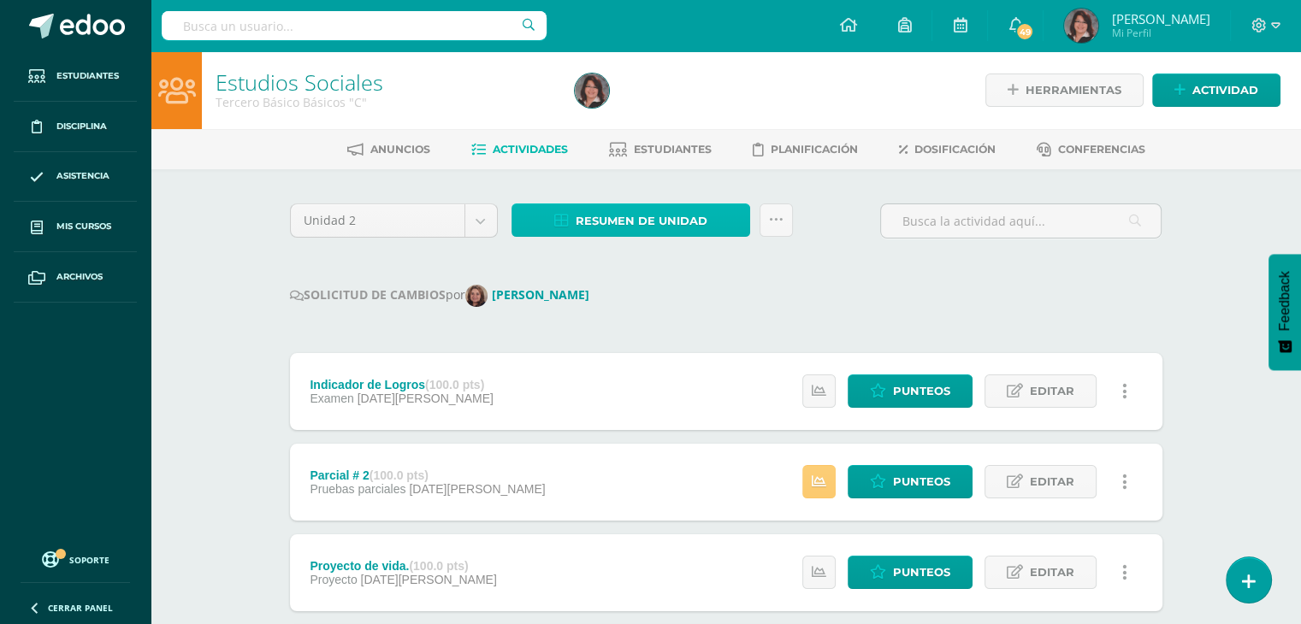
click at [633, 220] on span "Resumen de unidad" at bounding box center [642, 221] width 132 height 32
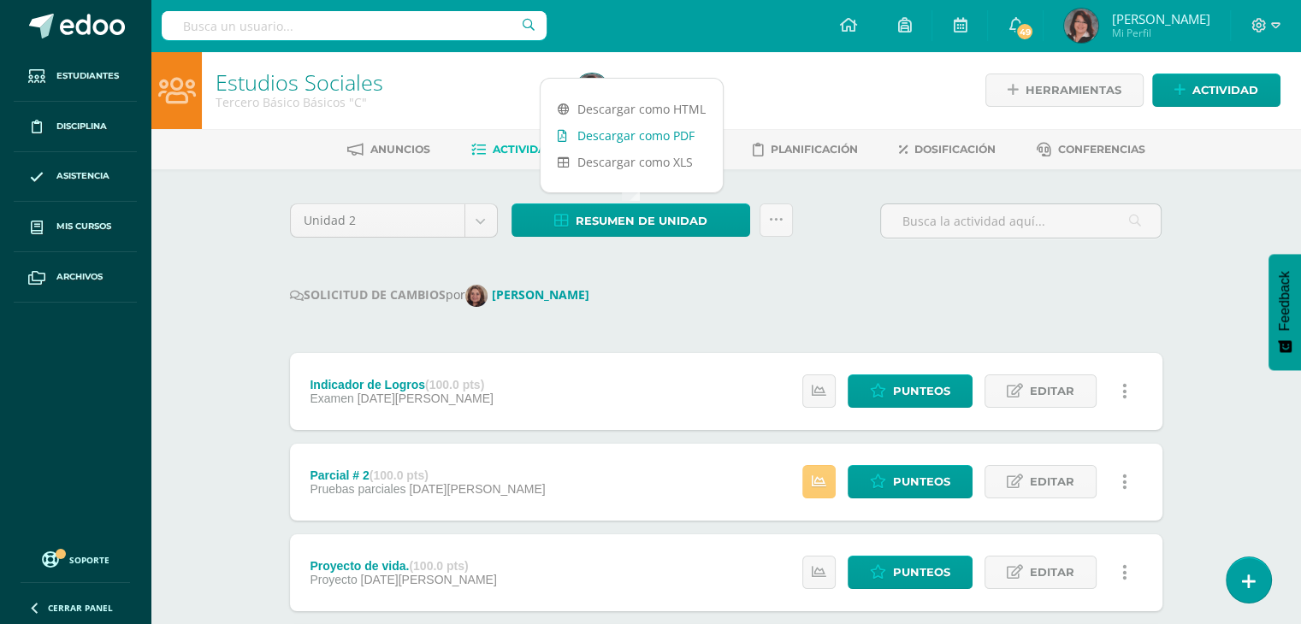
click at [627, 137] on link "Descargar como PDF" at bounding box center [632, 135] width 182 height 27
click at [487, 222] on body "Estudiantes Disciplina Asistencia Mis cursos Archivos Soporte Ayuda Reportar un…" at bounding box center [650, 634] width 1301 height 1269
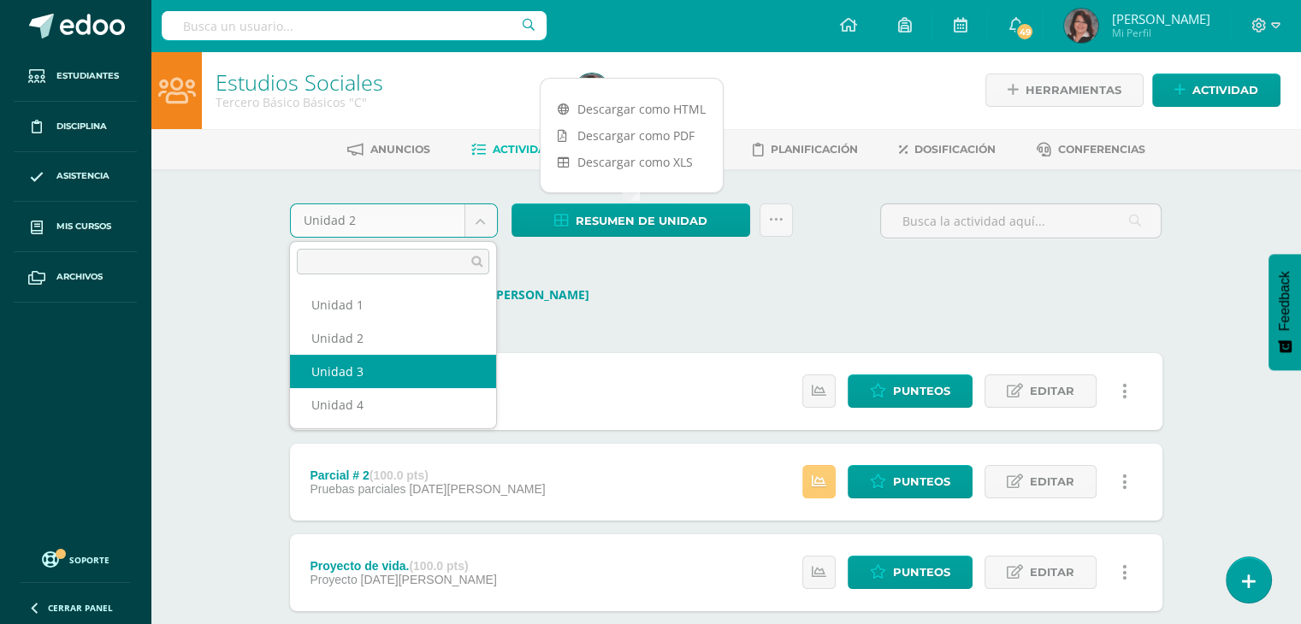
select select "Unidad 3"
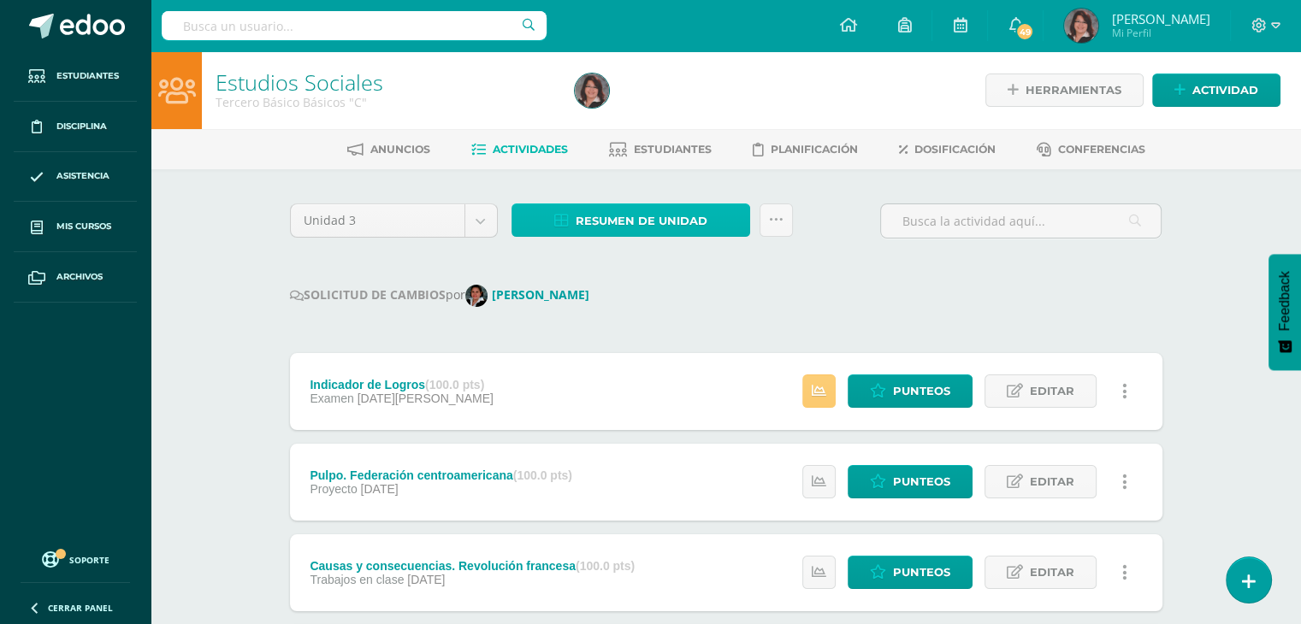
click at [652, 216] on span "Resumen de unidad" at bounding box center [642, 221] width 132 height 32
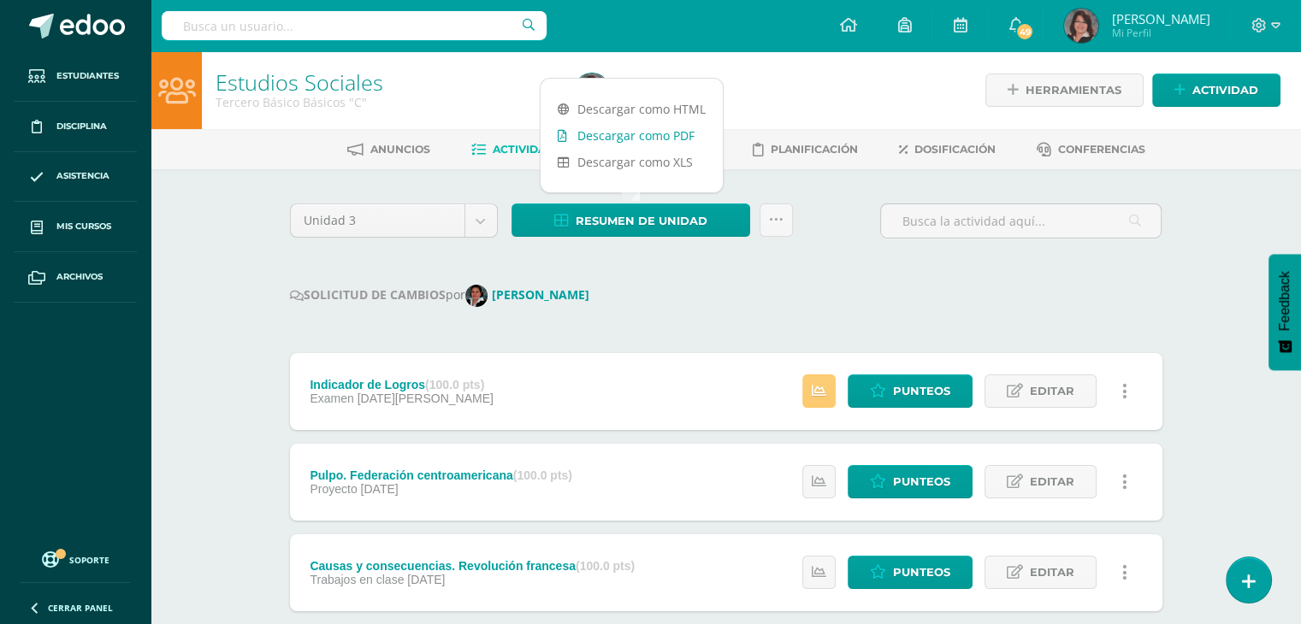
click at [627, 135] on link "Descargar como PDF" at bounding box center [632, 135] width 182 height 27
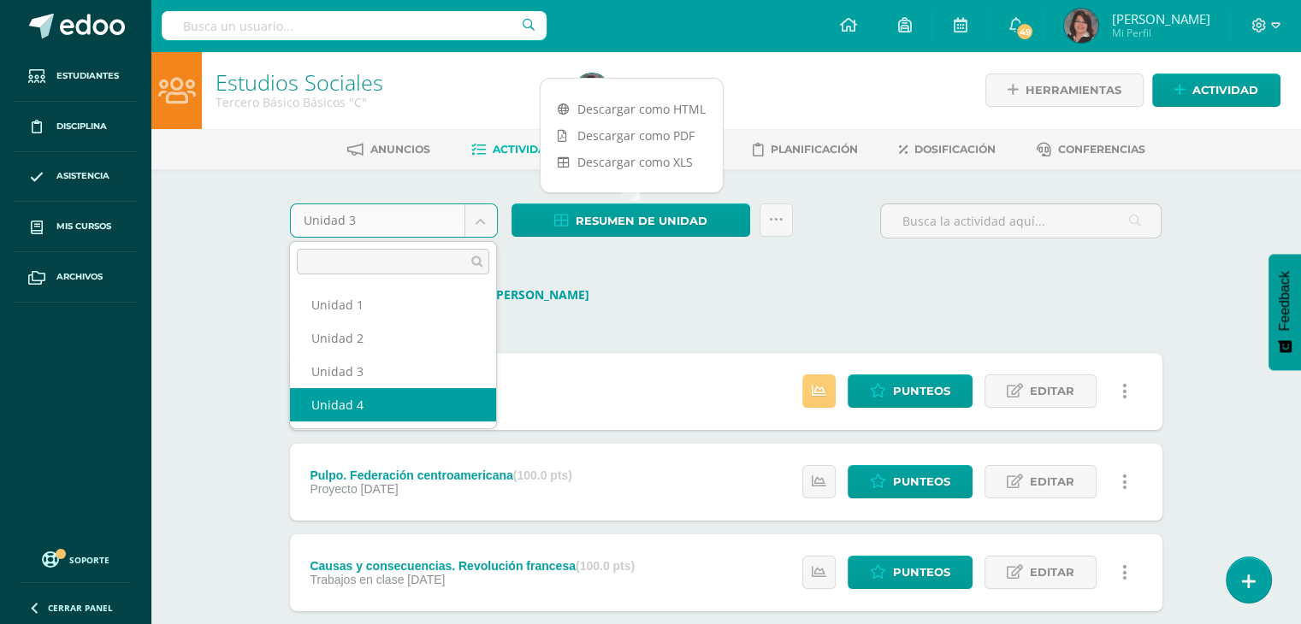
select select "Unidad 4"
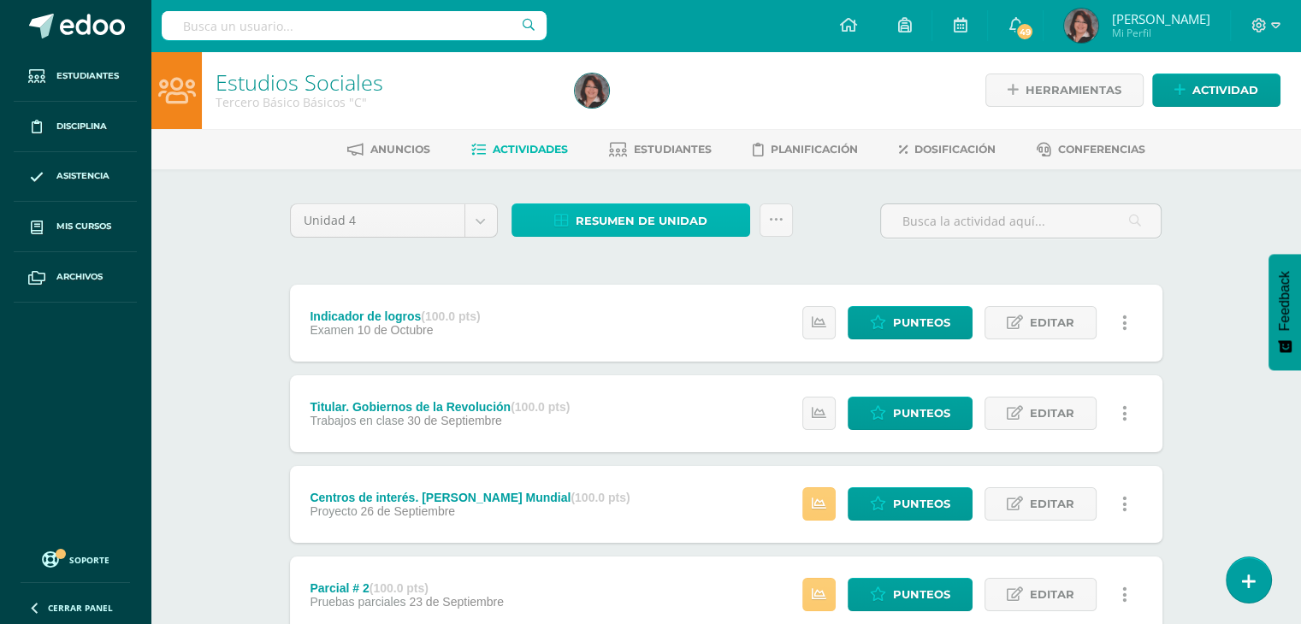
click at [649, 216] on span "Resumen de unidad" at bounding box center [642, 221] width 132 height 32
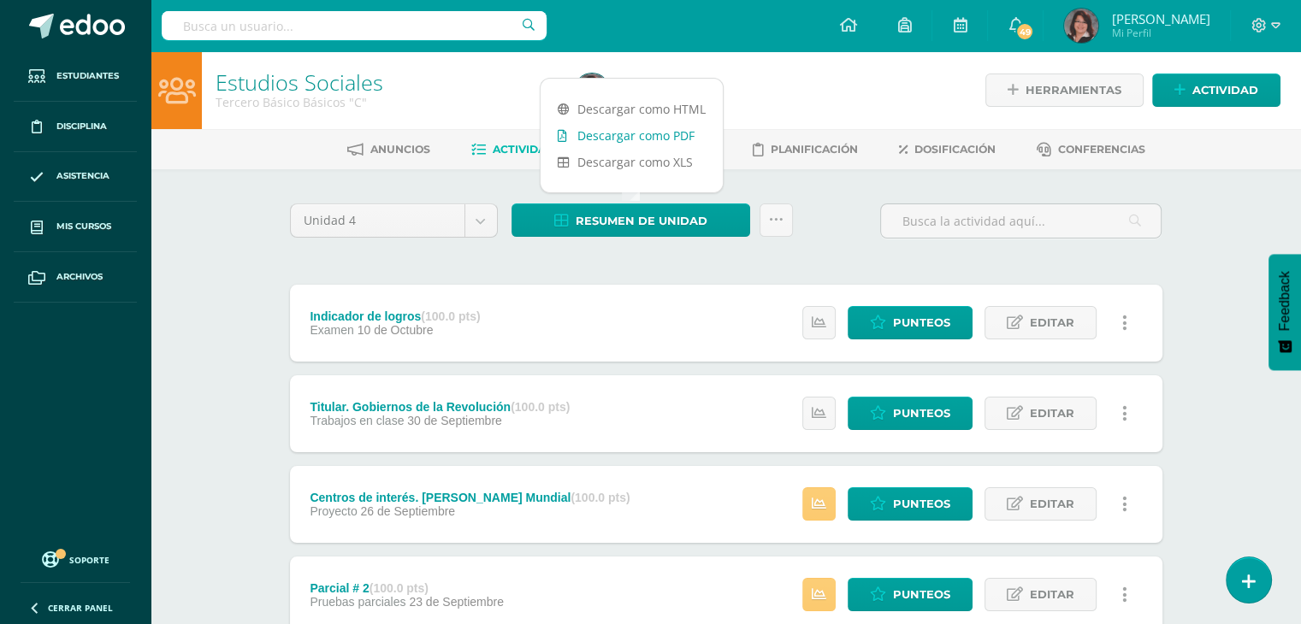
click at [606, 133] on link "Descargar como PDF" at bounding box center [632, 135] width 182 height 27
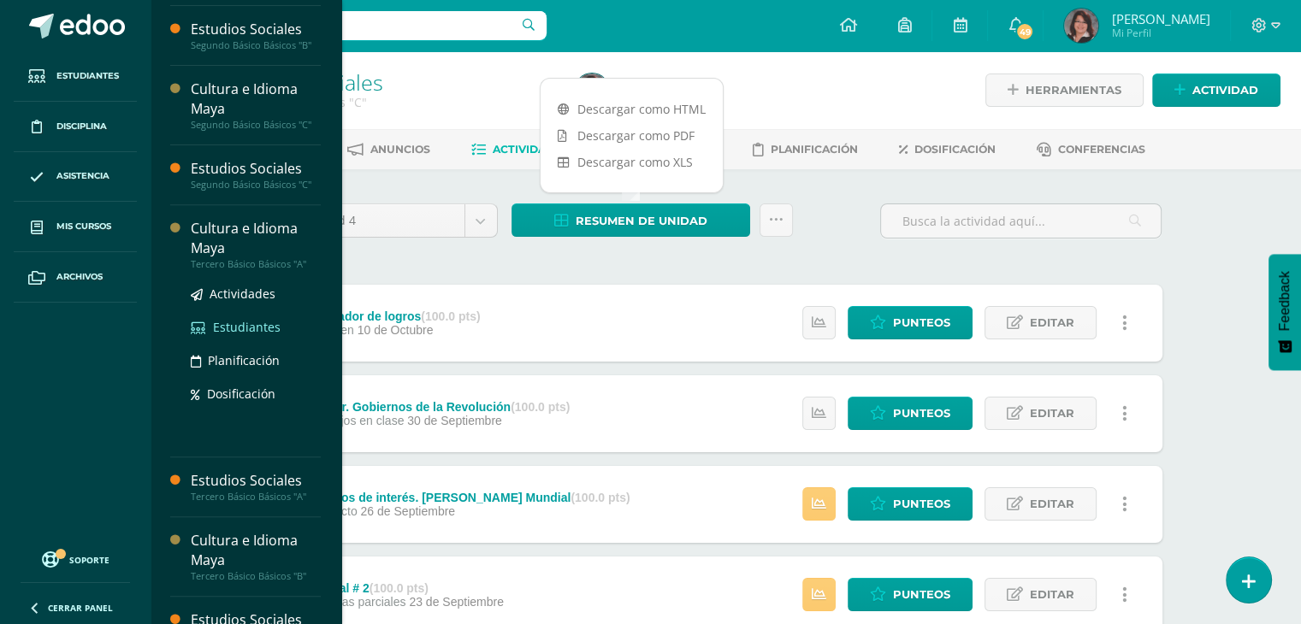
scroll to position [801, 0]
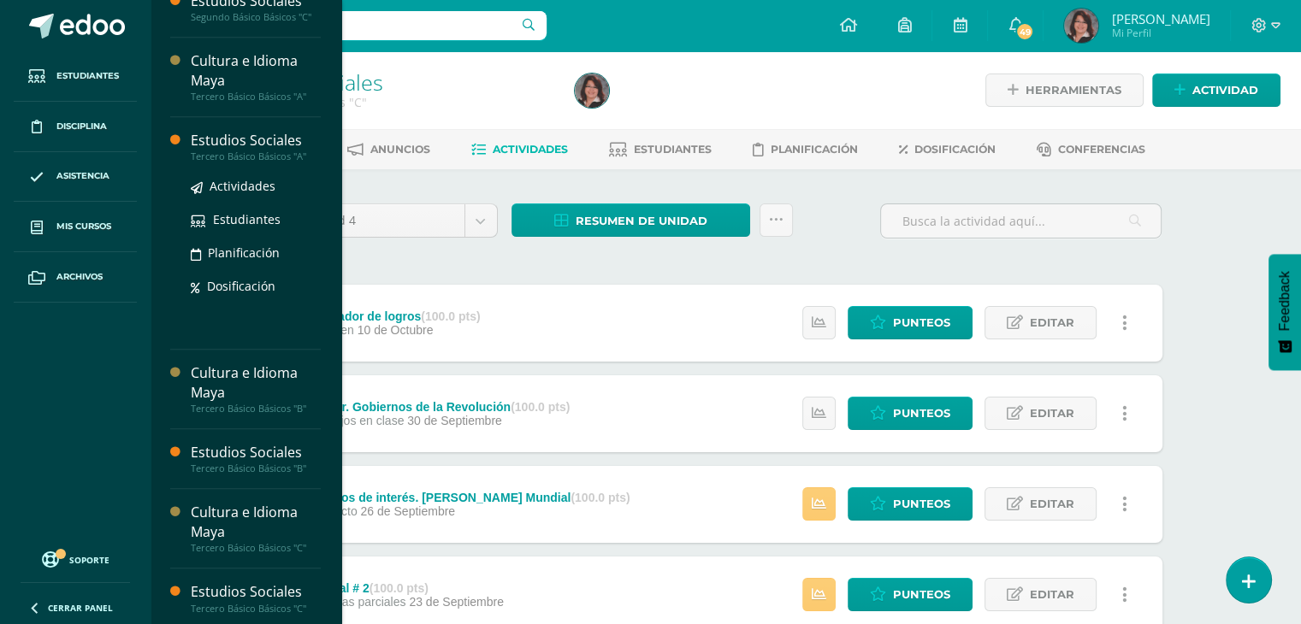
click at [274, 144] on div "Estudios Sociales" at bounding box center [256, 141] width 130 height 20
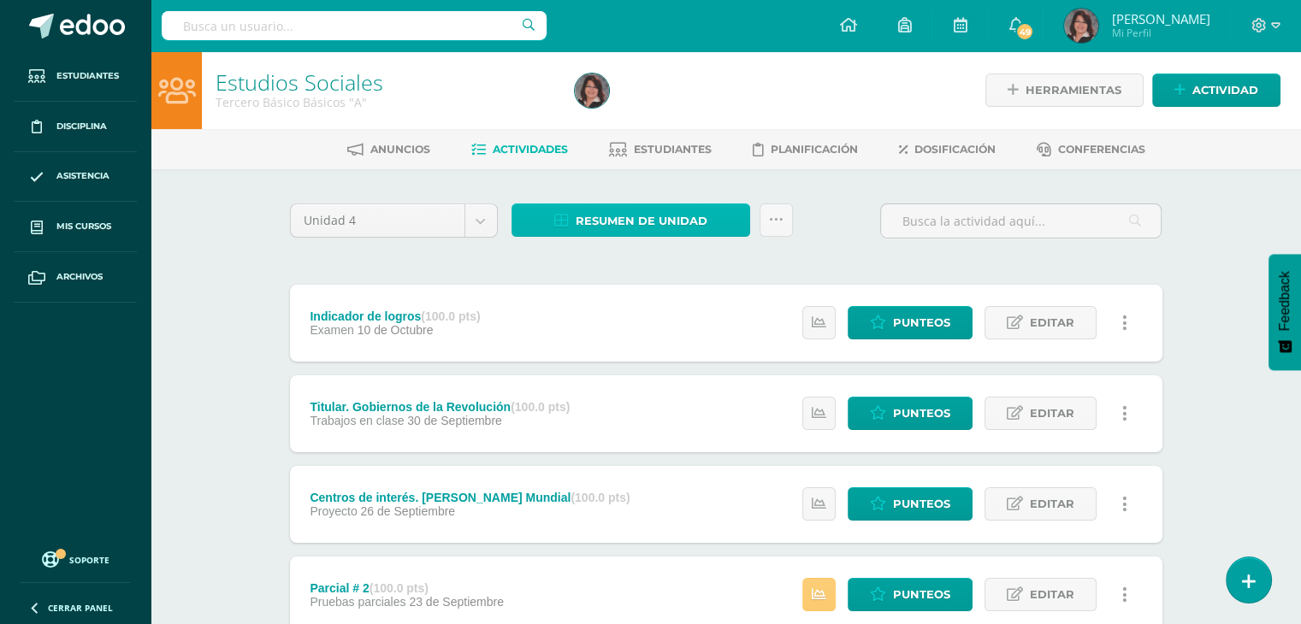
click at [636, 220] on span "Resumen de unidad" at bounding box center [642, 221] width 132 height 32
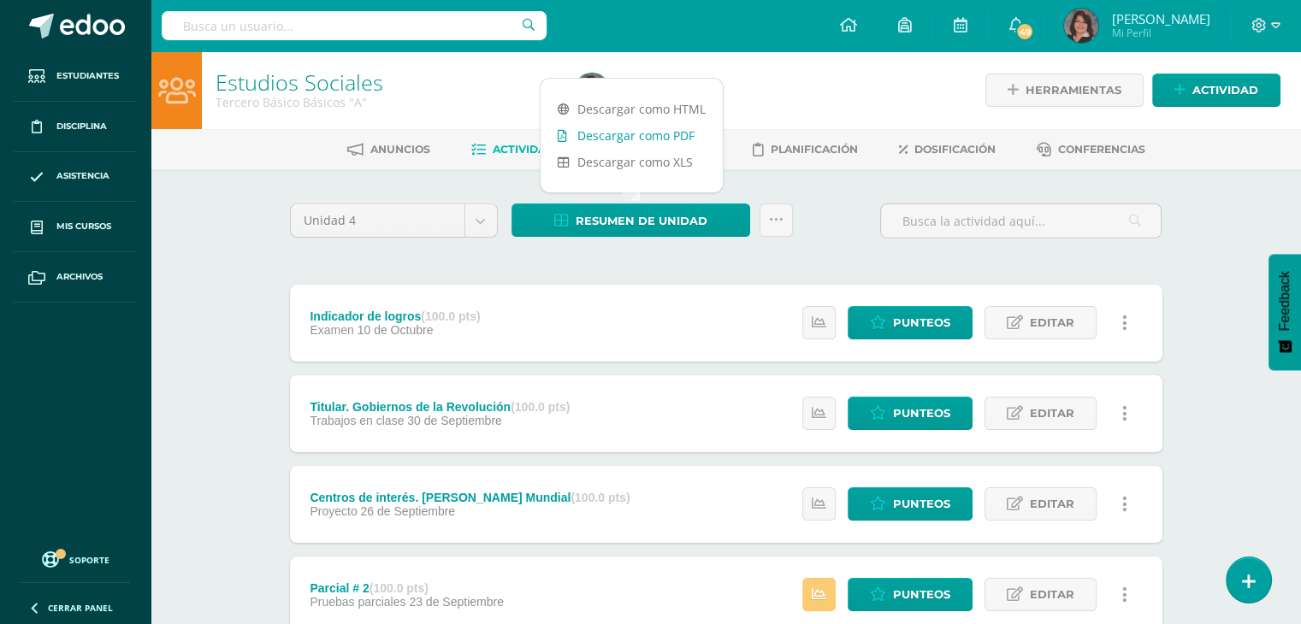
click at [626, 133] on link "Descargar como PDF" at bounding box center [632, 135] width 182 height 27
